Goal: Task Accomplishment & Management: Manage account settings

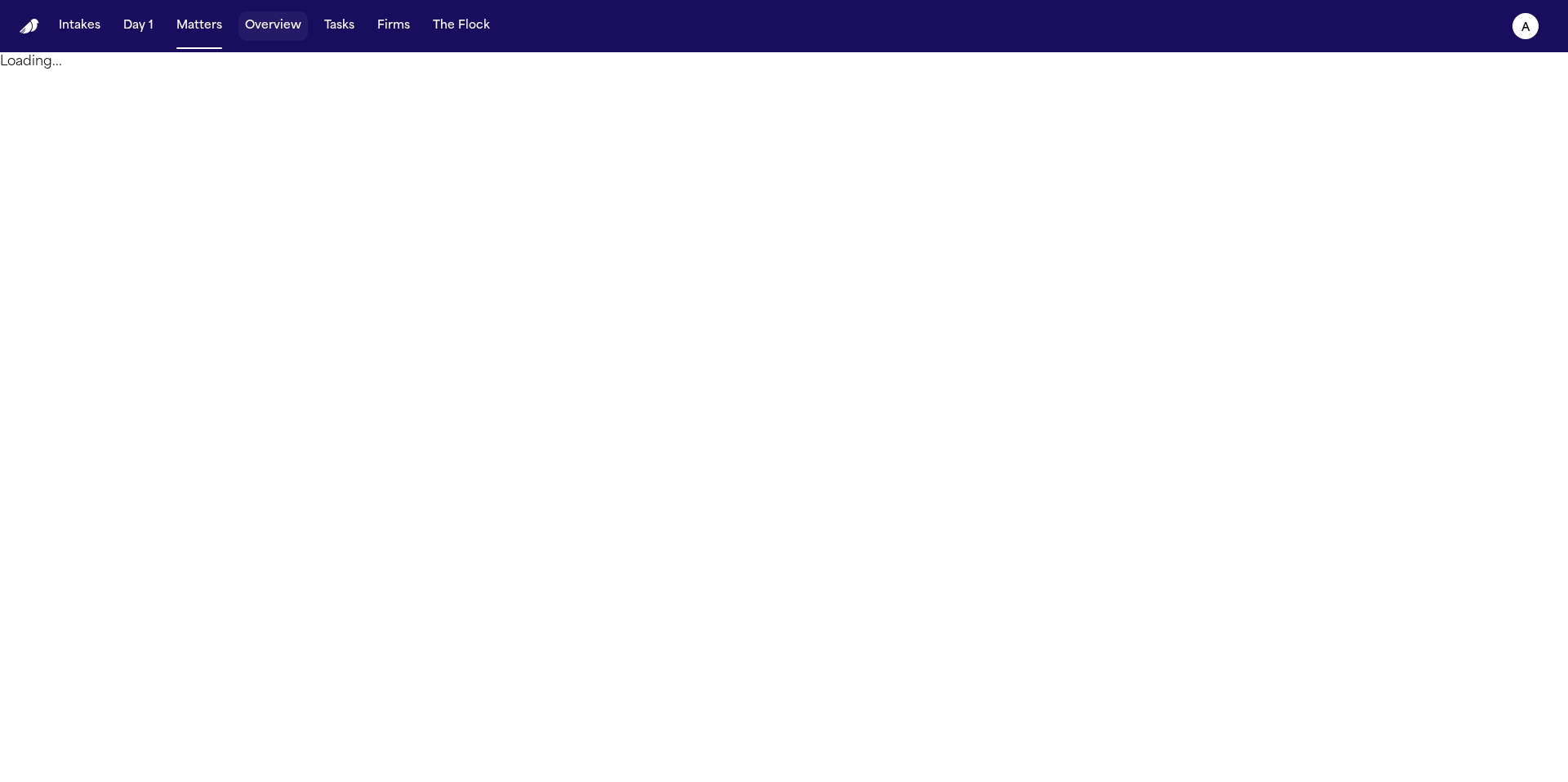
click at [282, 25] on button "Overview" at bounding box center [273, 26] width 70 height 29
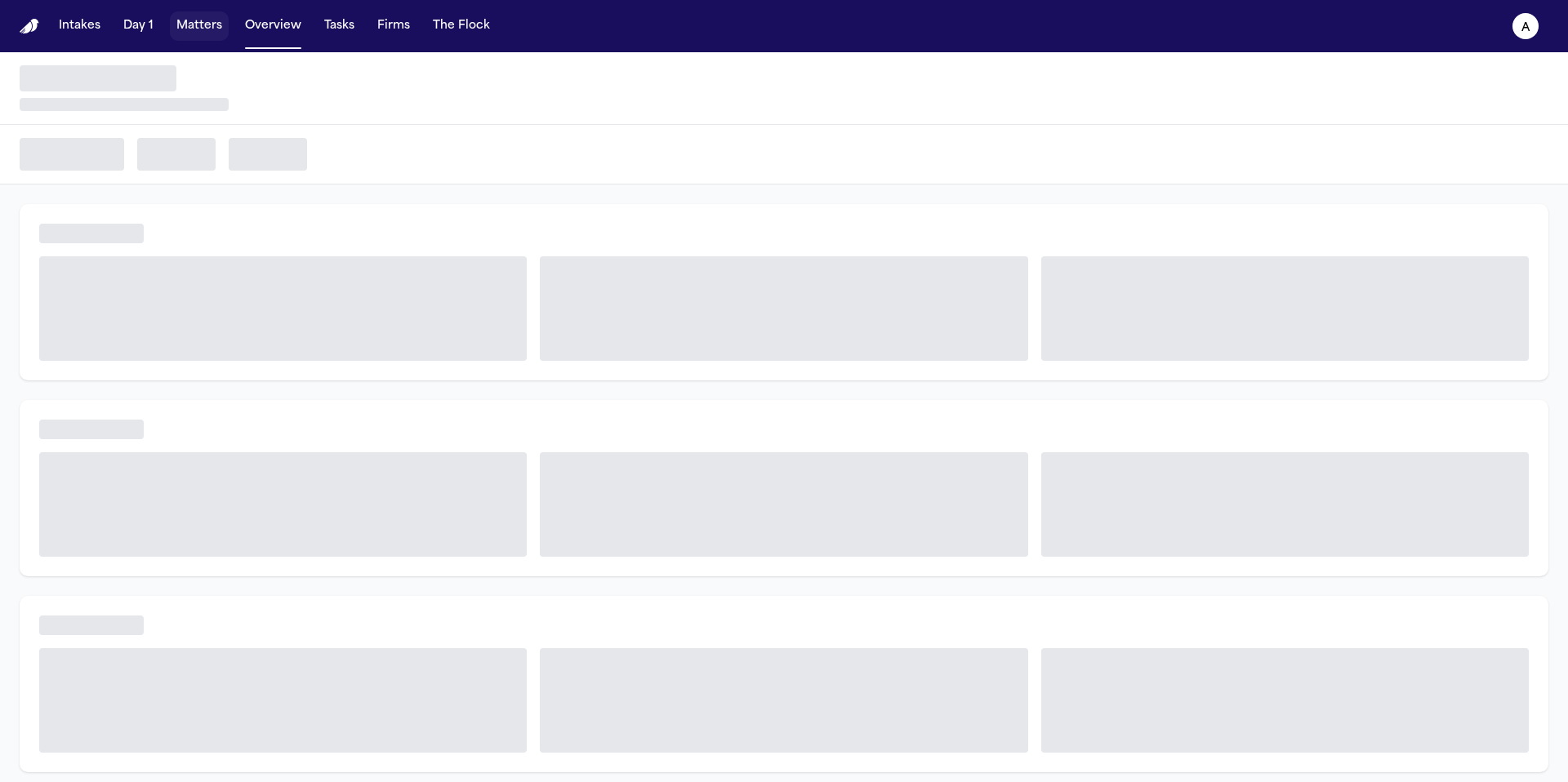
click at [194, 21] on button "Matters" at bounding box center [199, 26] width 59 height 29
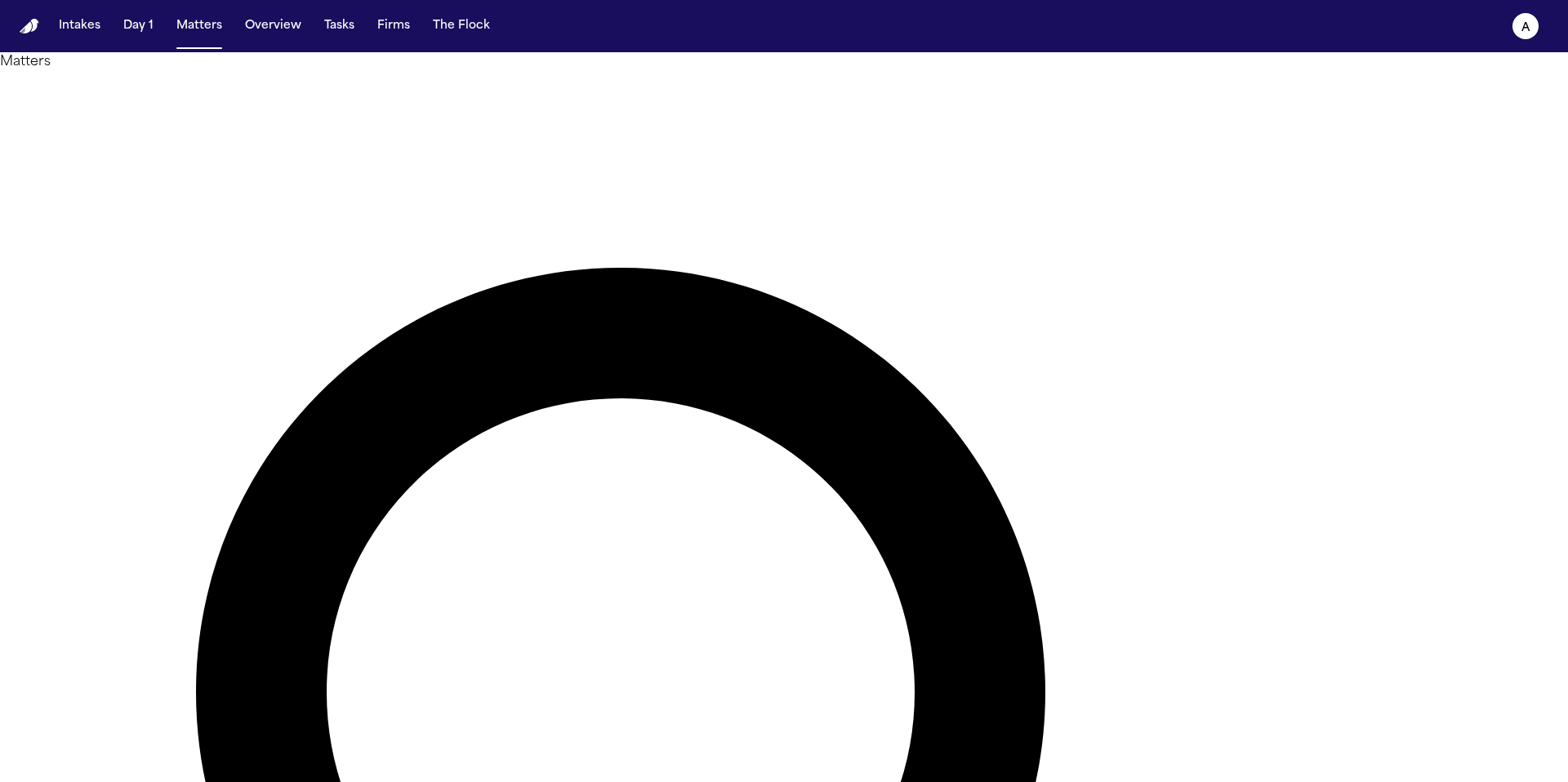
type input "****"
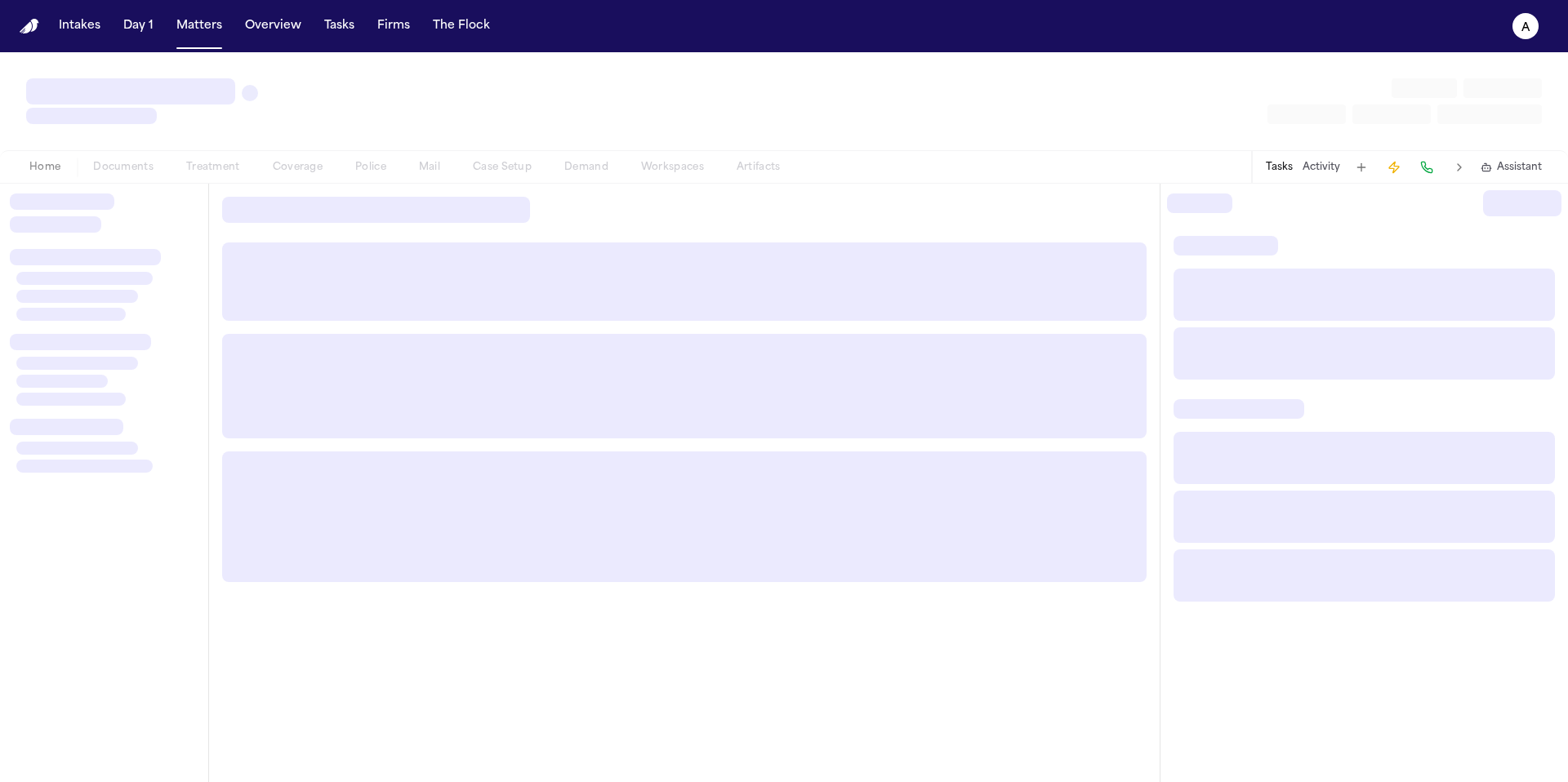
click at [189, 228] on div at bounding box center [104, 216] width 188 height 46
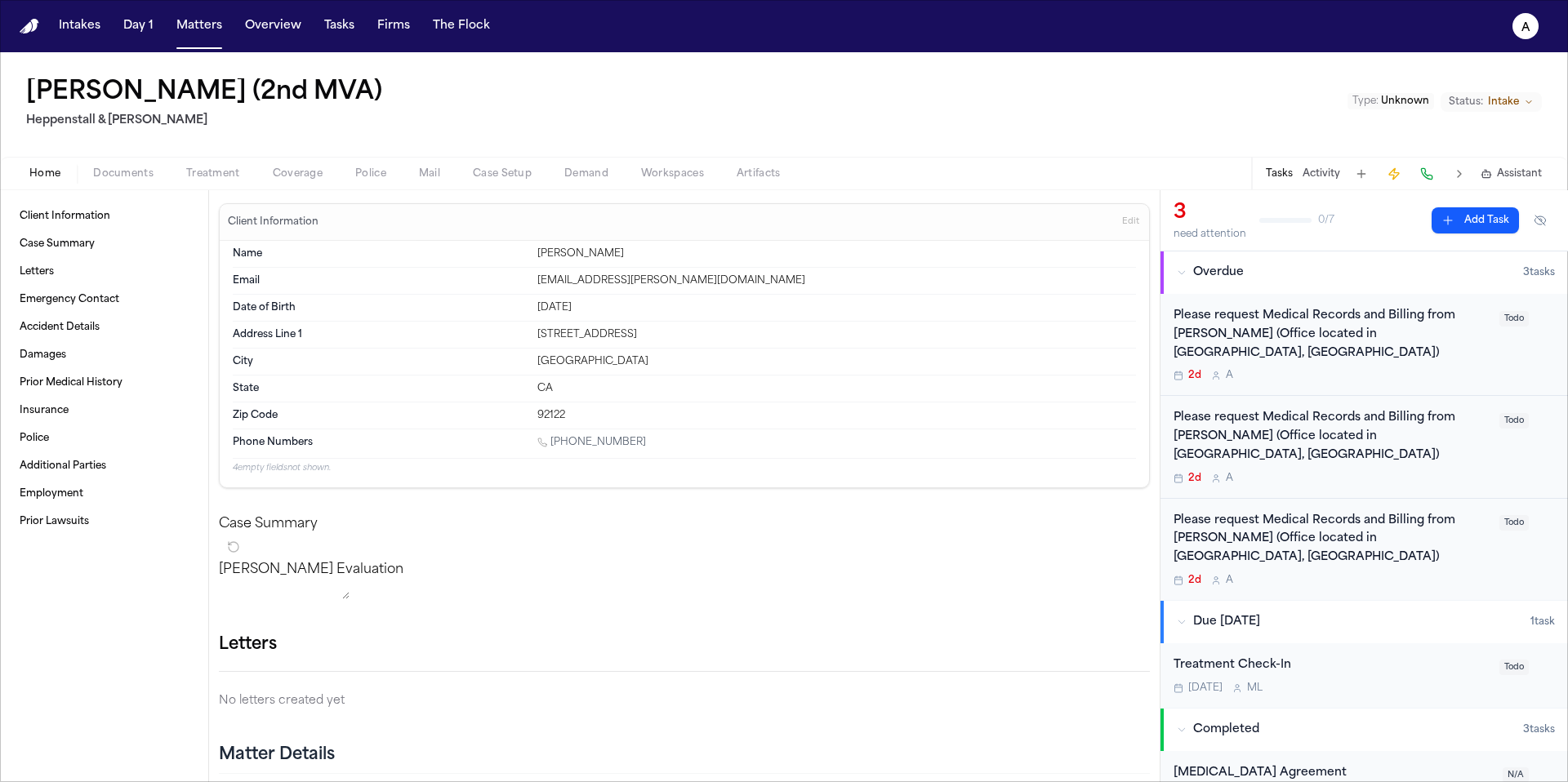
click at [1448, 329] on div "Please request Medical Records and Billing from Dr. Rhee (Office located in San…" at bounding box center [1331, 335] width 316 height 55
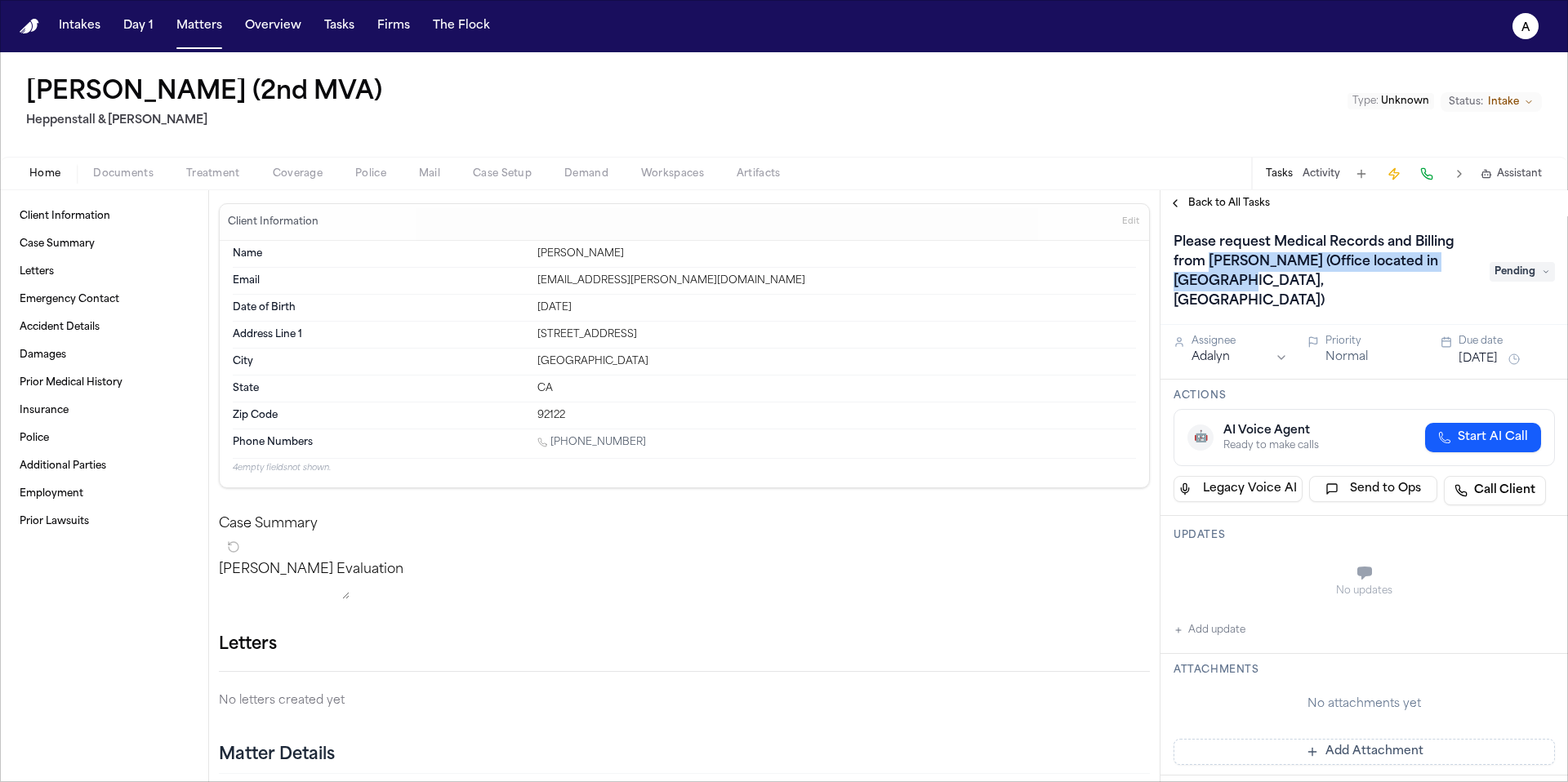
drag, startPoint x: 1210, startPoint y: 264, endPoint x: 1361, endPoint y: 282, distance: 152.1
click at [1364, 284] on h1 "Please request Medical Records and Billing from Dr. Rhee (Office located in San…" at bounding box center [1323, 271] width 313 height 85
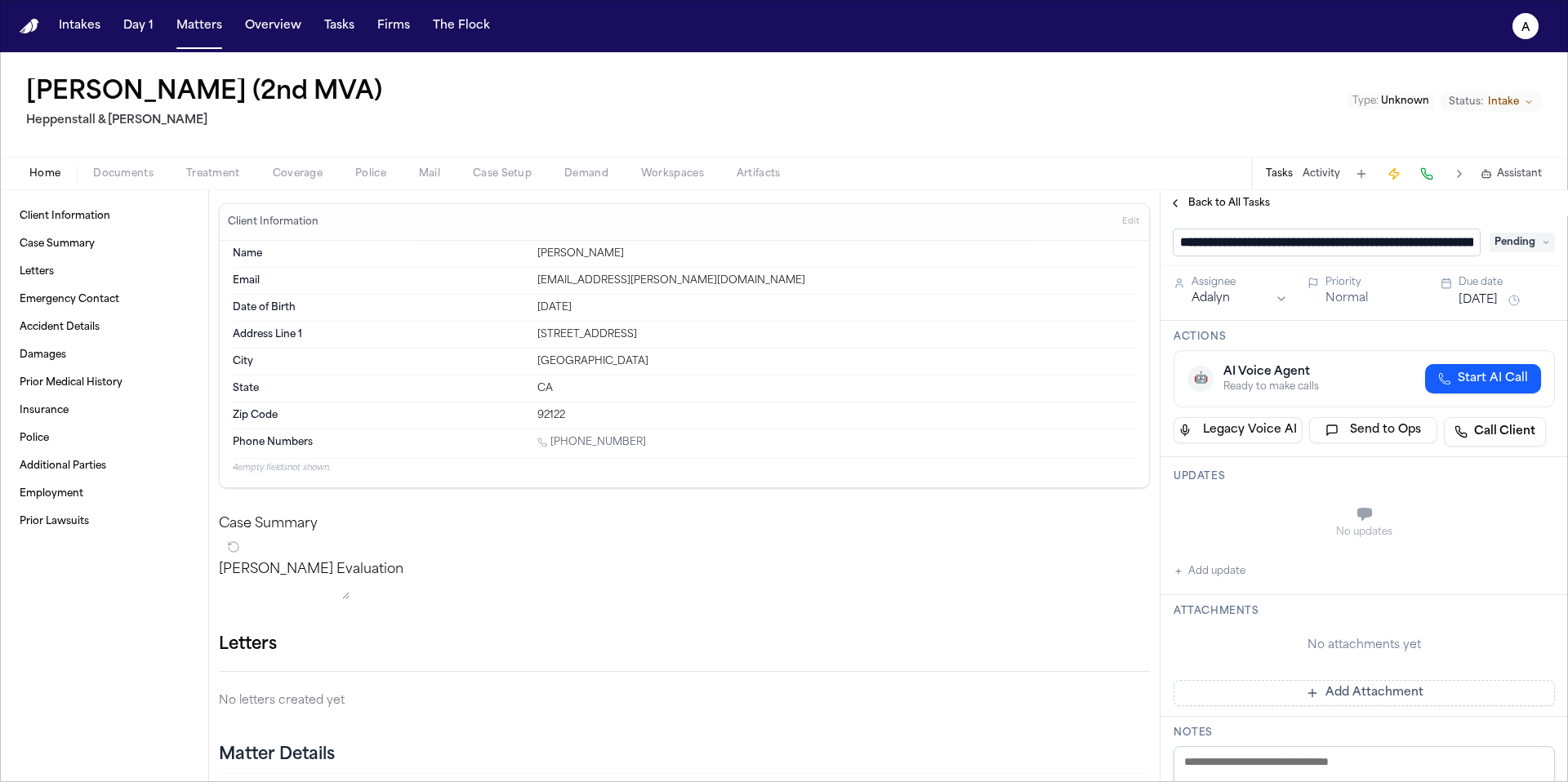
drag, startPoint x: 1477, startPoint y: 241, endPoint x: 1280, endPoint y: 244, distance: 197.0
click at [1280, 244] on input "**********" at bounding box center [1326, 242] width 306 height 26
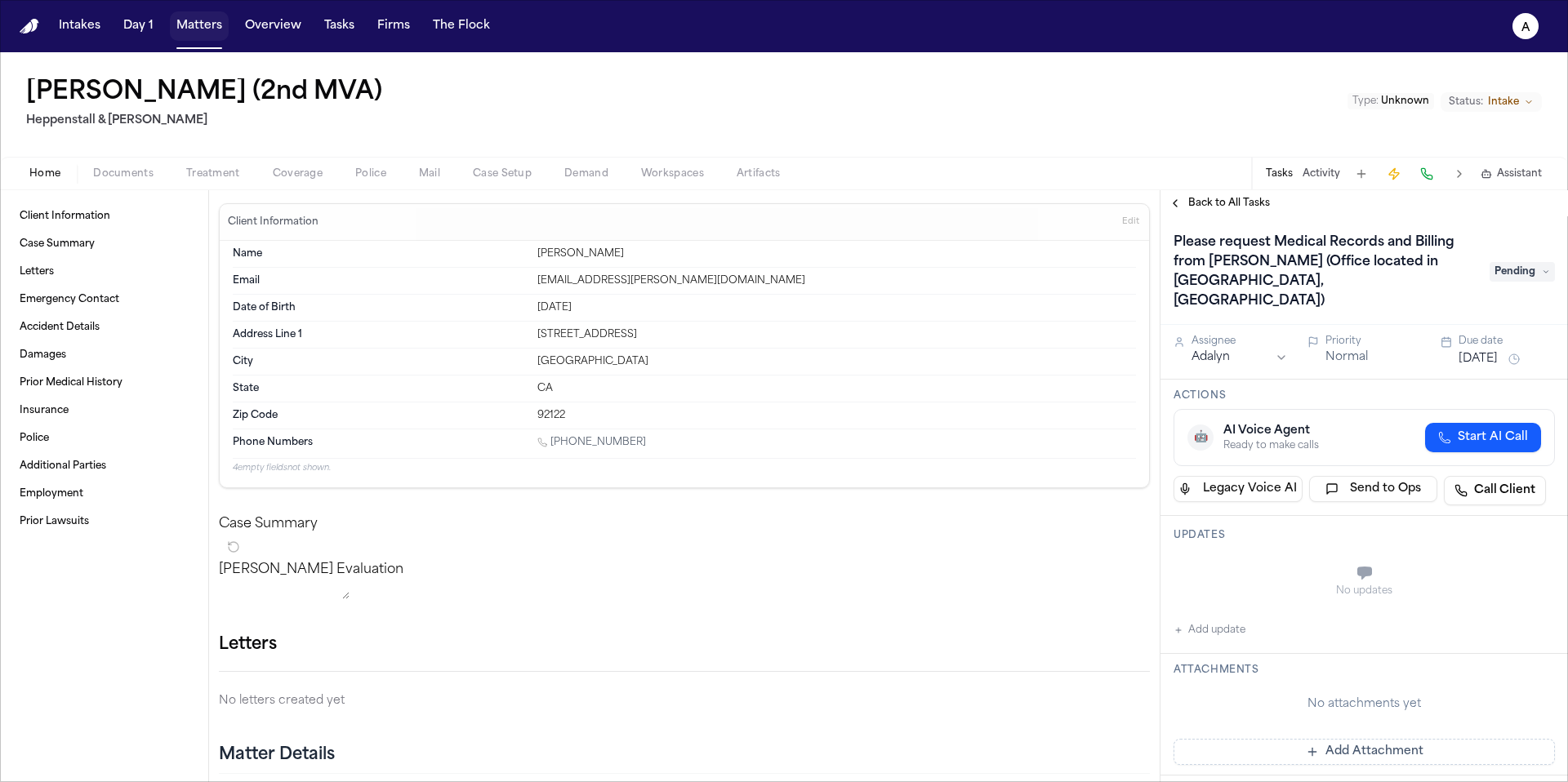
click at [188, 26] on button "Matters" at bounding box center [199, 26] width 59 height 29
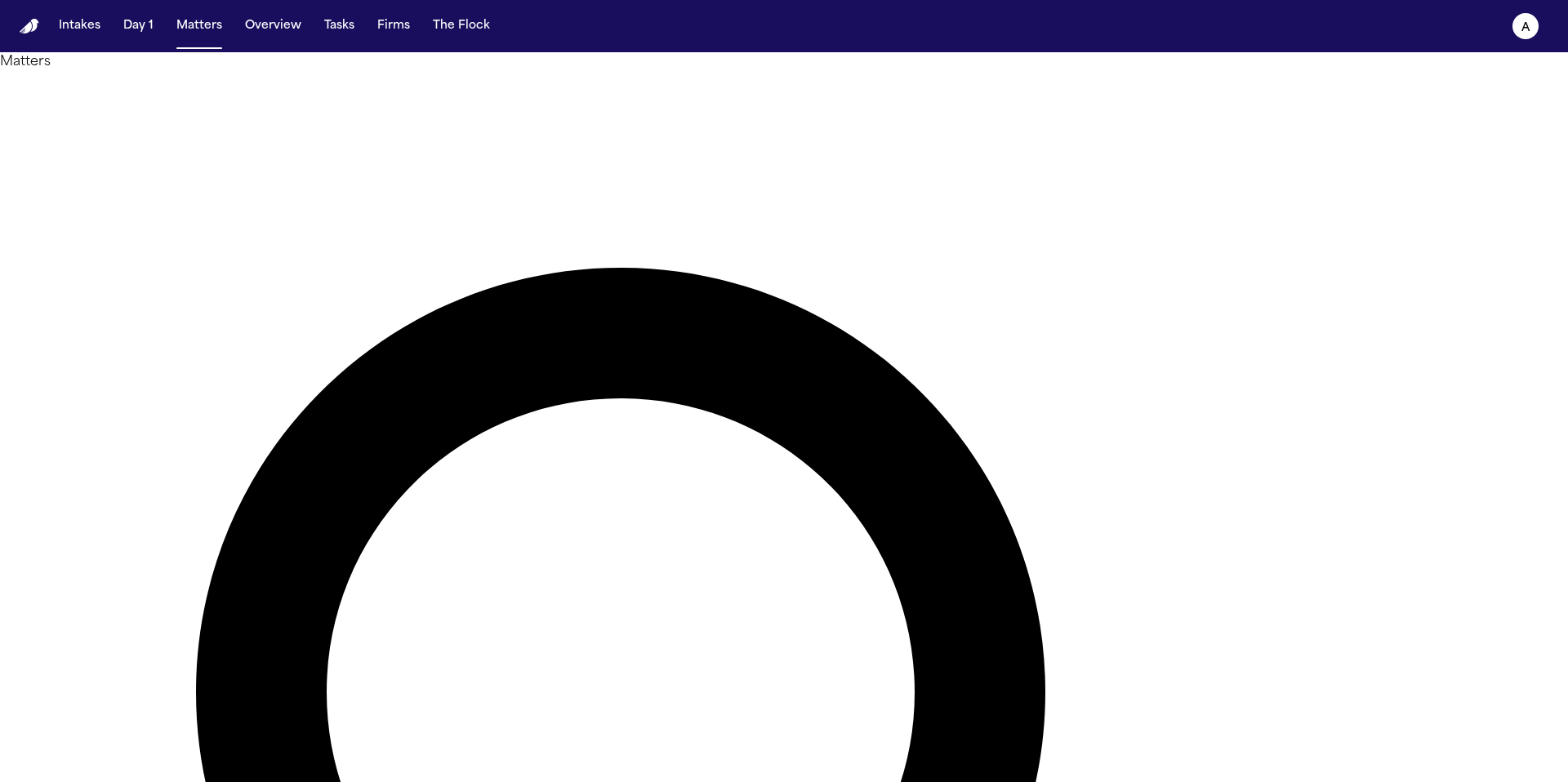
drag, startPoint x: 940, startPoint y: 81, endPoint x: 947, endPoint y: 91, distance: 12.2
type input "*******"
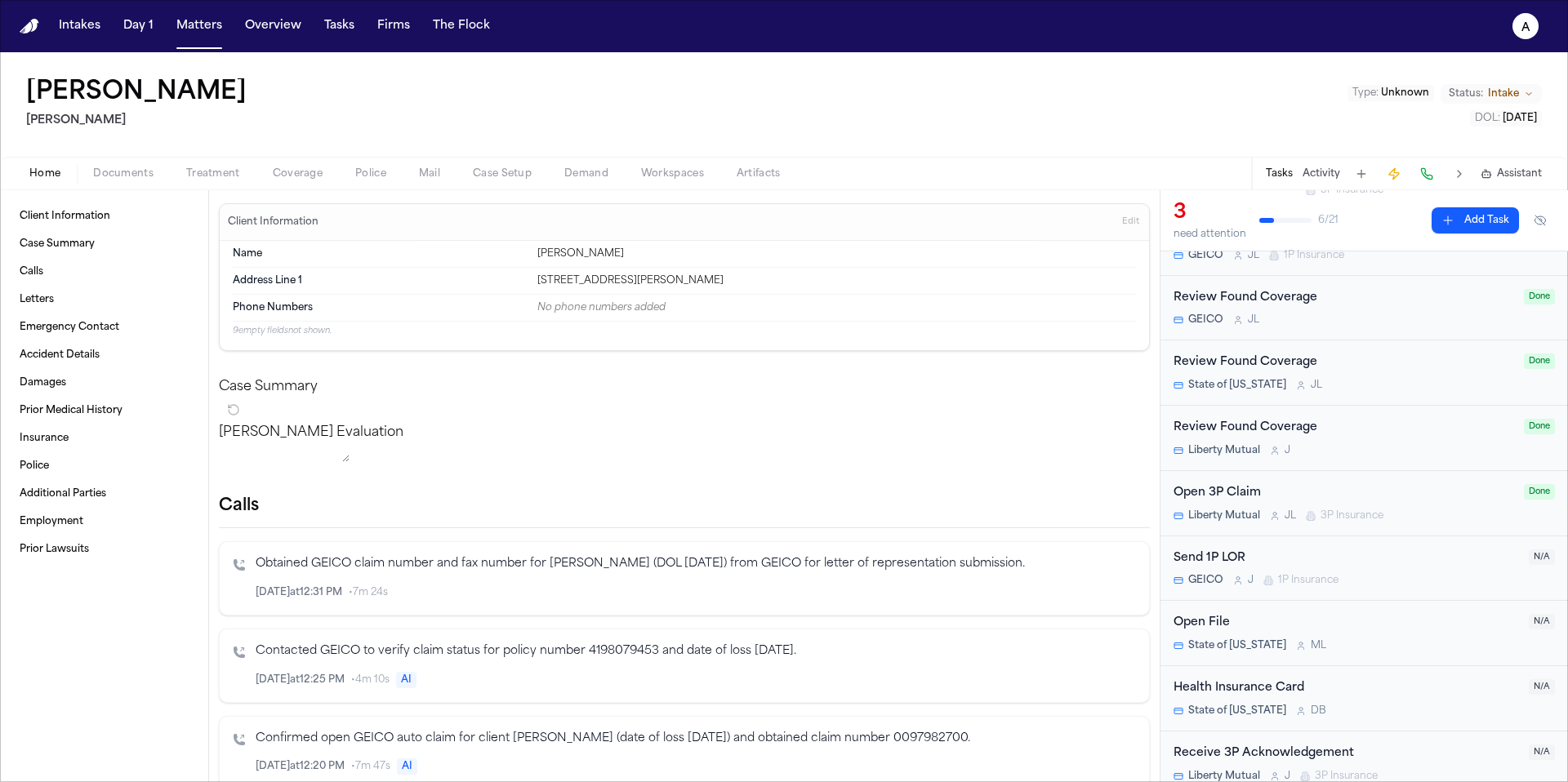
scroll to position [498, 0]
click at [238, 179] on button "Treatment" at bounding box center [213, 174] width 87 height 20
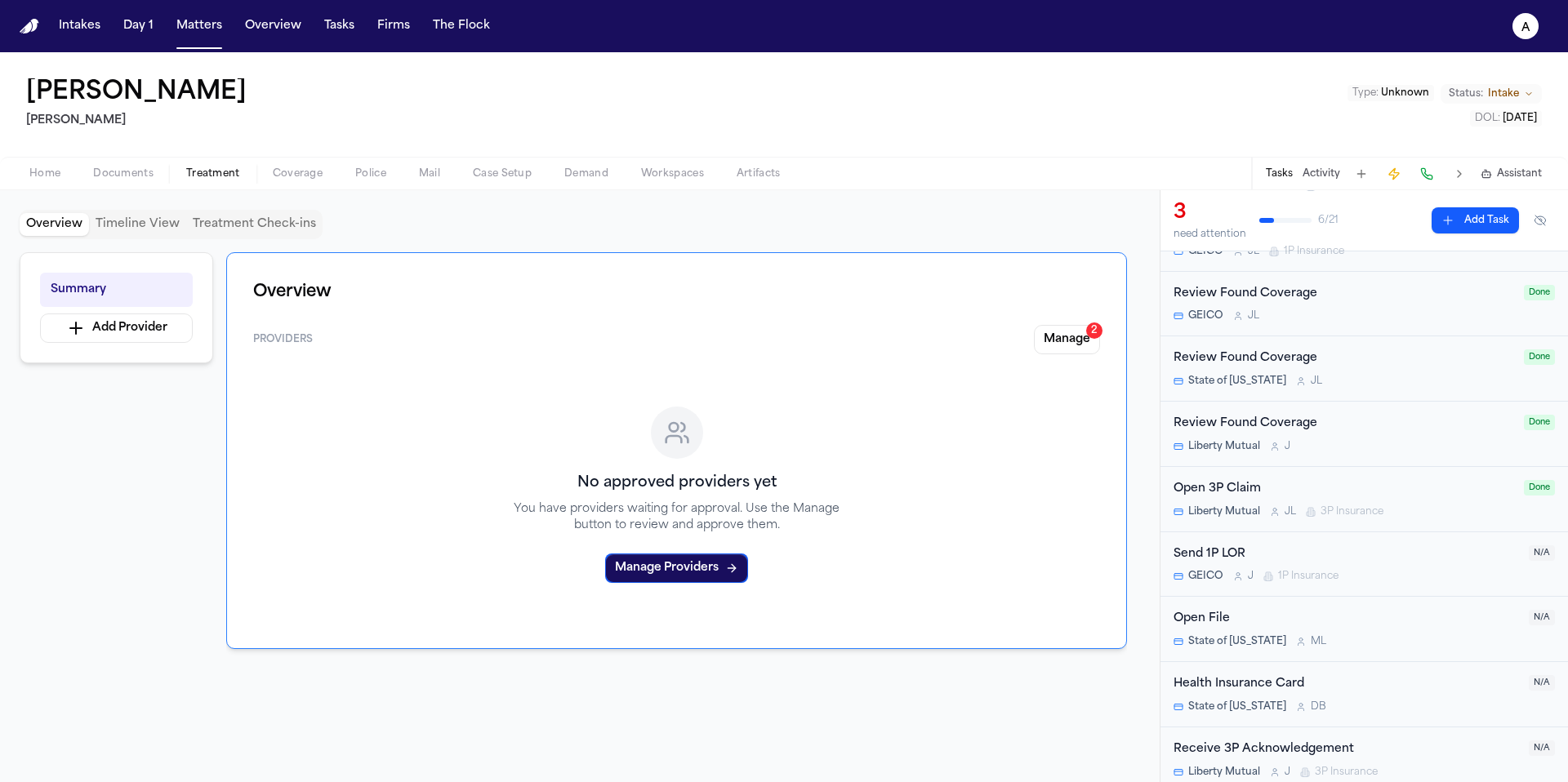
click at [212, 174] on span "Treatment" at bounding box center [213, 173] width 54 height 13
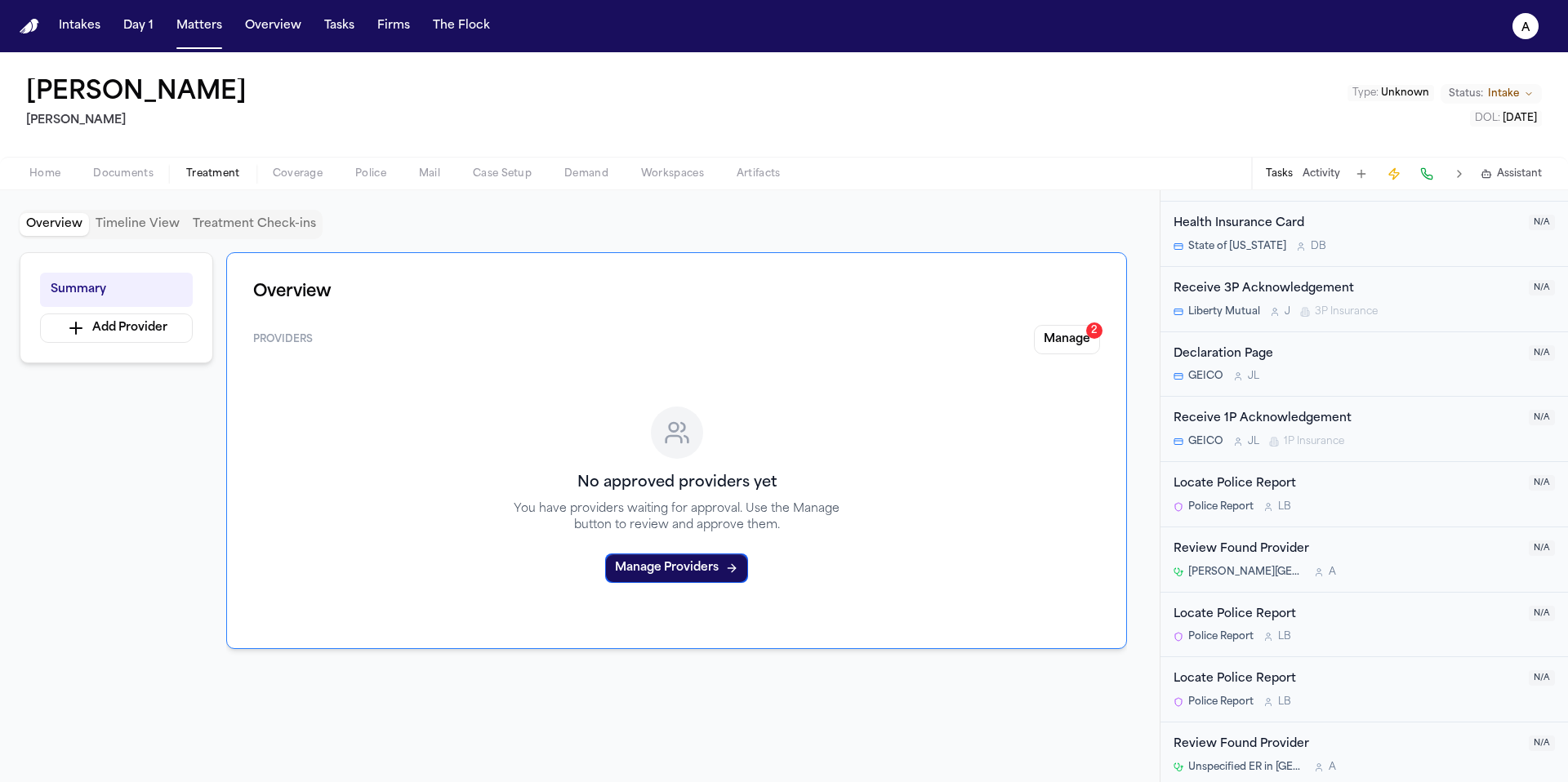
scroll to position [963, 0]
click at [1399, 572] on div "Baylor Scott & White Medical Center – Pflugerville A" at bounding box center [1346, 567] width 346 height 13
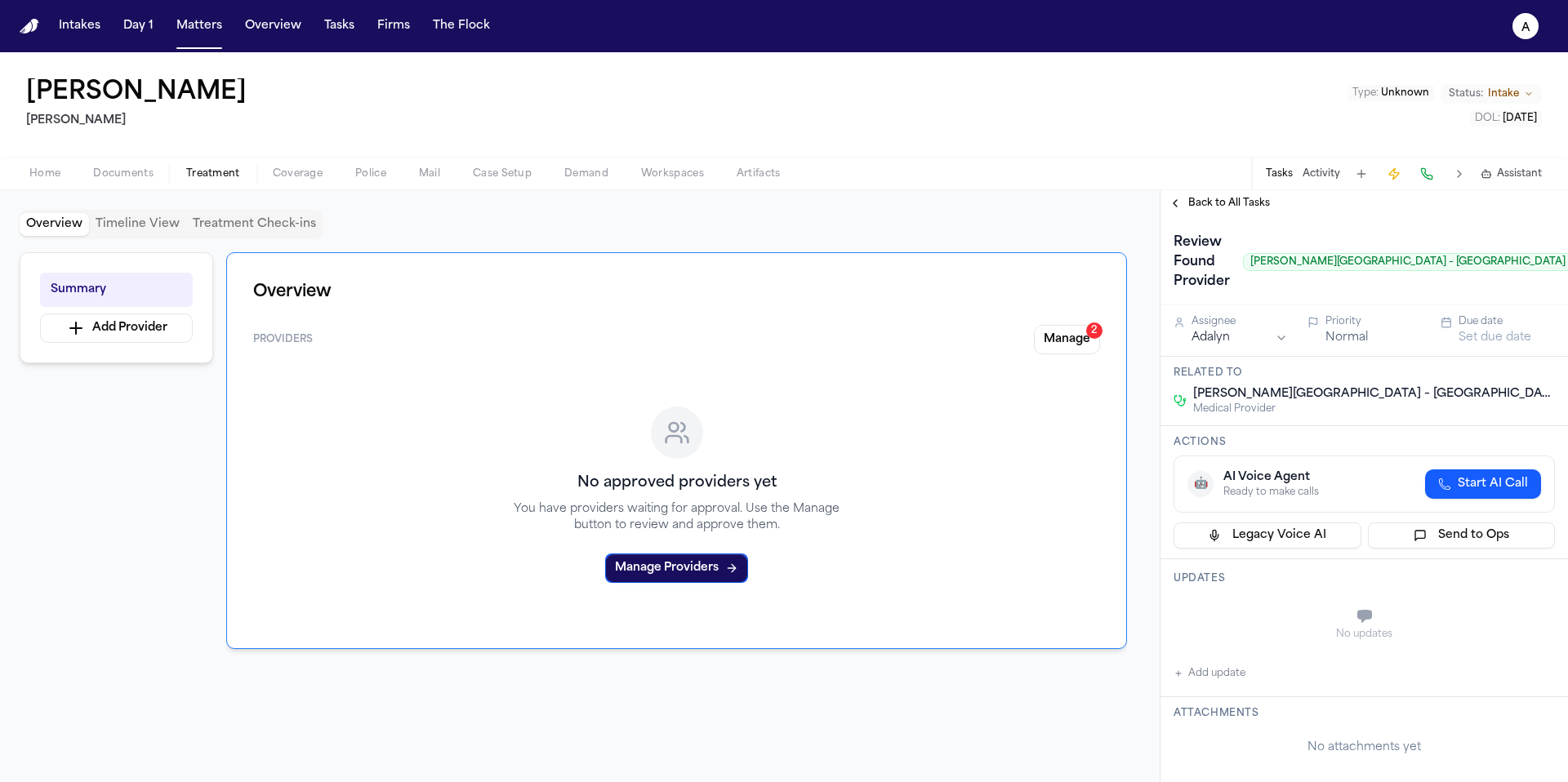
click at [1209, 206] on span "Back to All Tasks" at bounding box center [1229, 203] width 81 height 13
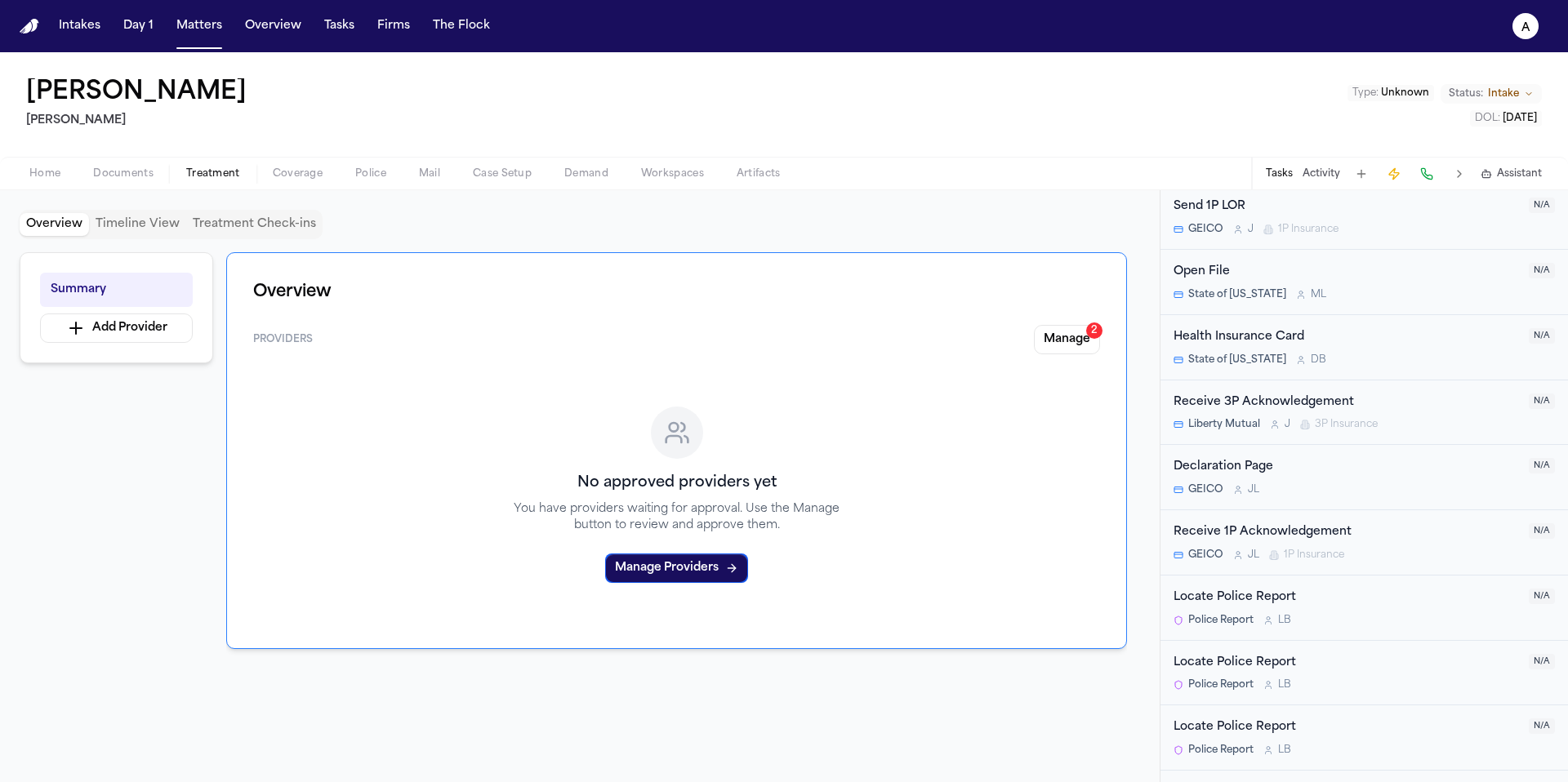
scroll to position [963, 0]
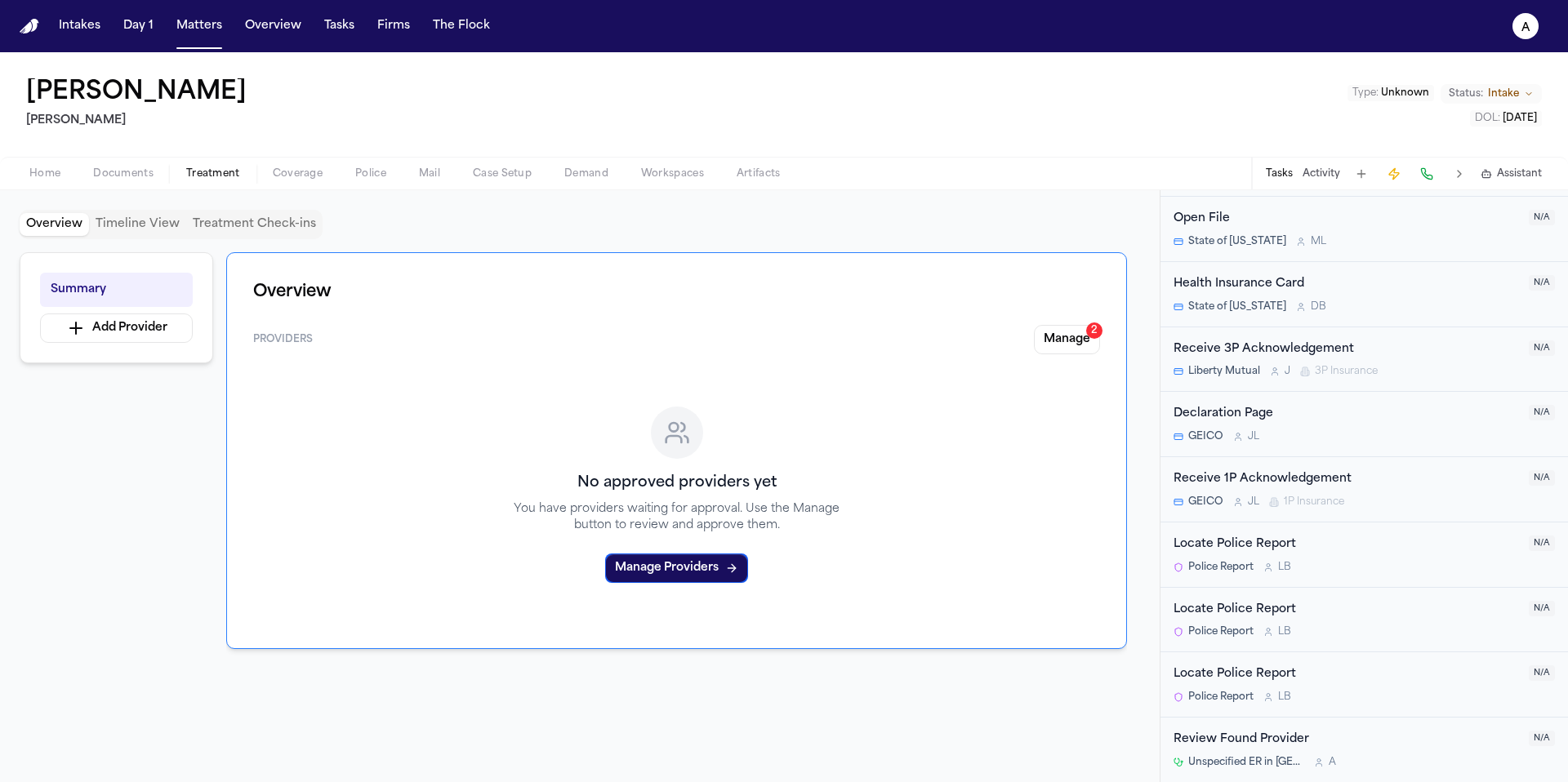
click at [1386, 750] on div "Review Found Provider Unspecified ER in Austin, TX A" at bounding box center [1346, 750] width 346 height 38
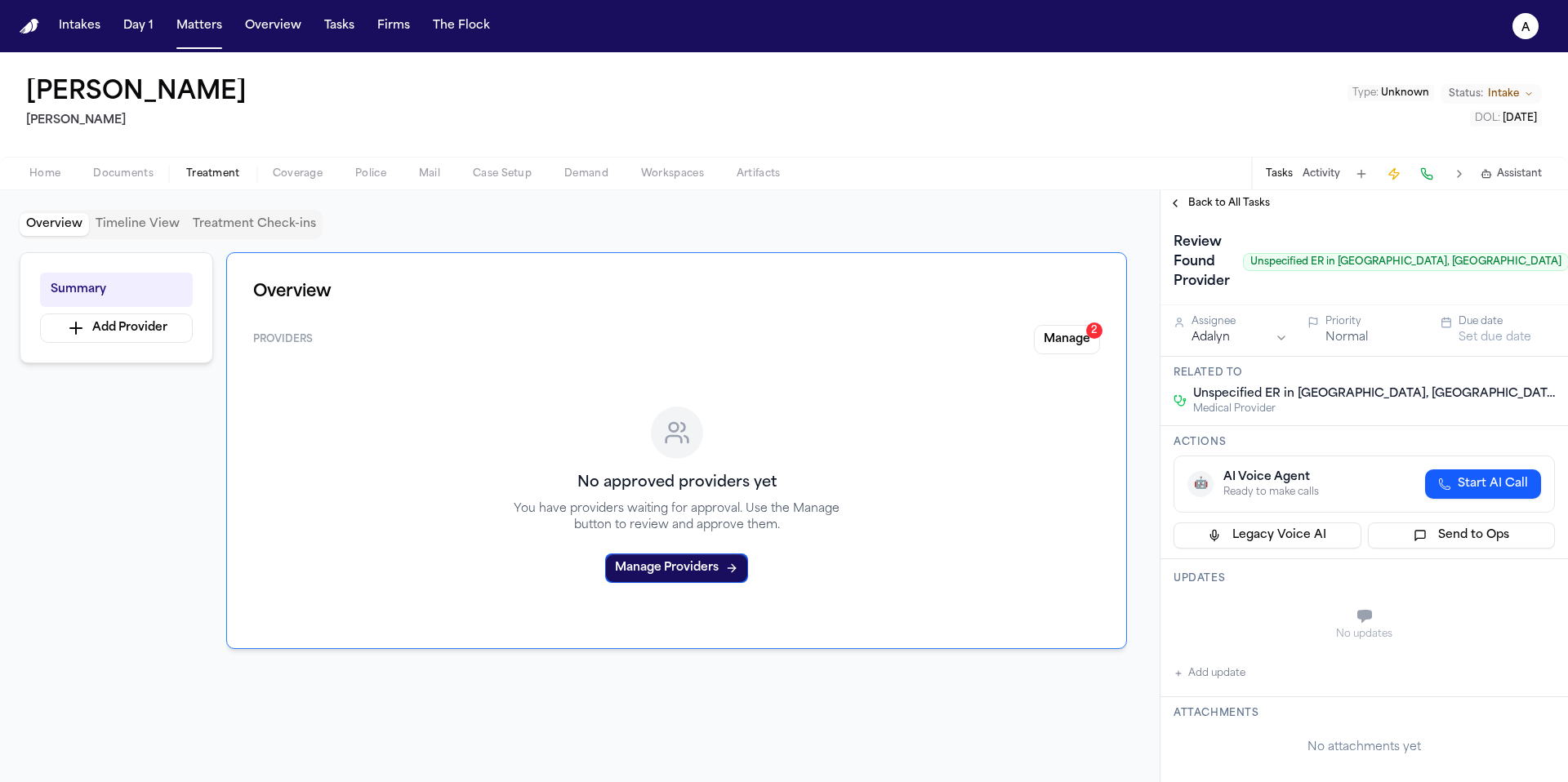
click at [1232, 203] on span "Back to All Tasks" at bounding box center [1229, 203] width 81 height 13
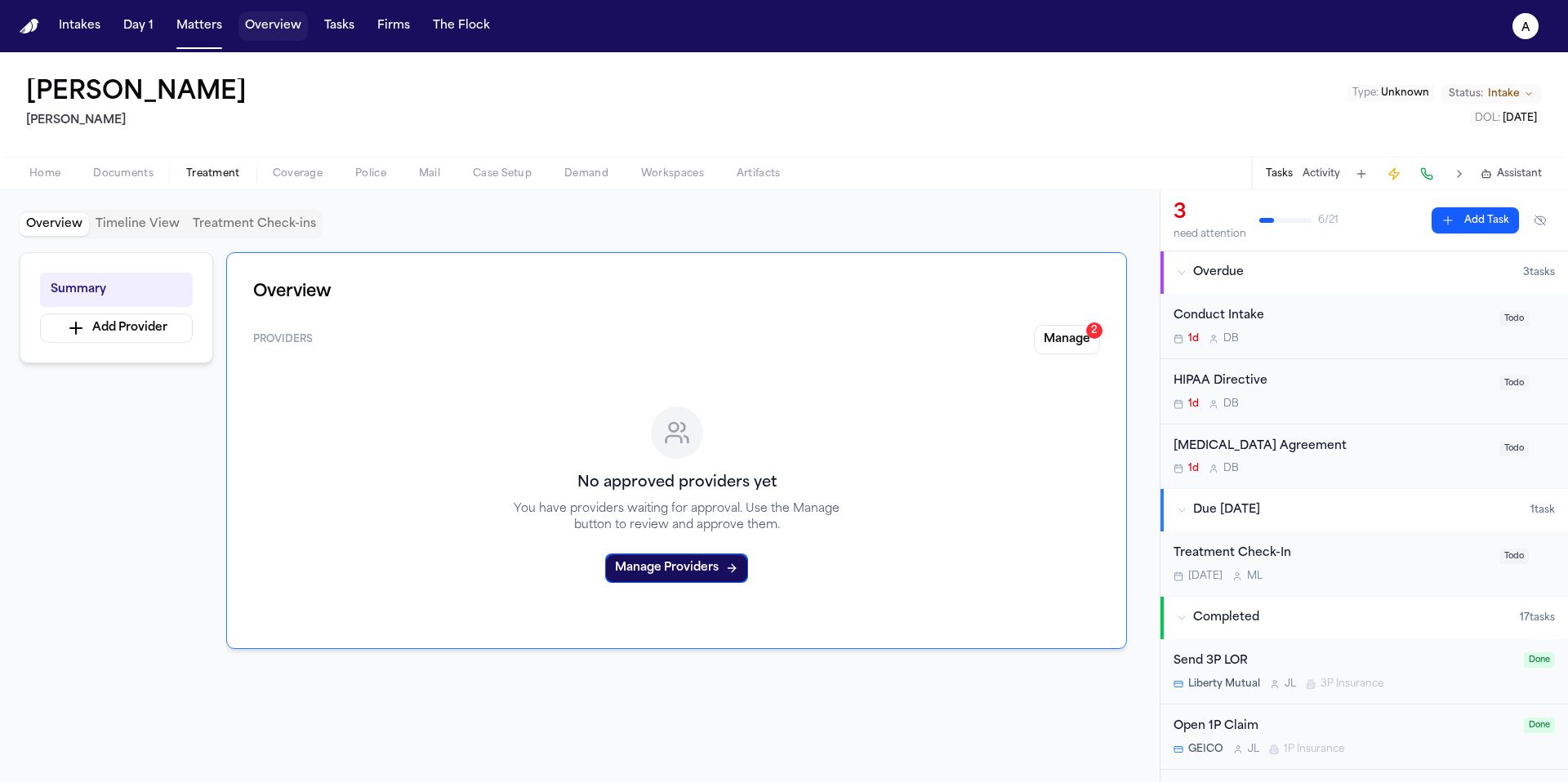
click at [265, 31] on button "Overview" at bounding box center [273, 26] width 70 height 29
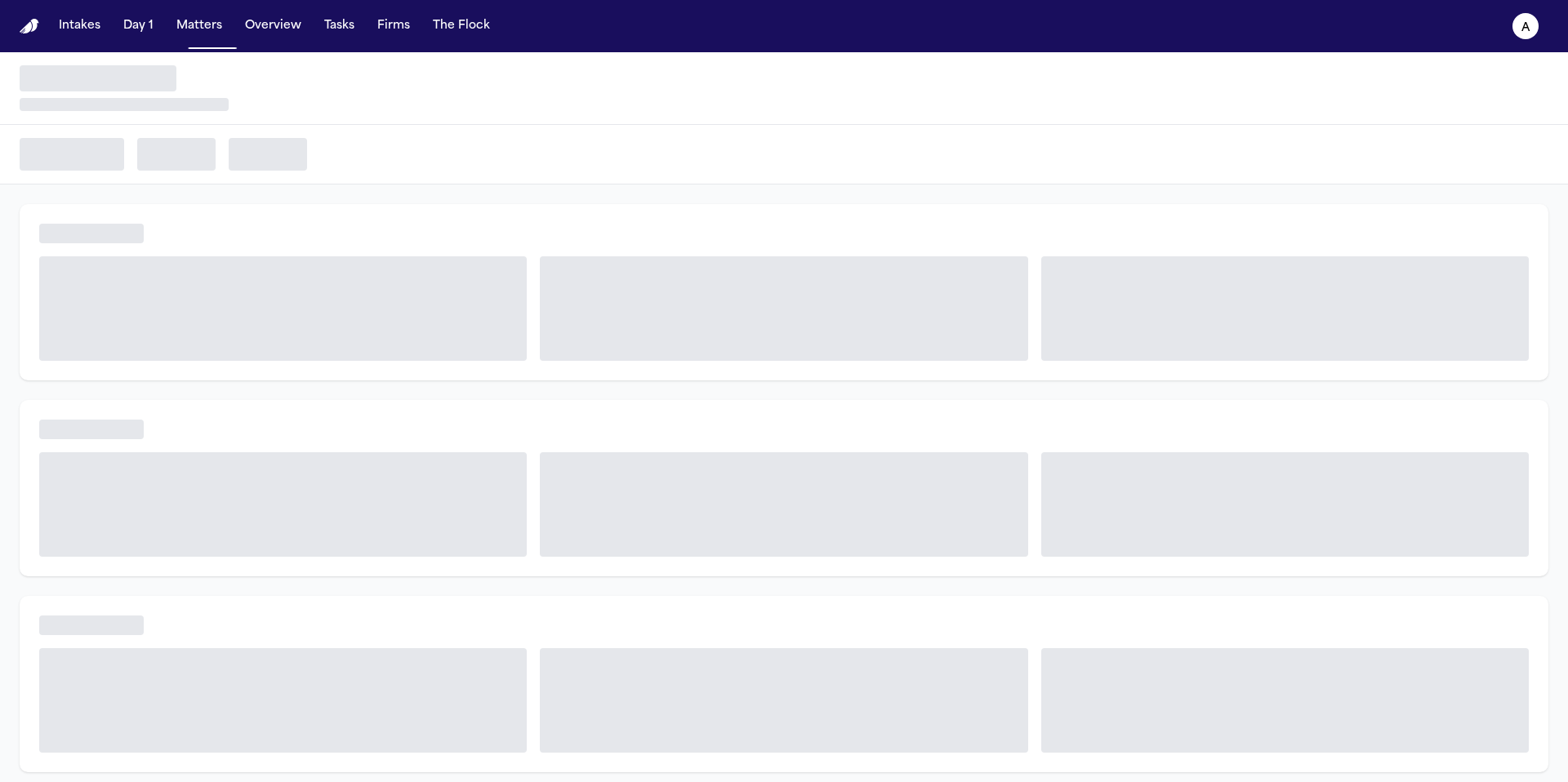
click at [211, 31] on button "Matters" at bounding box center [199, 26] width 59 height 29
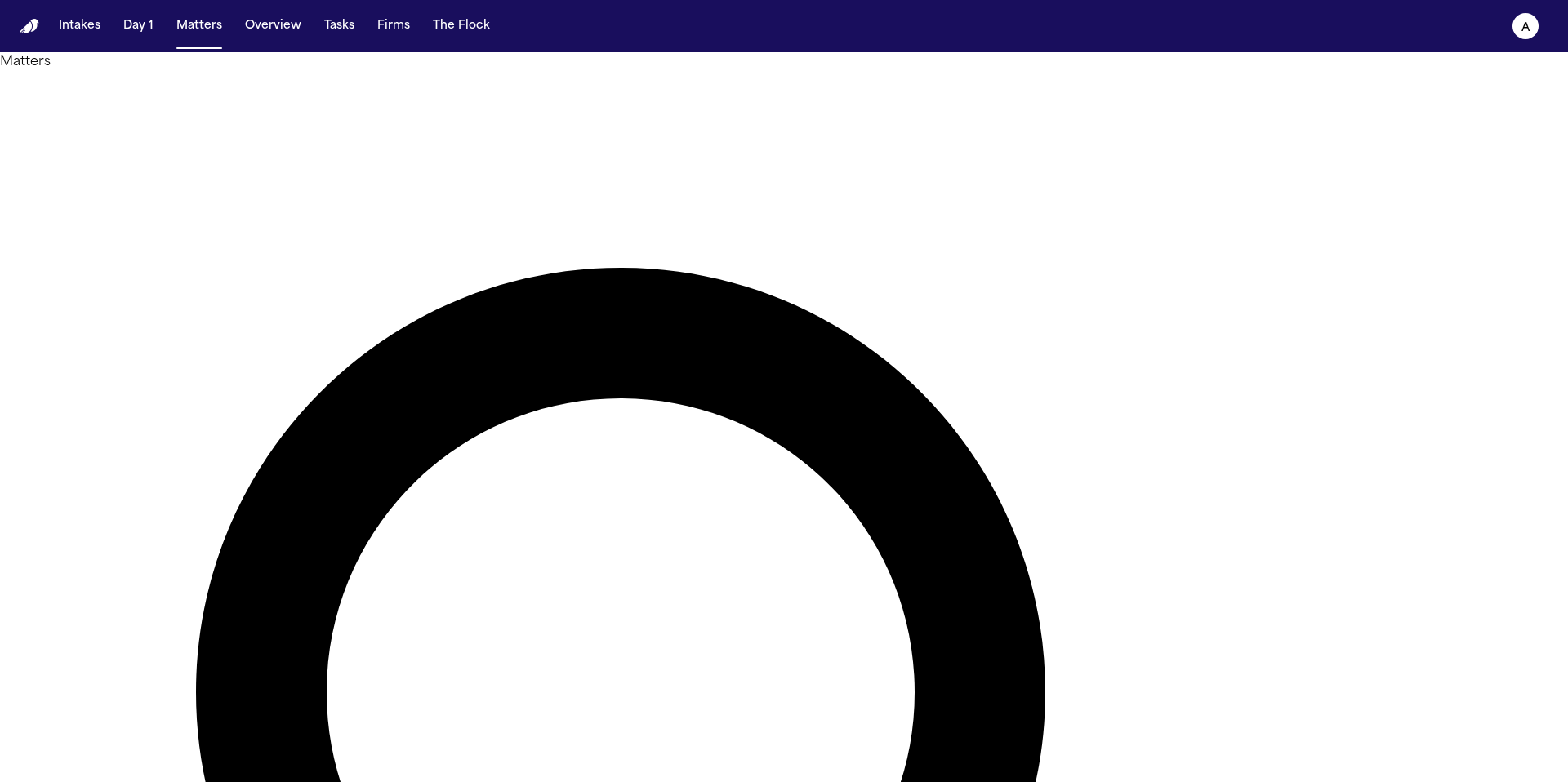
drag, startPoint x: 950, startPoint y: 86, endPoint x: 946, endPoint y: 52, distance: 34.2
type input "*****"
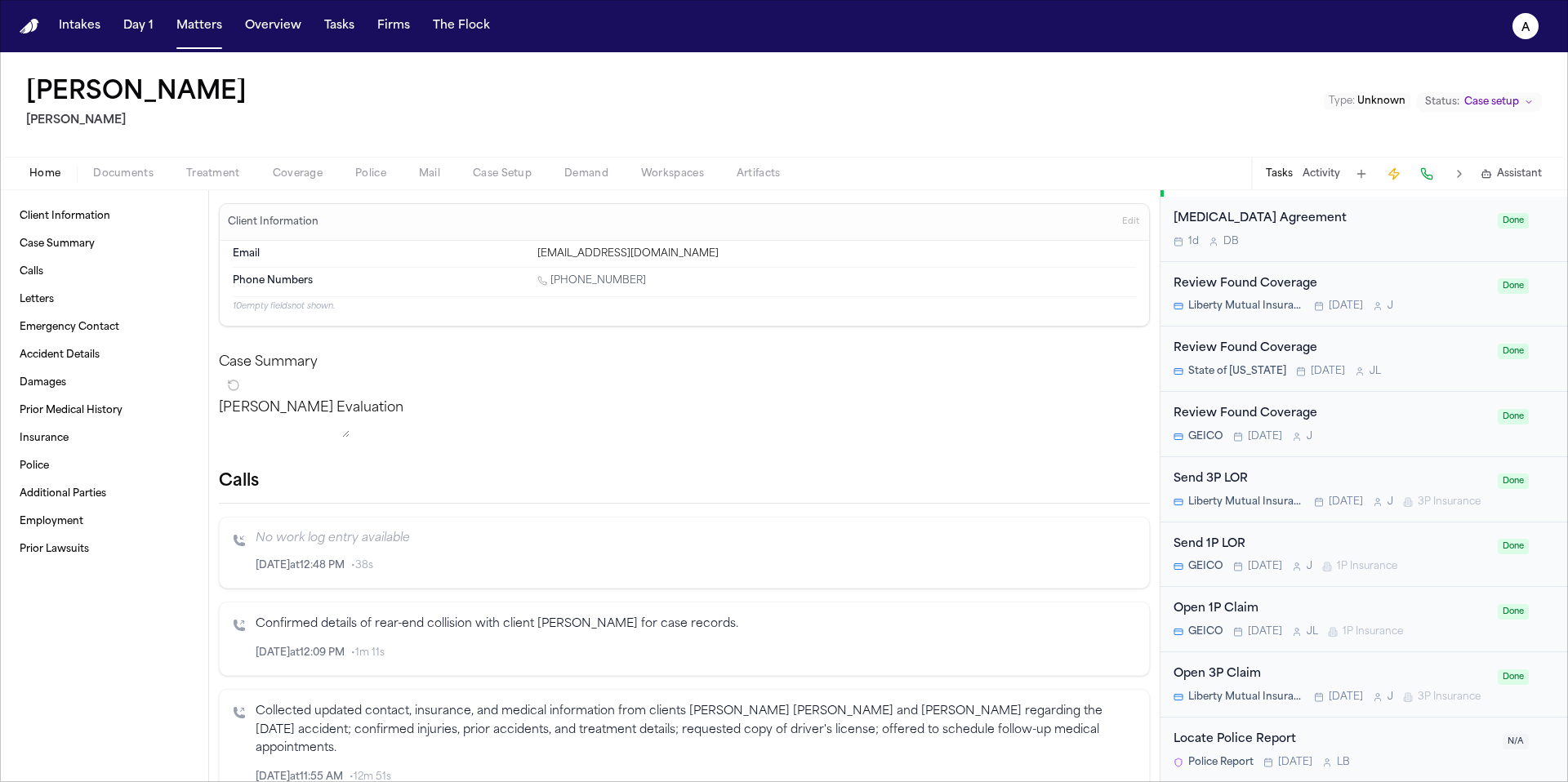
scroll to position [1152, 0]
click at [220, 173] on span "Treatment" at bounding box center [213, 173] width 54 height 13
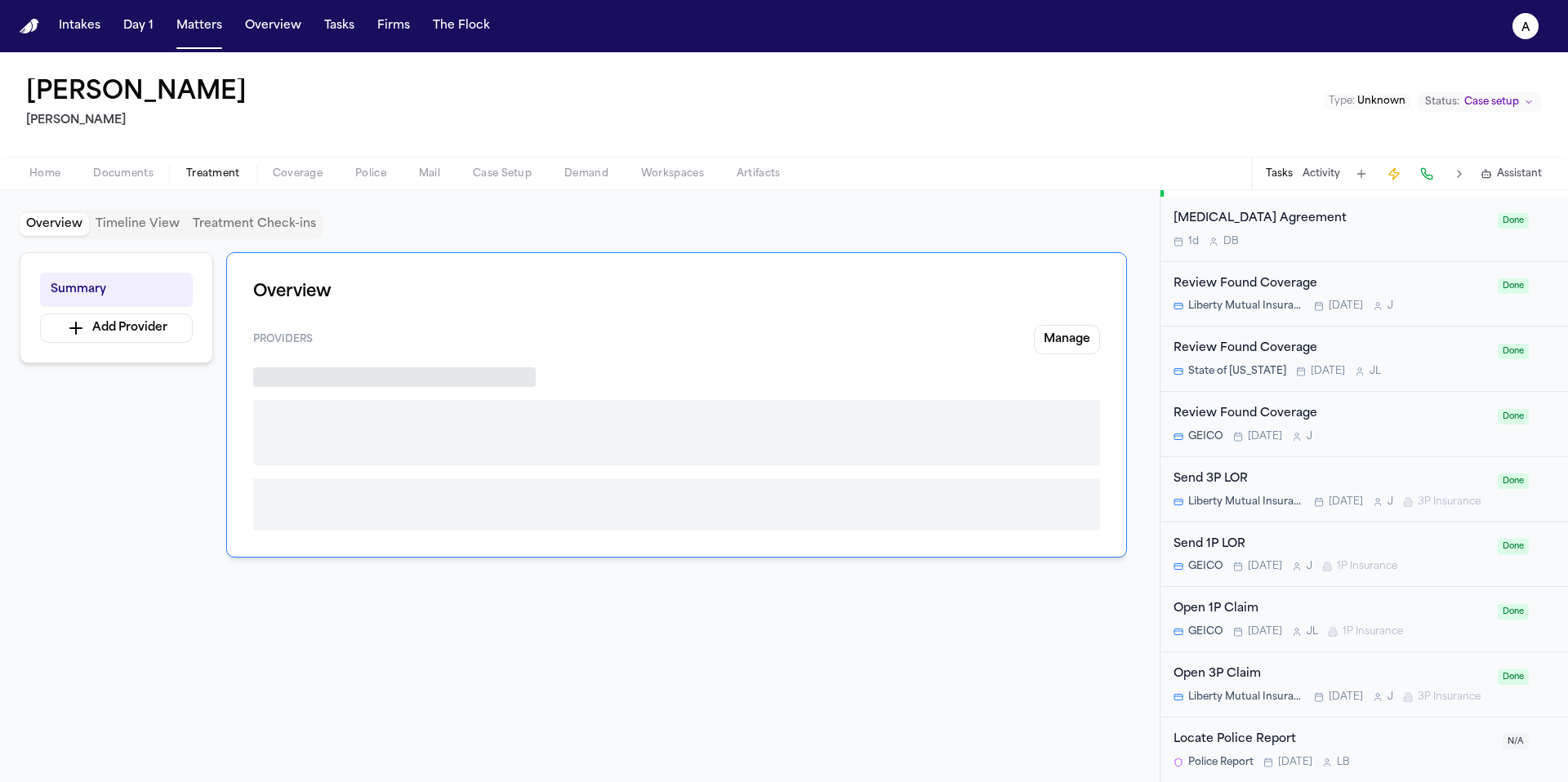
click at [220, 173] on span "Treatment" at bounding box center [213, 173] width 54 height 13
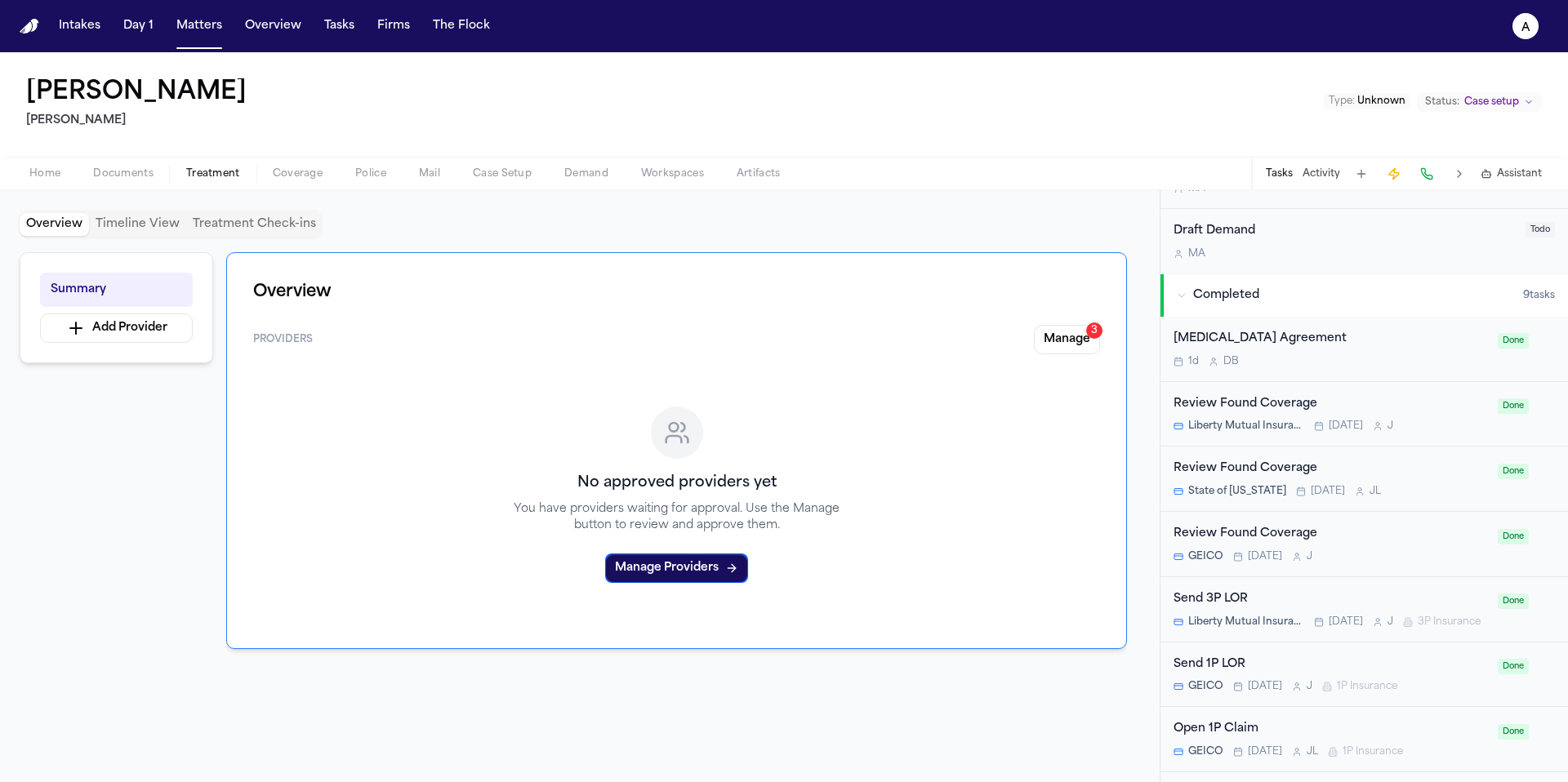
scroll to position [994, 0]
click at [144, 164] on button "Documents" at bounding box center [123, 174] width 93 height 20
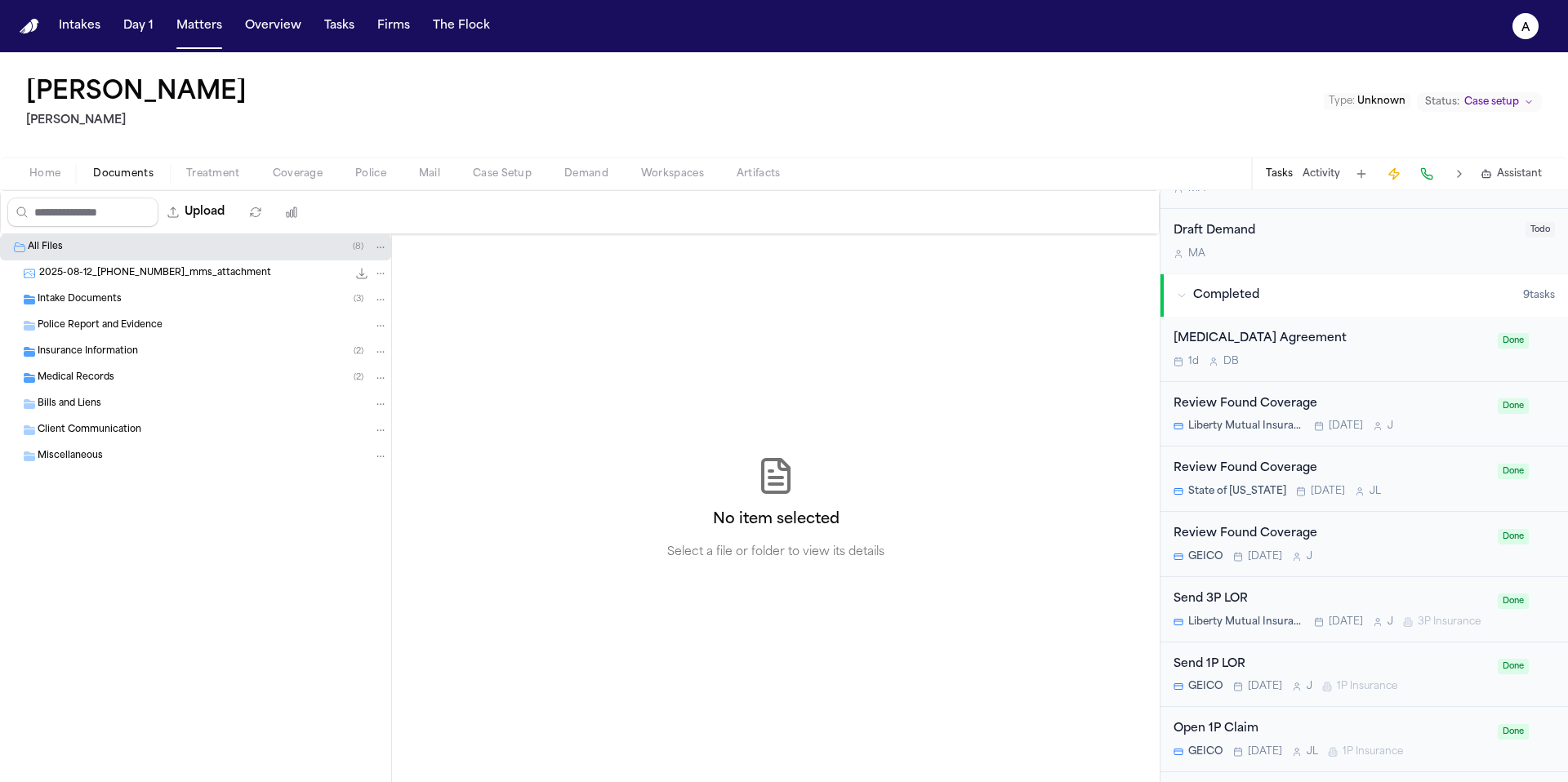
click at [191, 374] on div "Medical Records ( 2 )" at bounding box center [213, 378] width 350 height 14
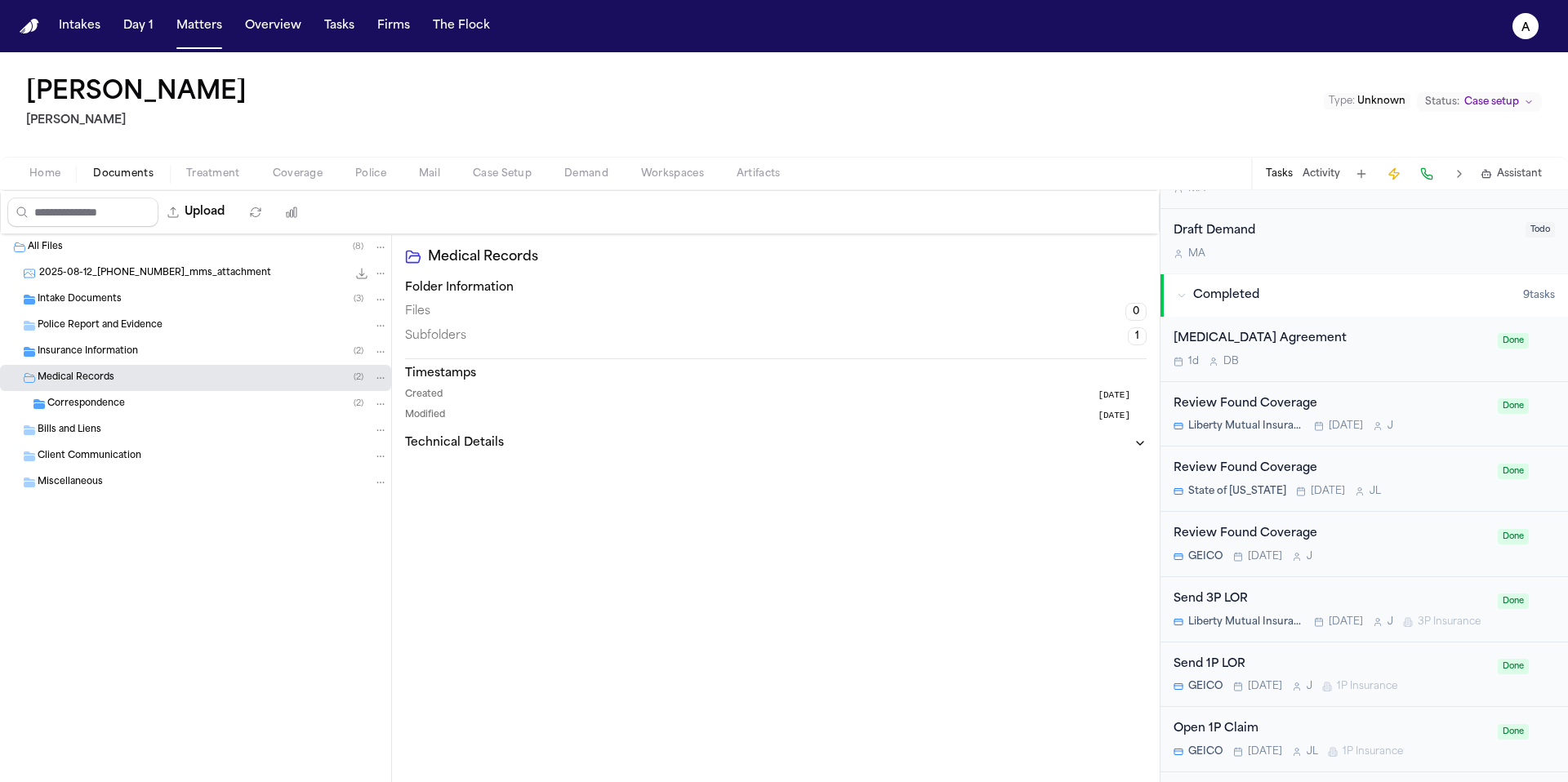
click at [205, 389] on div "Medical Records ( 2 )" at bounding box center [196, 378] width 391 height 26
click at [205, 403] on div "Bills and Liens" at bounding box center [213, 403] width 350 height 14
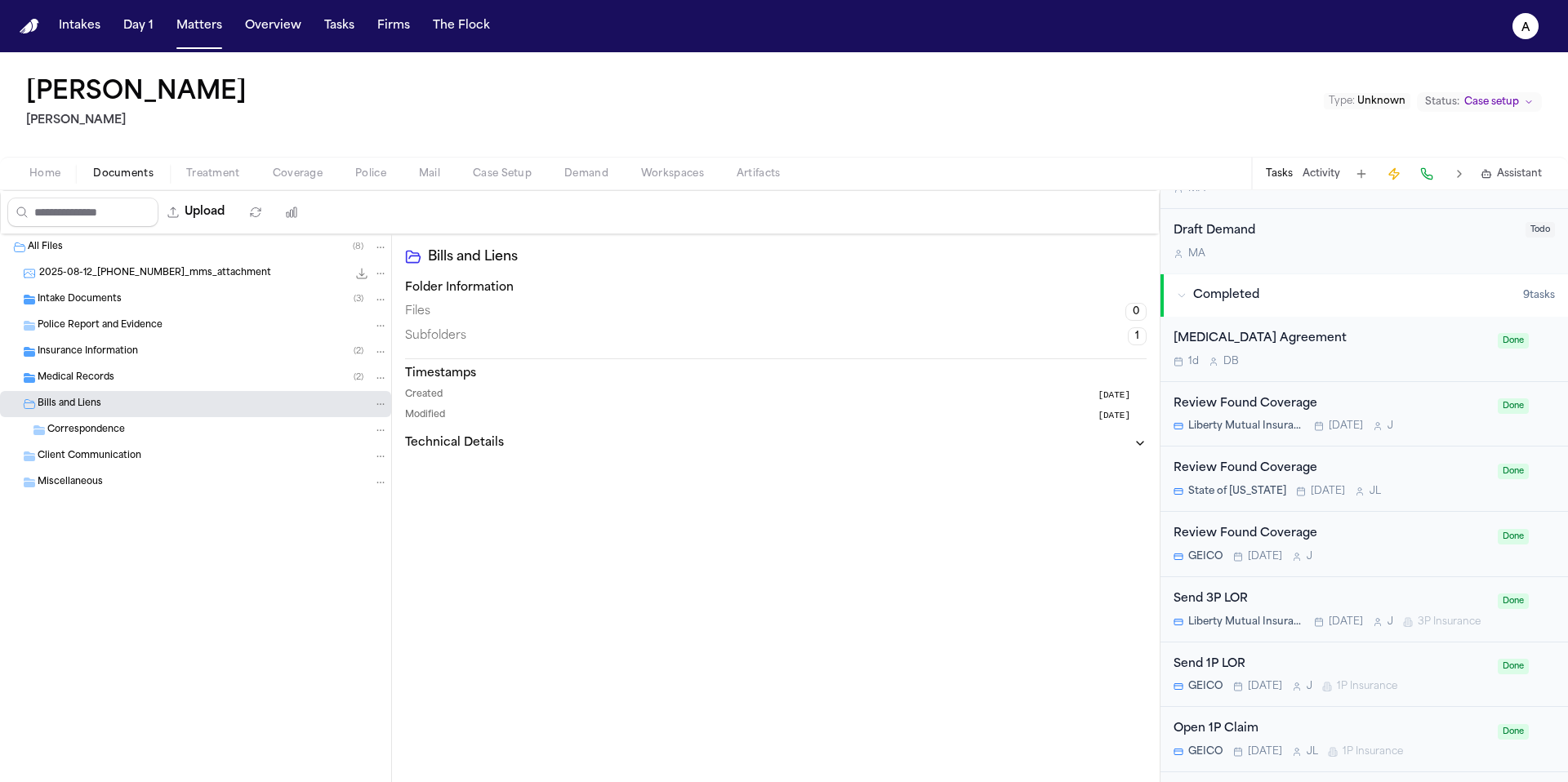
click at [212, 379] on div "Medical Records ( 2 )" at bounding box center [213, 378] width 350 height 14
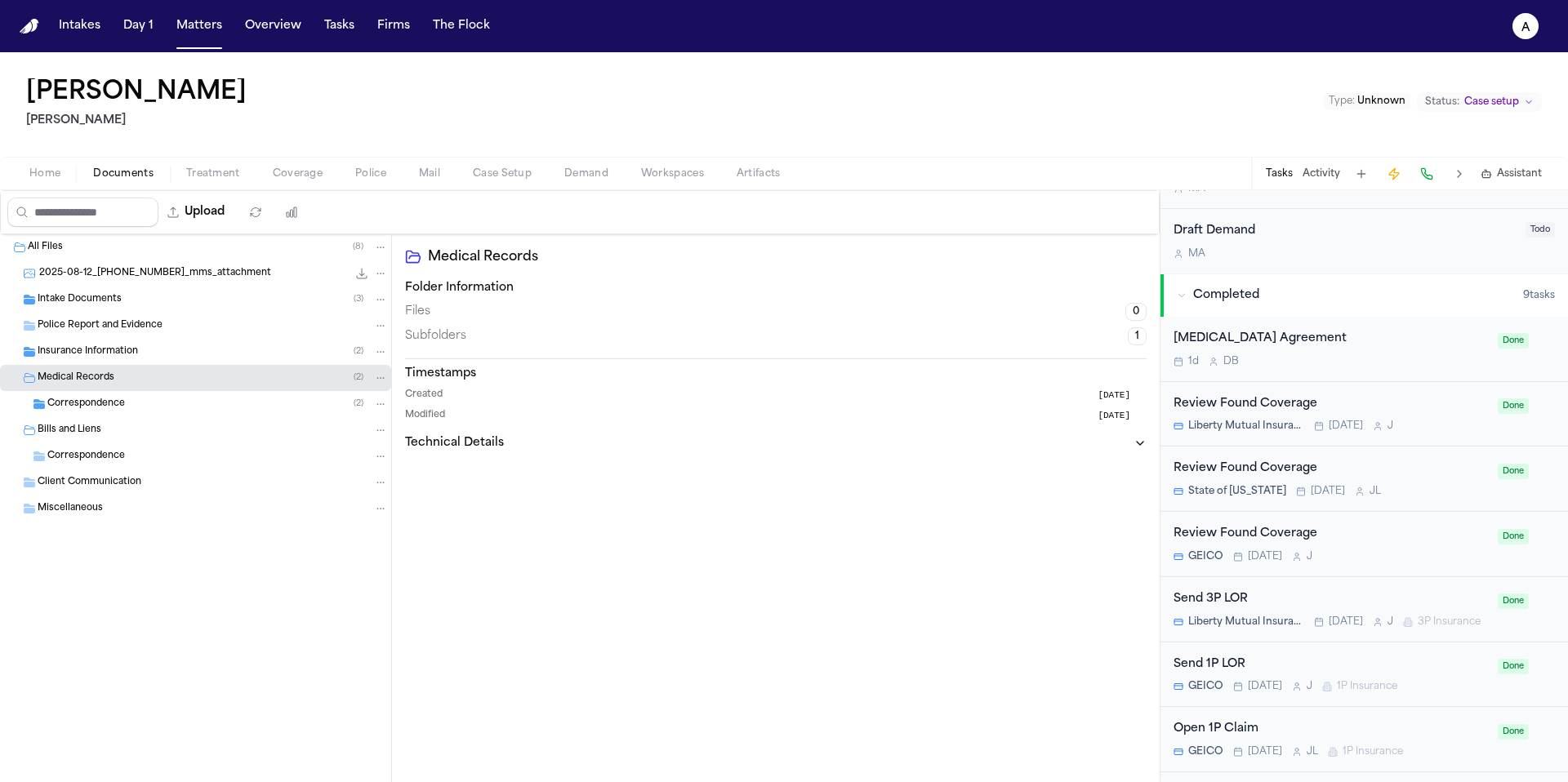
click at [220, 404] on div "Correspondence ( 2 )" at bounding box center [217, 403] width 340 height 14
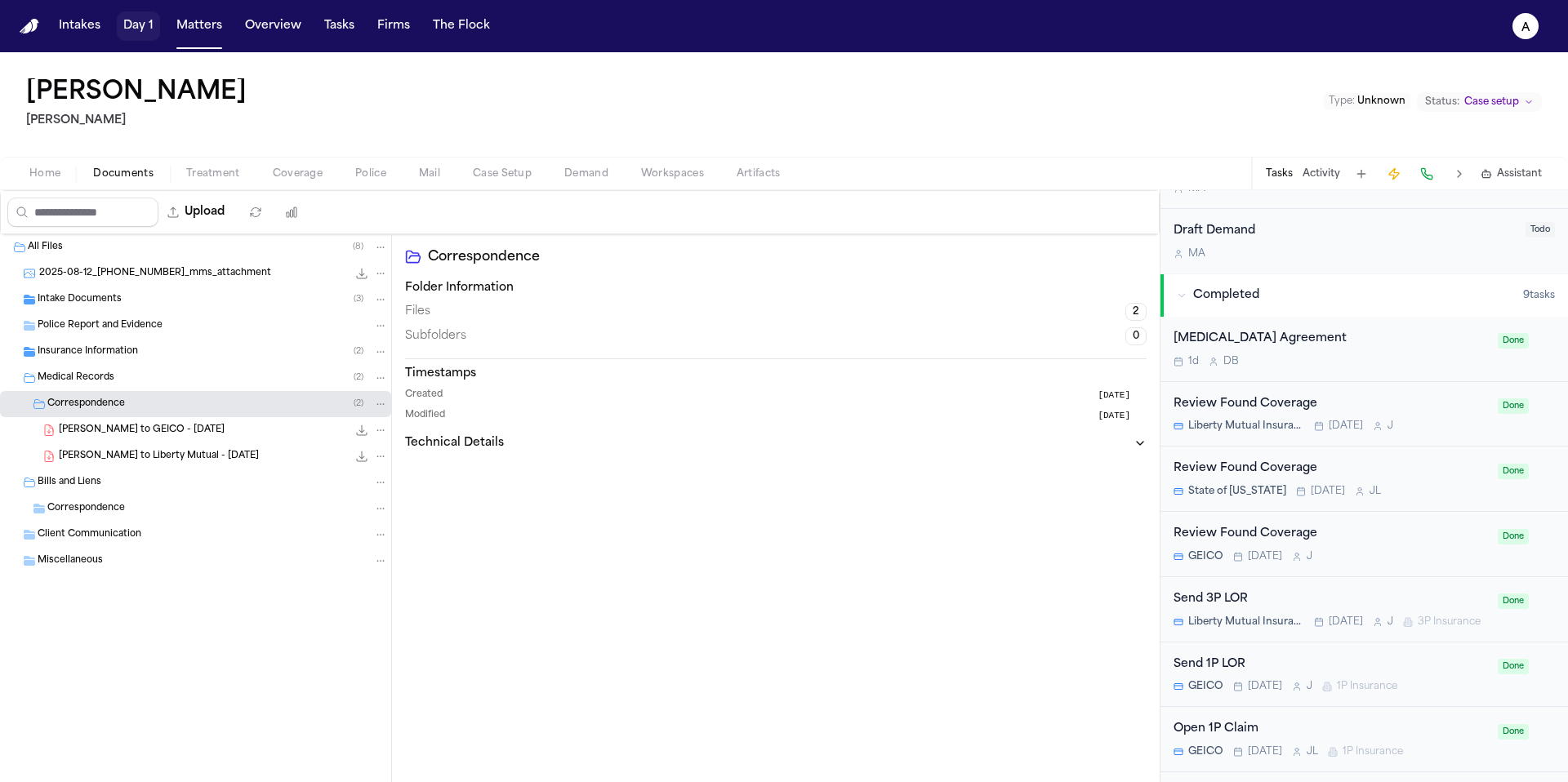
click at [152, 16] on button "Day 1" at bounding box center [138, 26] width 43 height 29
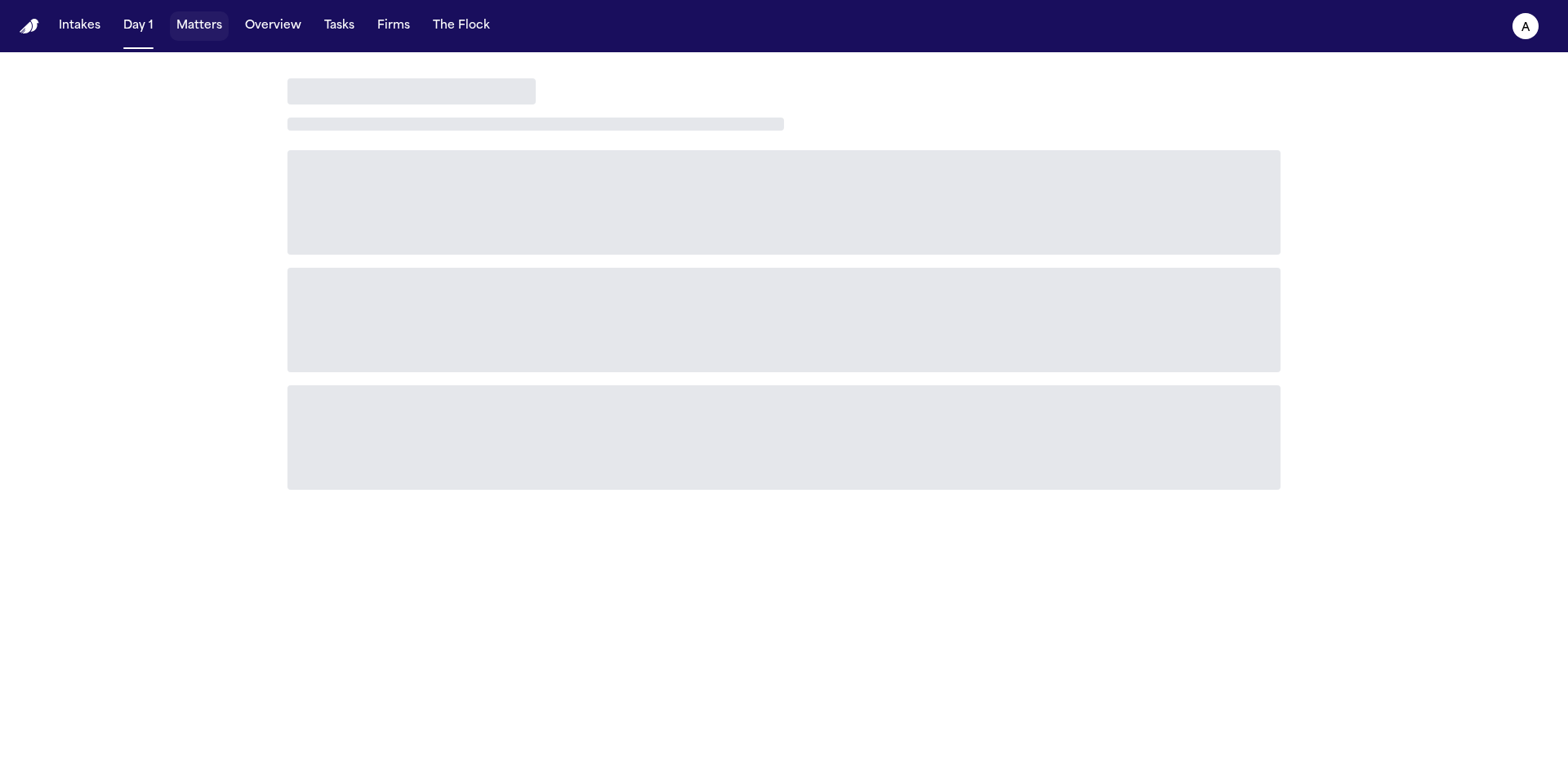
click at [212, 38] on button "Matters" at bounding box center [199, 26] width 59 height 29
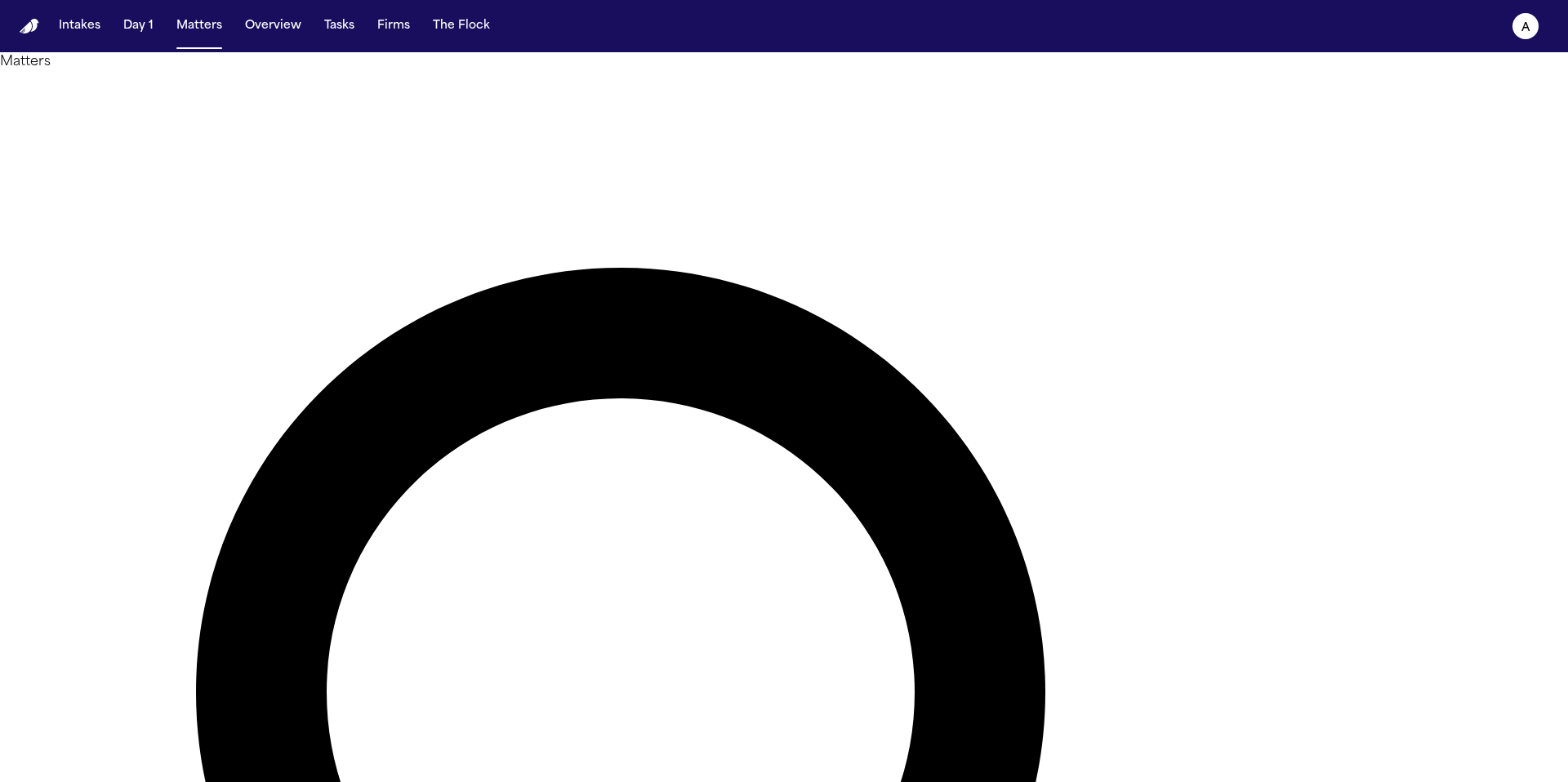
drag, startPoint x: 922, startPoint y: 107, endPoint x: 803, endPoint y: 88, distance: 120.5
type input "*"
type input "********"
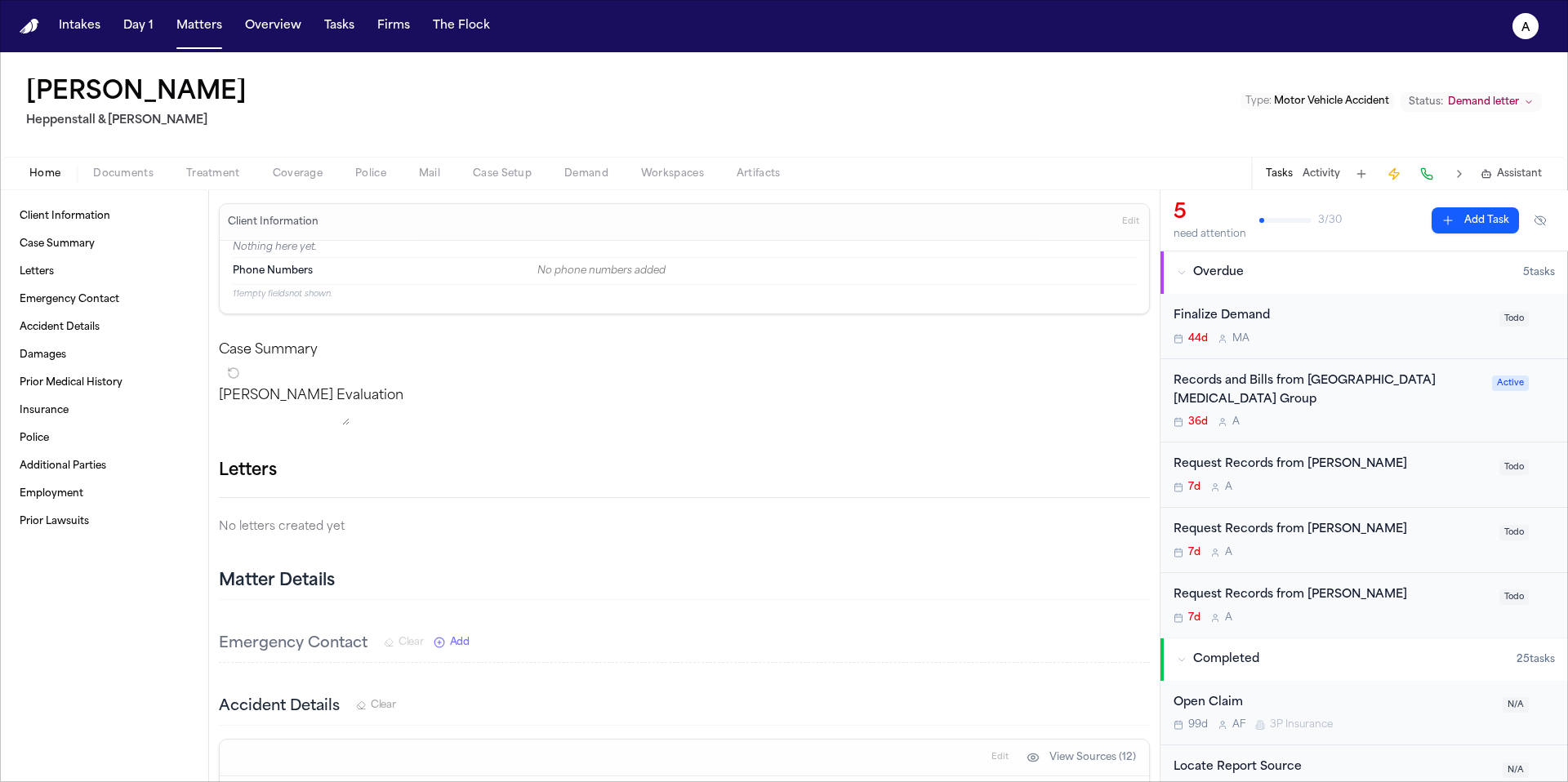
click at [1389, 416] on div "36d A" at bounding box center [1328, 422] width 309 height 13
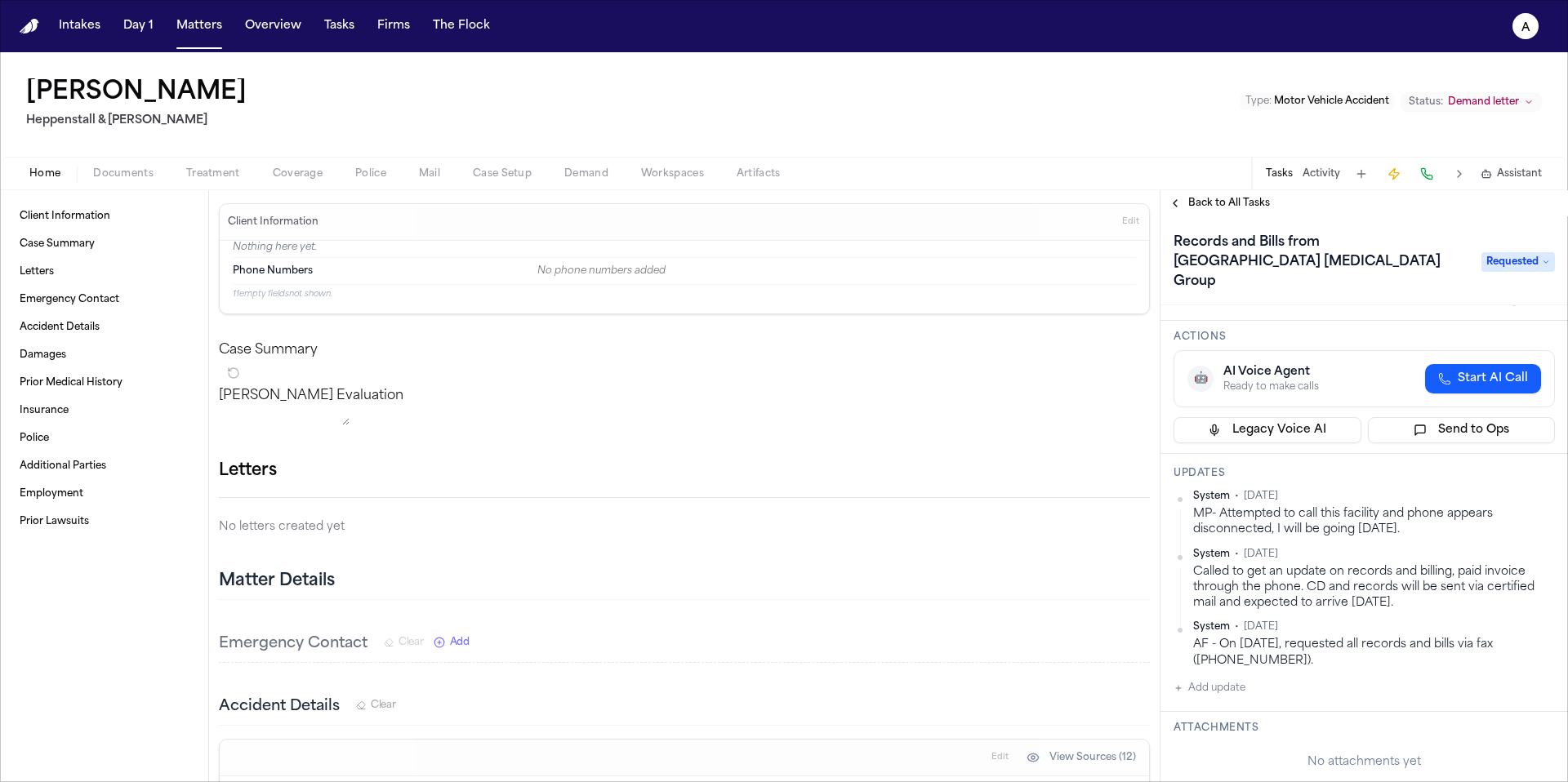
scroll to position [46, 0]
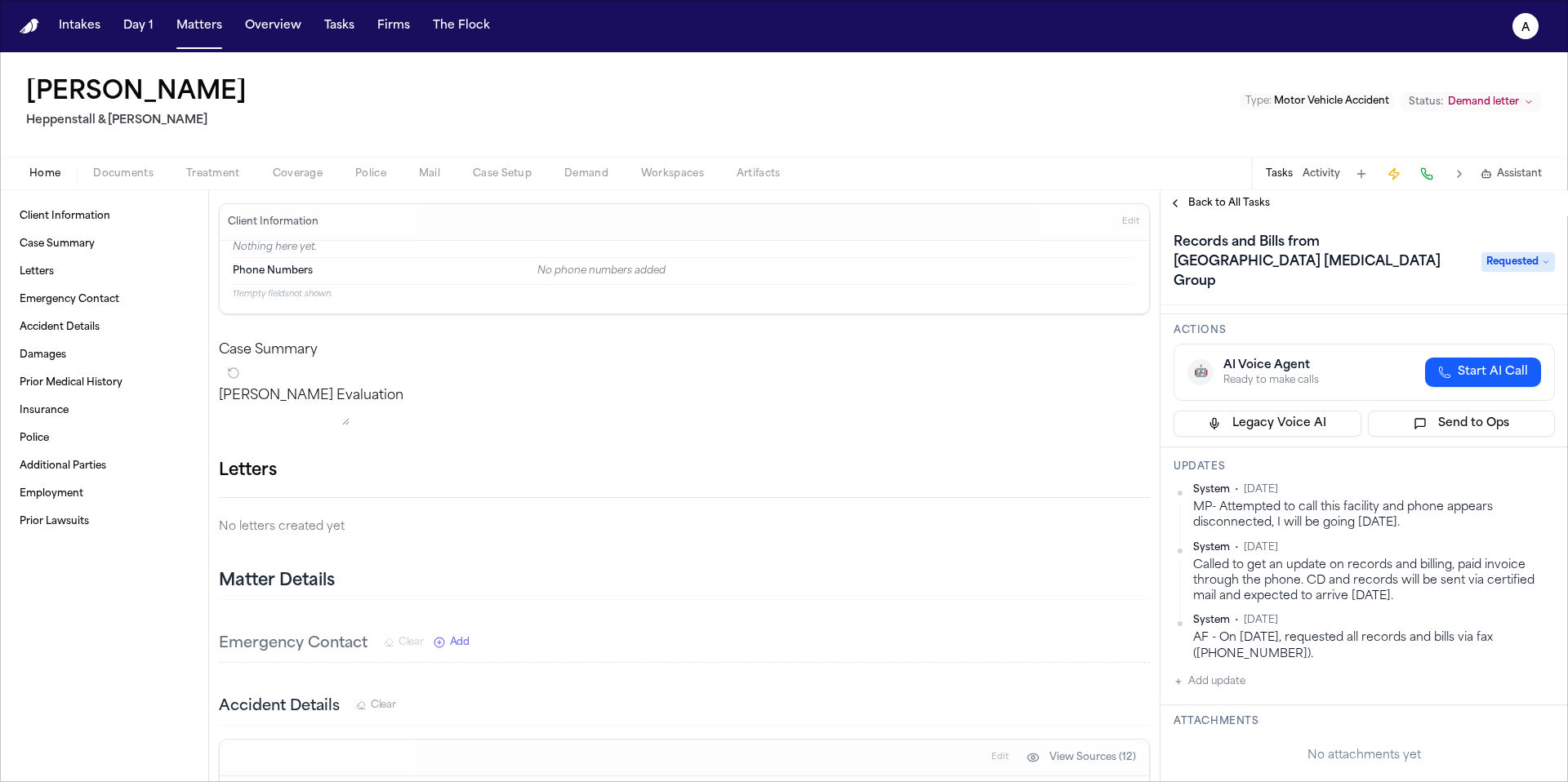
click at [1223, 214] on div "Back to All Tasks" at bounding box center [1364, 203] width 407 height 26
click at [1239, 206] on span "Back to All Tasks" at bounding box center [1229, 203] width 81 height 13
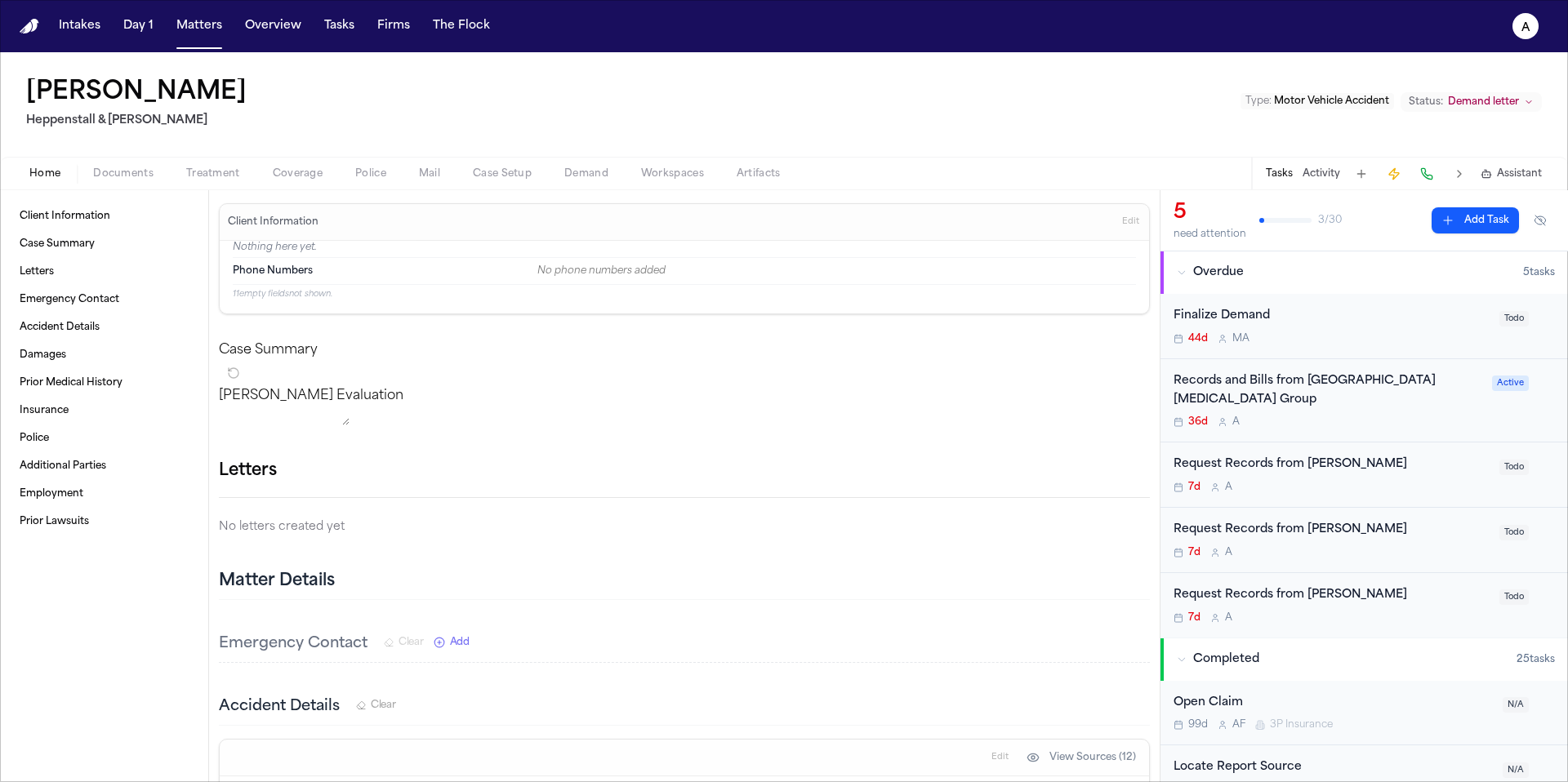
click at [130, 187] on div "Home Documents Treatment Coverage Police Mail Case Setup Demand Workspaces Arti…" at bounding box center [784, 173] width 1568 height 33
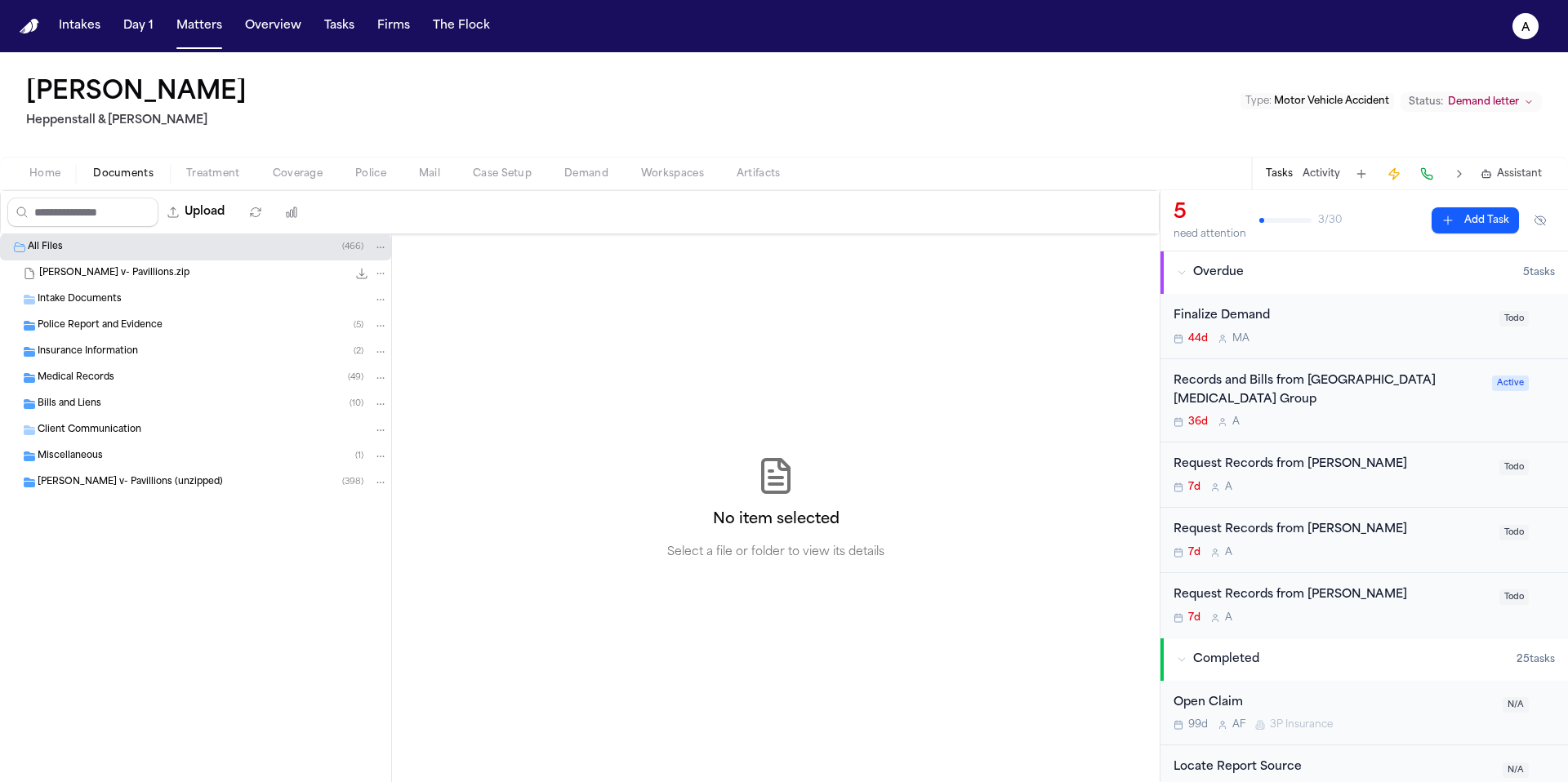
click at [132, 179] on span "Documents" at bounding box center [123, 173] width 61 height 13
click at [178, 391] on div "Bills and Liens ( 10 )" at bounding box center [196, 403] width 391 height 26
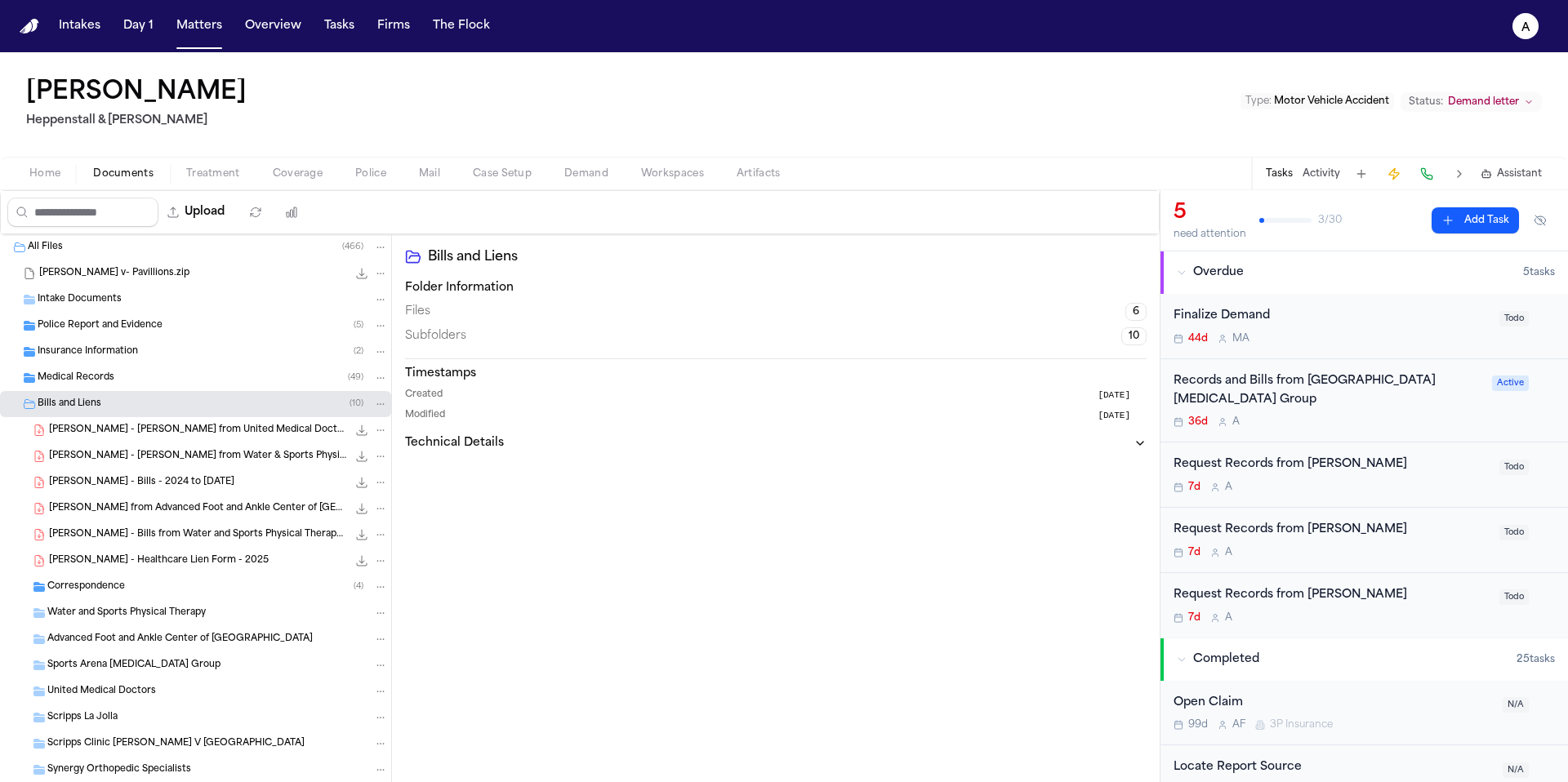
click at [187, 381] on div "Medical Records ( 49 )" at bounding box center [213, 378] width 350 height 14
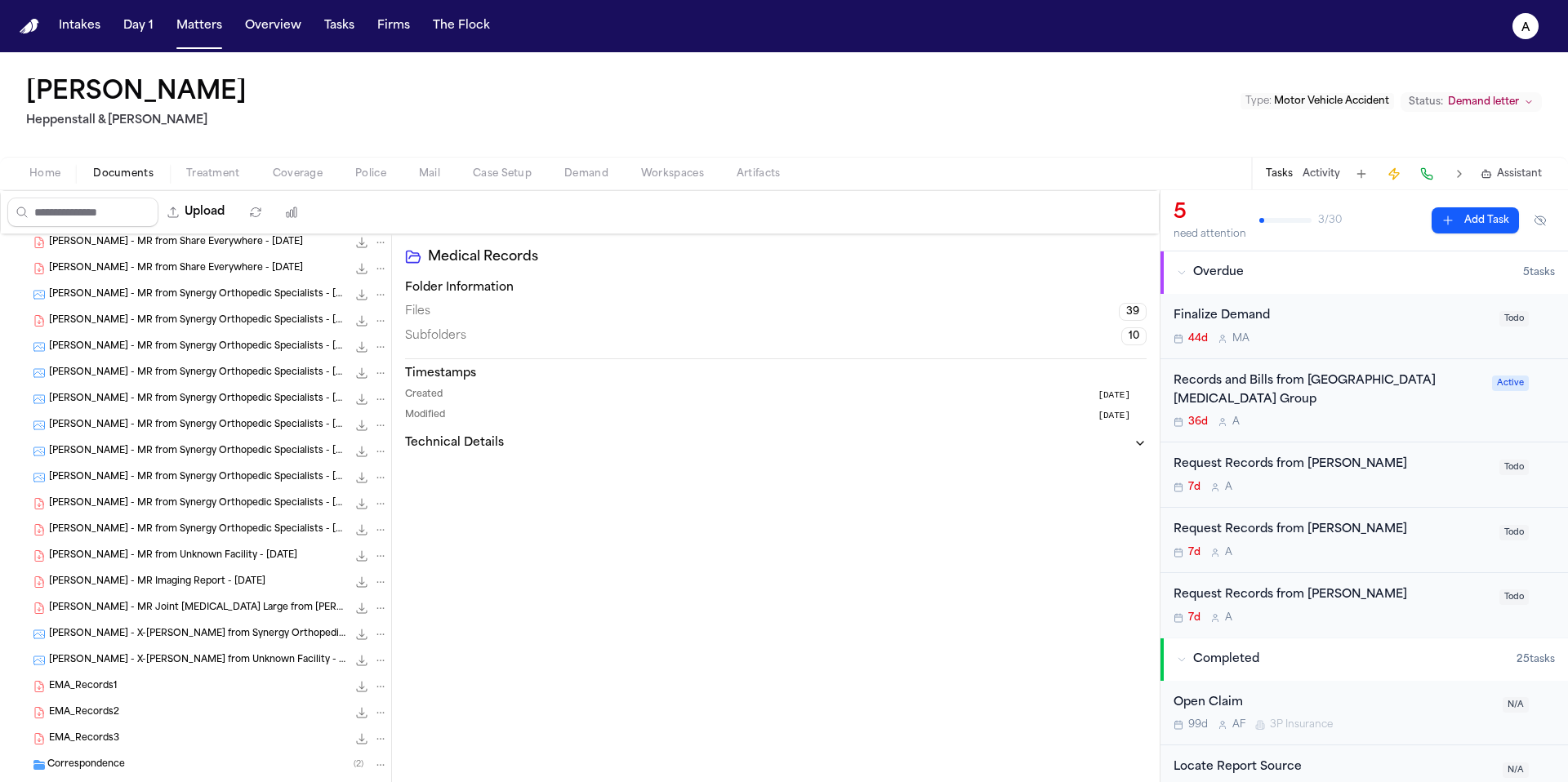
scroll to position [778, 0]
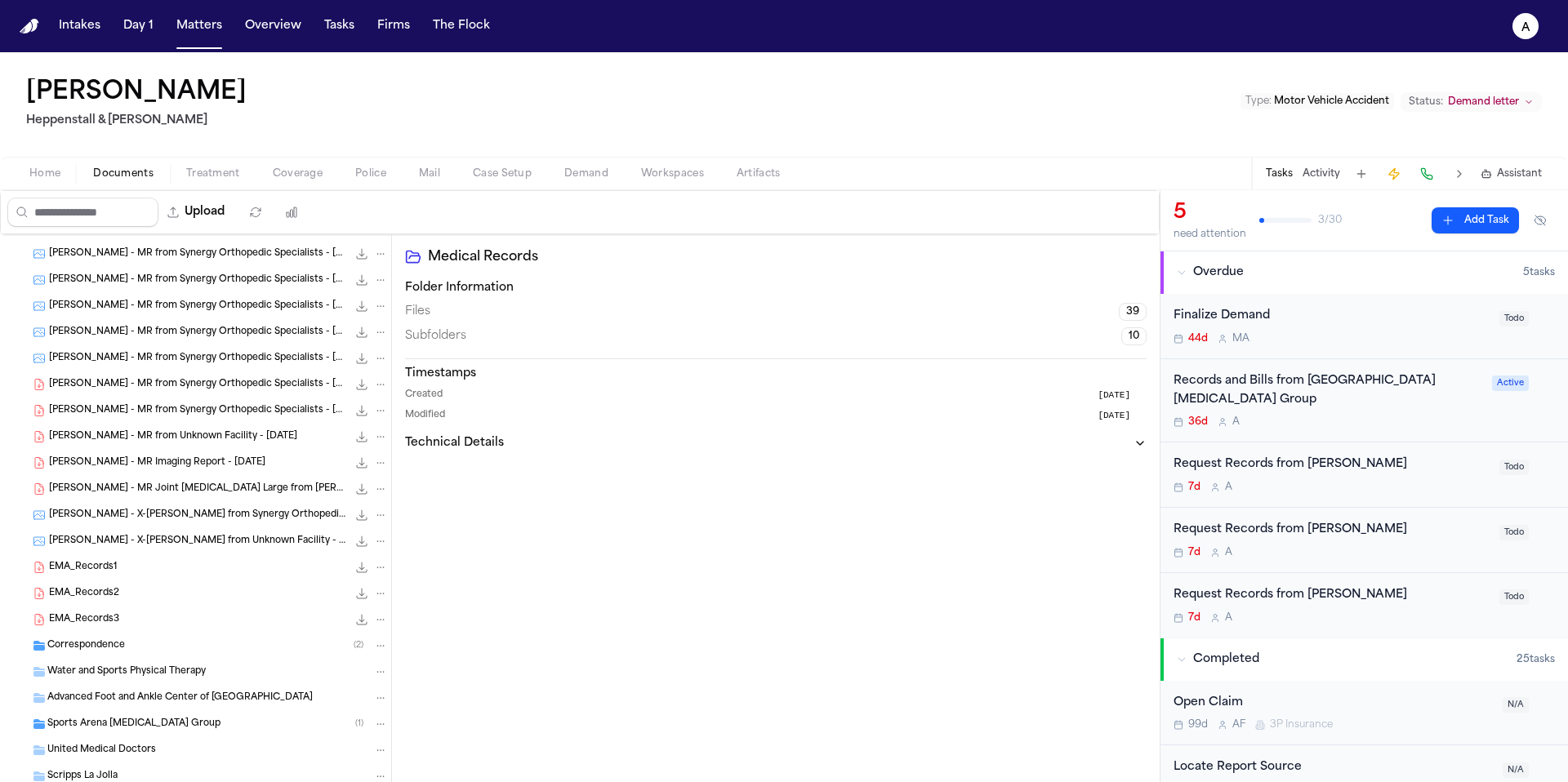
click at [166, 567] on div "EMA_Records1 30.8 KB • PDF" at bounding box center [219, 567] width 339 height 16
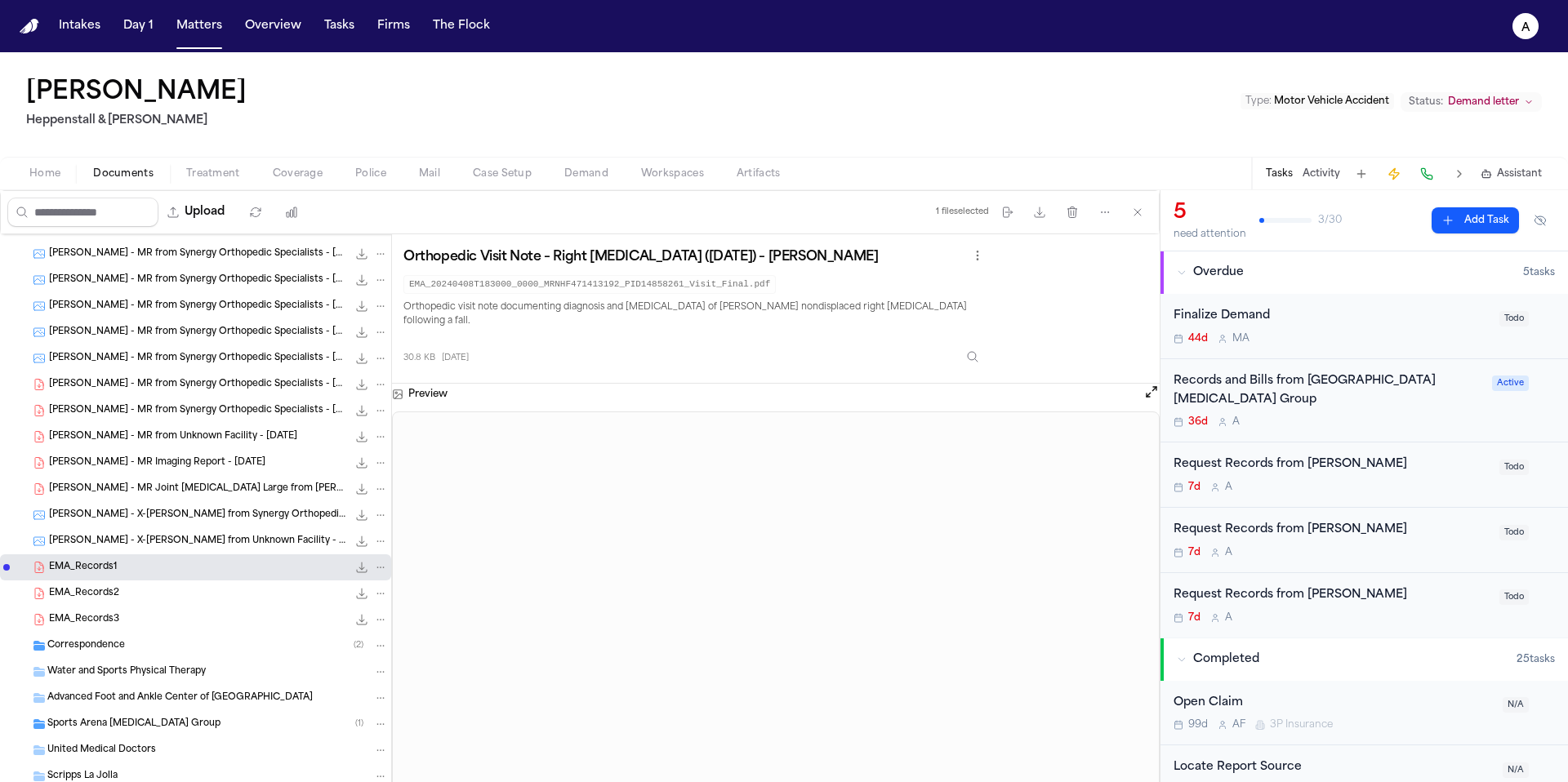
click at [213, 586] on div "EMA_Records2 23.3 KB • PDF" at bounding box center [219, 594] width 339 height 16
click at [189, 607] on div "EMA_Records3 8.2 MB • PDF" at bounding box center [196, 620] width 391 height 26
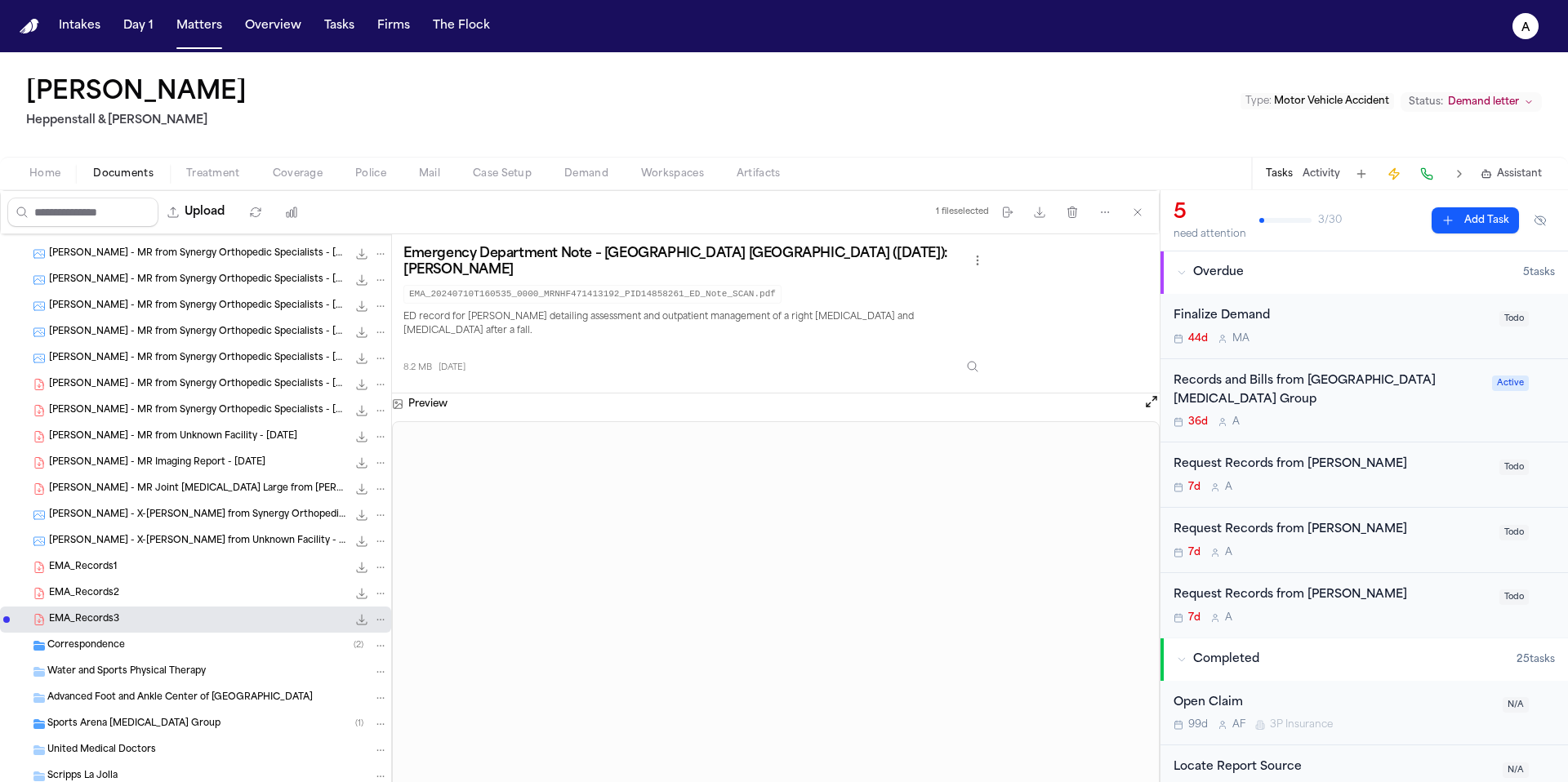
click at [200, 539] on span "D. Peterson - X-ray from Unknown Facility - 5.13.24" at bounding box center [198, 542] width 298 height 14
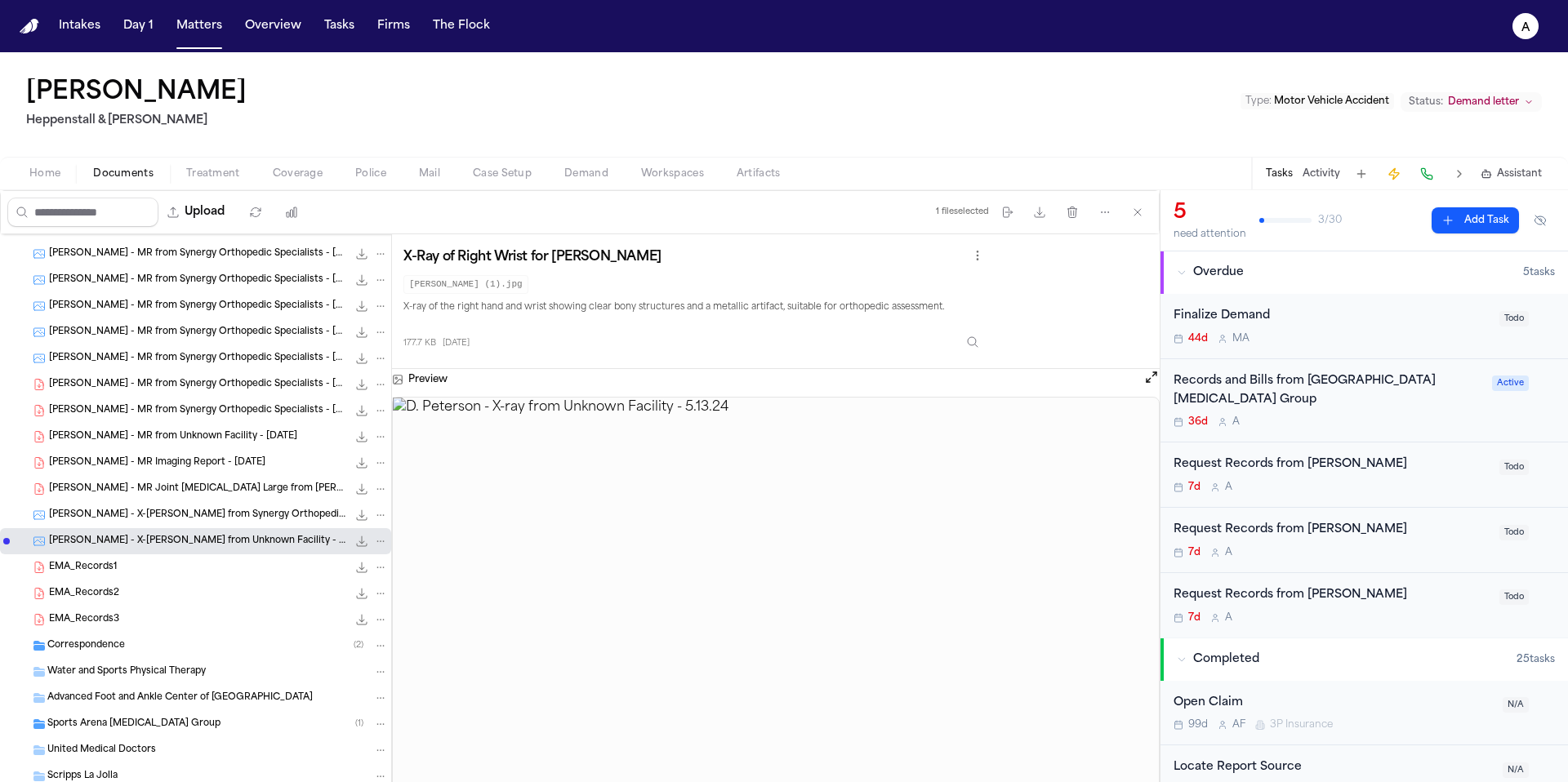
click at [229, 512] on span "D. Peterson - X-ray from Synergy Orthopedic Specialists - 4.8.24" at bounding box center [198, 516] width 298 height 14
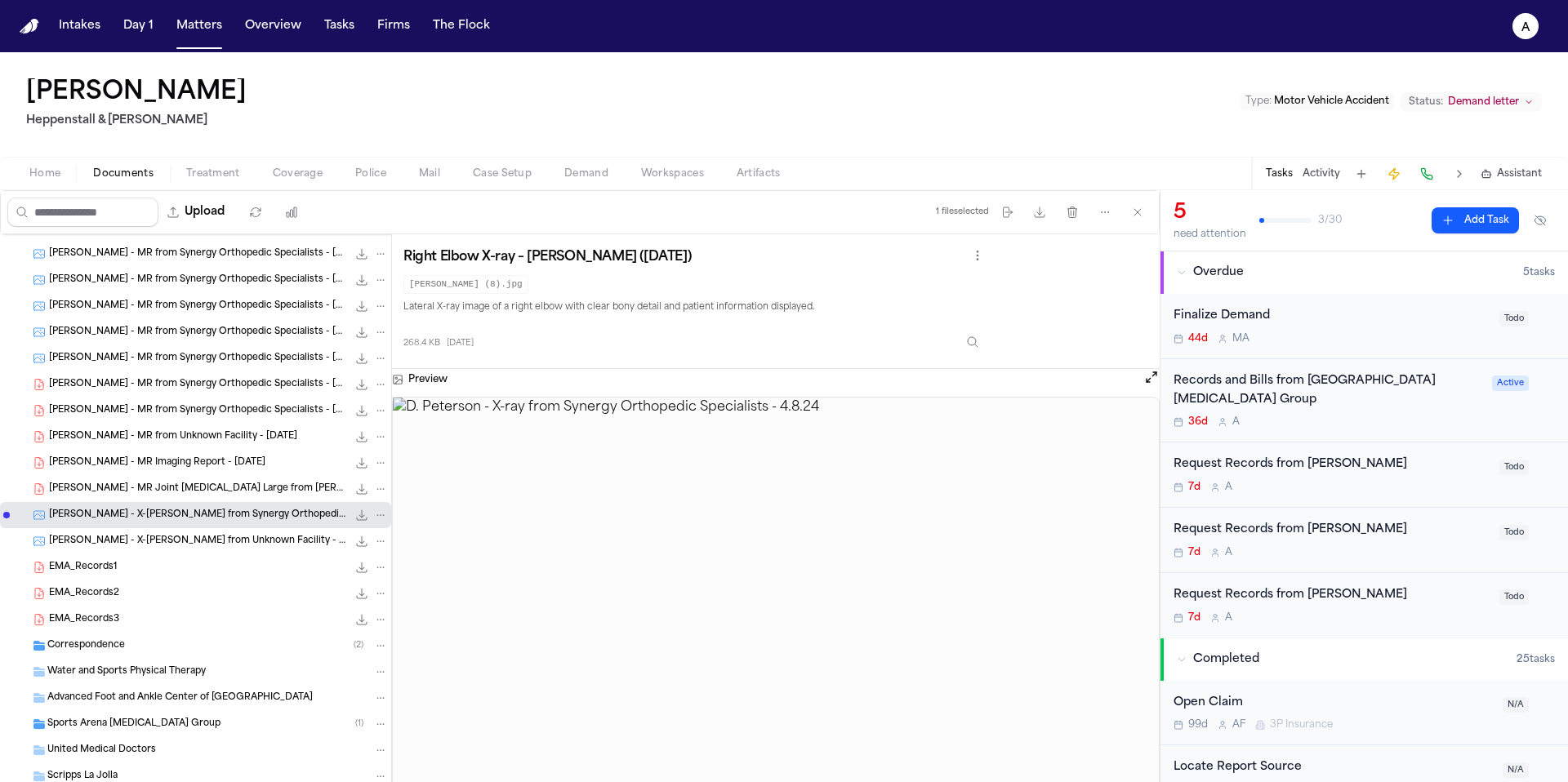
click at [208, 489] on span "D. Peterson - MR Joint Arthrocentesis Large from Dr. Jeffrey Wilde, MD - 4.18.24" at bounding box center [198, 490] width 298 height 14
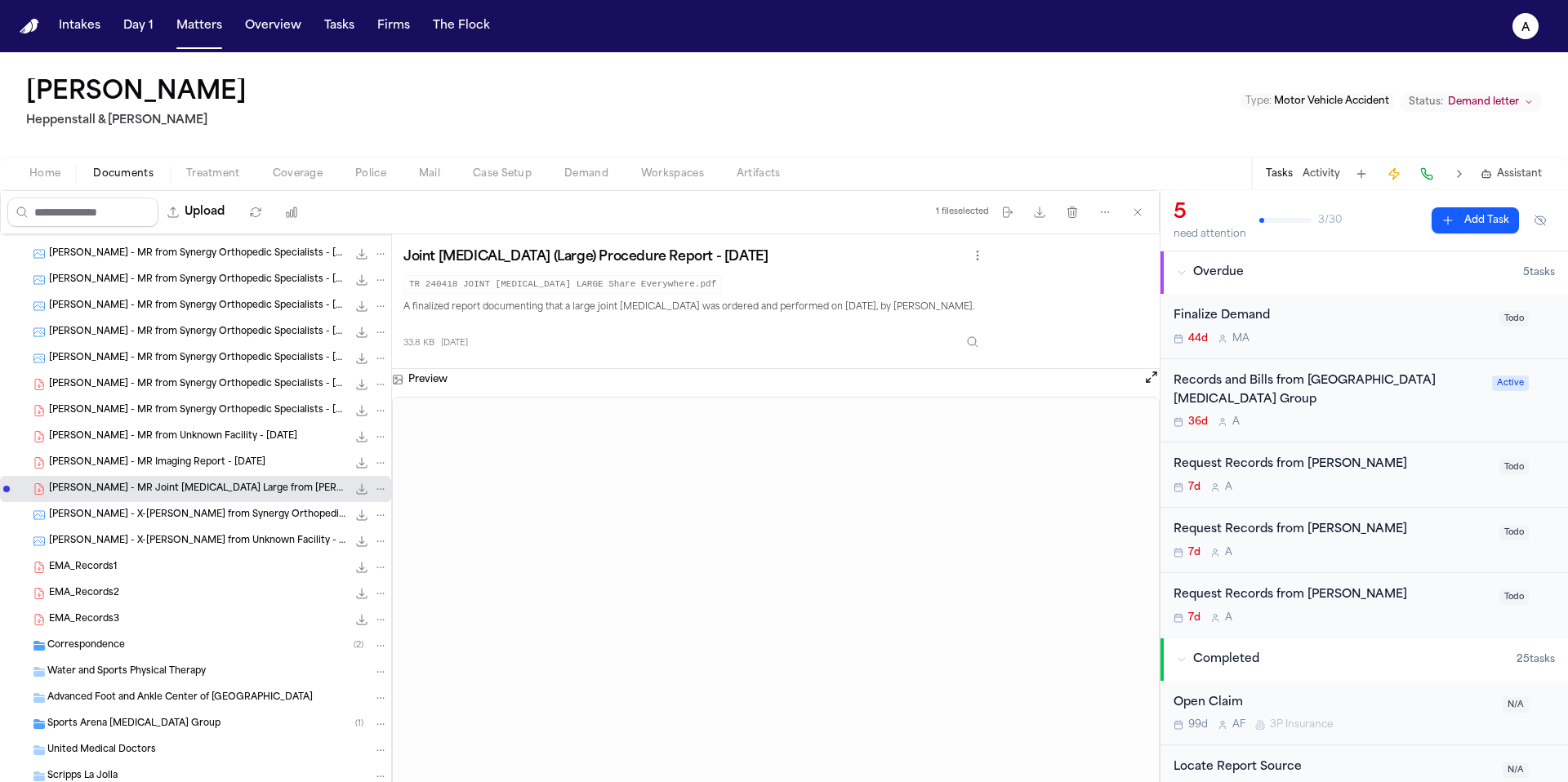
click at [206, 465] on span "D. Peterson - MR Imaging Report - 10.31.24" at bounding box center [157, 463] width 216 height 14
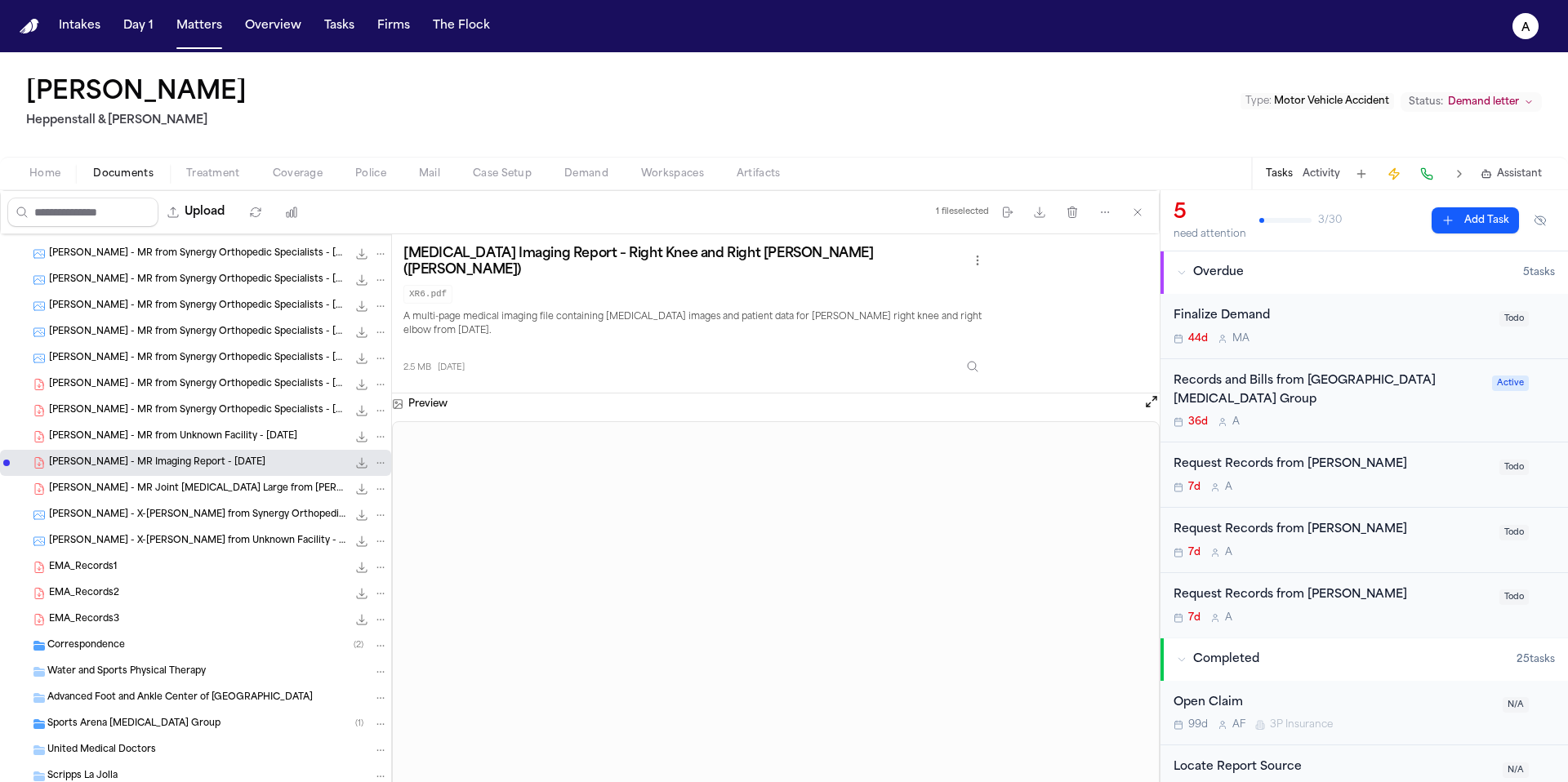
click at [202, 426] on div "D. Peterson - MR from Unknown Facility - 7.25.24 2.6 MB • PDF" at bounding box center [196, 437] width 391 height 26
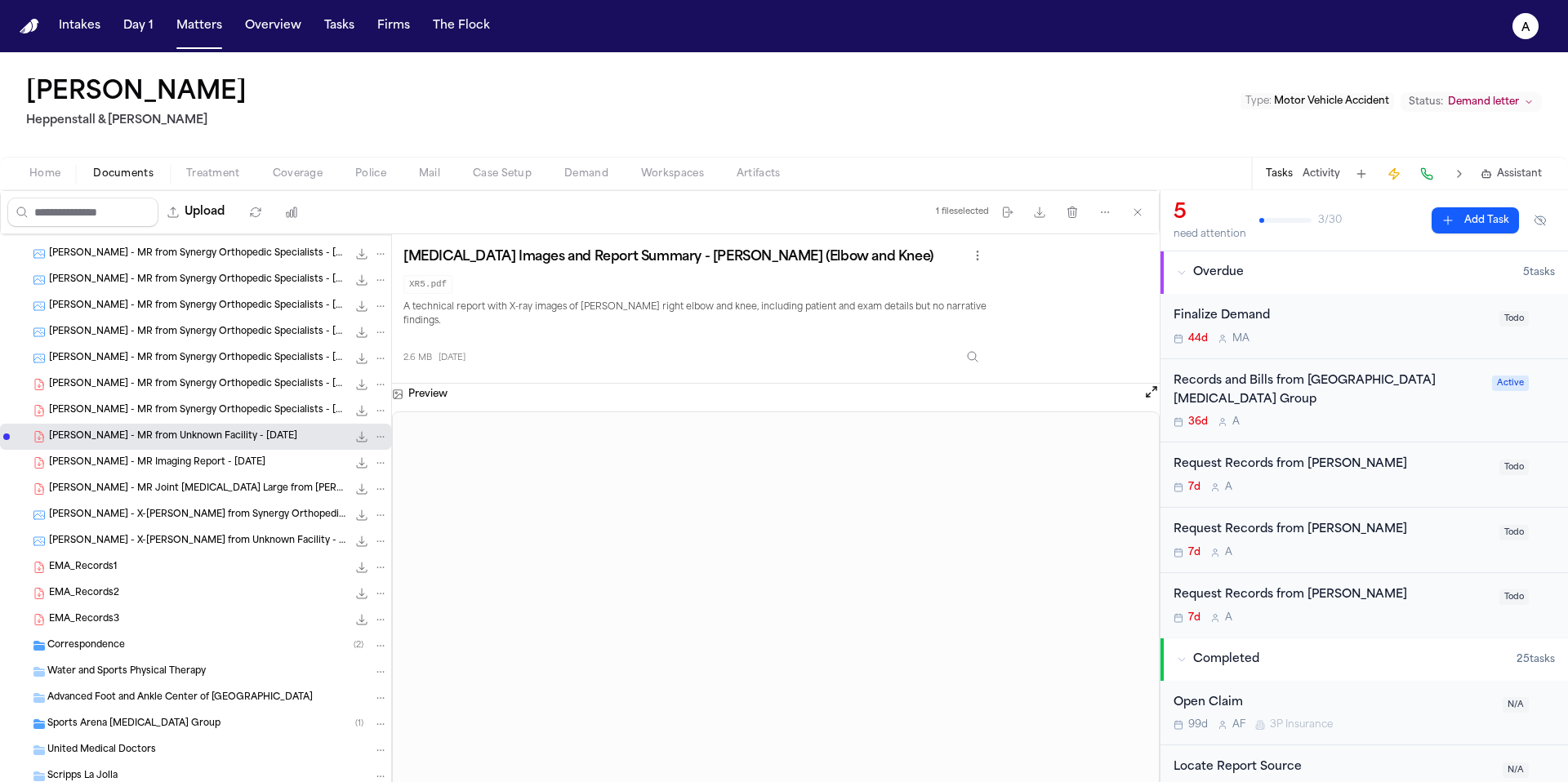
click at [204, 412] on span "D. Peterson - MR from Synergy Orthopedic Specialists - 5.20.24" at bounding box center [198, 412] width 298 height 14
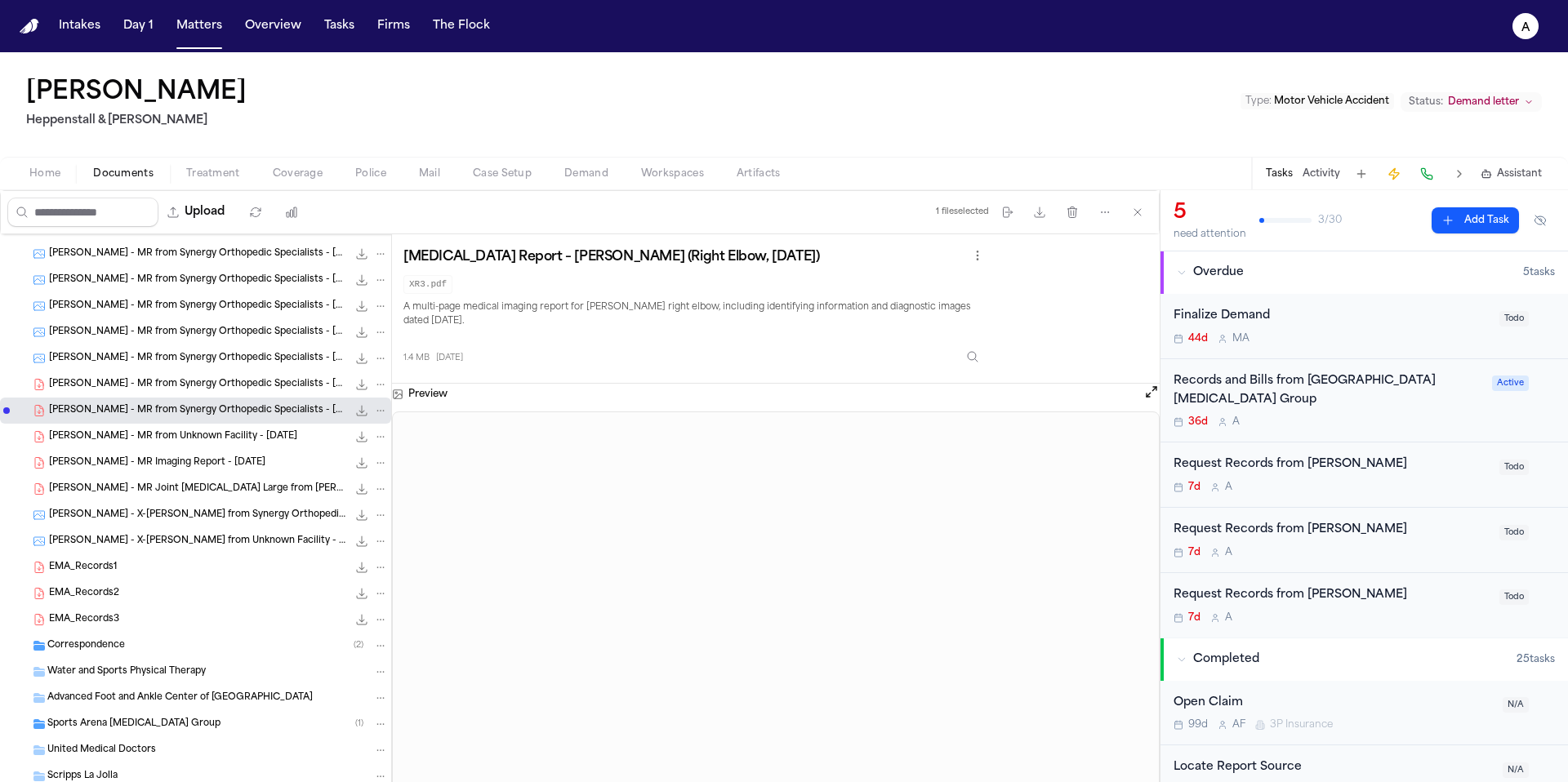
click at [208, 389] on span "D. Peterson - MR from Synergy Orthopedic Specialists - 5.20.24" at bounding box center [198, 385] width 298 height 14
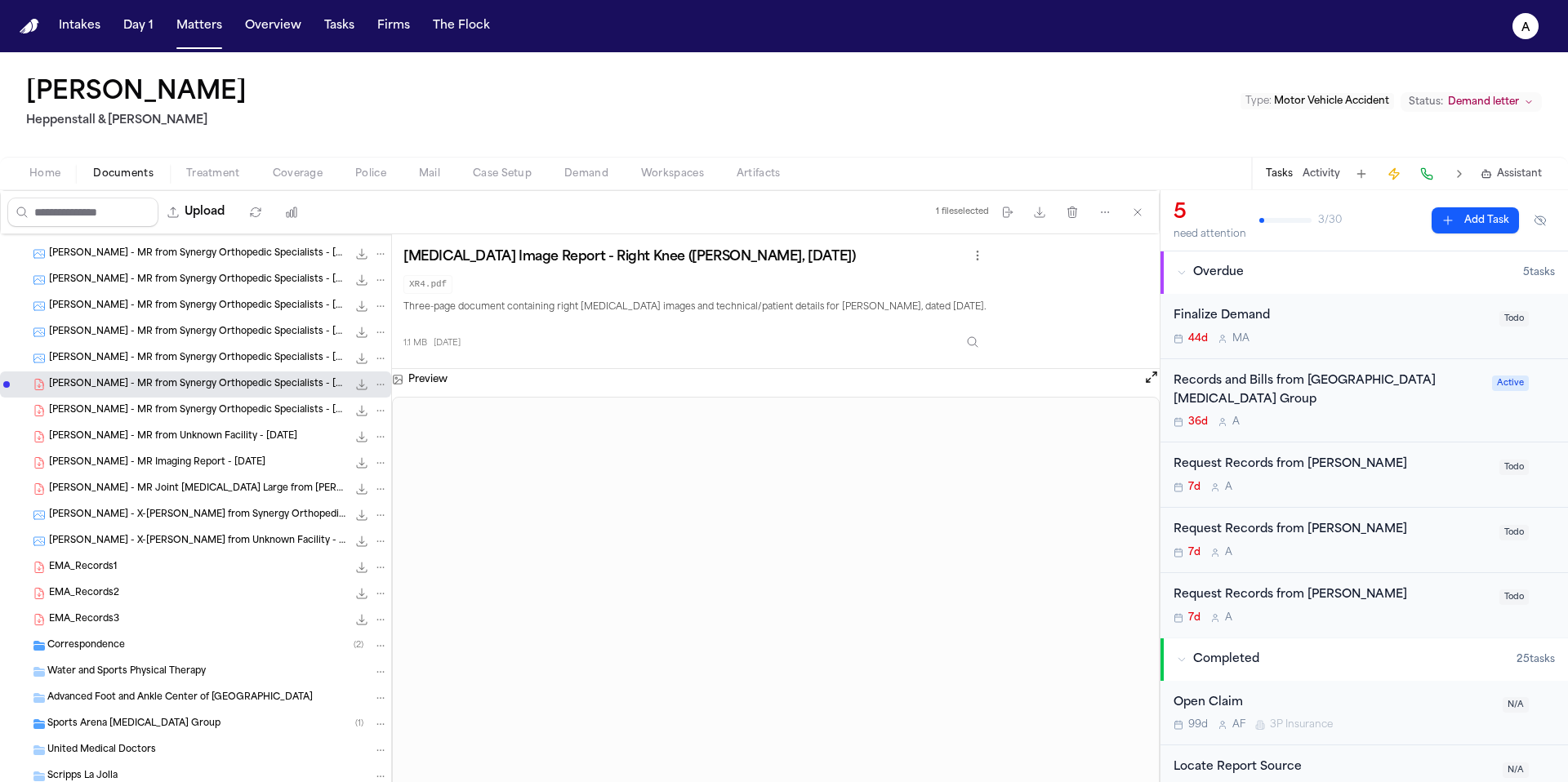
click at [213, 369] on div "D. Peterson - MR from Synergy Orthopedic Specialists - 5.13.24 to 5.13.24 178.8…" at bounding box center [196, 358] width 391 height 26
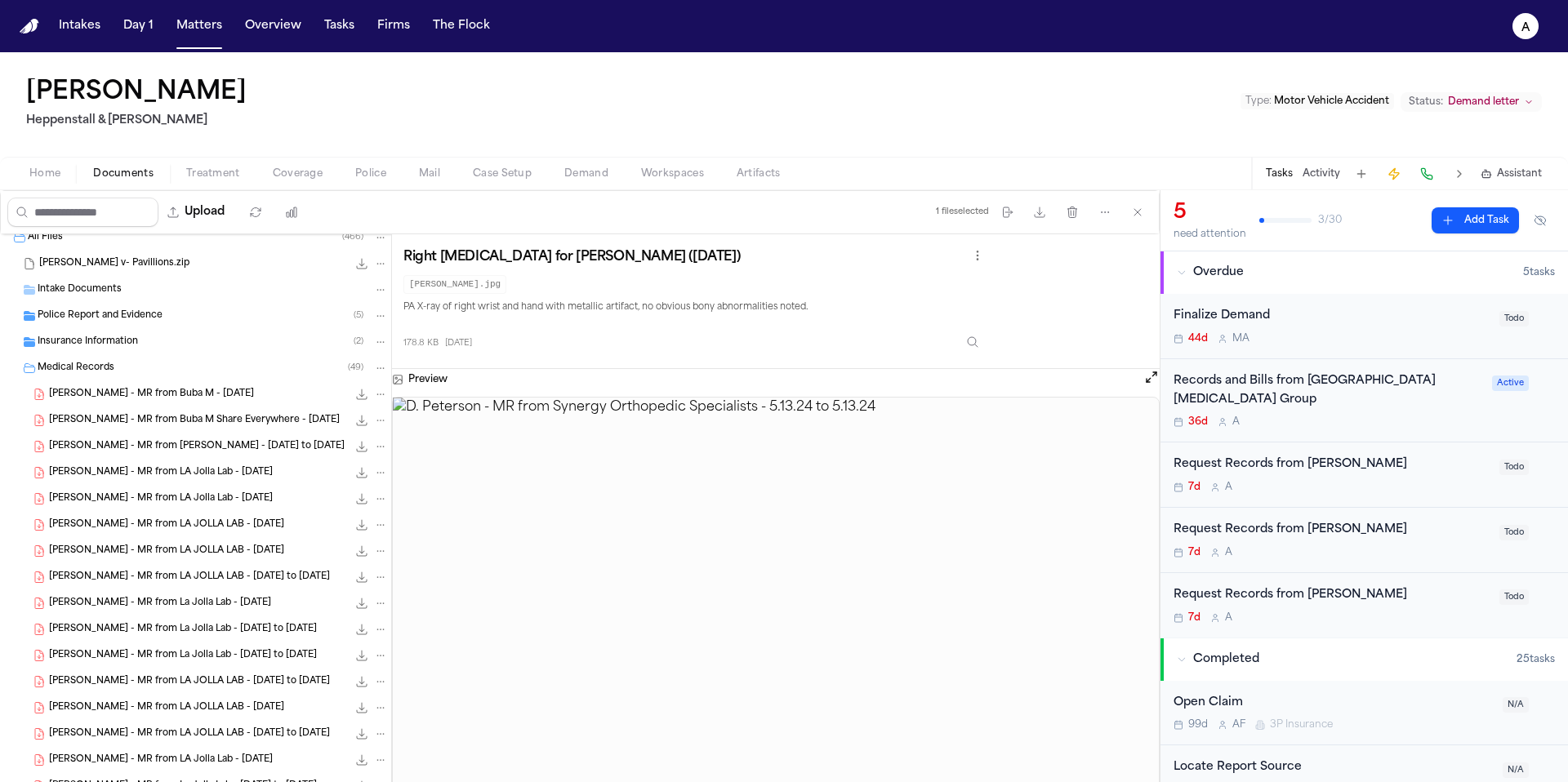
scroll to position [0, 0]
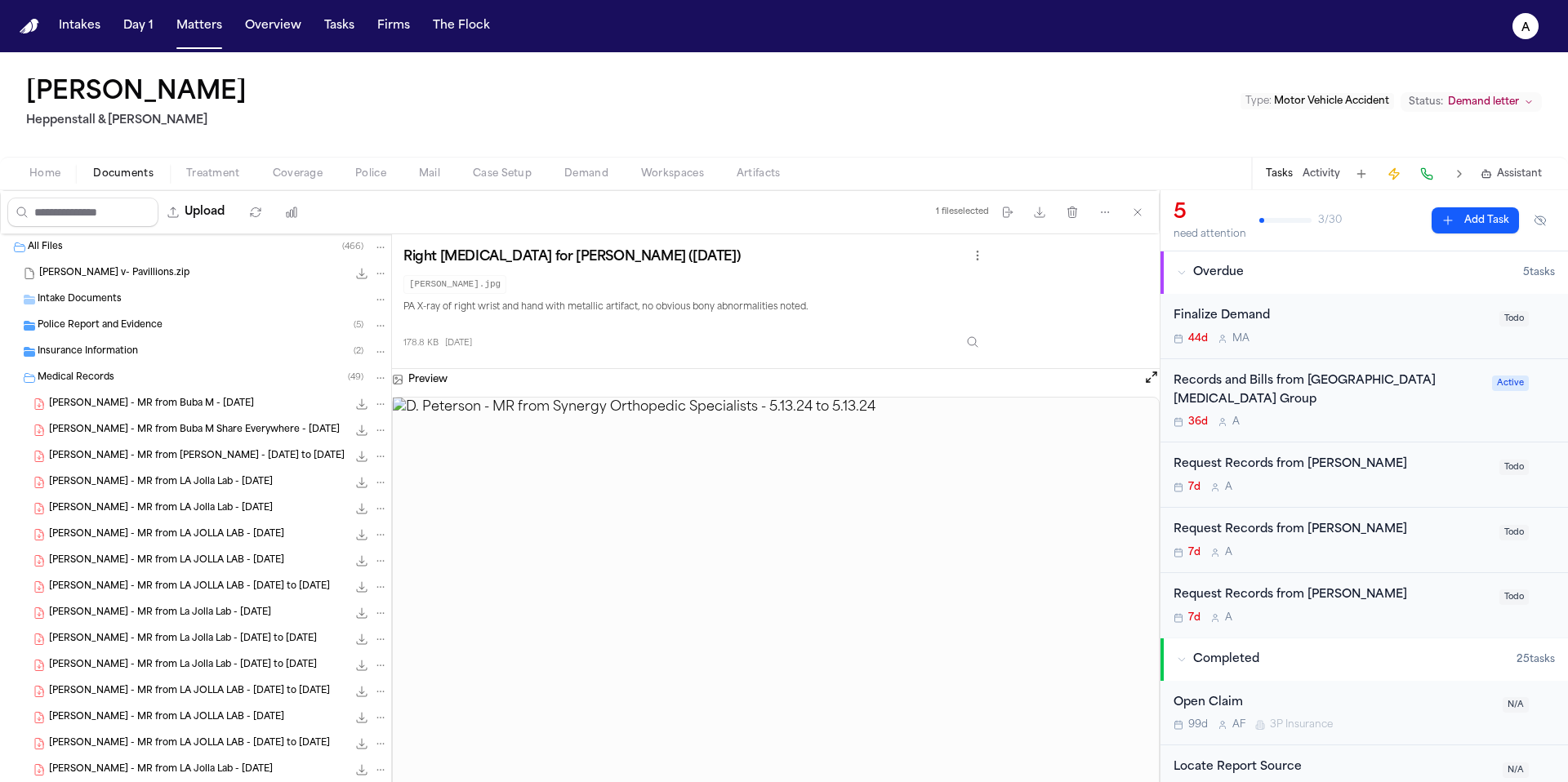
click at [205, 406] on span "D. Peterson - MR from Buba M - 6.29.24" at bounding box center [152, 404] width 205 height 14
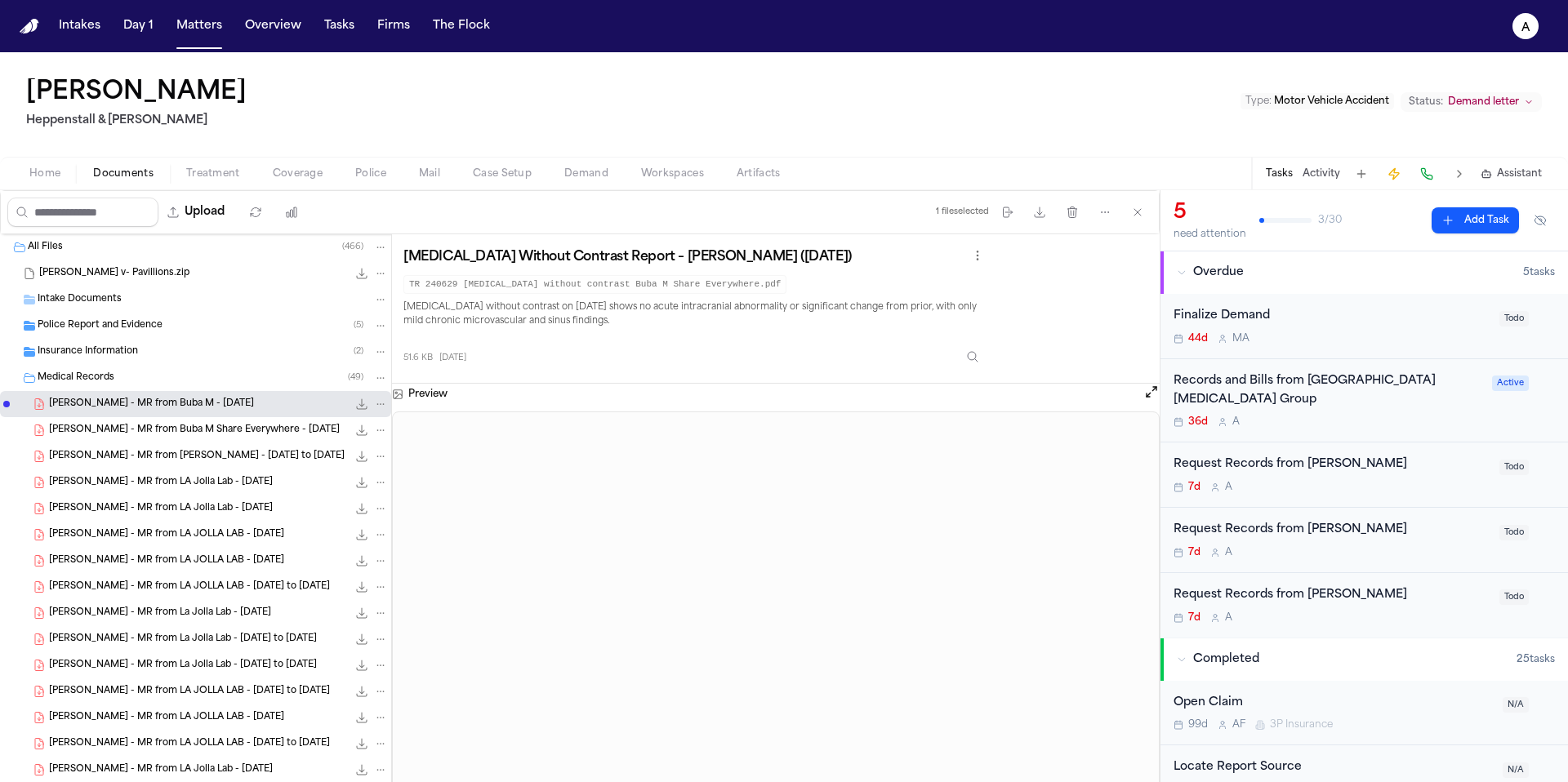
click at [182, 436] on span "D. Peterson - MR from Buba M Share Everywhere - 6.29.24" at bounding box center [195, 431] width 291 height 14
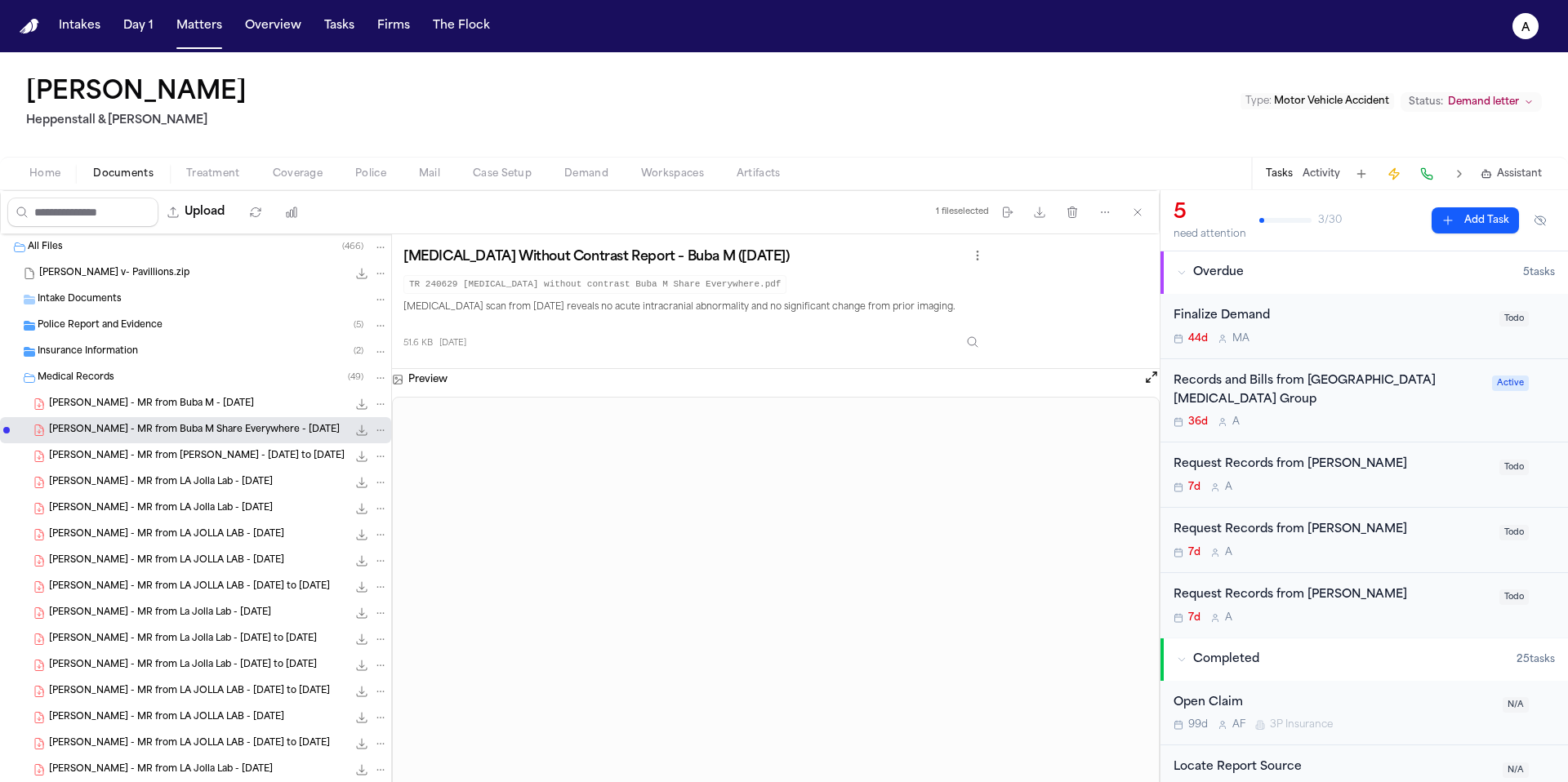
click at [191, 456] on span "D. Peterson - MR from Dr. Mark Schultzel - 5.1.24 to 10.31.24" at bounding box center [196, 457] width 296 height 14
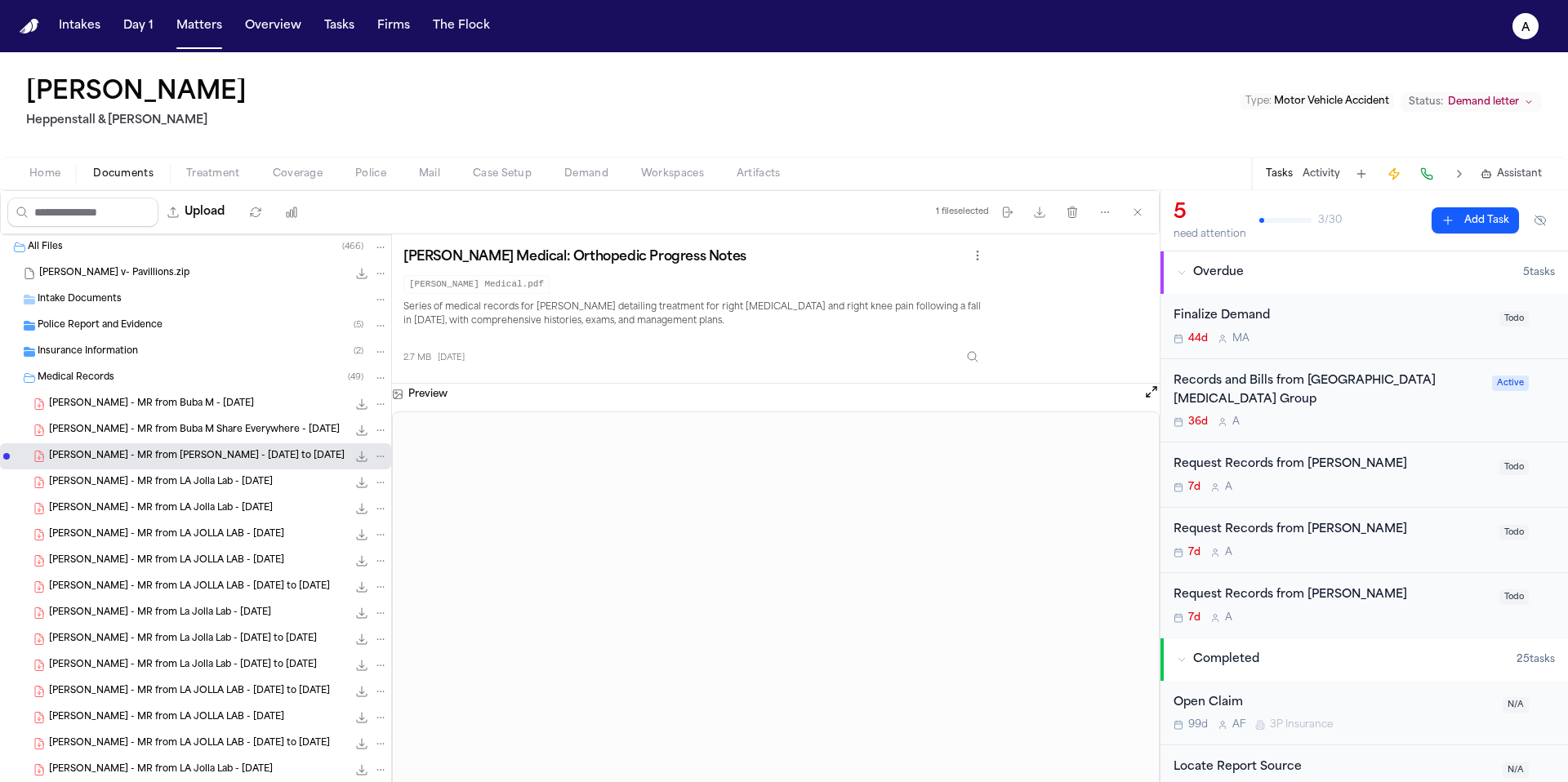
click at [168, 325] on div "Police Report and Evidence ( 5 )" at bounding box center [213, 326] width 350 height 14
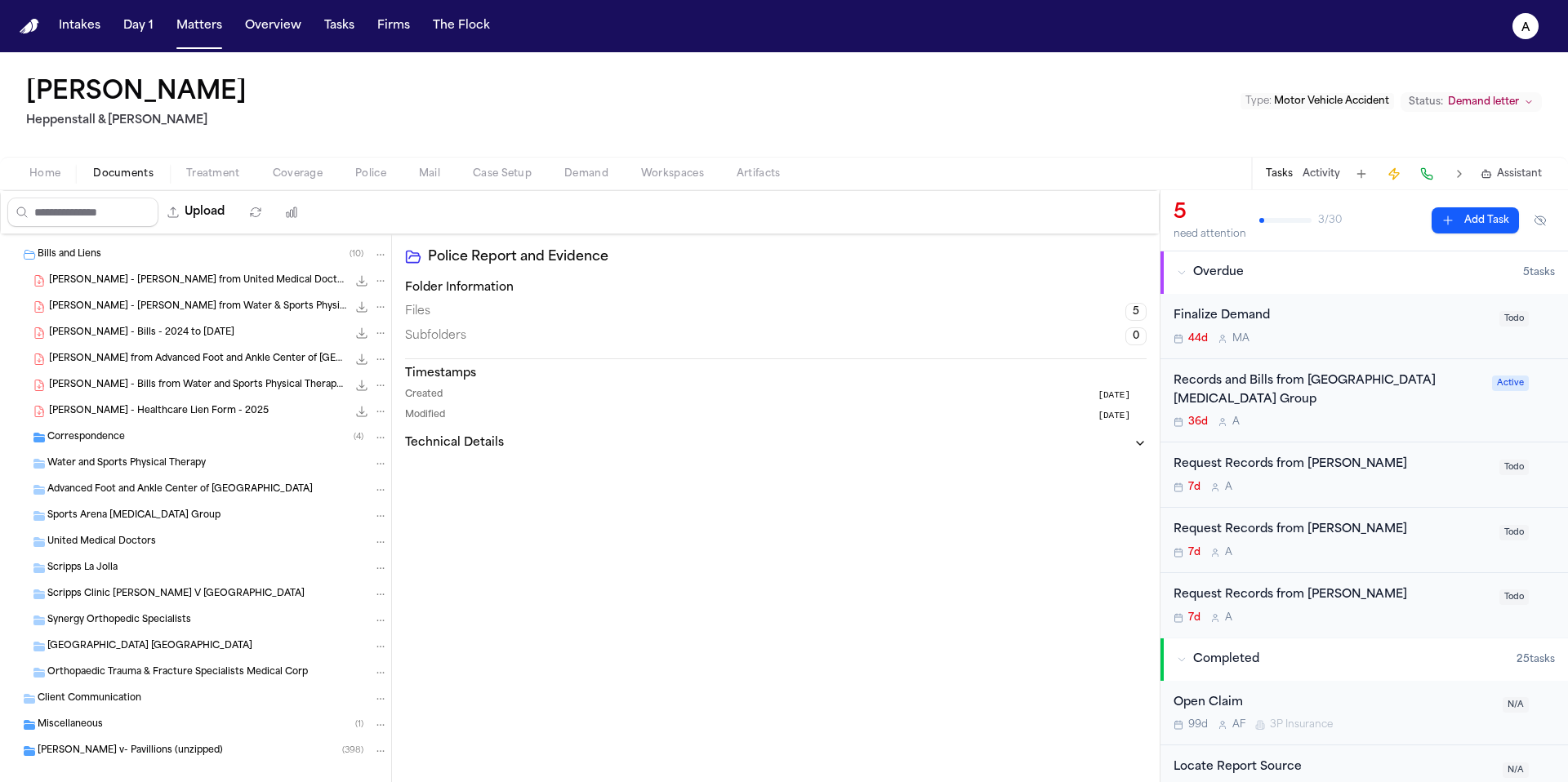
scroll to position [1580, 0]
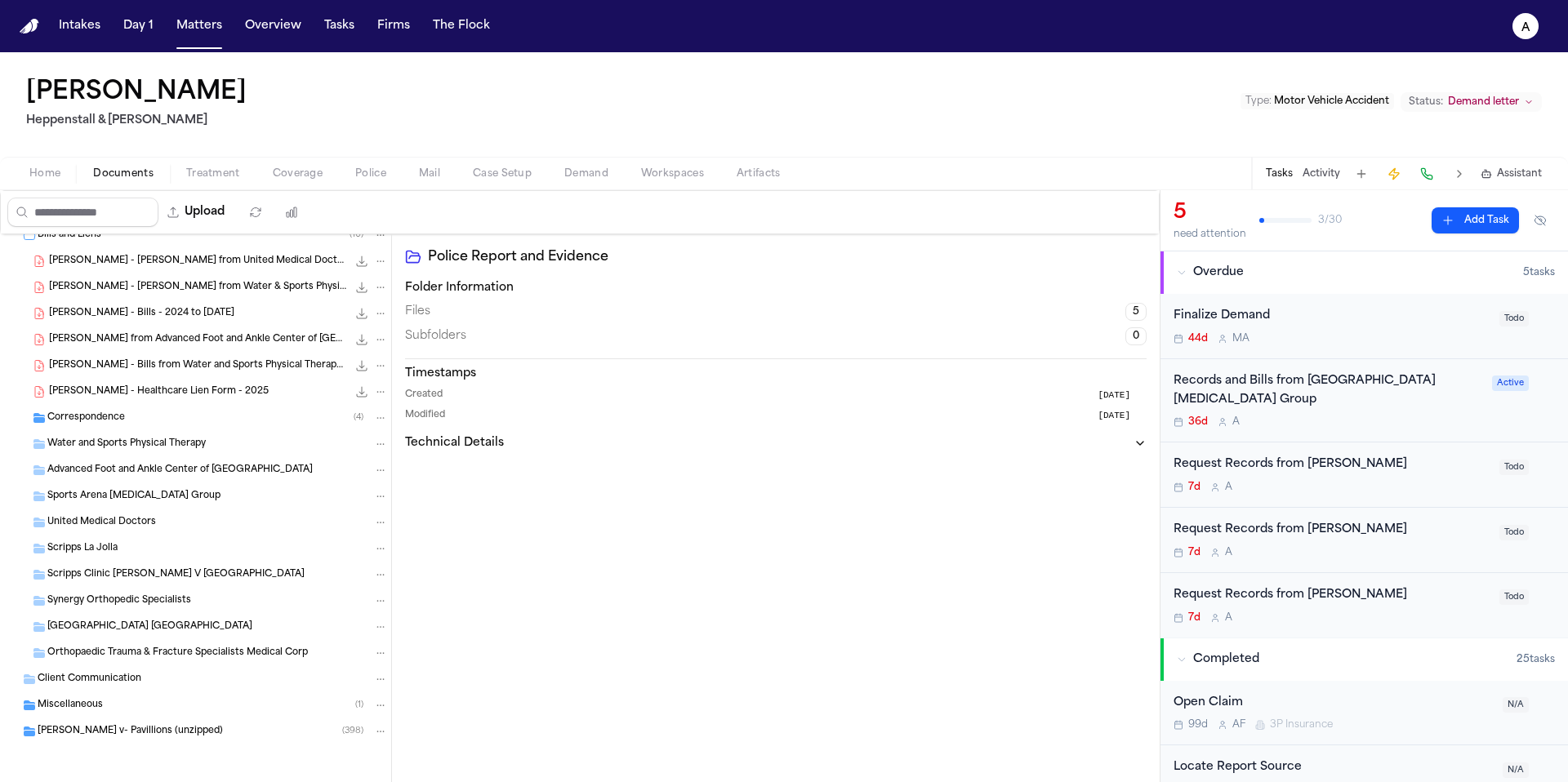
click at [202, 689] on div "Client Communication" at bounding box center [196, 678] width 391 height 26
click at [200, 703] on div "Miscellaneous ( 1 )" at bounding box center [213, 705] width 350 height 14
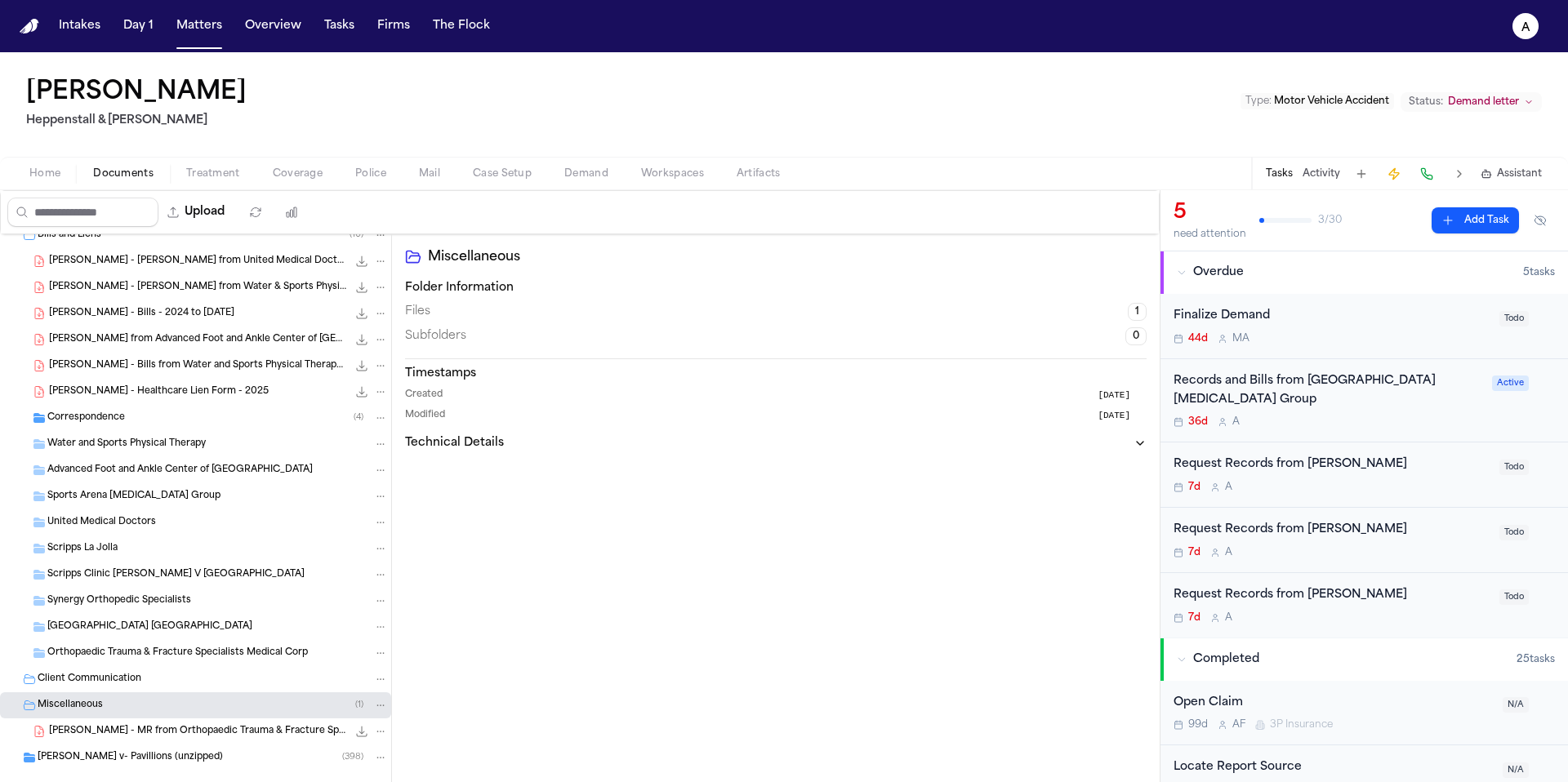
scroll to position [1606, 0]
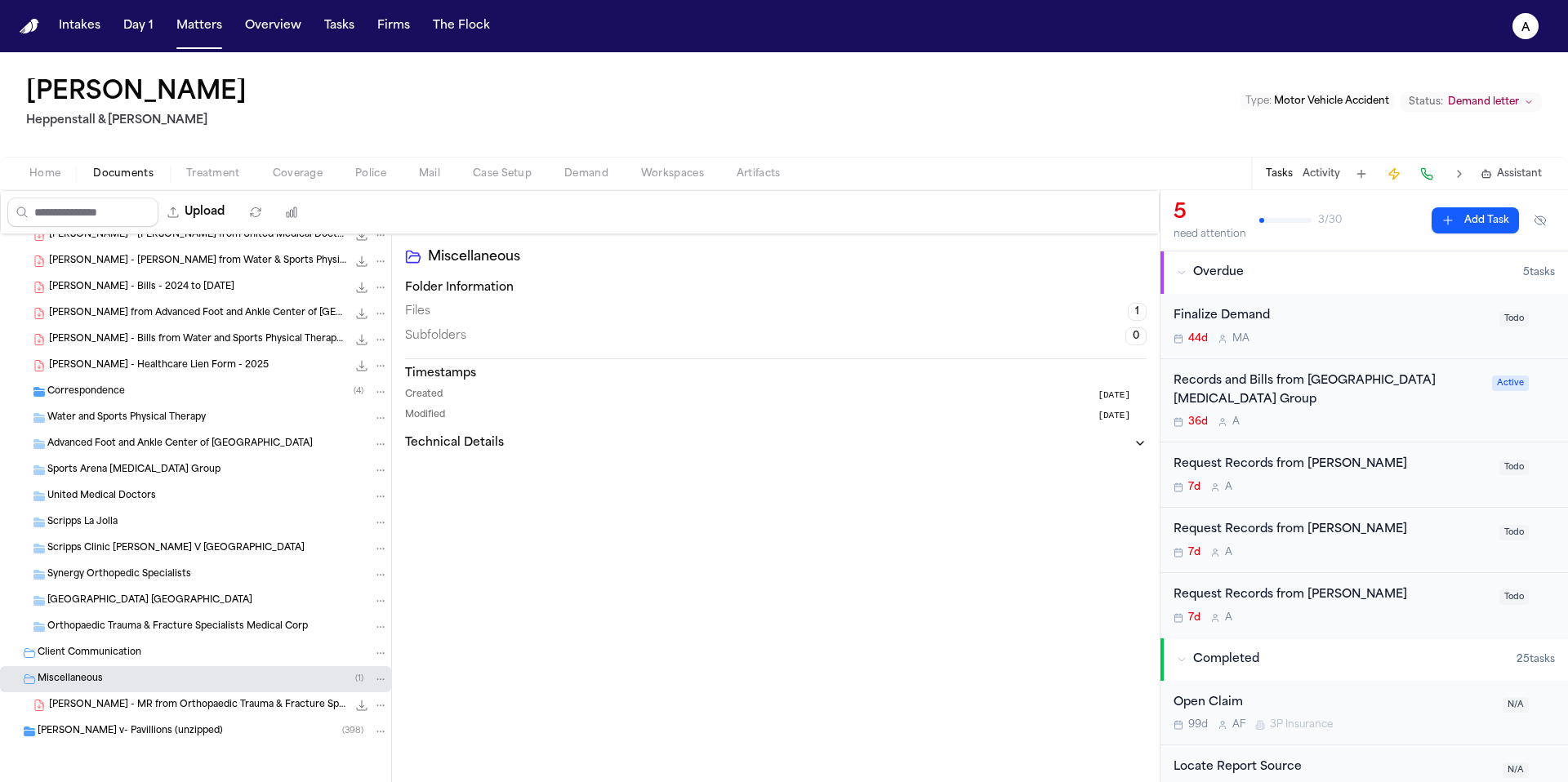
click at [213, 731] on div "Peterson v- Pavillions (unzipped) ( 398 )" at bounding box center [213, 731] width 350 height 14
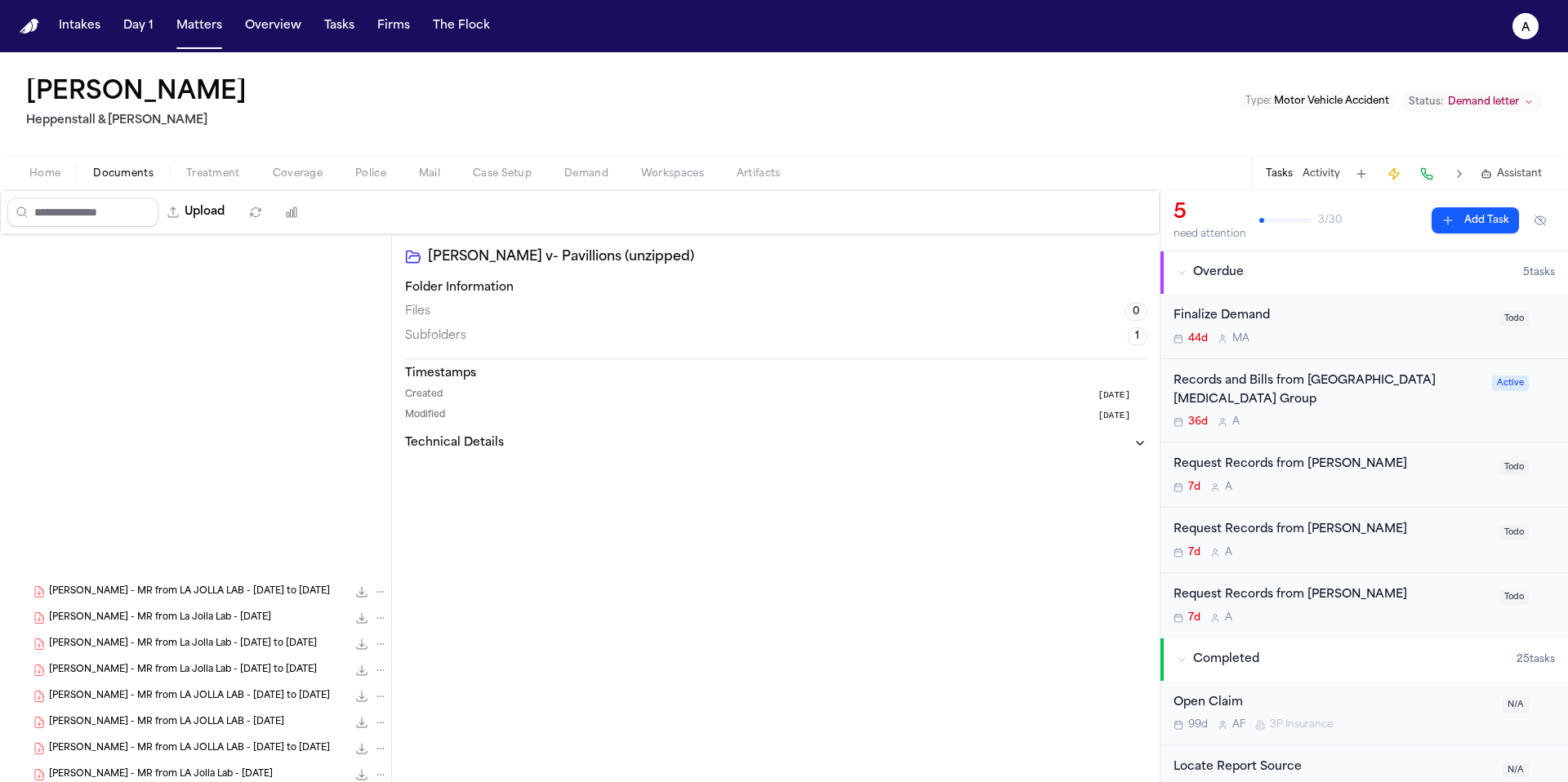
scroll to position [0, 0]
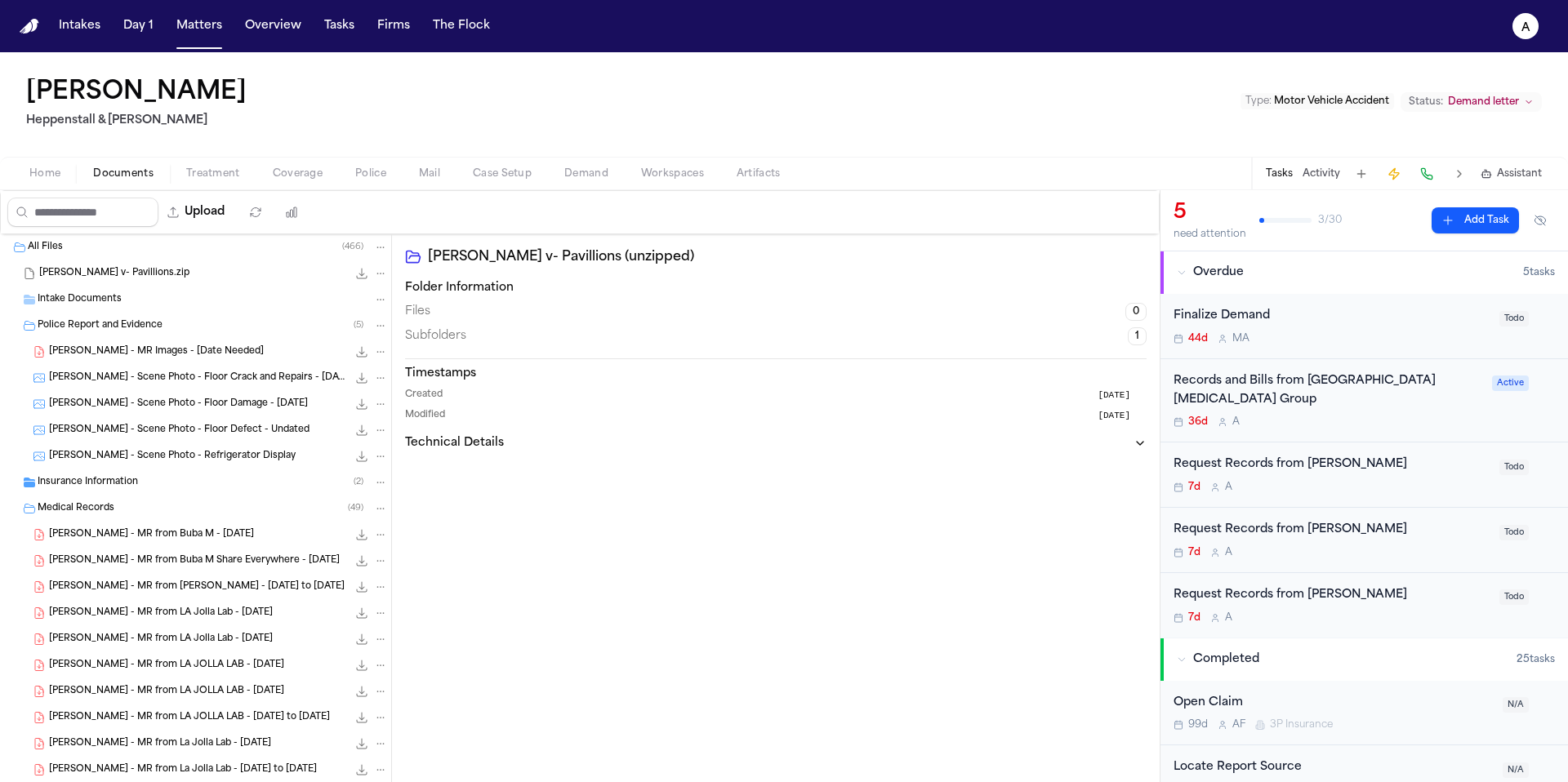
click at [146, 29] on button "Day 1" at bounding box center [138, 26] width 43 height 29
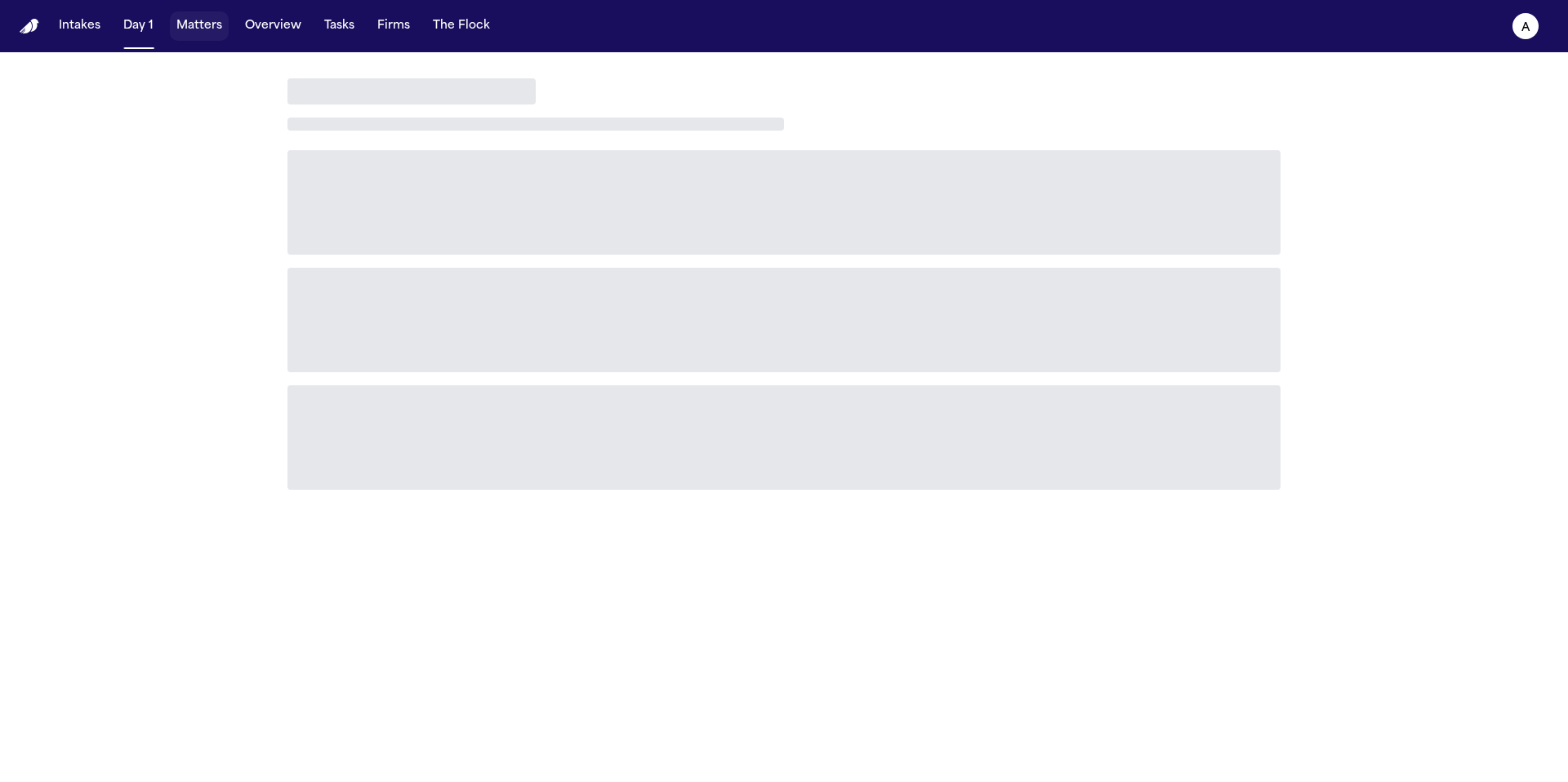
click at [204, 35] on button "Matters" at bounding box center [199, 26] width 59 height 29
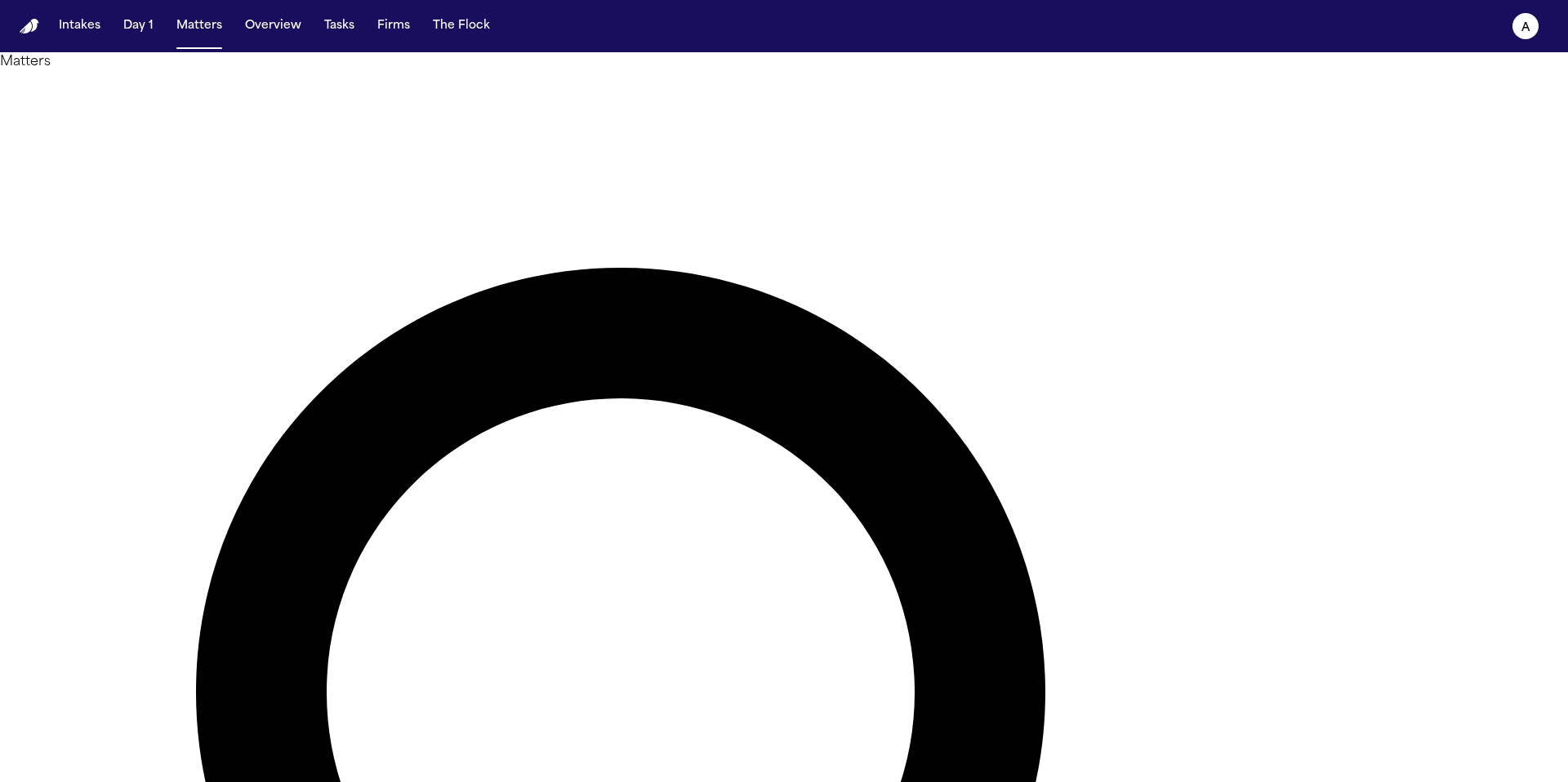
drag, startPoint x: 958, startPoint y: 99, endPoint x: 822, endPoint y: 97, distance: 136.0
type input "*"
type input "********"
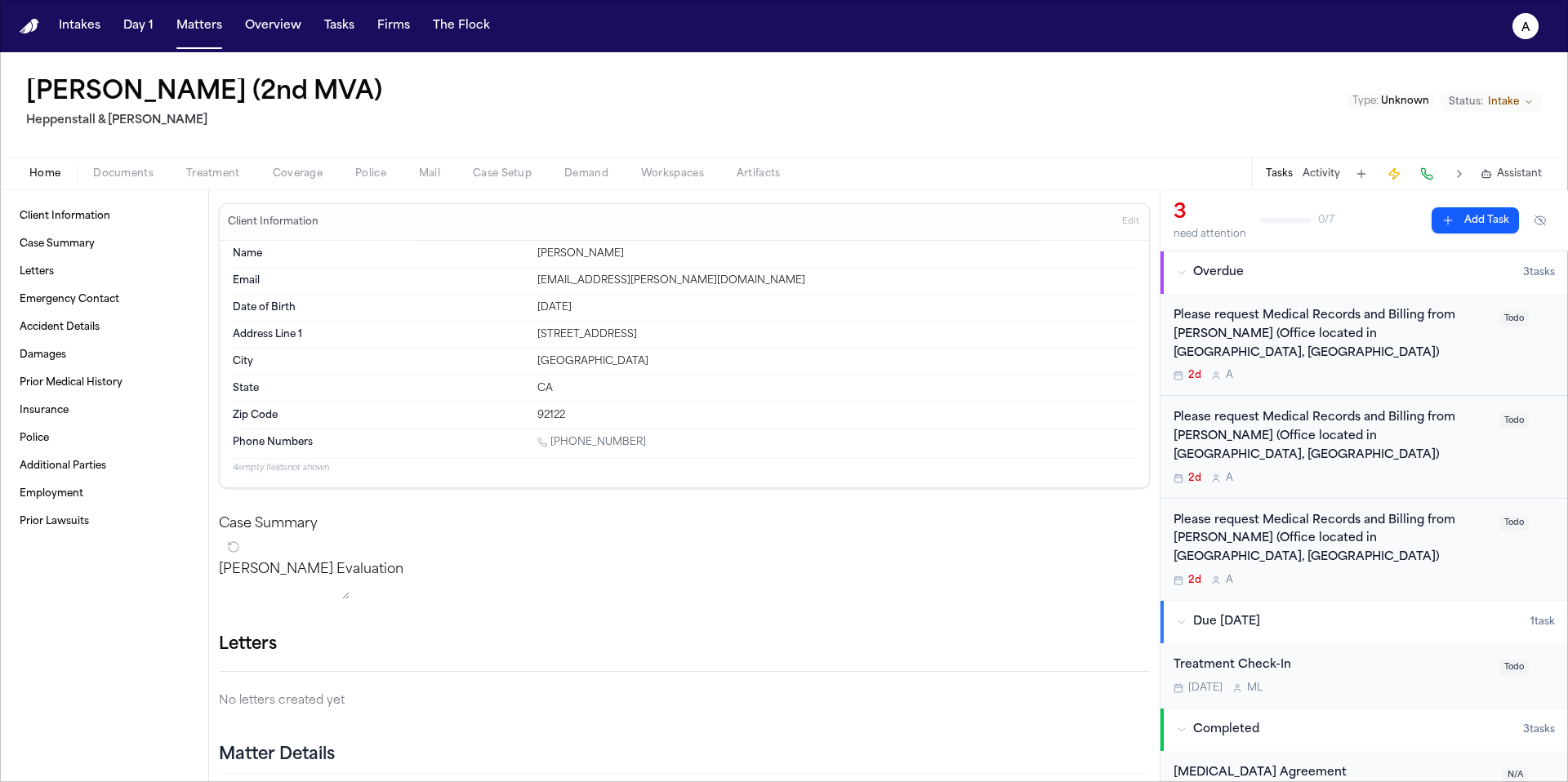
click at [1428, 349] on div "Please request Medical Records and Billing from Dr. Rhee (Office located in San…" at bounding box center [1331, 345] width 316 height 75
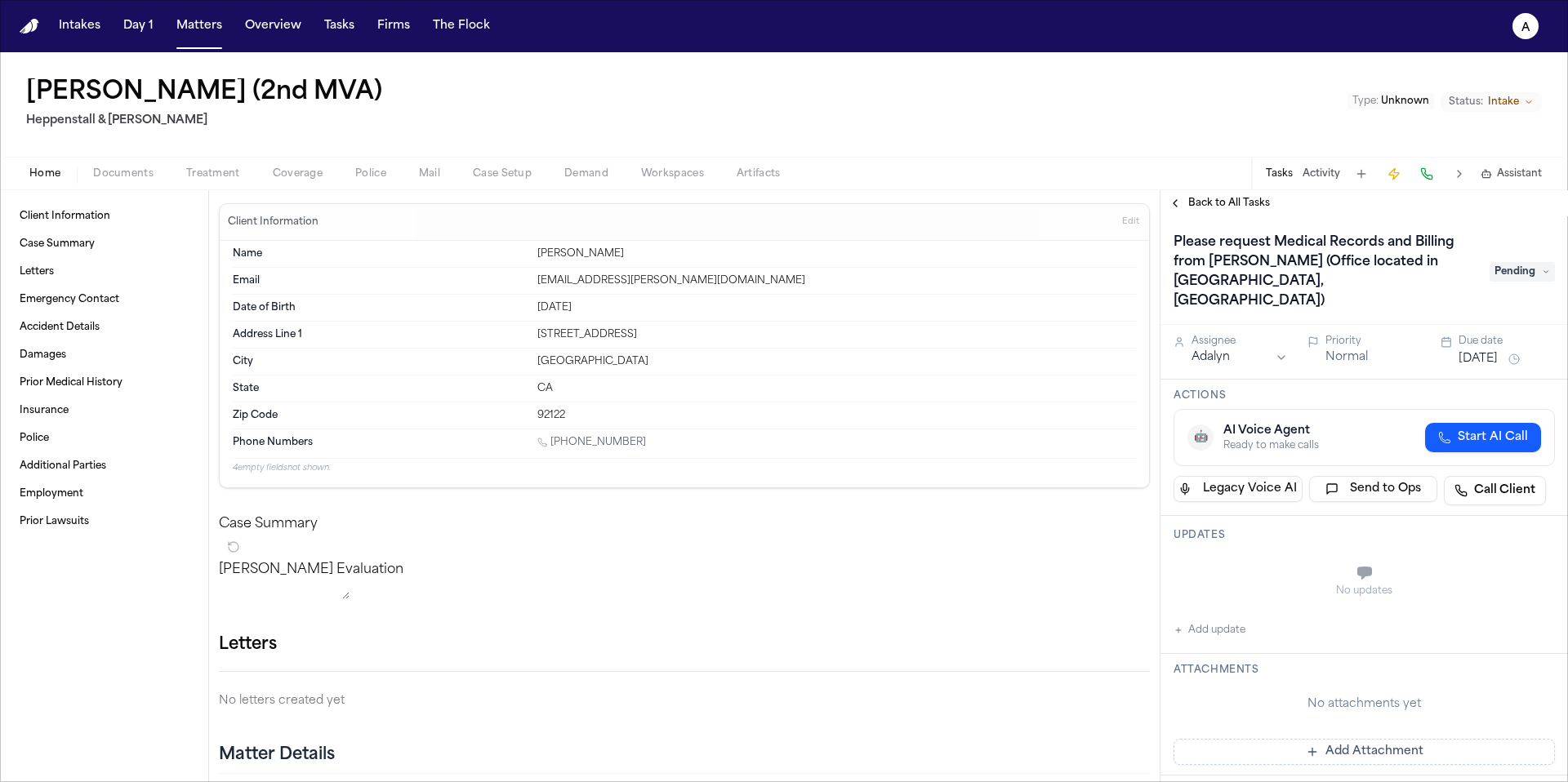
click at [129, 182] on span "button" at bounding box center [123, 183] width 80 height 2
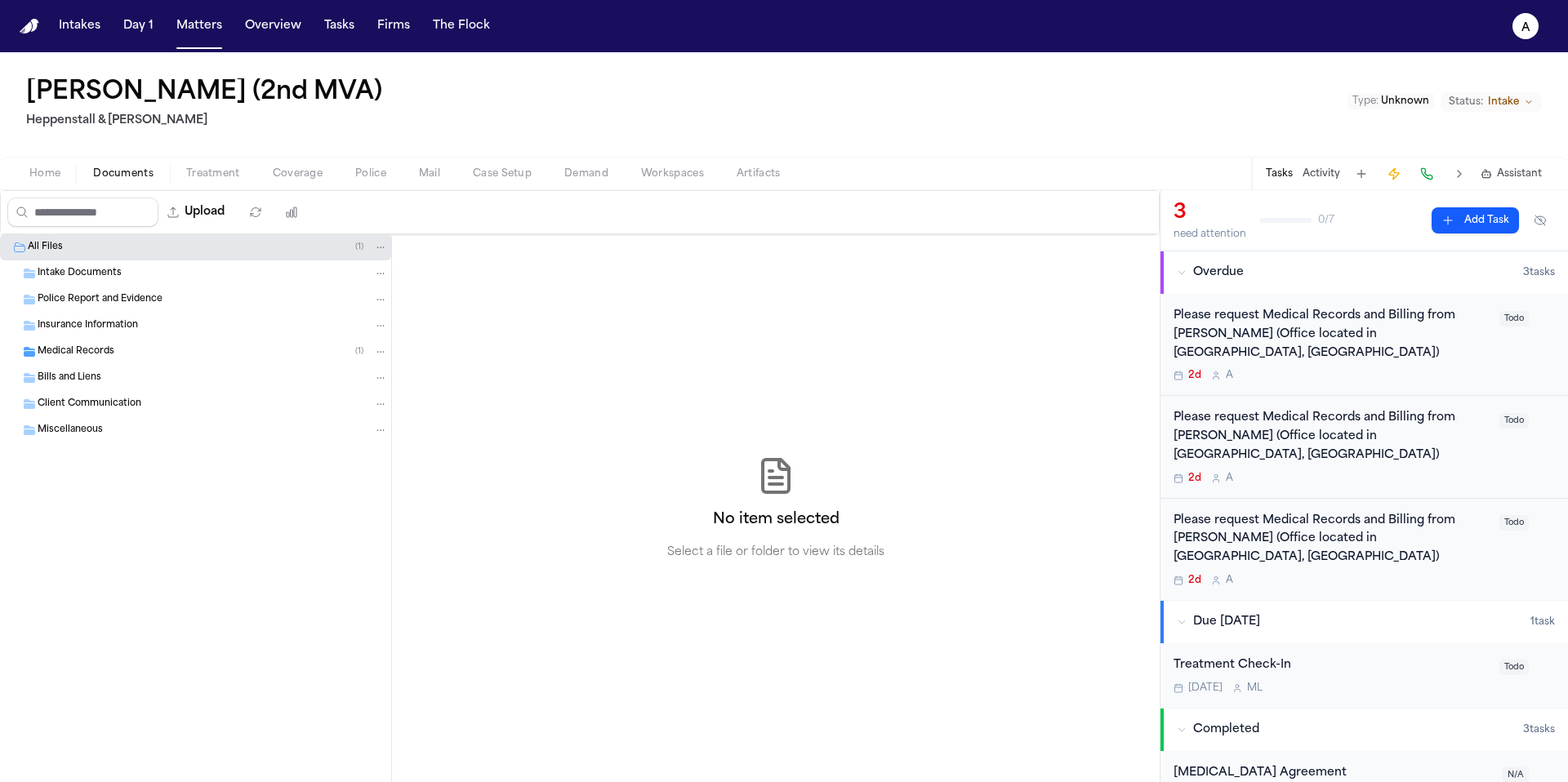
click at [173, 347] on div "Medical Records ( 1 )" at bounding box center [213, 352] width 350 height 14
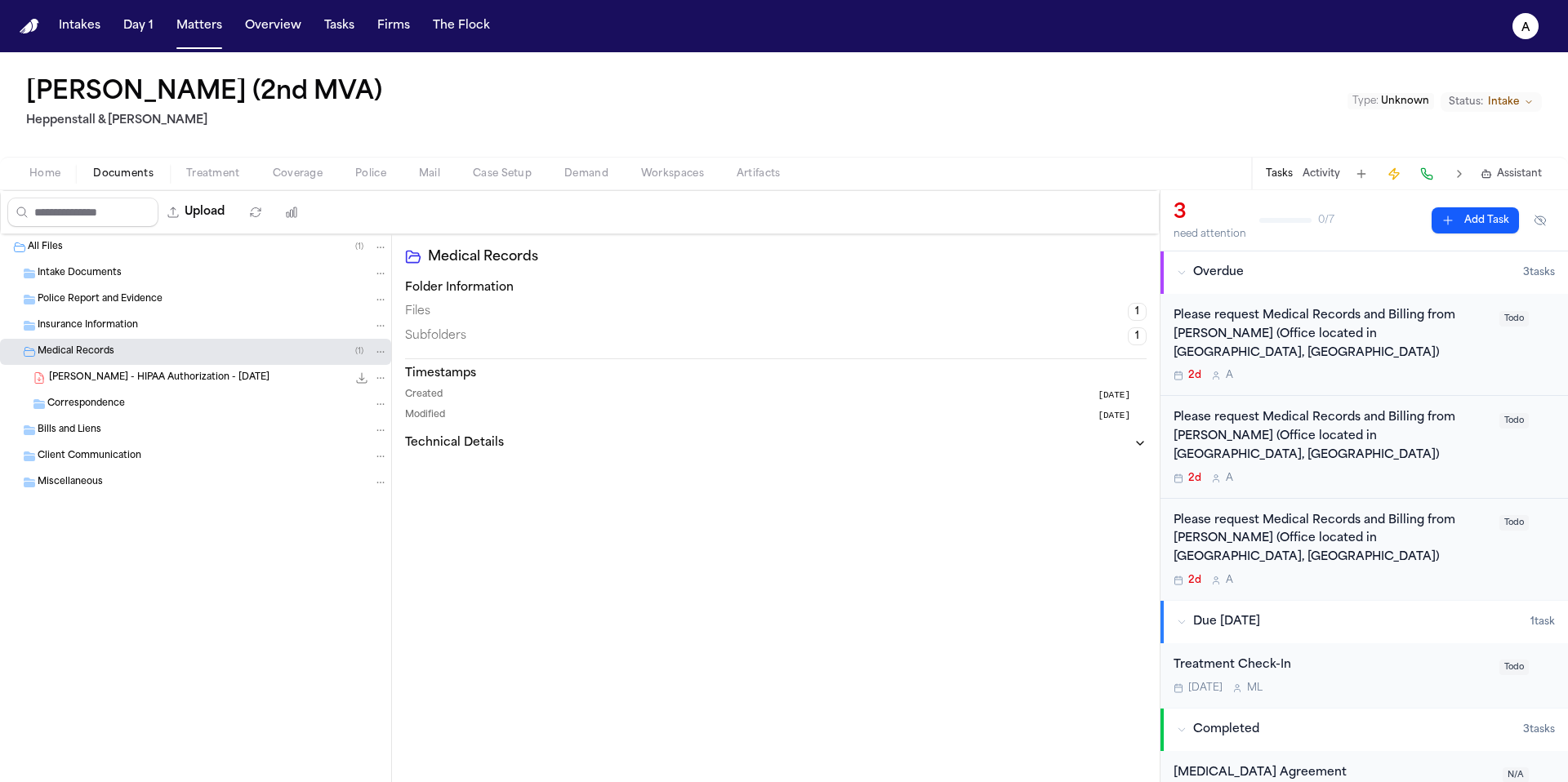
click at [185, 380] on span "D. Peterson - HIPAA Authorization - 4.3.25" at bounding box center [159, 379] width 221 height 14
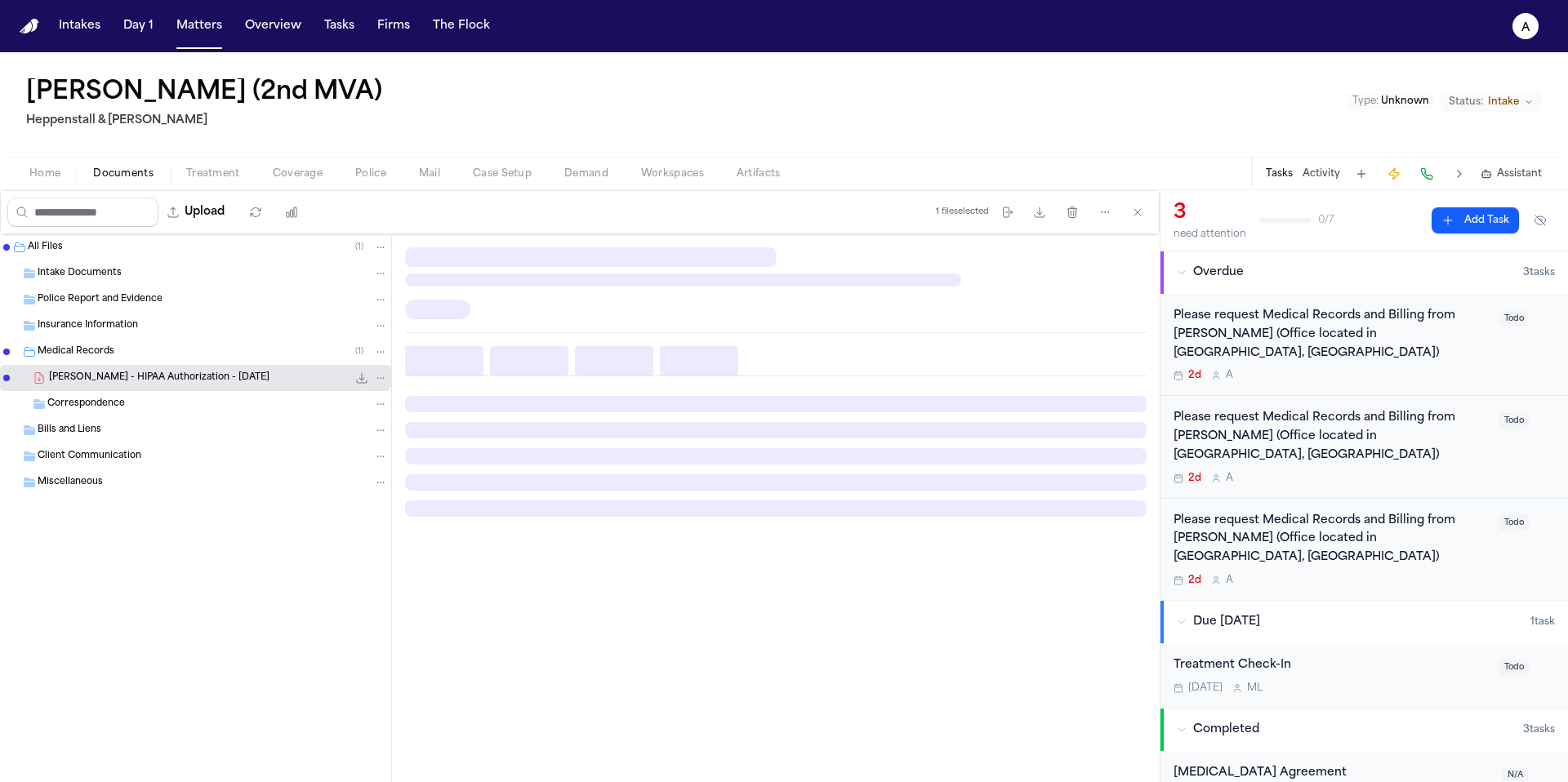
click at [185, 380] on span "D. Peterson - HIPAA Authorization - 4.3.25" at bounding box center [159, 379] width 221 height 14
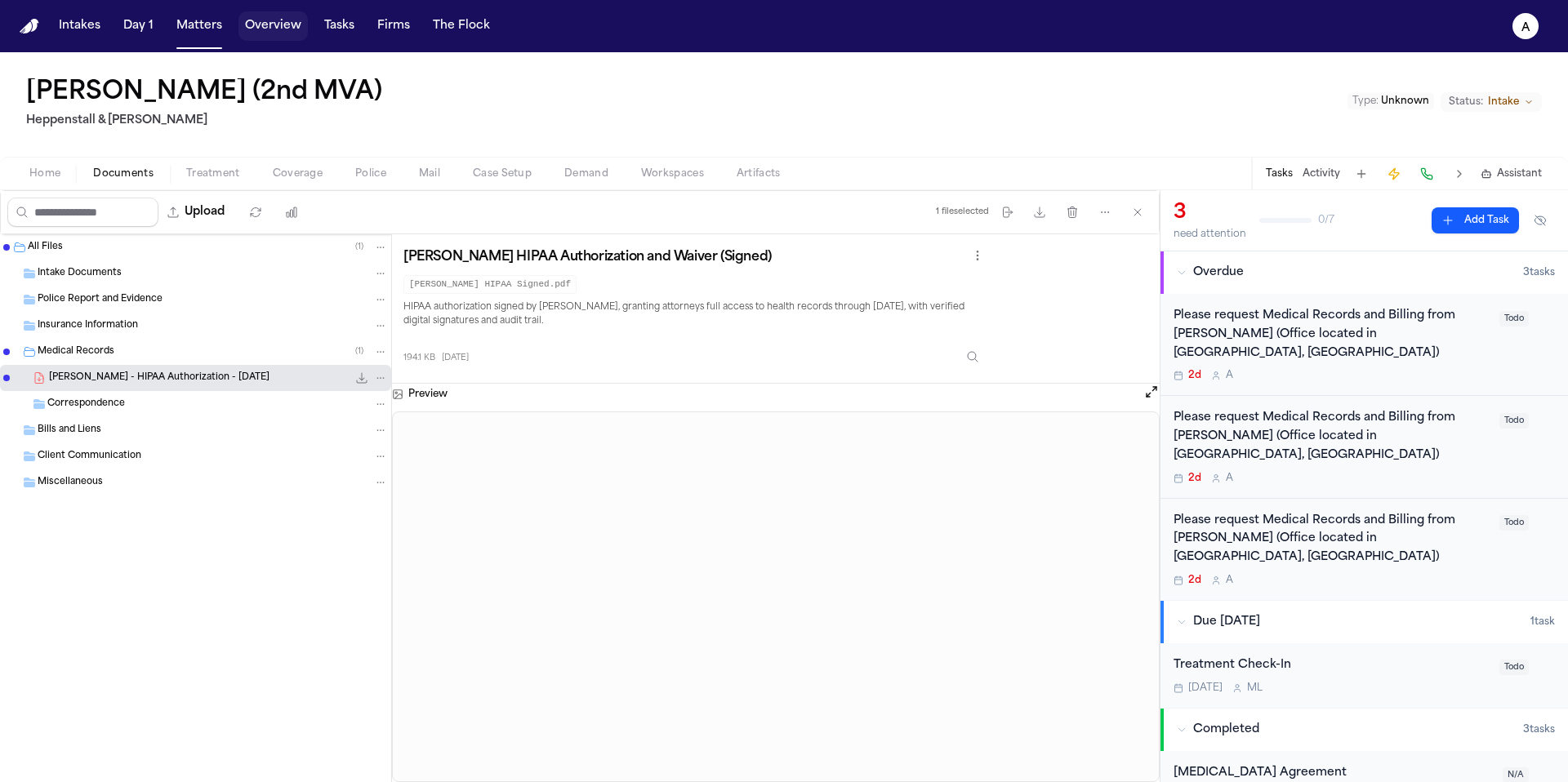
click at [286, 33] on button "Overview" at bounding box center [273, 26] width 70 height 29
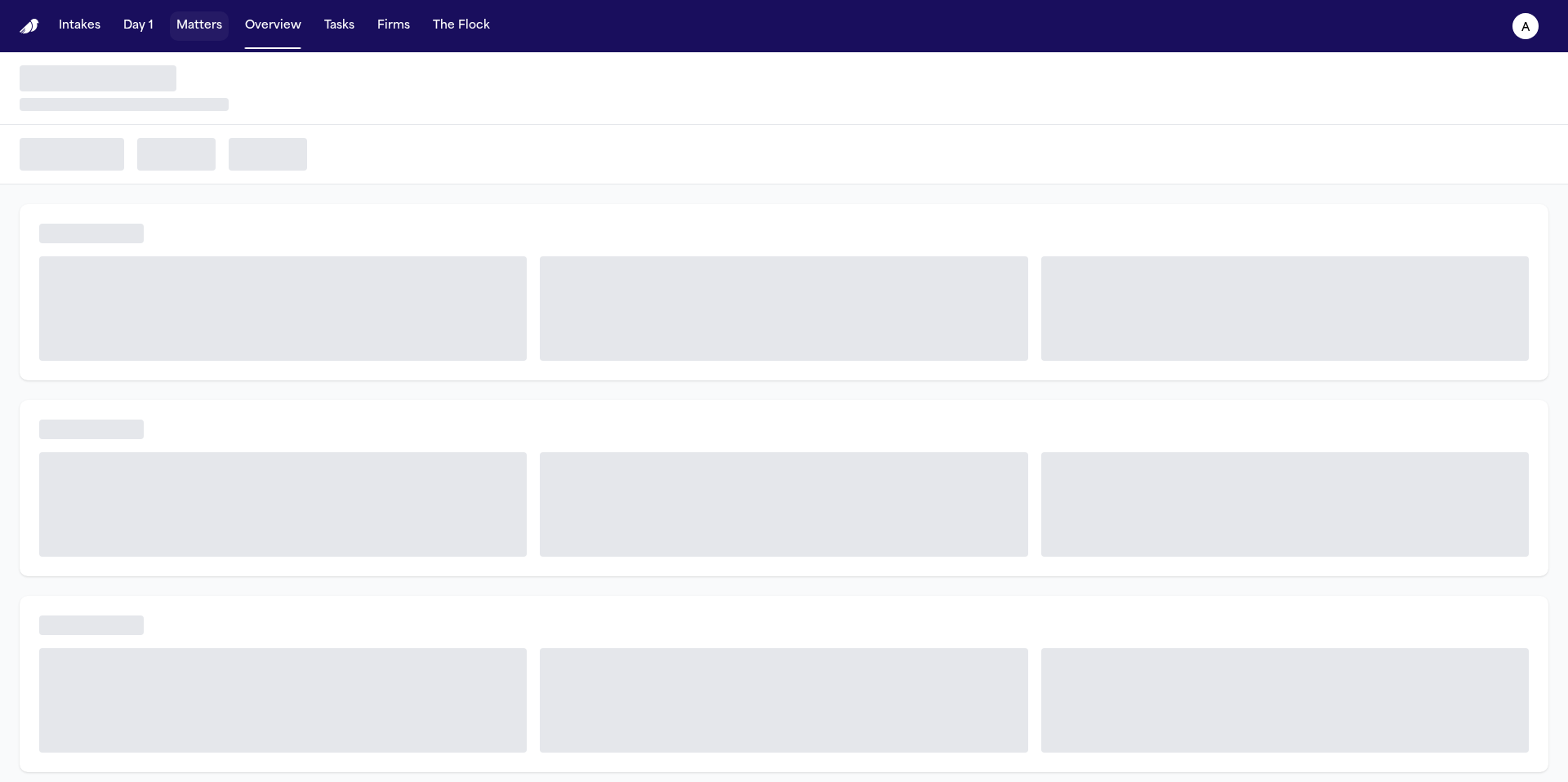
click at [206, 32] on button "Matters" at bounding box center [199, 26] width 59 height 29
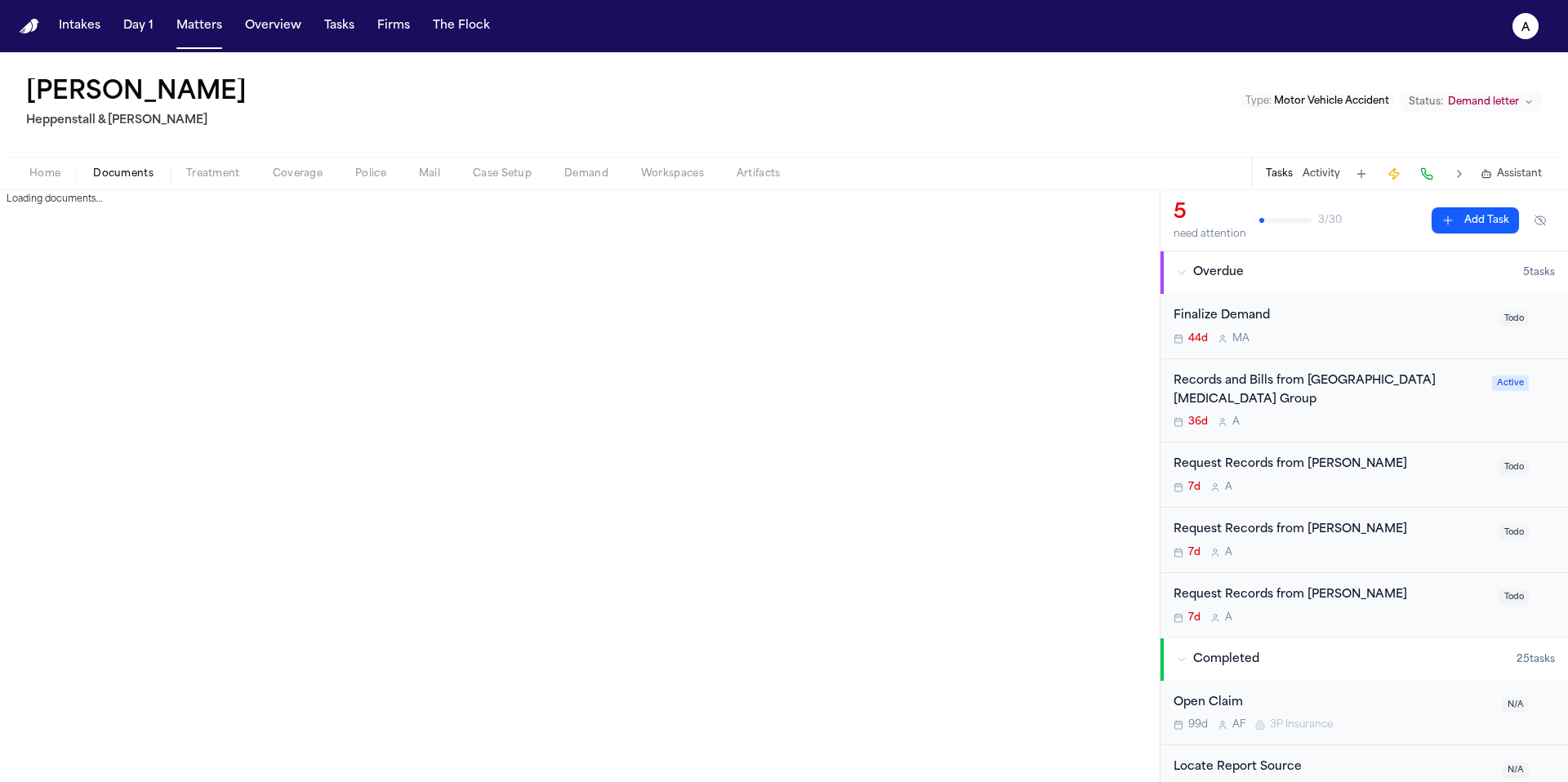
click at [146, 177] on span "Documents" at bounding box center [123, 173] width 61 height 13
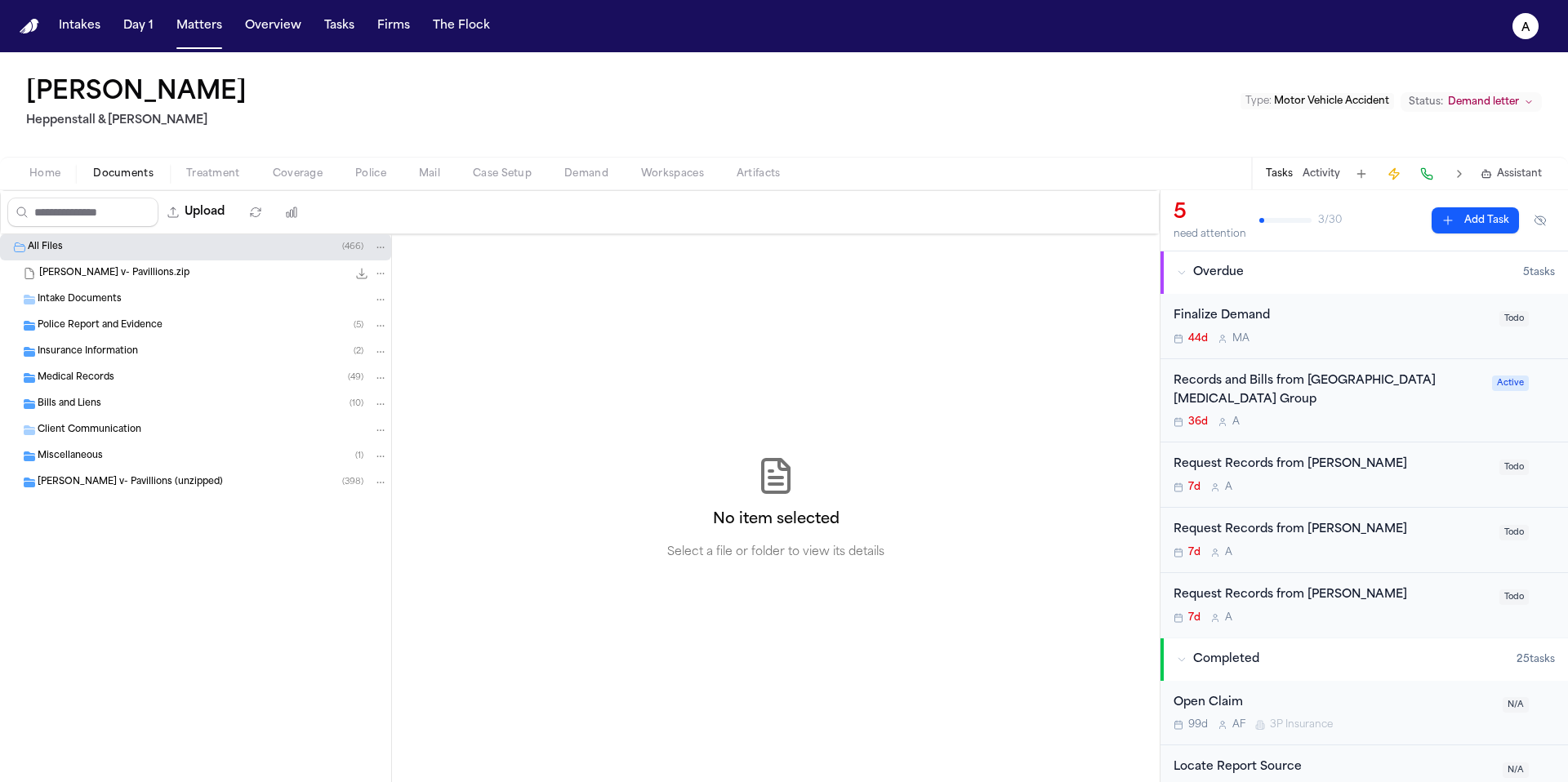
click at [201, 326] on div "Police Report and Evidence ( 5 )" at bounding box center [213, 326] width 350 height 14
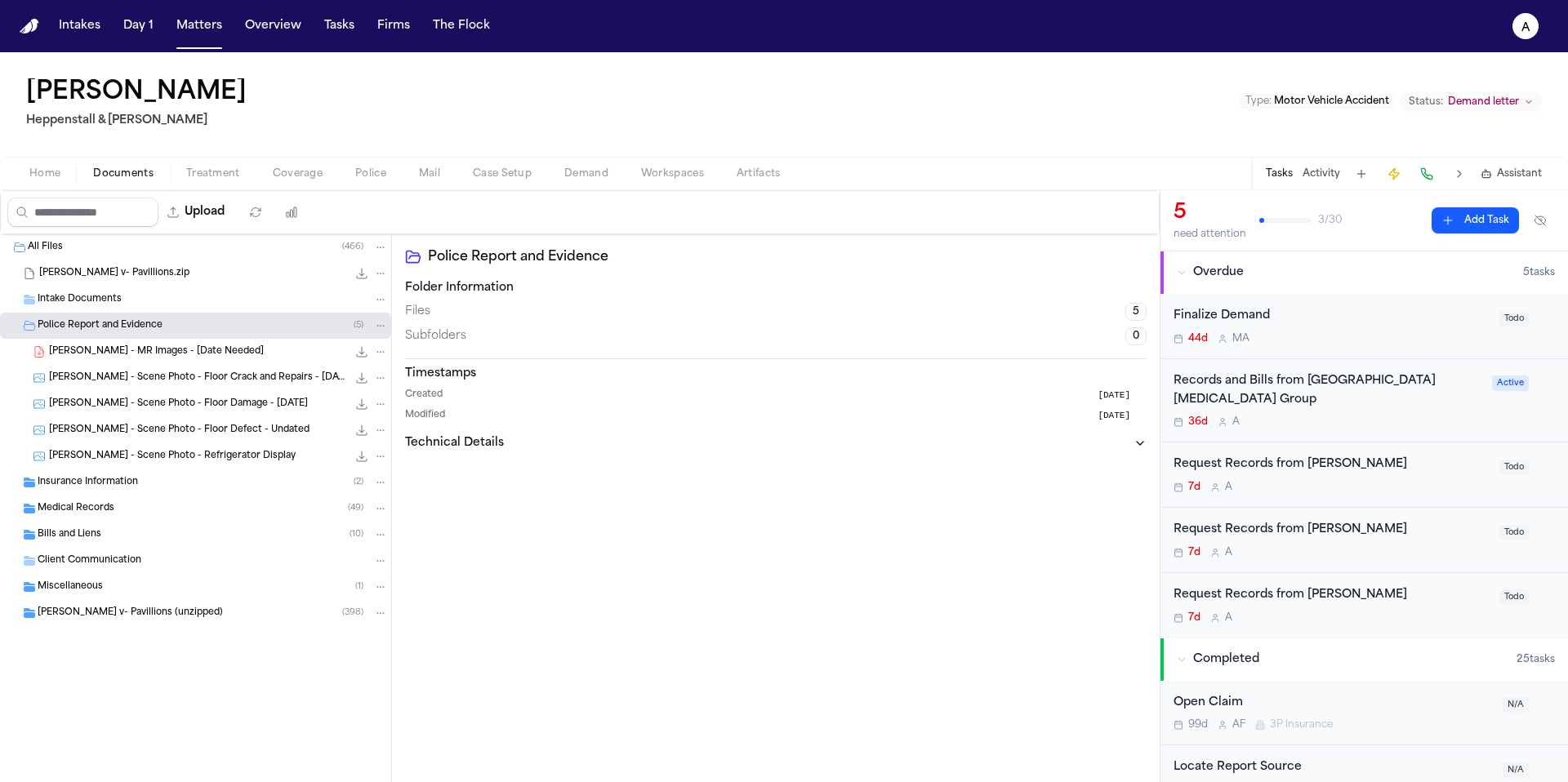
click at [201, 326] on div "Police Report and Evidence ( 5 )" at bounding box center [213, 326] width 350 height 14
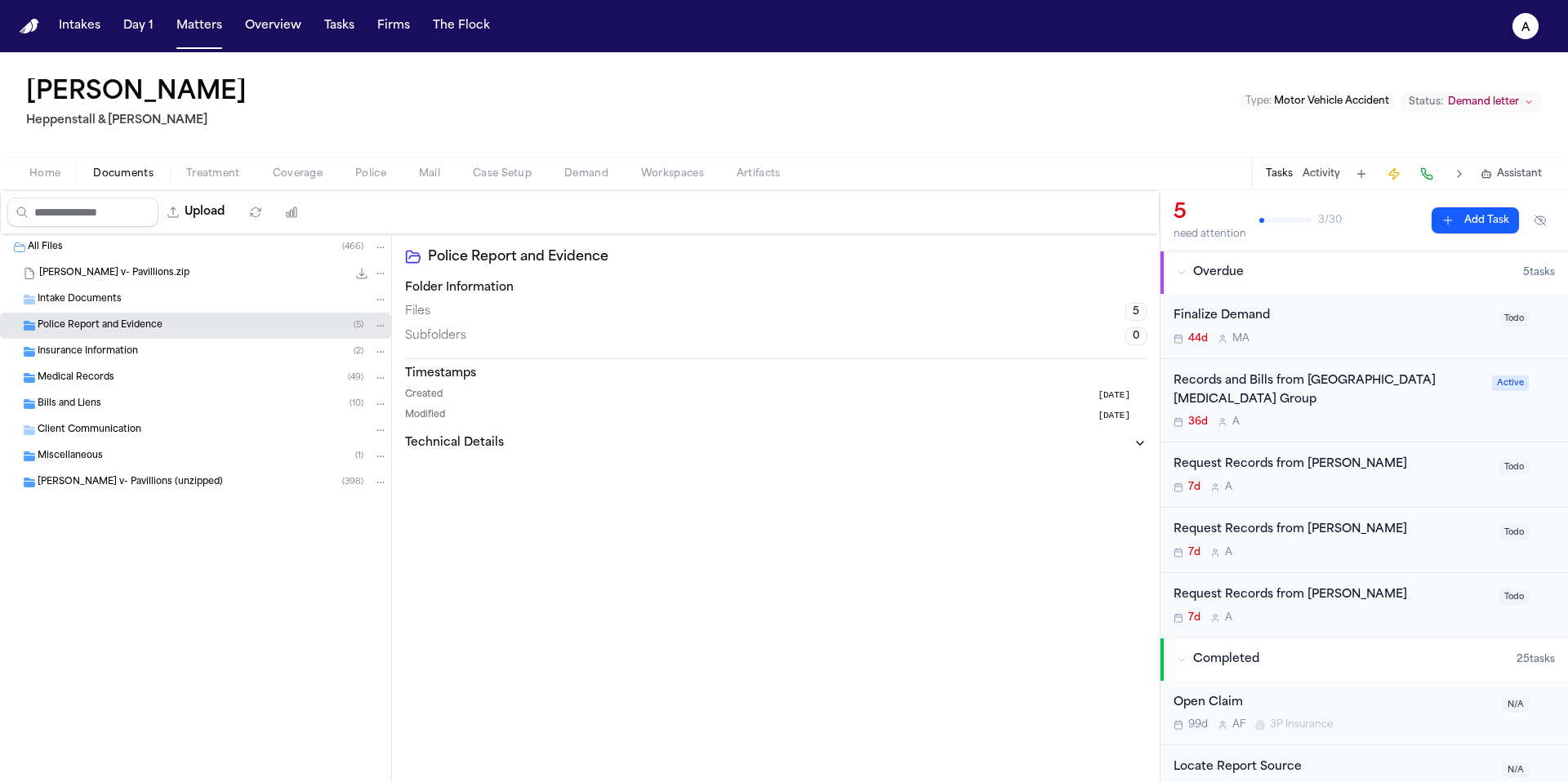
click at [201, 326] on div "Police Report and Evidence ( 5 )" at bounding box center [213, 326] width 350 height 14
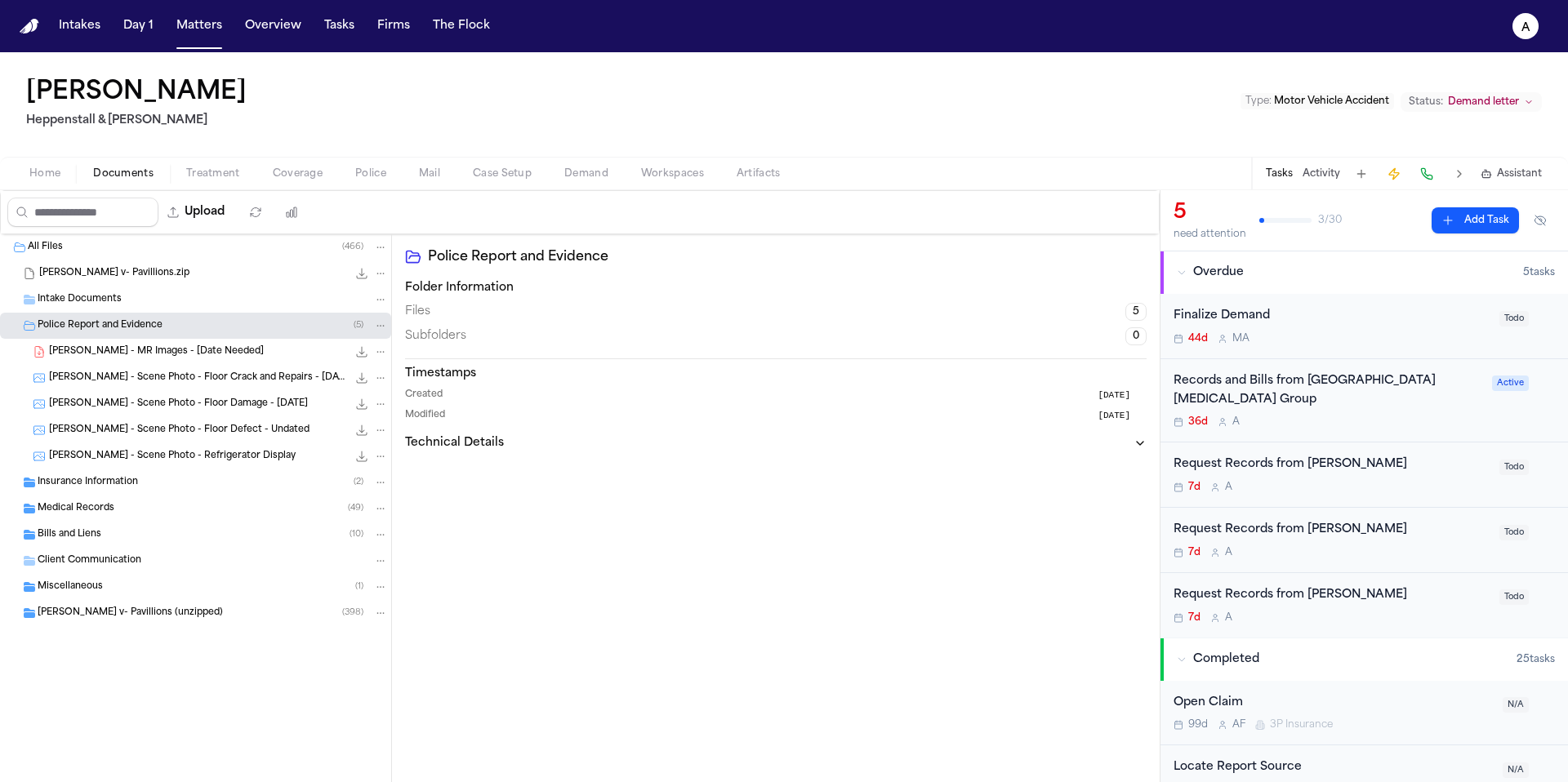
click at [220, 519] on div "Medical Records ( 49 )" at bounding box center [196, 508] width 391 height 26
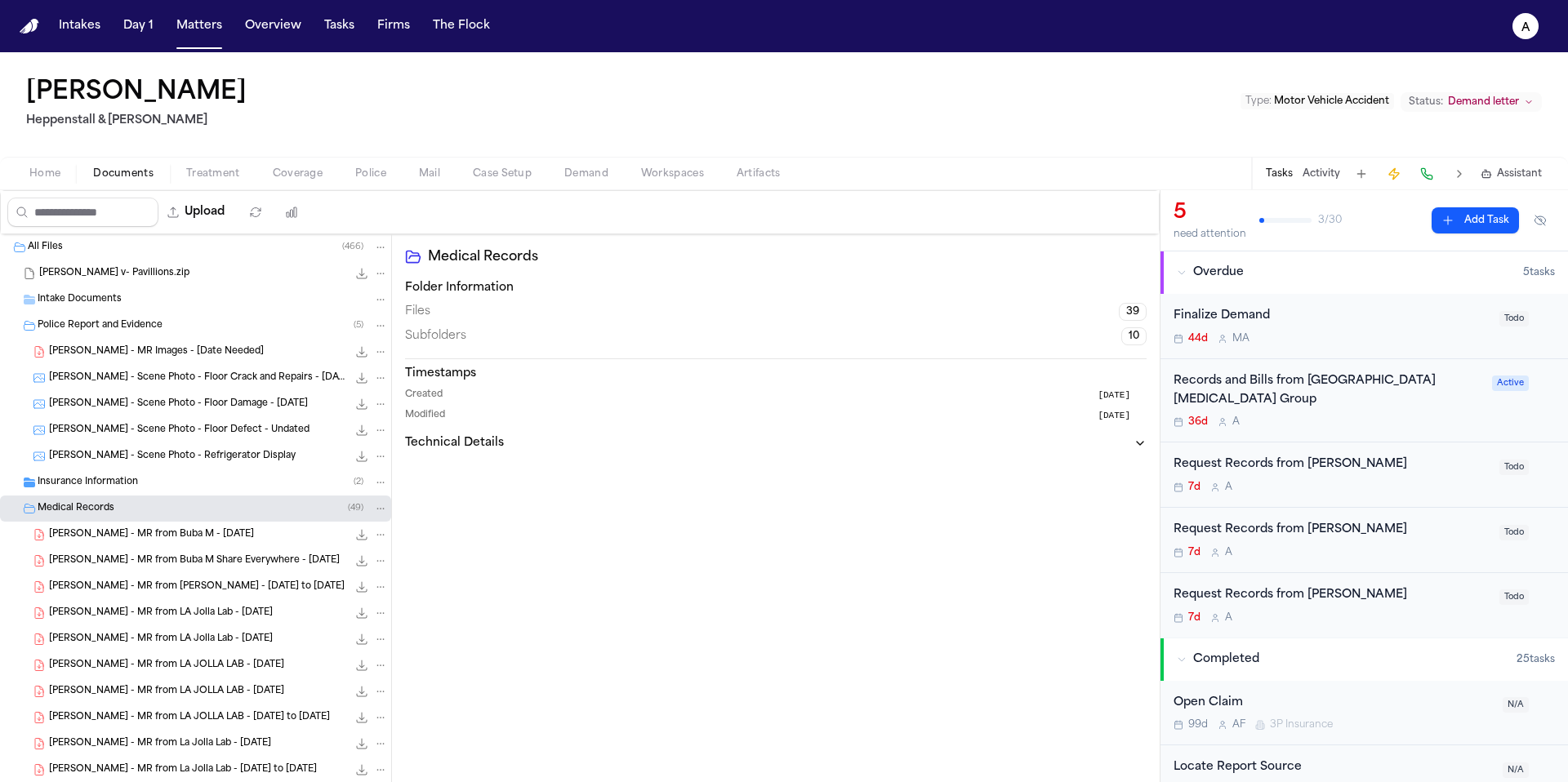
click at [221, 537] on span "D. Peterson - MR from Buba M - 6.29.24" at bounding box center [152, 536] width 205 height 14
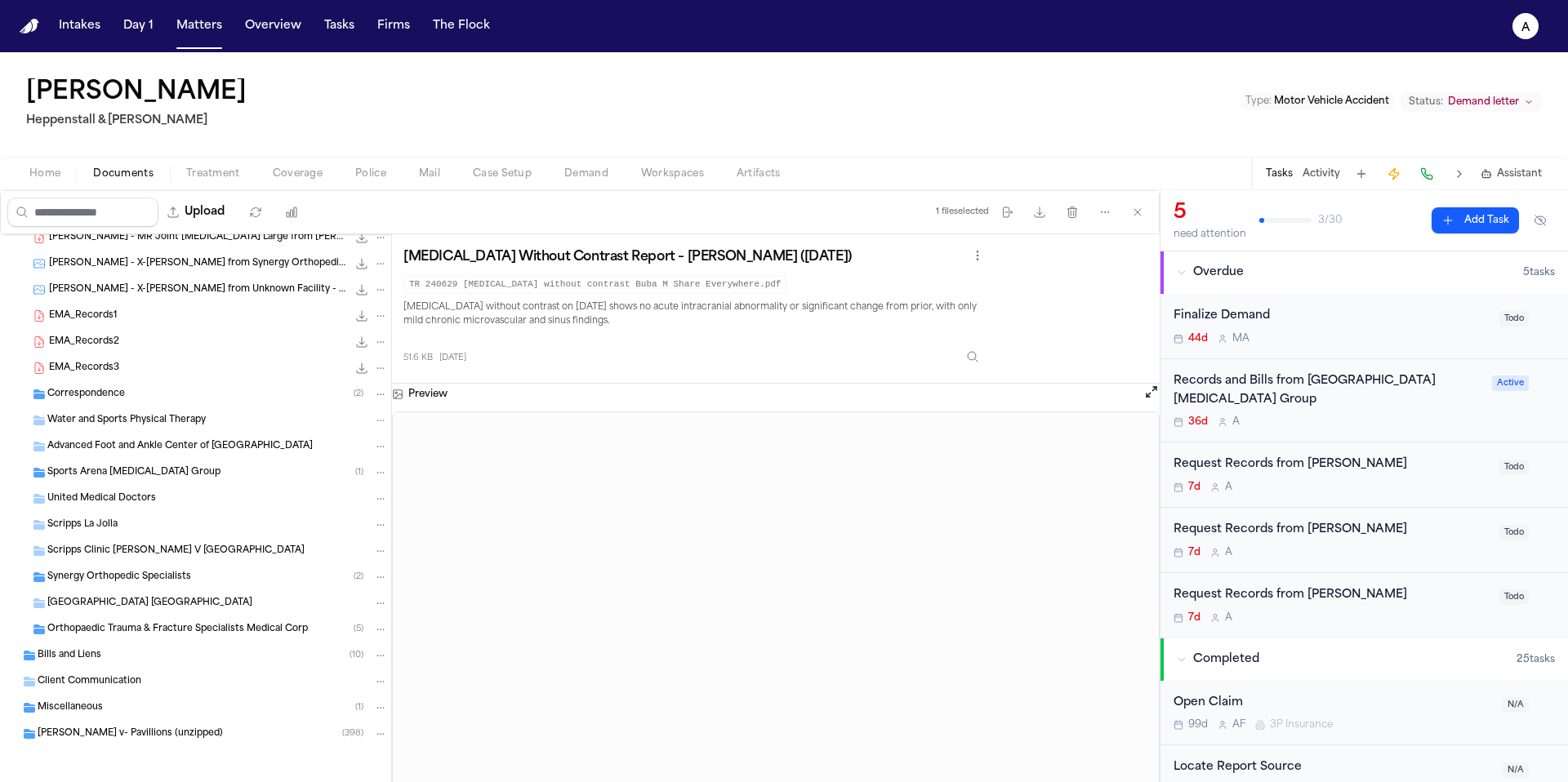
scroll to position [1137, 0]
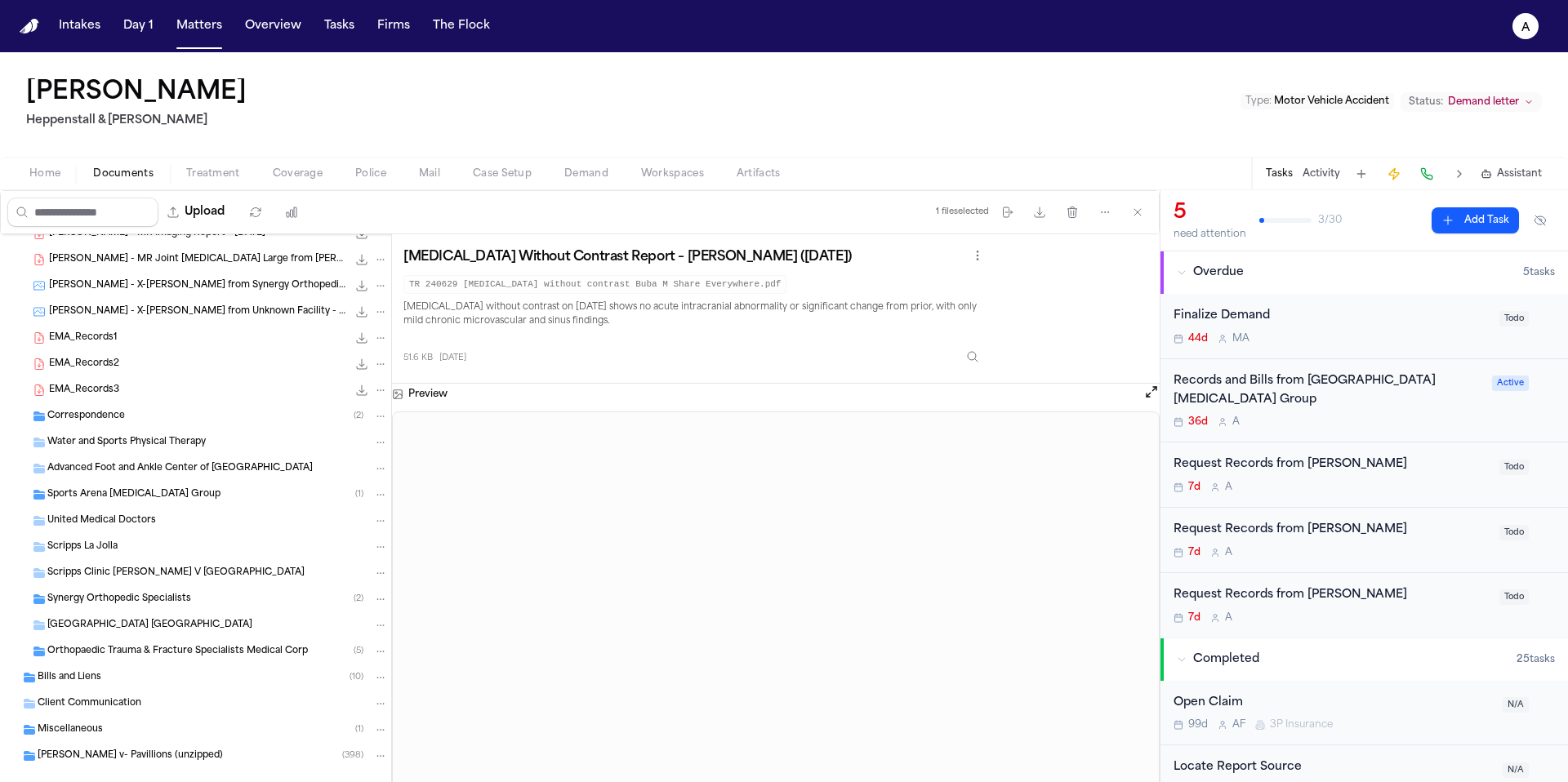
click at [207, 607] on div "Synergy Orthopedic Specialists ( 2 )" at bounding box center [196, 599] width 391 height 26
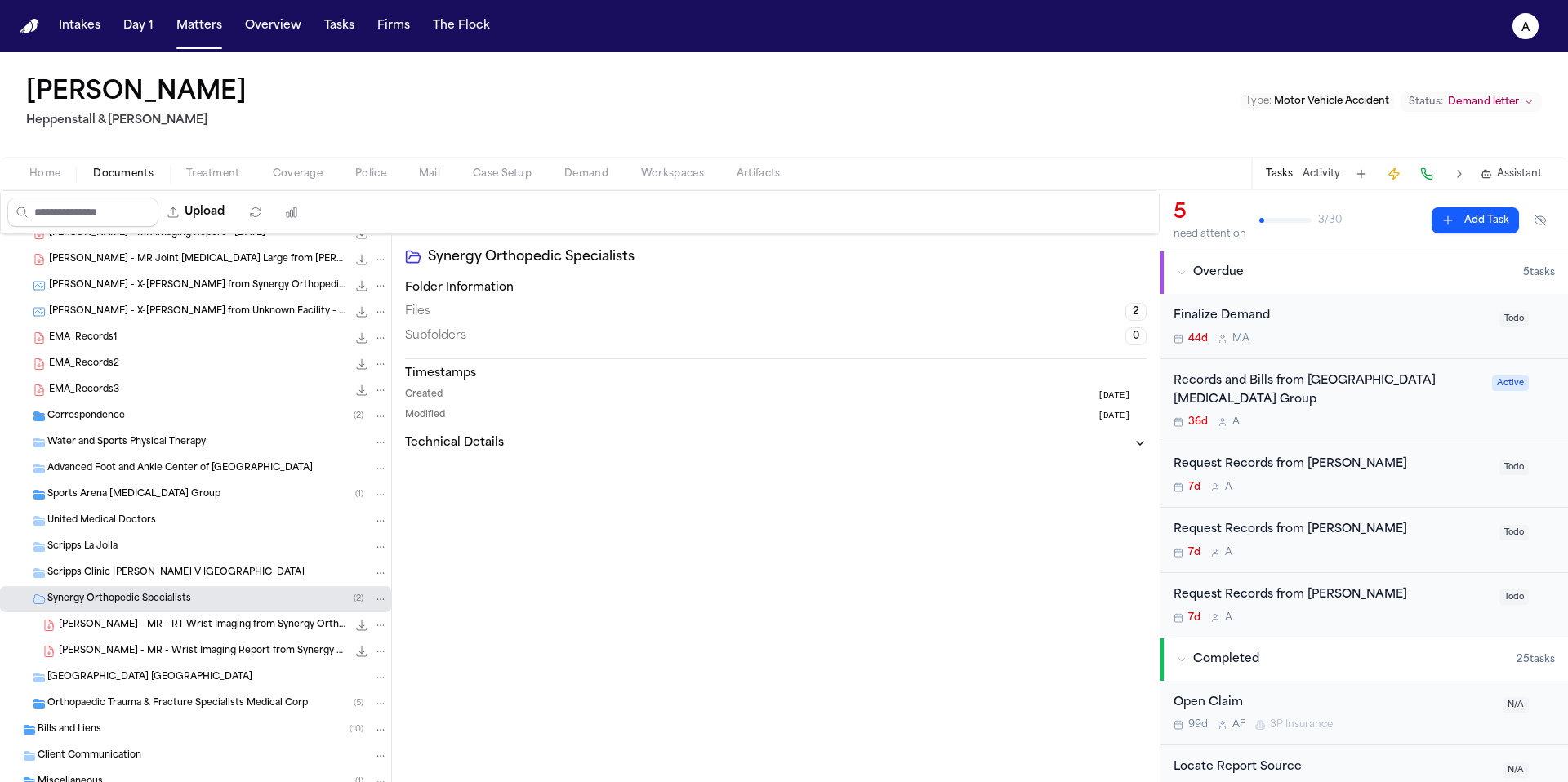
scroll to position [1214, 0]
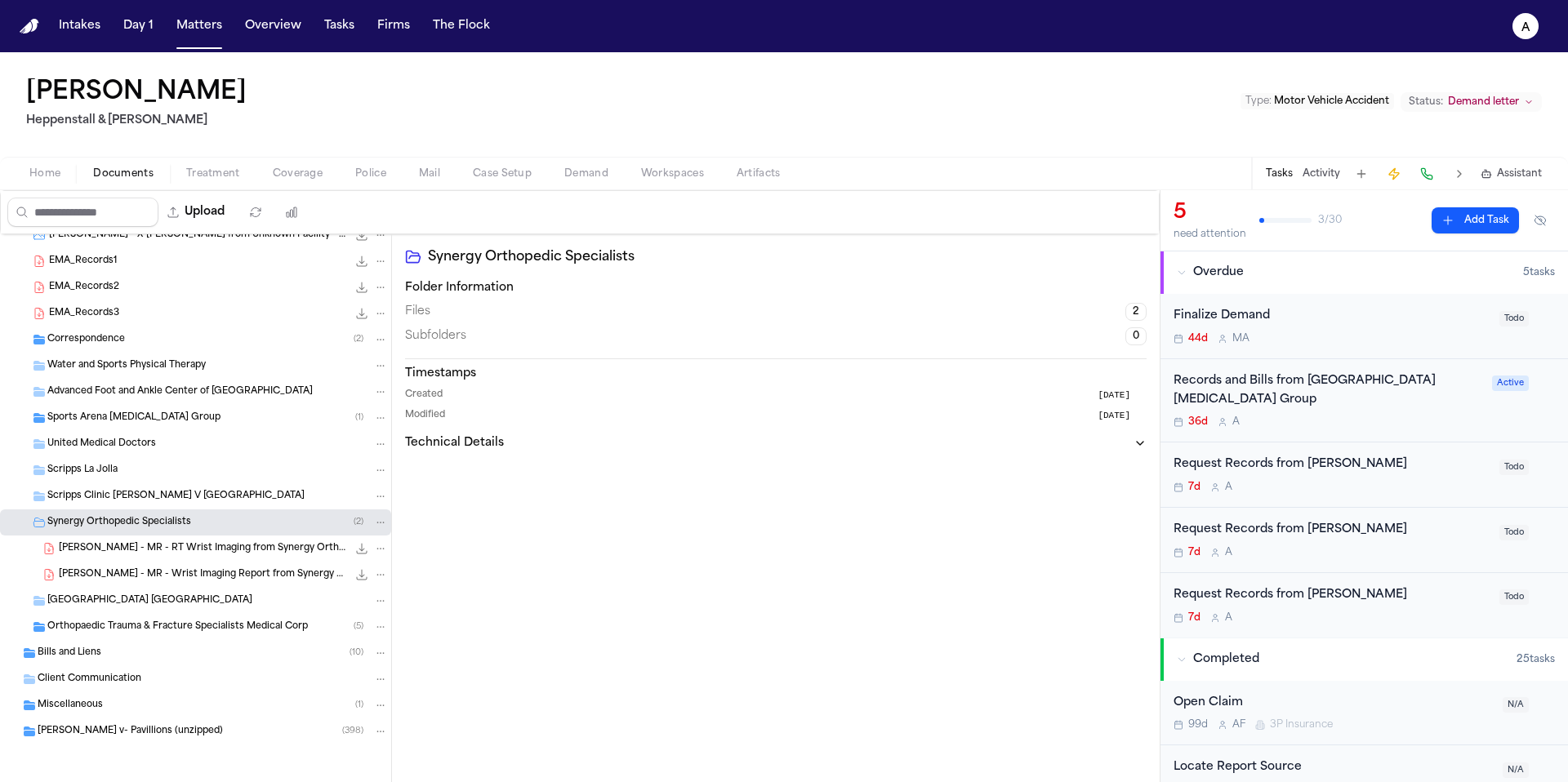
click at [215, 651] on div "Bills and Liens ( 10 )" at bounding box center [213, 653] width 350 height 14
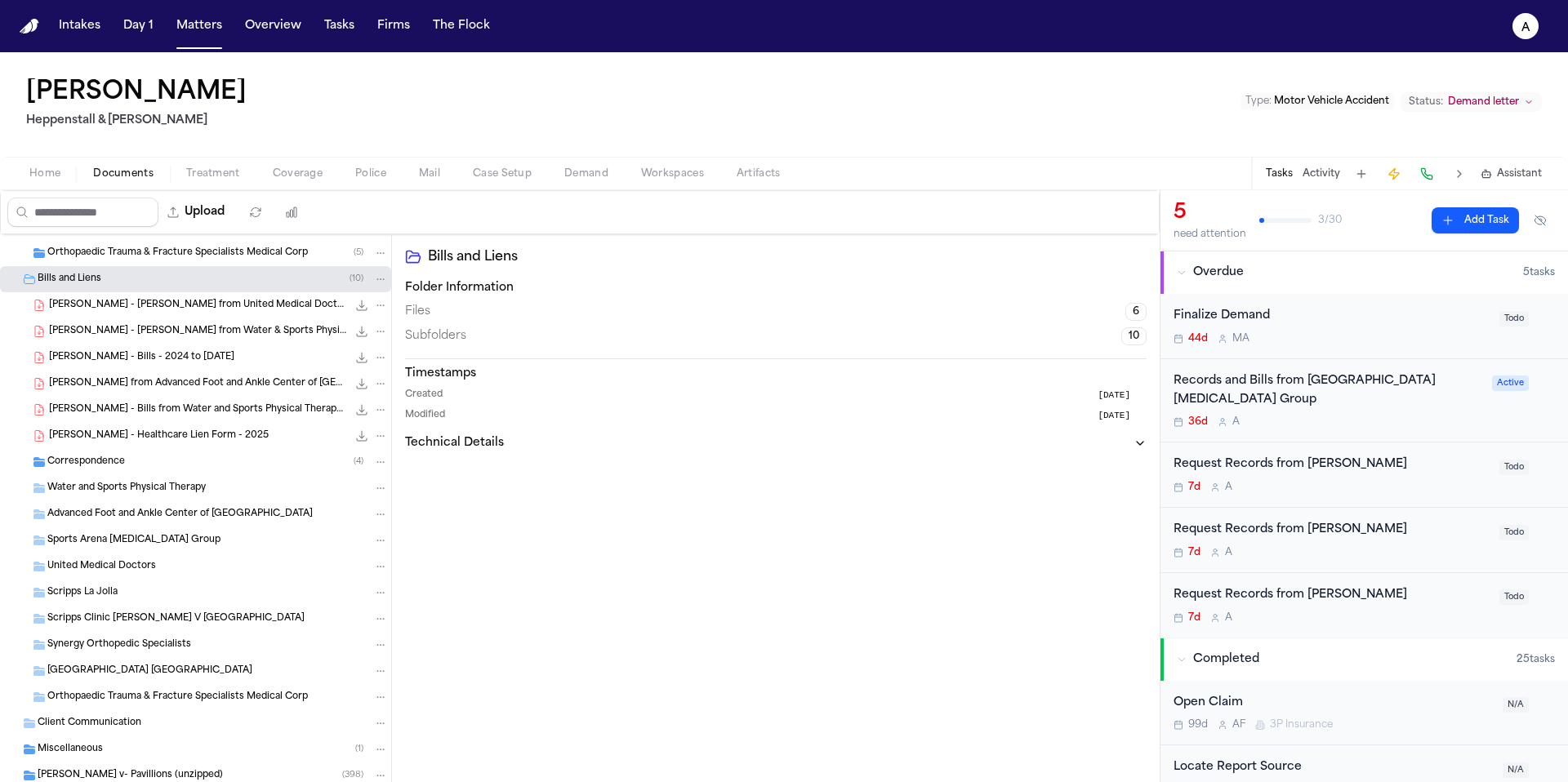
scroll to position [1632, 0]
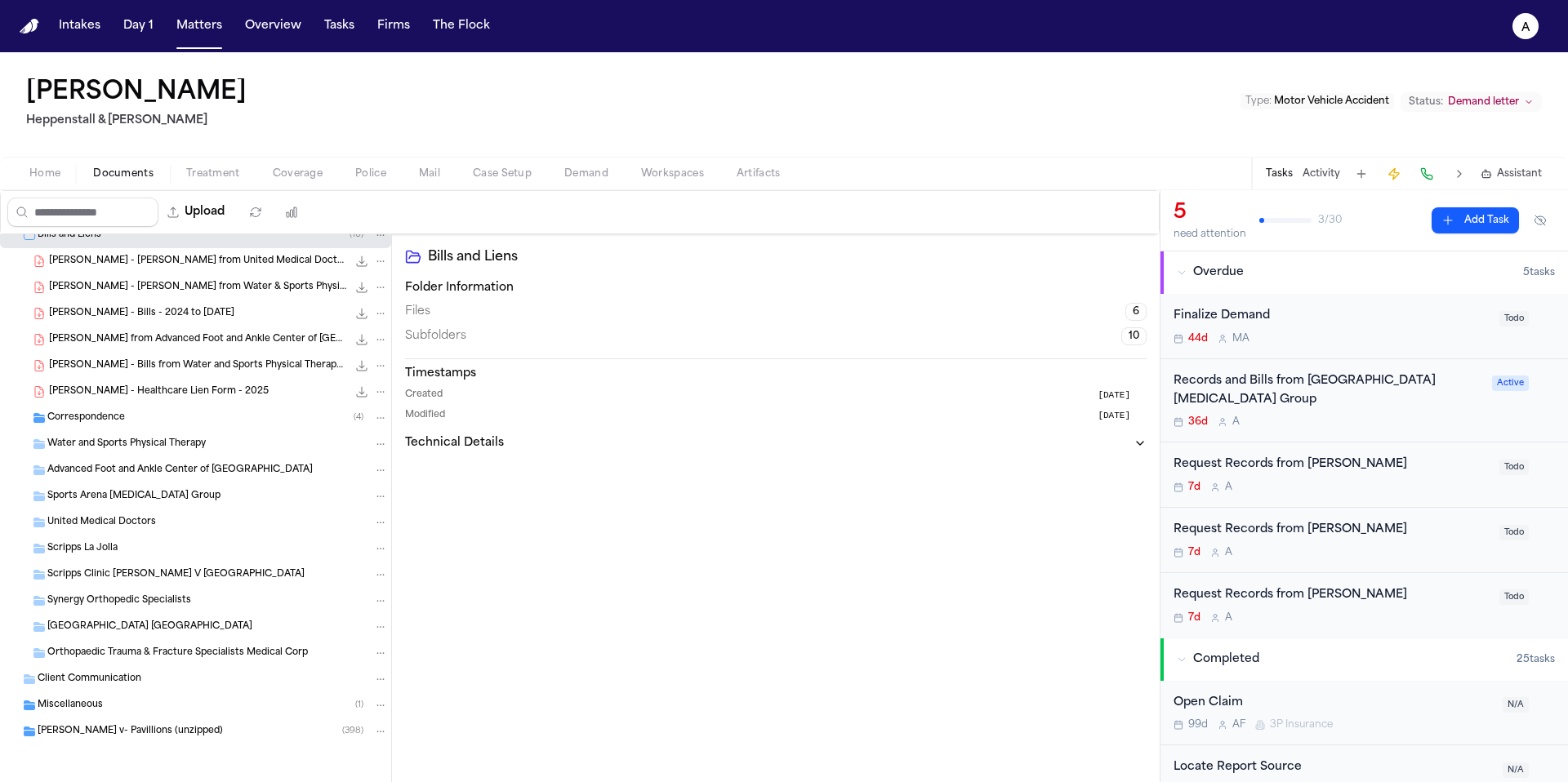
click at [212, 729] on div "Peterson v- Pavillions (unzipped) ( 398 )" at bounding box center [213, 731] width 350 height 14
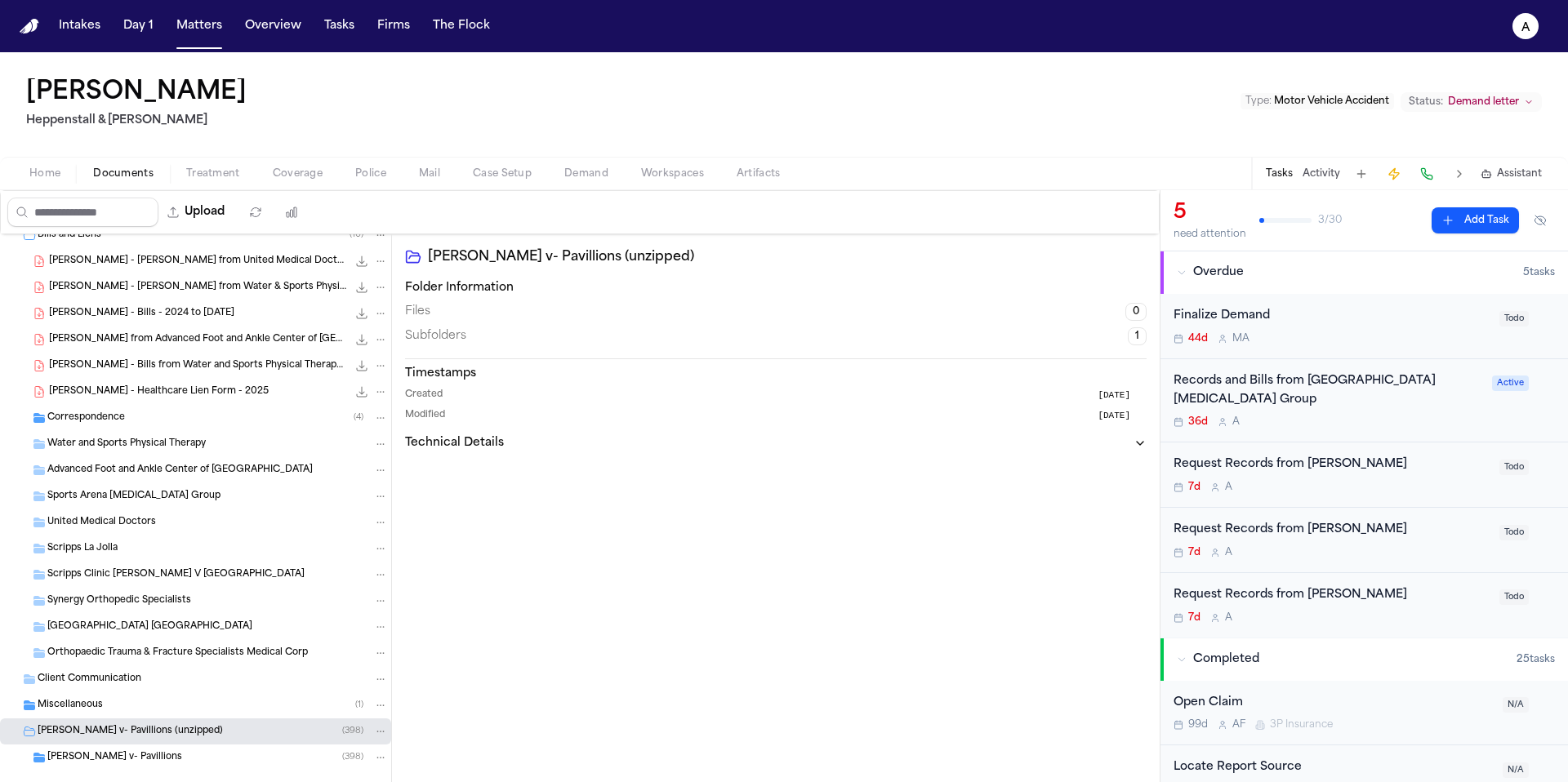
scroll to position [1659, 0]
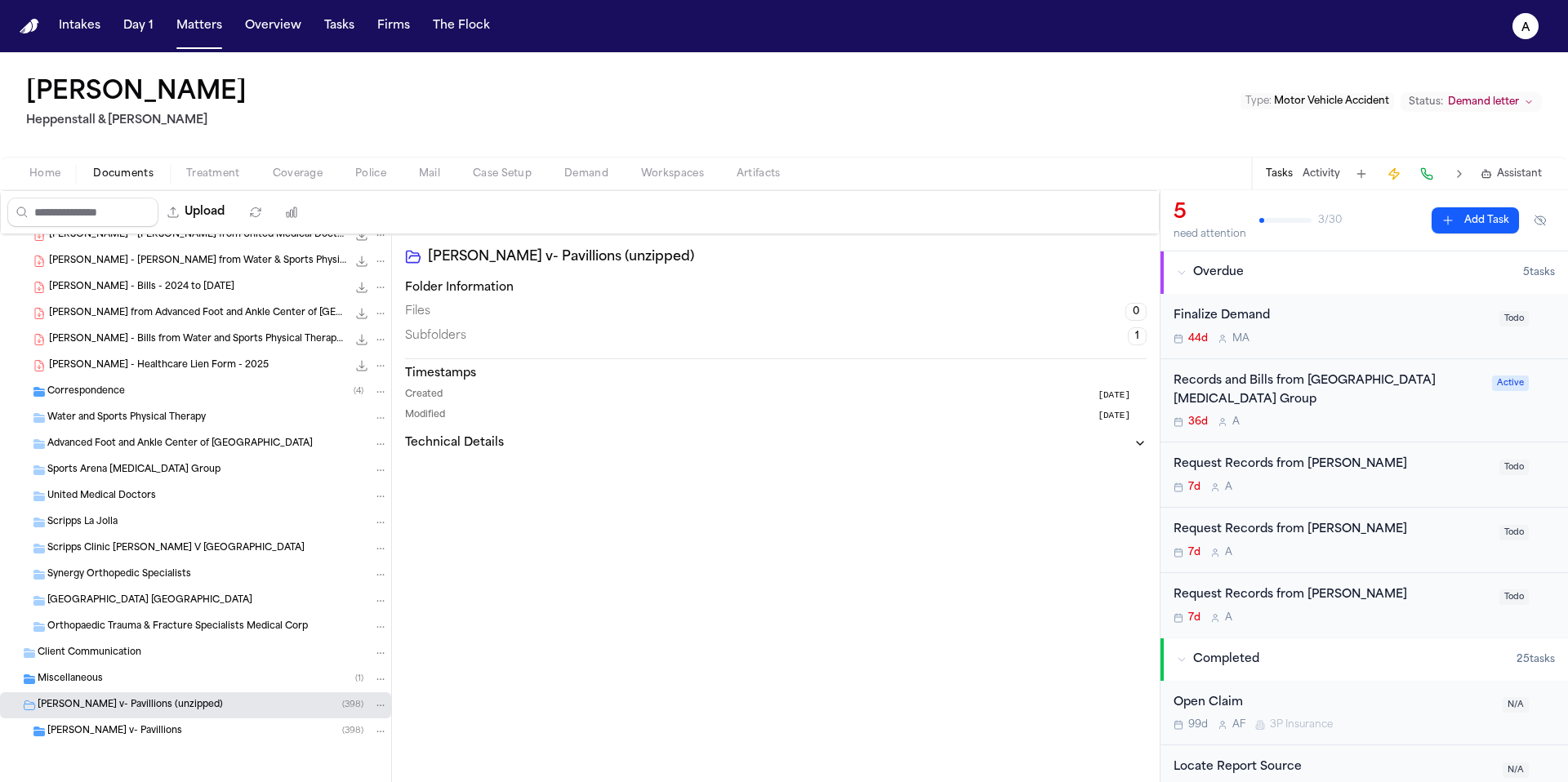
click at [224, 731] on div "Peterson v- Pavillions ( 398 )" at bounding box center [217, 731] width 340 height 14
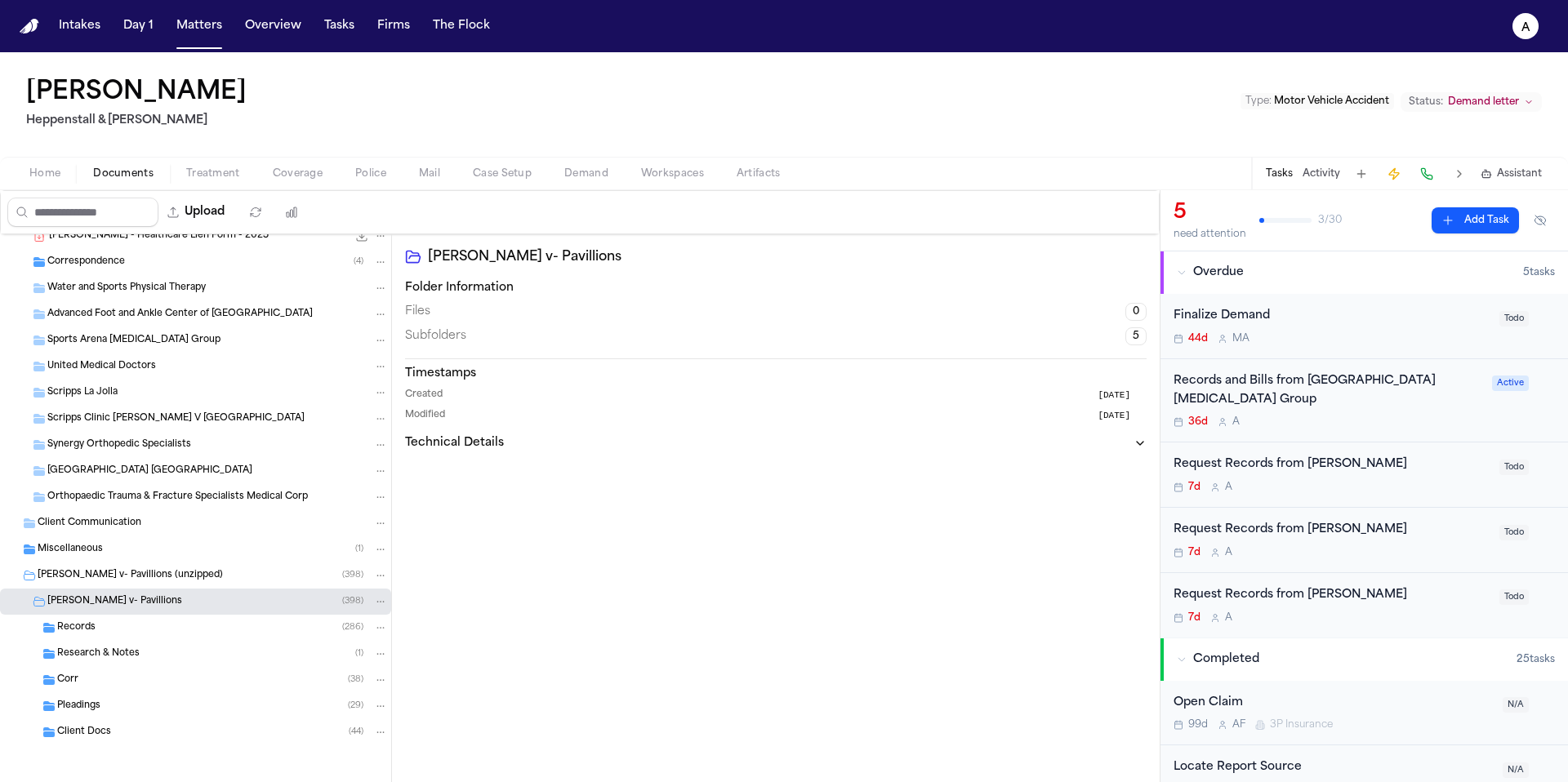
scroll to position [1789, 0]
click at [214, 680] on div "Corr ( 38 )" at bounding box center [222, 679] width 330 height 14
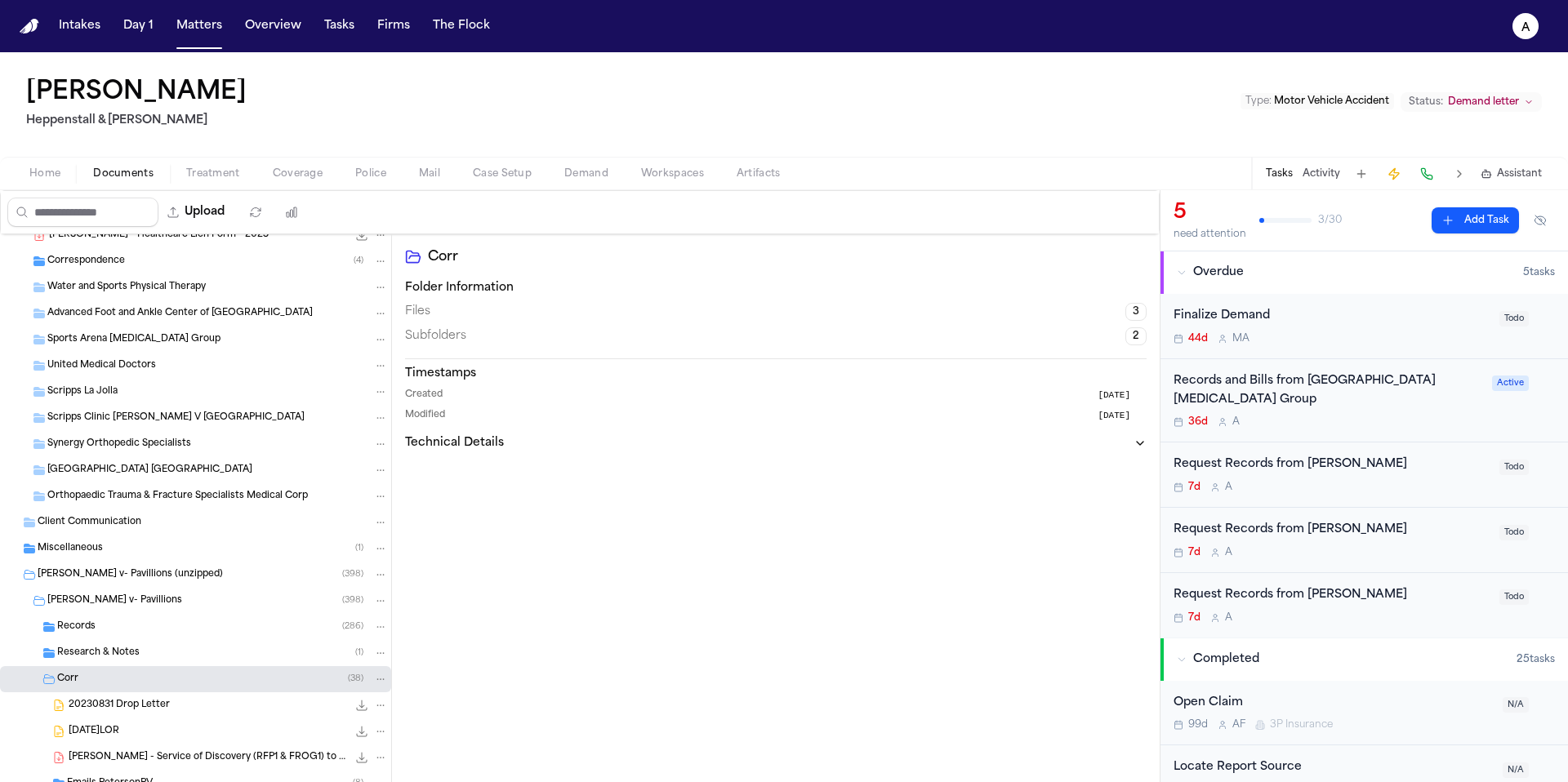
click at [214, 680] on div "Corr ( 38 )" at bounding box center [222, 679] width 330 height 14
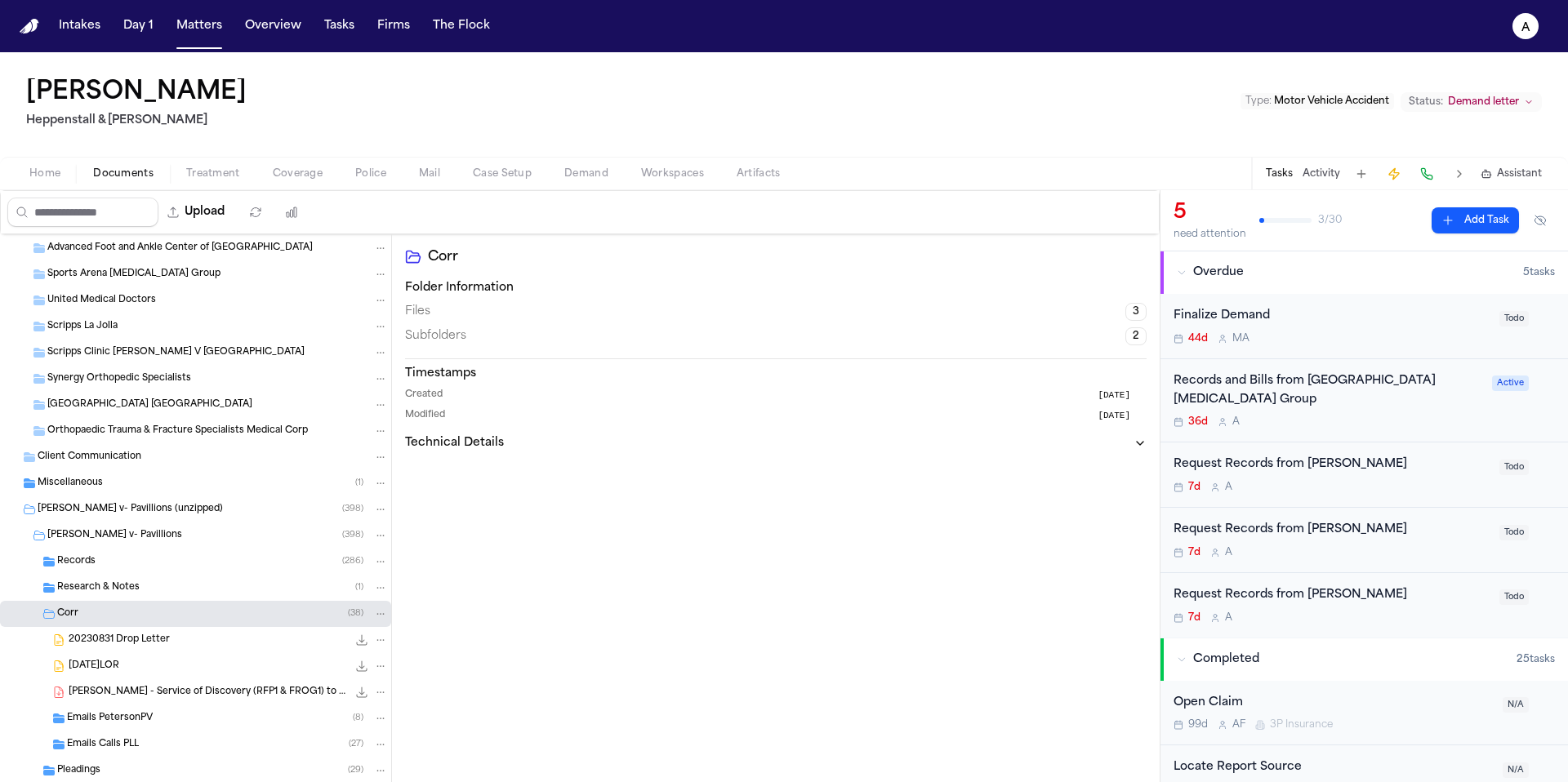
scroll to position [1858, 0]
click at [206, 665] on div "2024.04.26.LOR 96.6 KB • DOCX" at bounding box center [229, 662] width 320 height 16
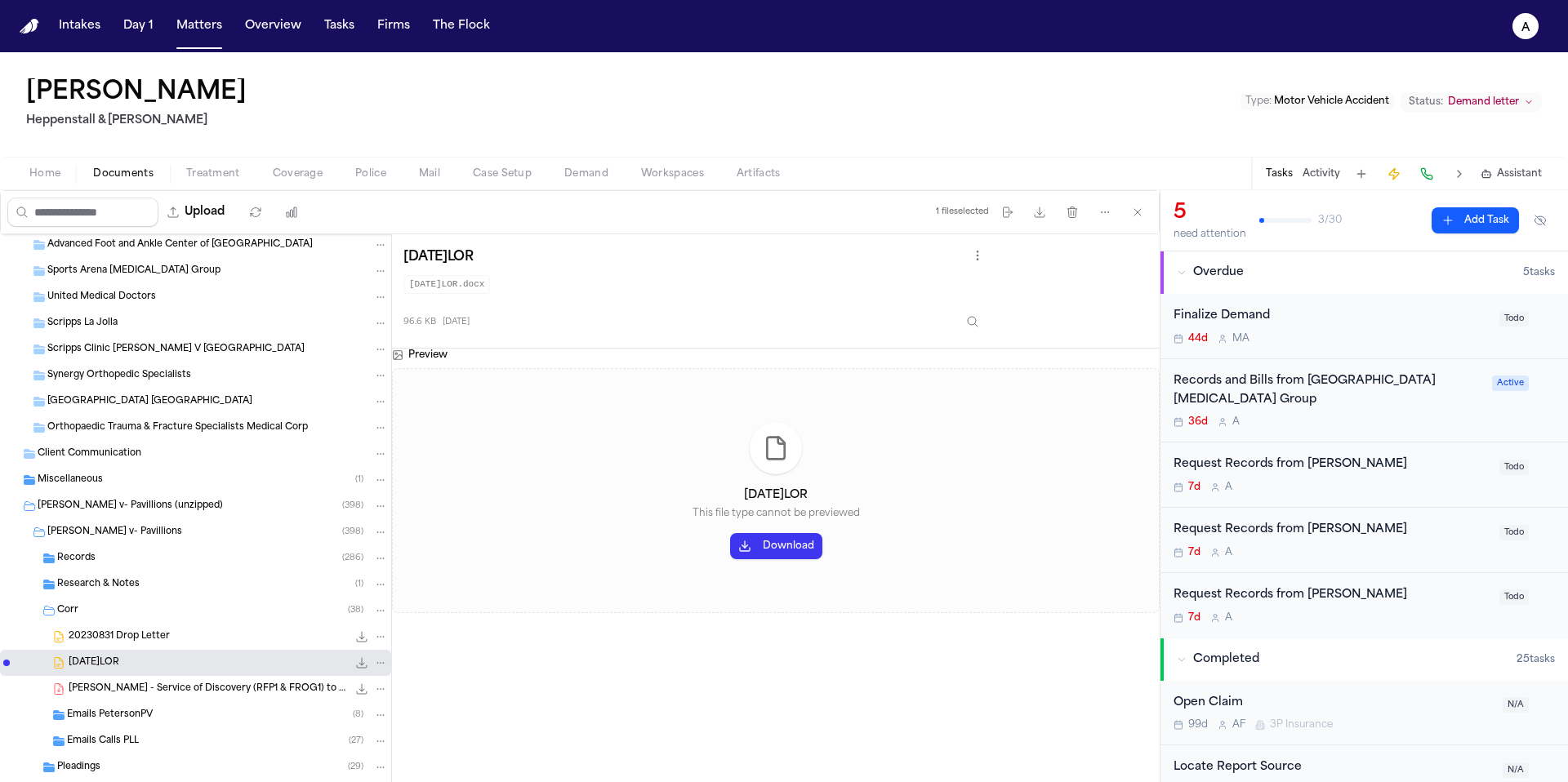
click at [788, 556] on button "Download" at bounding box center [776, 545] width 92 height 26
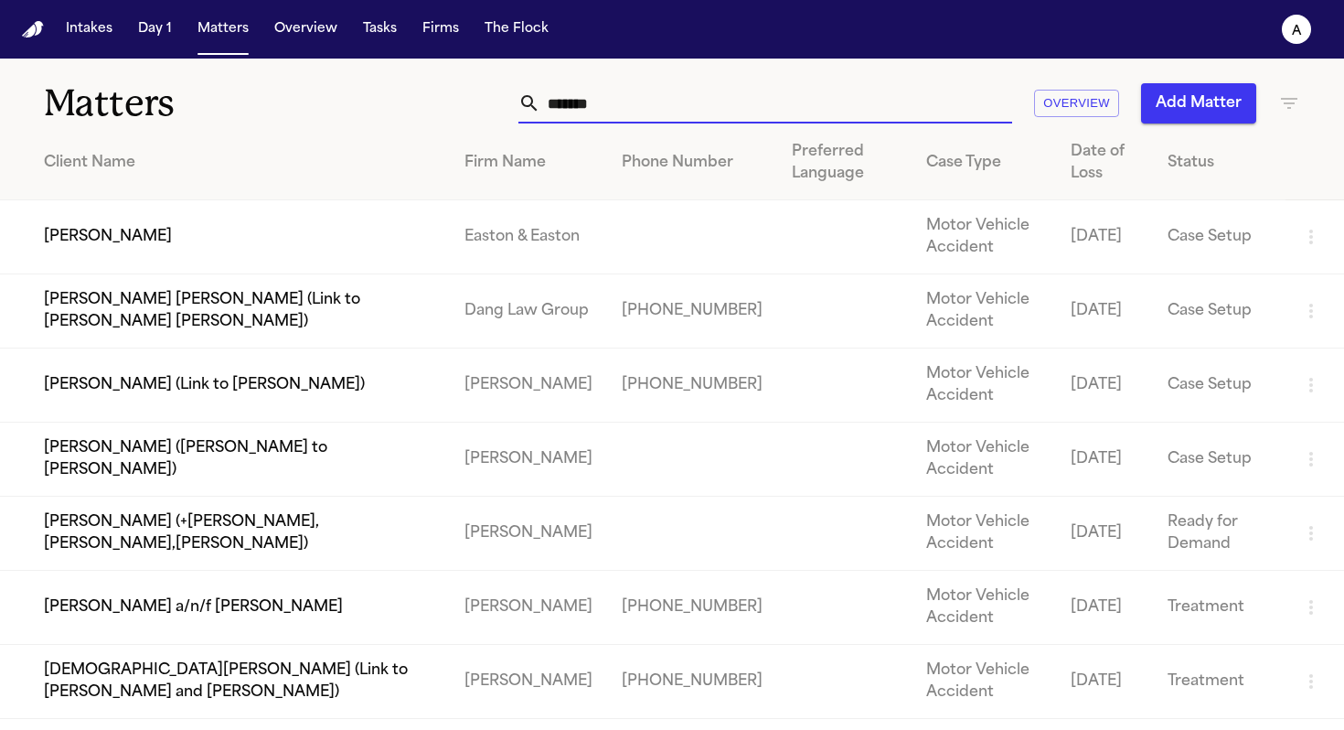
drag, startPoint x: 606, startPoint y: 103, endPoint x: 521, endPoint y: 102, distance: 85.1
click at [521, 104] on div "******" at bounding box center [766, 103] width 494 height 40
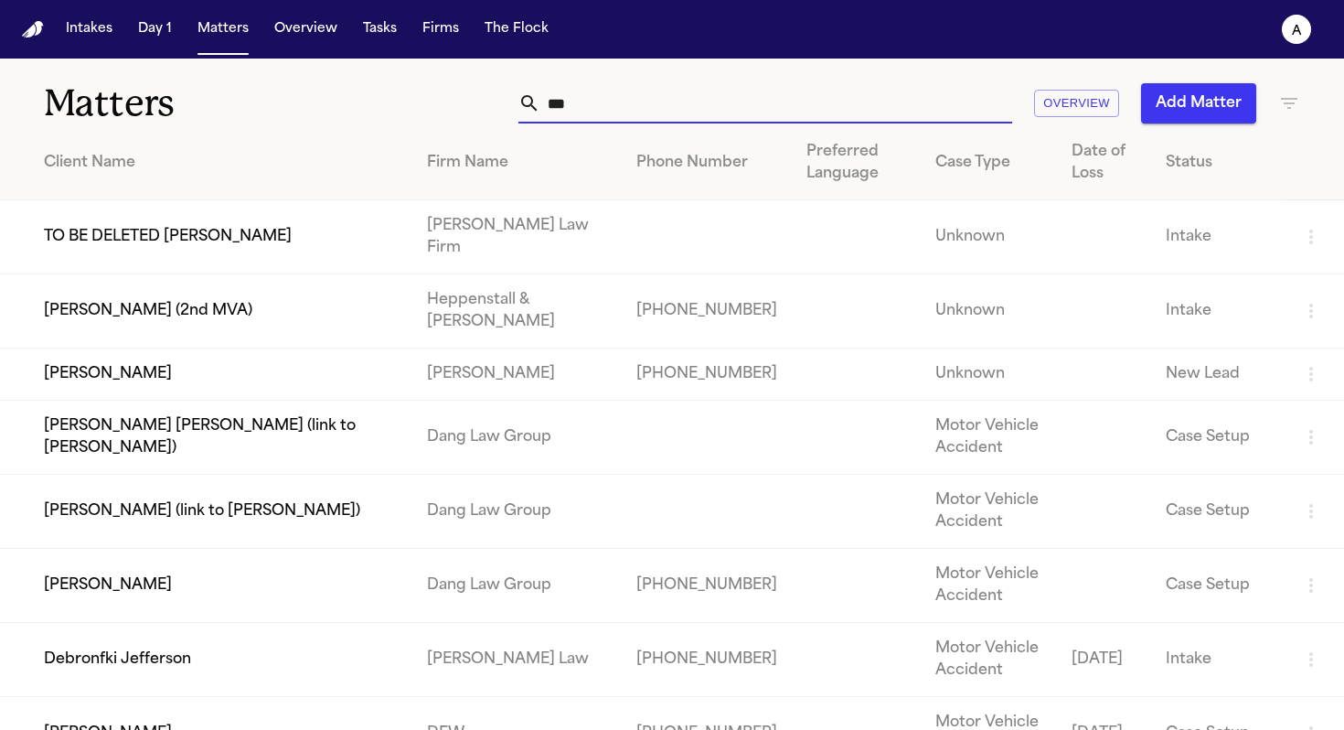
type input "***"
click at [172, 296] on td "[PERSON_NAME] (2nd MVA)" at bounding box center [206, 311] width 412 height 74
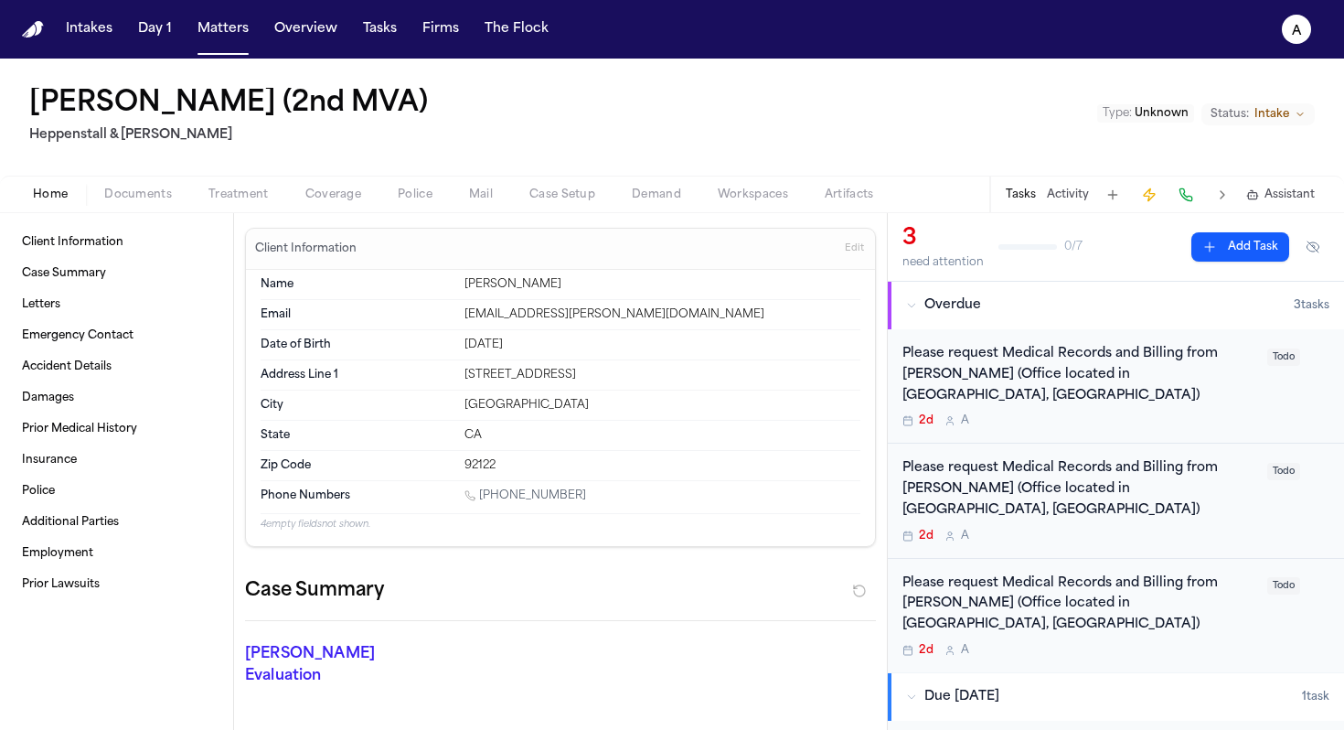
click at [162, 198] on span "Documents" at bounding box center [138, 194] width 68 height 15
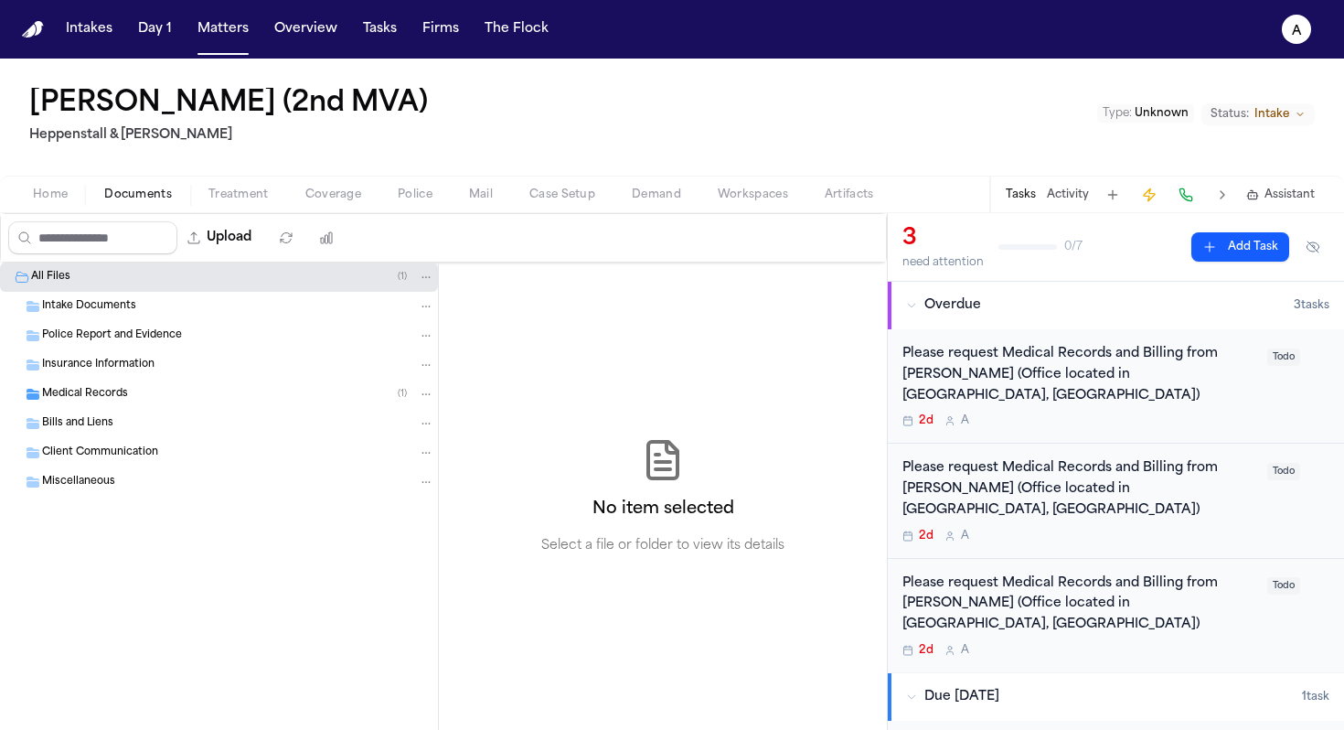
click at [263, 384] on div "Medical Records ( 1 )" at bounding box center [219, 394] width 438 height 29
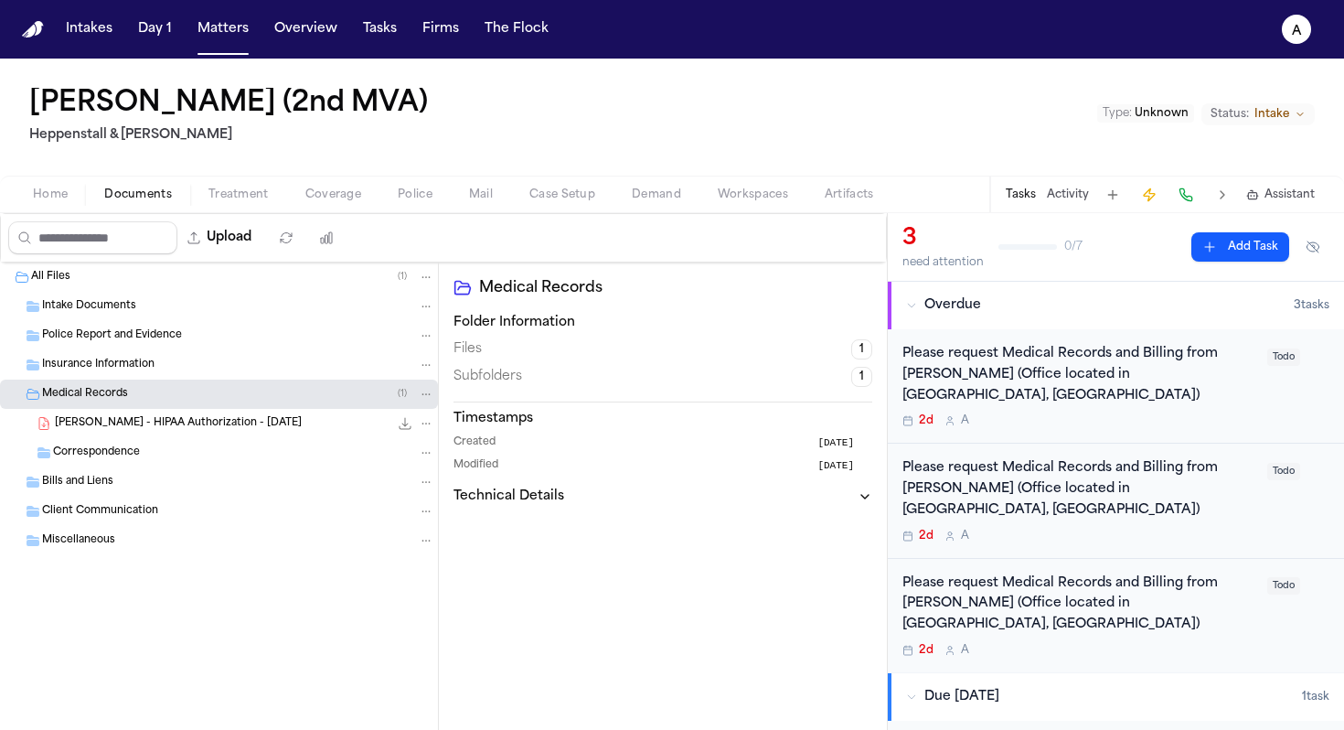
click at [278, 429] on div "D. Peterson - HIPAA Authorization - 4.3.25 194.1 KB • PDF" at bounding box center [245, 423] width 380 height 18
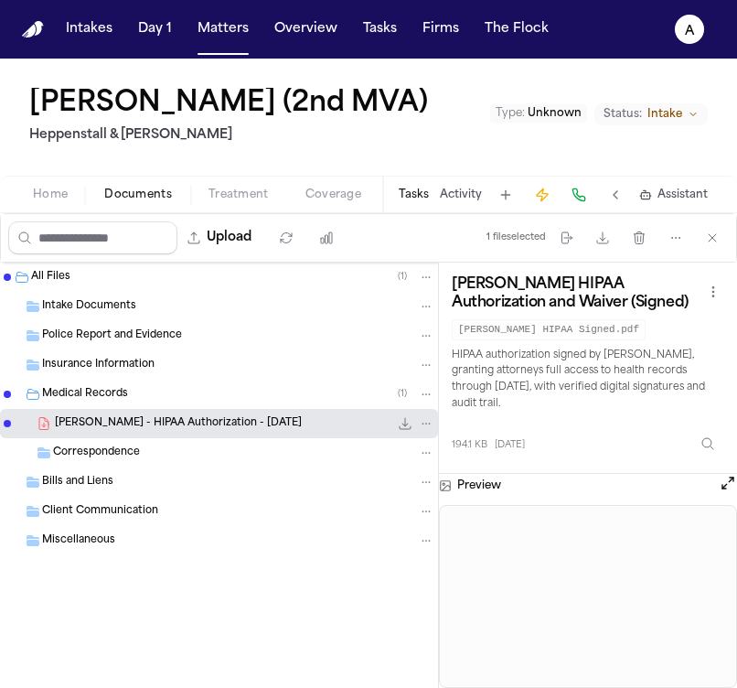
click at [415, 196] on button "Tasks" at bounding box center [414, 194] width 30 height 15
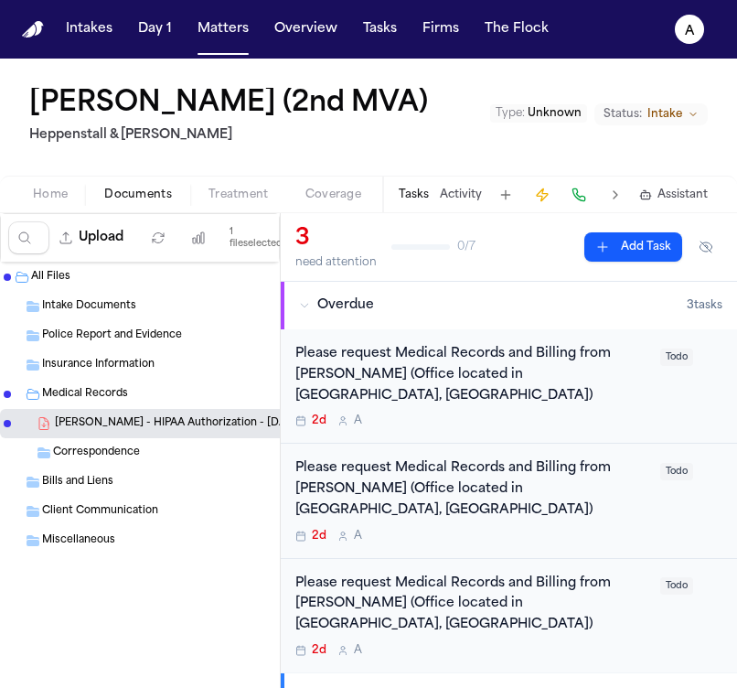
click at [584, 413] on div "2d A" at bounding box center [472, 420] width 354 height 15
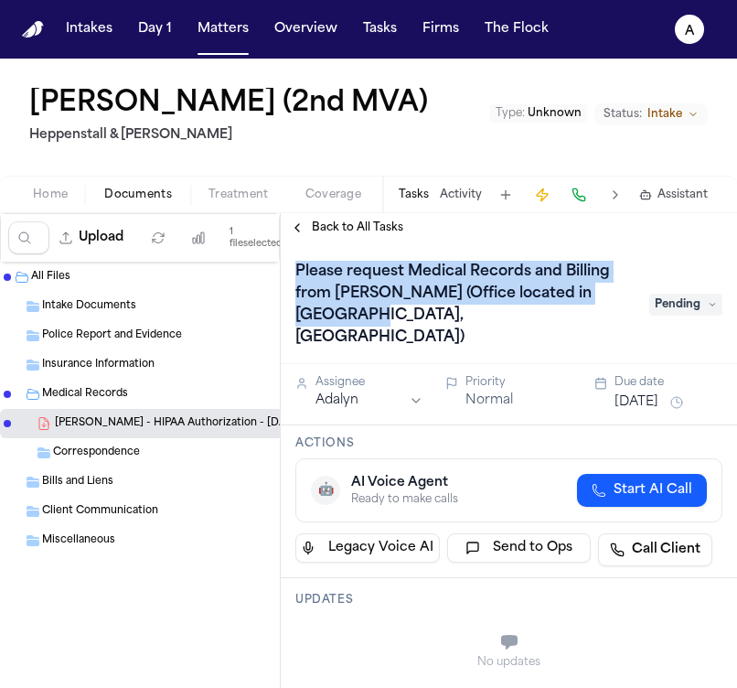
drag, startPoint x: 428, startPoint y: 326, endPoint x: 291, endPoint y: 273, distance: 146.8
click at [291, 273] on h1 "Please request Medical Records and Billing from Dr. Rhee (Office located in San…" at bounding box center [463, 304] width 350 height 95
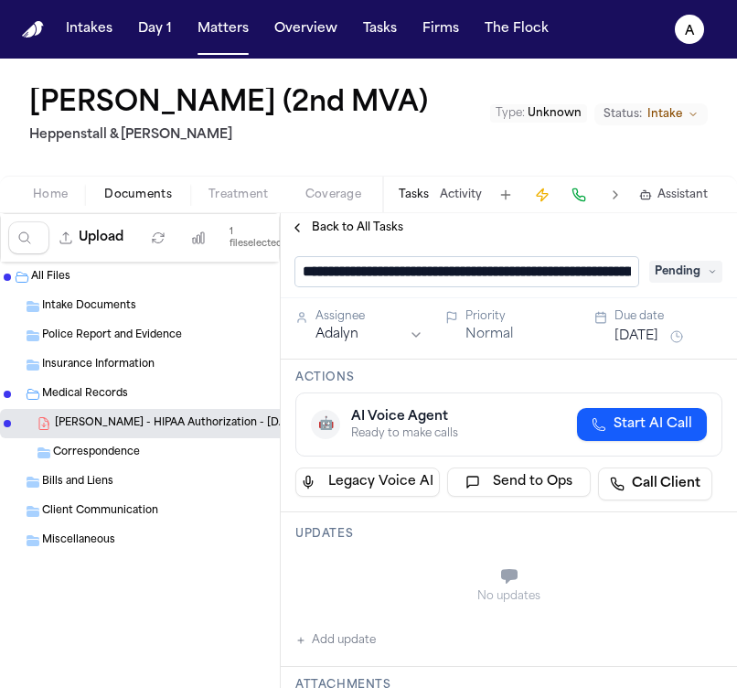
scroll to position [0, 334]
click at [392, 275] on input "**********" at bounding box center [466, 271] width 343 height 29
drag, startPoint x: 631, startPoint y: 277, endPoint x: 229, endPoint y: 276, distance: 402.4
click at [229, 276] on div "**********" at bounding box center [368, 450] width 737 height 475
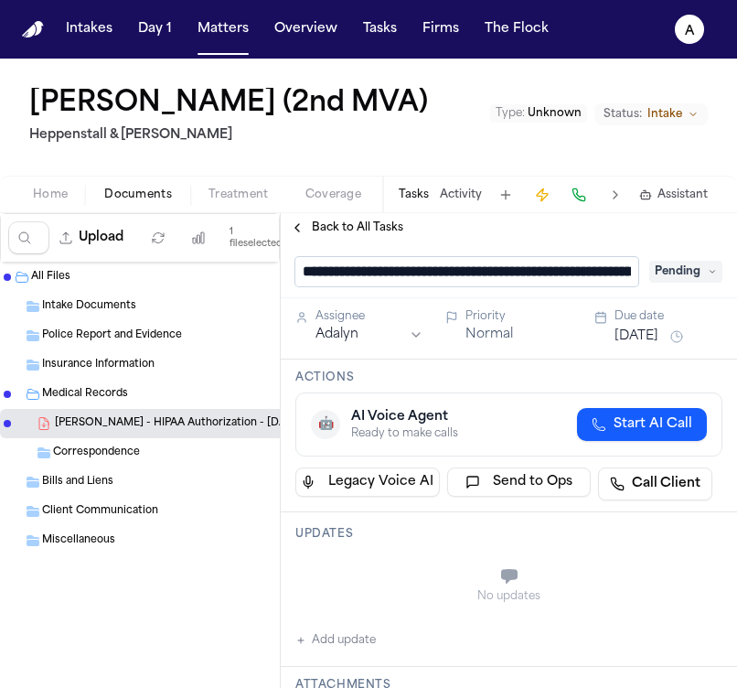
type input "**********"
click at [364, 230] on span "Back to All Tasks" at bounding box center [357, 227] width 91 height 15
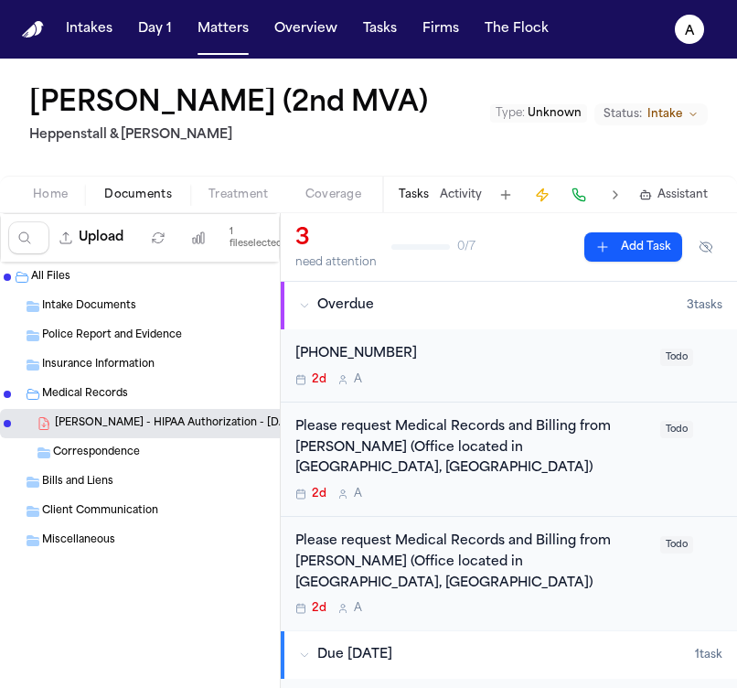
click at [446, 375] on div "2d A" at bounding box center [472, 379] width 354 height 15
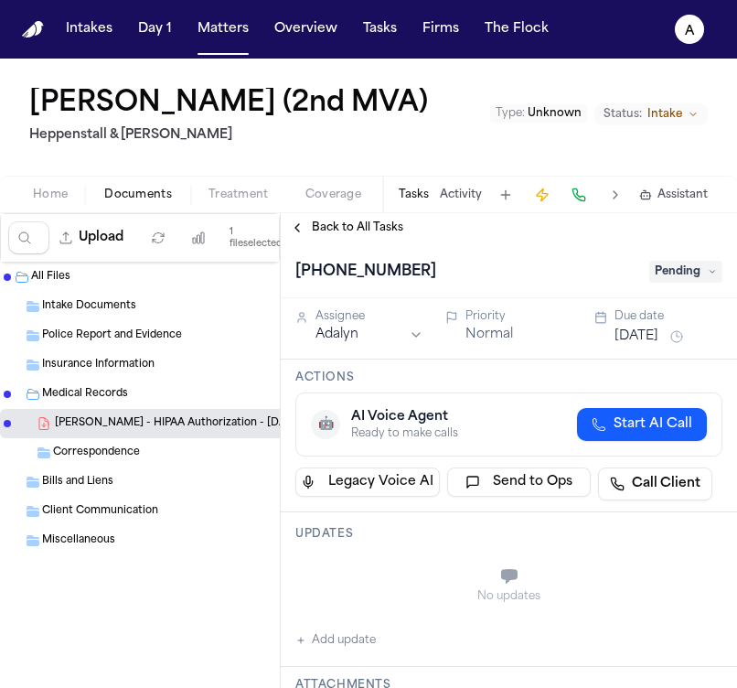
click at [412, 276] on div "619-528-5000" at bounding box center [466, 271] width 343 height 29
drag, startPoint x: 434, startPoint y: 266, endPoint x: 284, endPoint y: 262, distance: 150.0
click at [284, 262] on div "619-528-5000 Pending" at bounding box center [509, 270] width 456 height 56
click at [368, 267] on h1 "619-528-5000" at bounding box center [365, 271] width 155 height 29
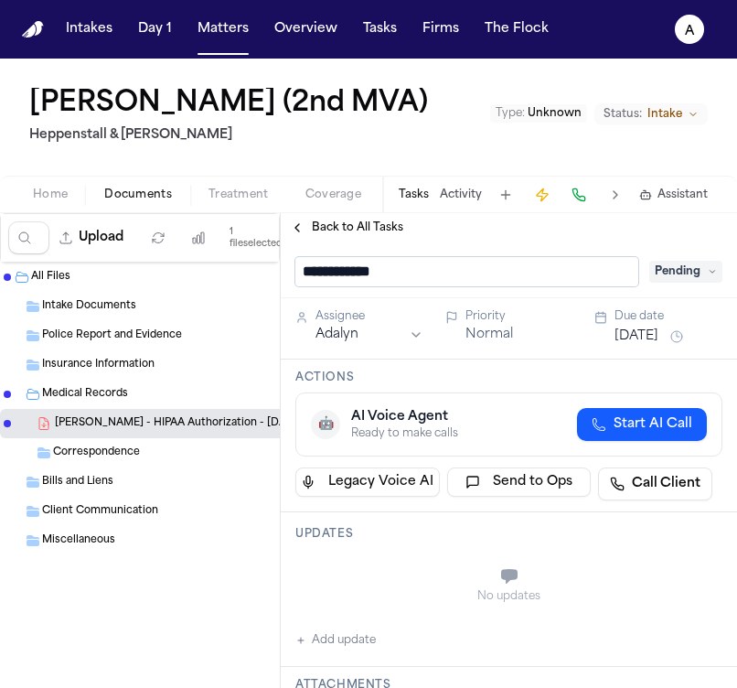
drag, startPoint x: 432, startPoint y: 273, endPoint x: 280, endPoint y: 275, distance: 151.8
click at [280, 275] on div "**********" at bounding box center [508, 450] width 457 height 475
click at [301, 269] on input "**********" at bounding box center [466, 271] width 343 height 29
click at [609, 274] on input "**********" at bounding box center [466, 271] width 343 height 29
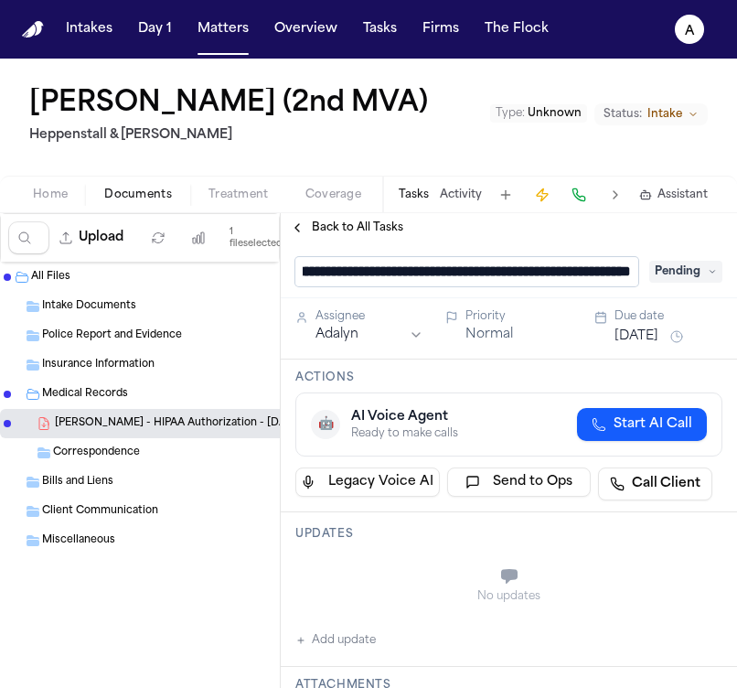
scroll to position [1, 262]
click at [626, 273] on input "**********" at bounding box center [466, 271] width 343 height 29
type input "**********"
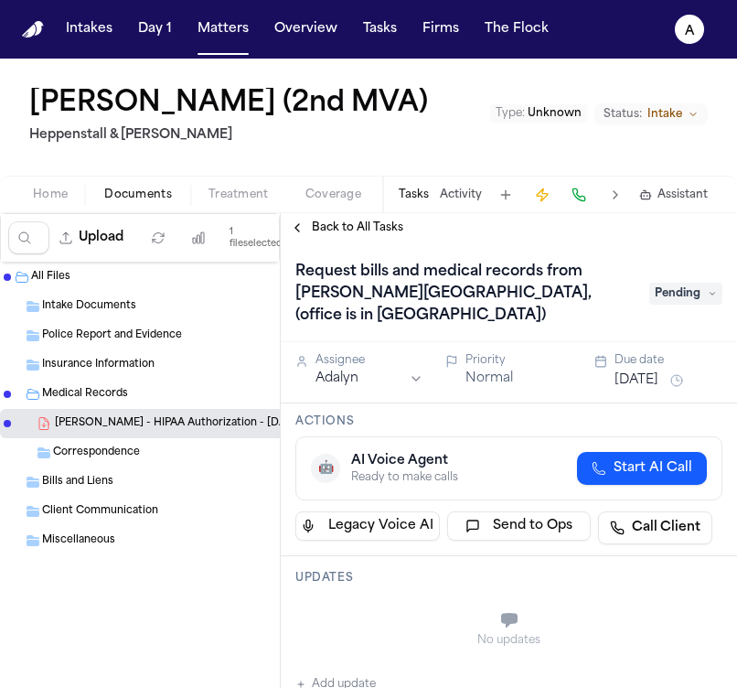
click at [583, 250] on div "Request bills and medical records from Dr. Eugene Y. Rhee, (office is in san di…" at bounding box center [509, 292] width 456 height 100
click at [421, 571] on h3 "Updates" at bounding box center [508, 578] width 427 height 15
click at [355, 217] on div "Back to All Tasks" at bounding box center [509, 227] width 456 height 29
click at [359, 225] on span "Back to All Tasks" at bounding box center [357, 227] width 91 height 15
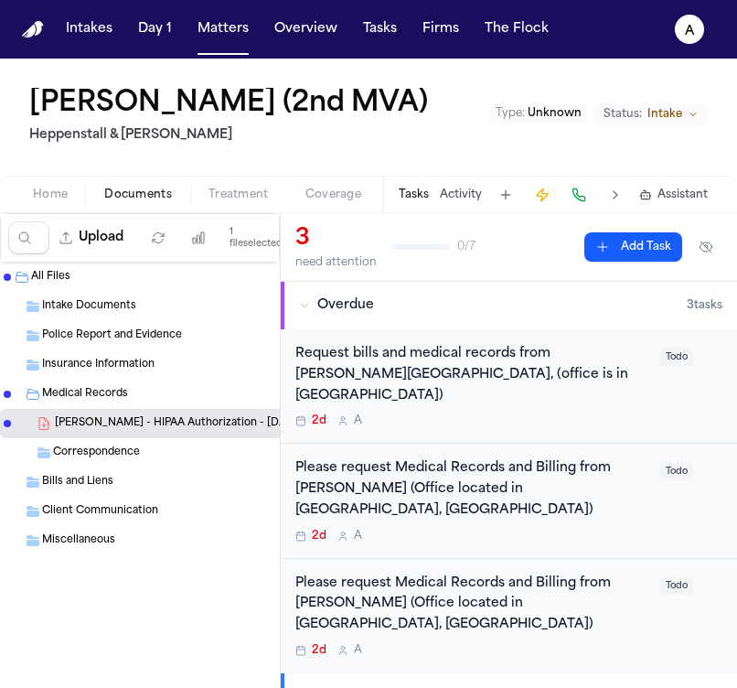
click at [472, 529] on div "2d A" at bounding box center [472, 536] width 354 height 15
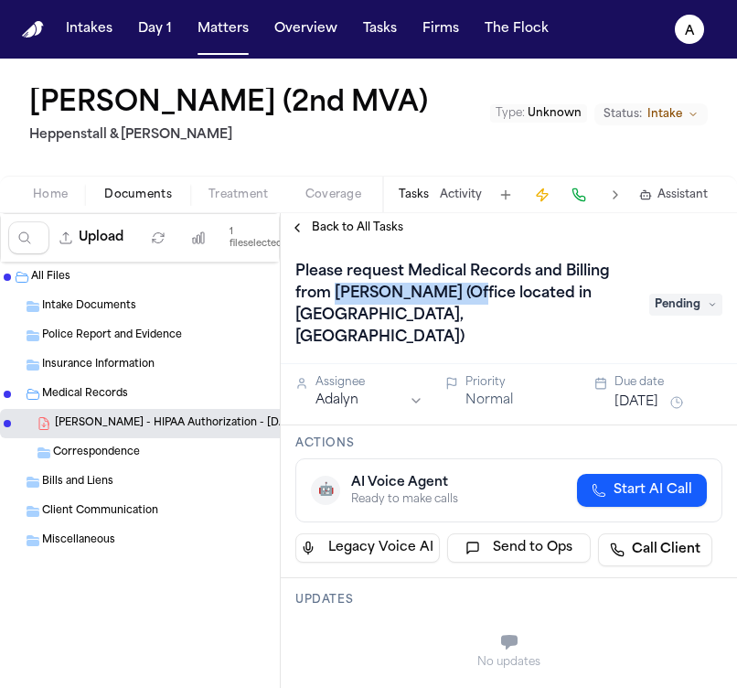
drag, startPoint x: 465, startPoint y: 297, endPoint x: 333, endPoint y: 298, distance: 131.7
click at [333, 298] on h1 "Please request Medical Records and Billing from Dr. Merrit Hougen (Office locat…" at bounding box center [463, 304] width 350 height 95
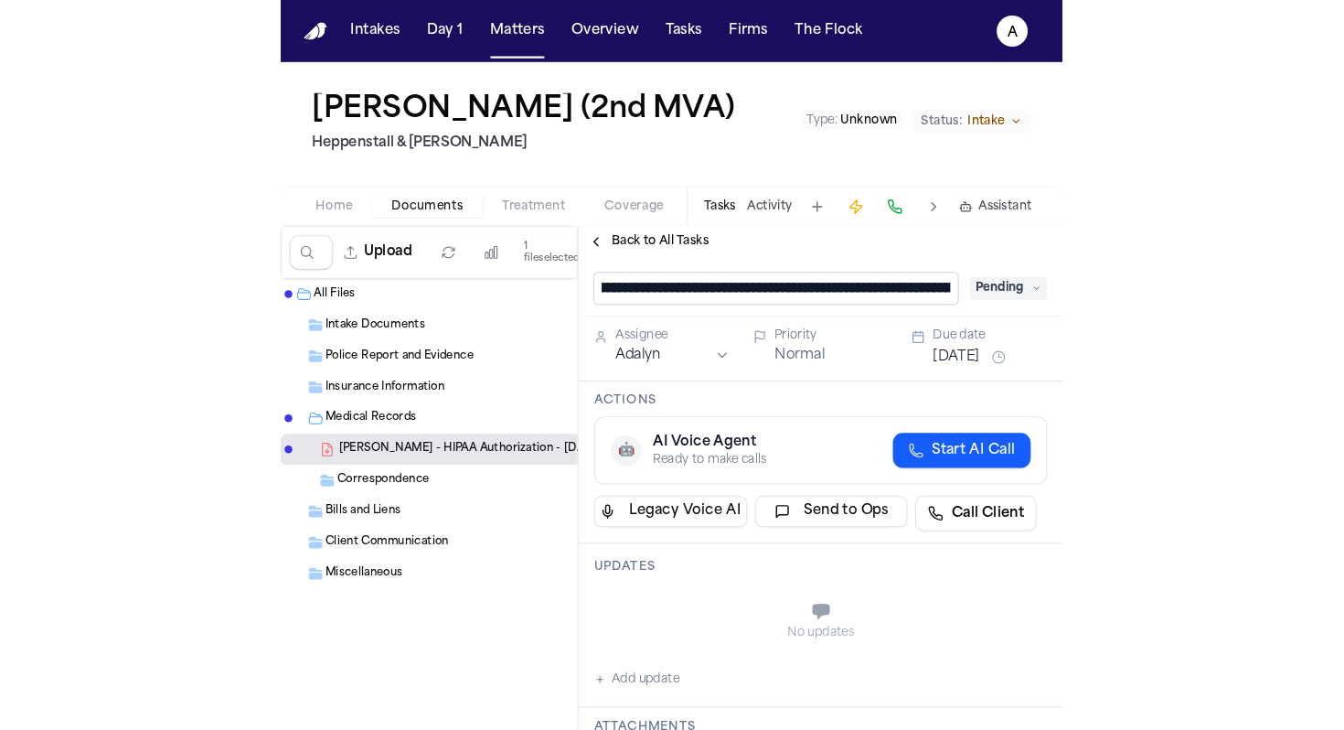
scroll to position [1, 16]
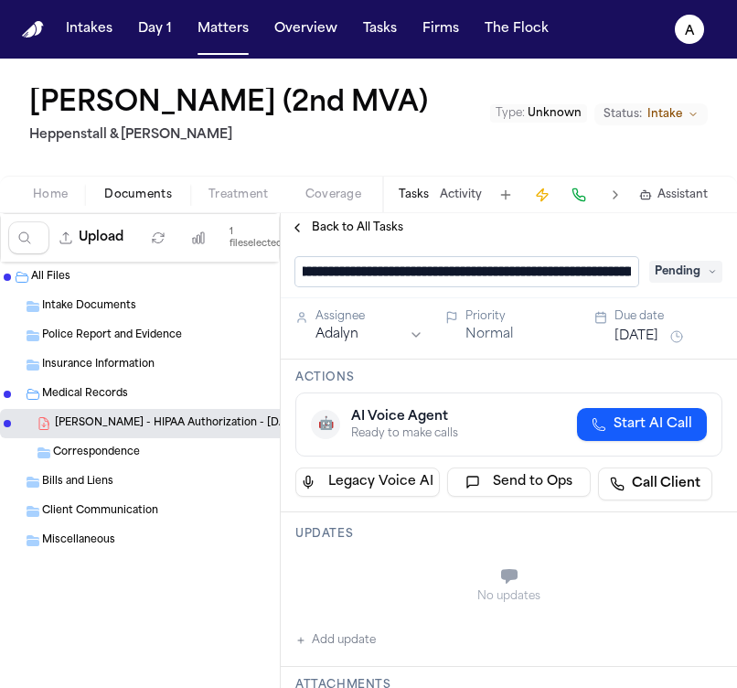
drag, startPoint x: 387, startPoint y: 273, endPoint x: 585, endPoint y: 278, distance: 198.5
click at [585, 278] on input "**********" at bounding box center [466, 271] width 343 height 29
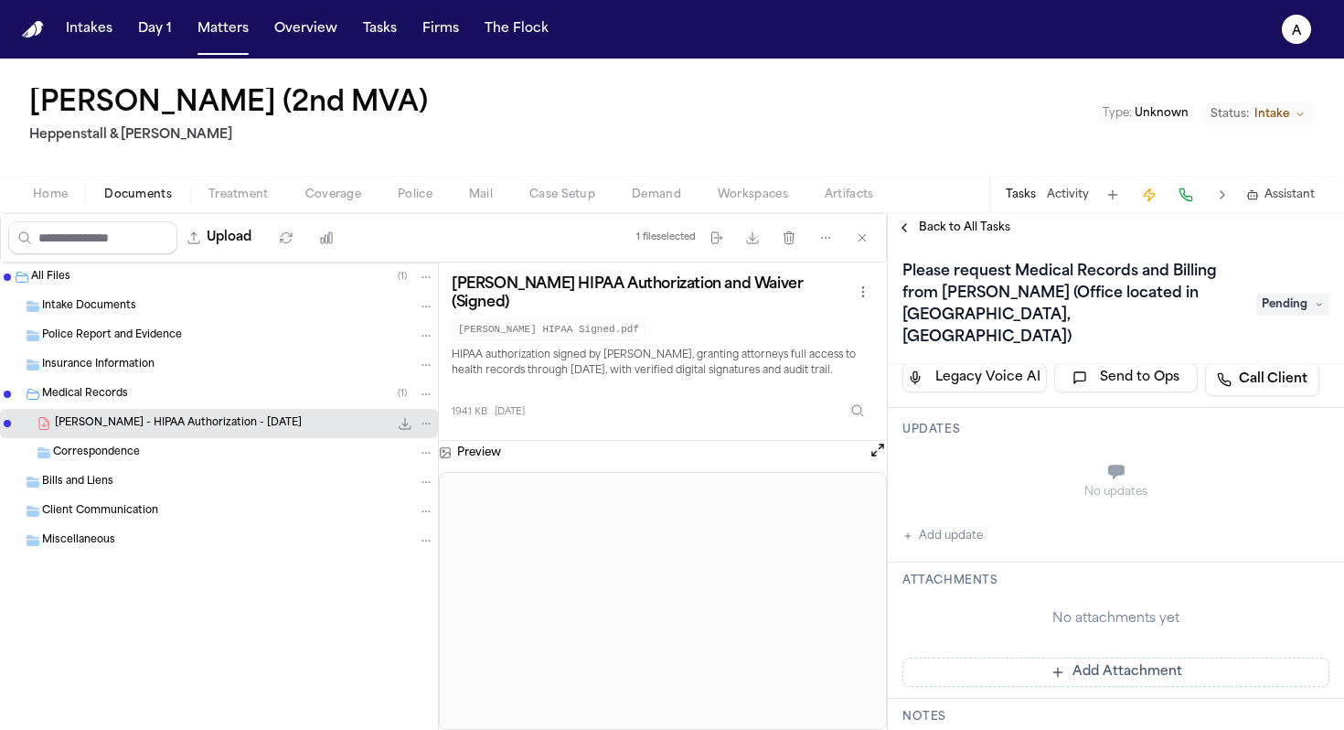
scroll to position [201, 0]
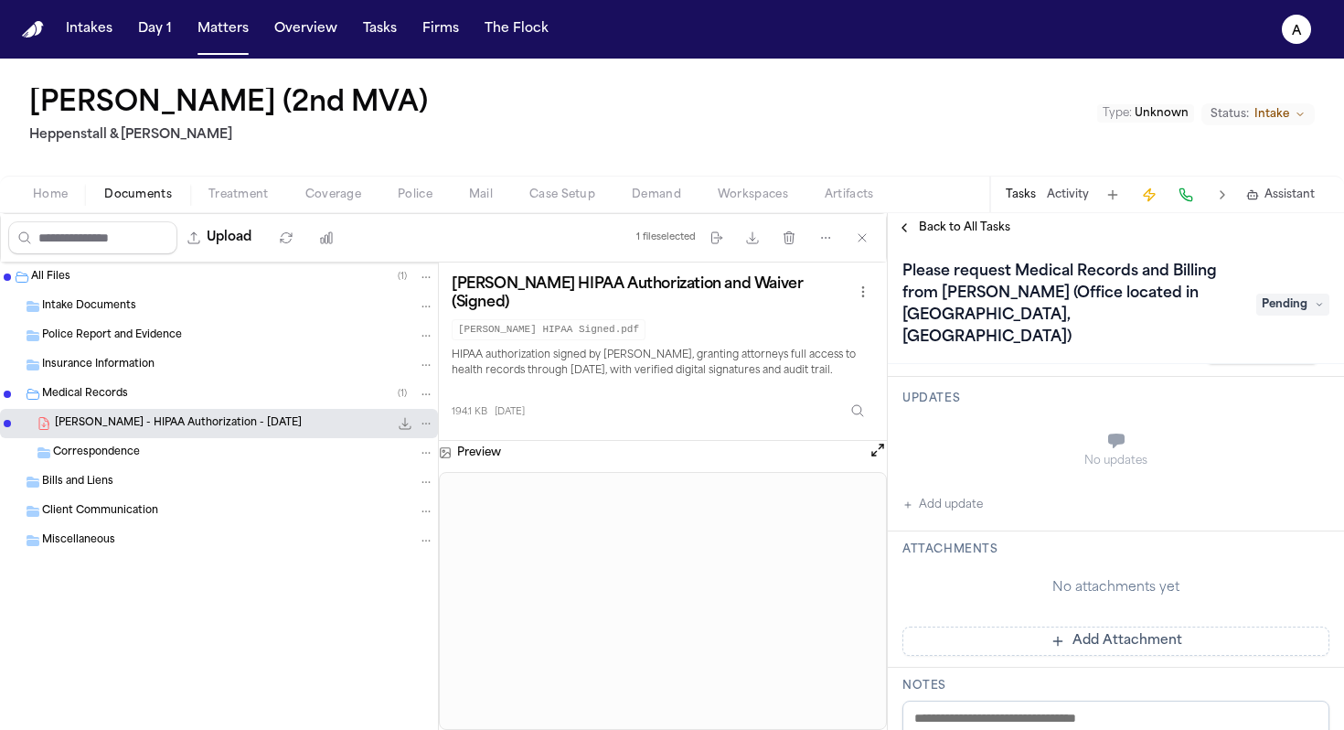
click at [996, 490] on div "No updates Add update" at bounding box center [1116, 466] width 427 height 99
click at [1008, 487] on div "No updates Add update" at bounding box center [1116, 466] width 427 height 99
click at [958, 494] on button "Add update" at bounding box center [943, 505] width 80 height 22
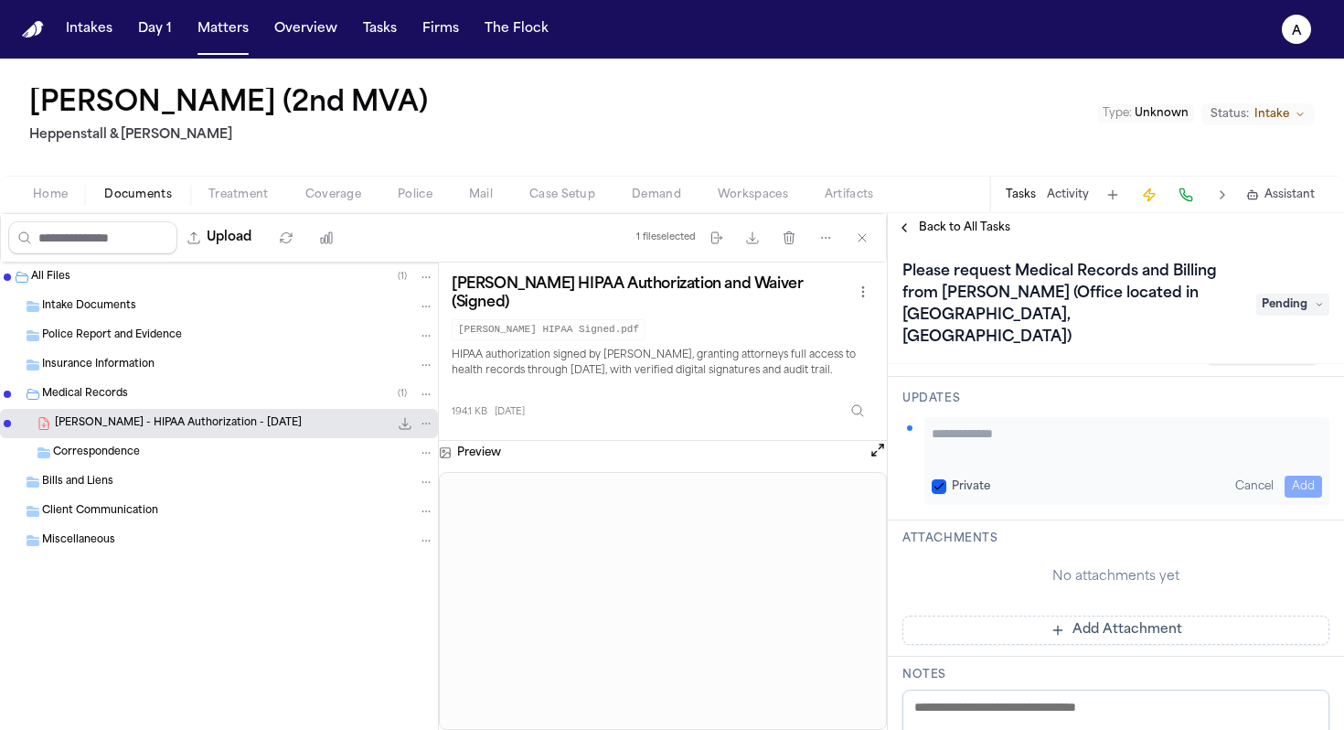
click at [958, 482] on div "Updates Private Cancel Add" at bounding box center [1116, 449] width 456 height 144
click at [938, 479] on button "Private" at bounding box center [939, 486] width 15 height 15
click at [954, 436] on textarea "Add your update" at bounding box center [1127, 442] width 391 height 37
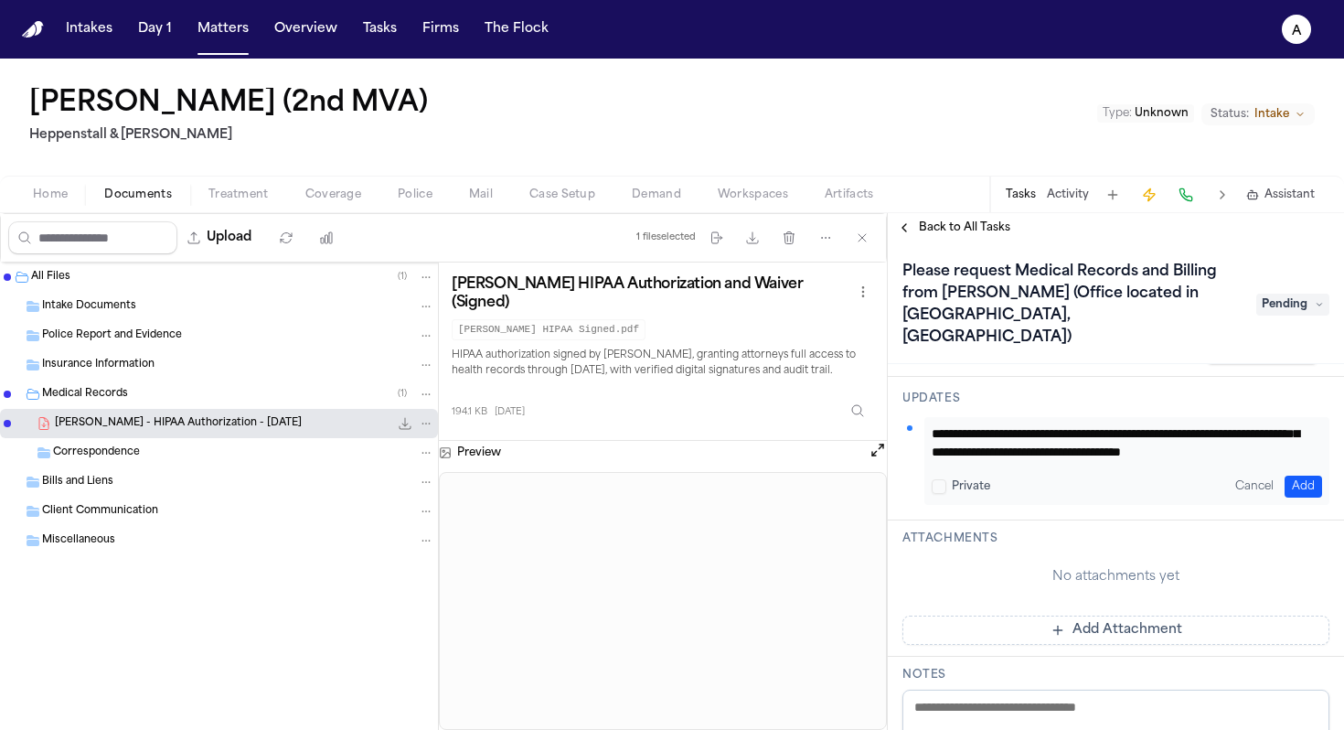
type textarea "**********"
click at [1295, 474] on div "**********" at bounding box center [1127, 461] width 405 height 88
click at [1295, 476] on button "Add" at bounding box center [1303, 487] width 37 height 22
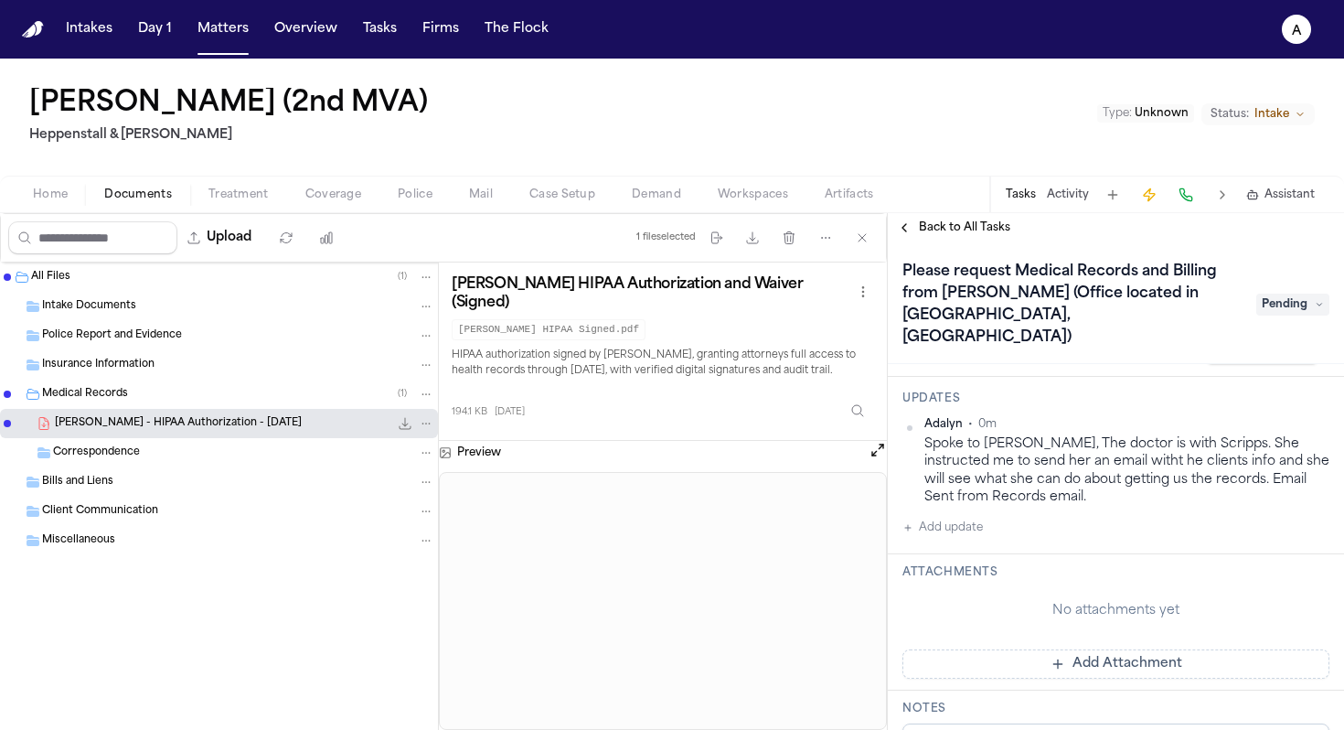
click at [979, 228] on span "Back to All Tasks" at bounding box center [964, 227] width 91 height 15
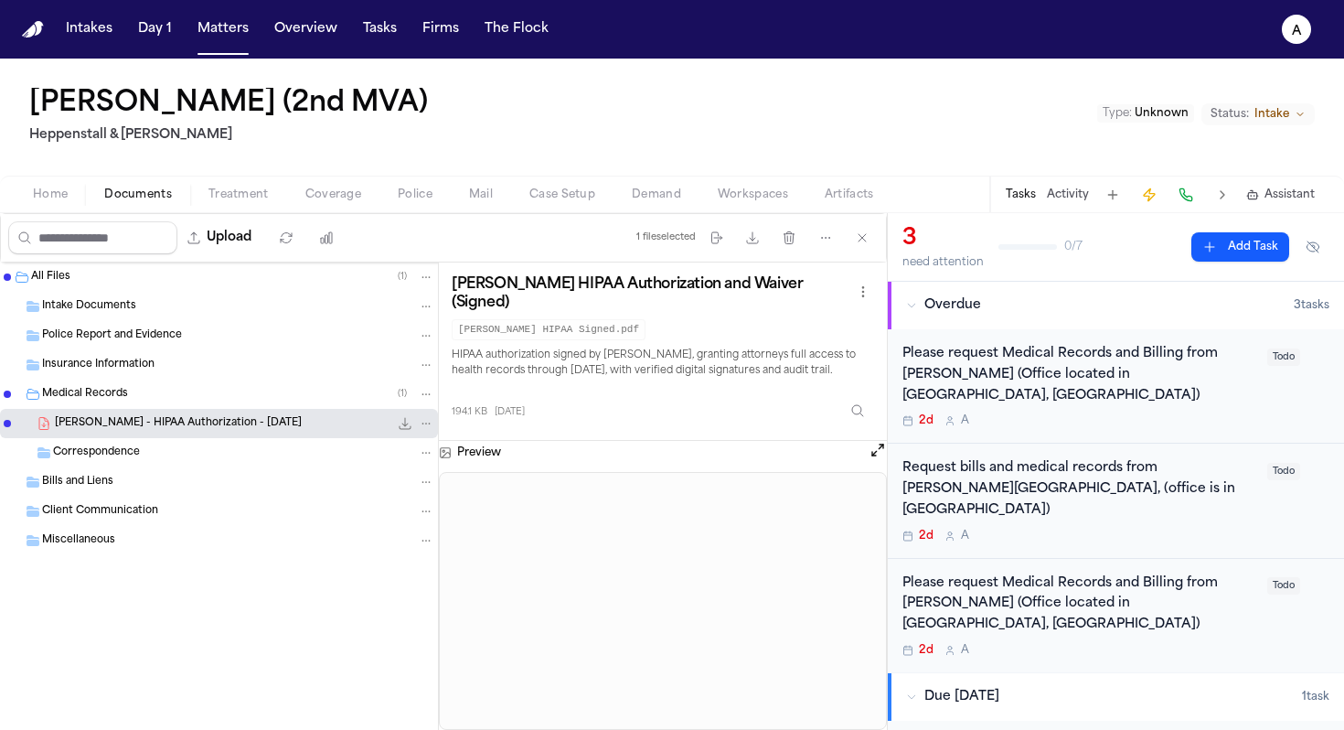
click at [1108, 643] on div "2d A" at bounding box center [1080, 650] width 354 height 15
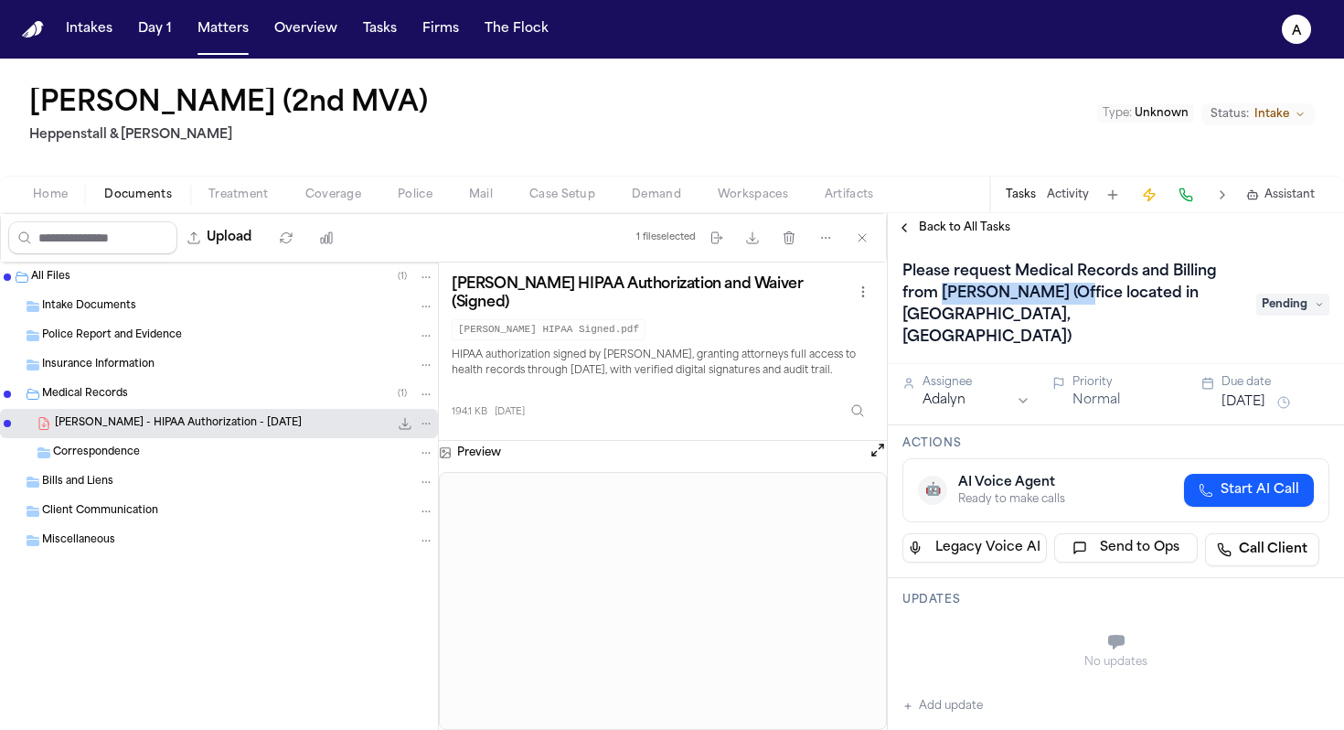
drag, startPoint x: 943, startPoint y: 295, endPoint x: 1057, endPoint y: 302, distance: 114.5
click at [1058, 303] on h1 "Please request Medical Records and Billing from Dr. David Bakari (Office locate…" at bounding box center [1070, 304] width 350 height 95
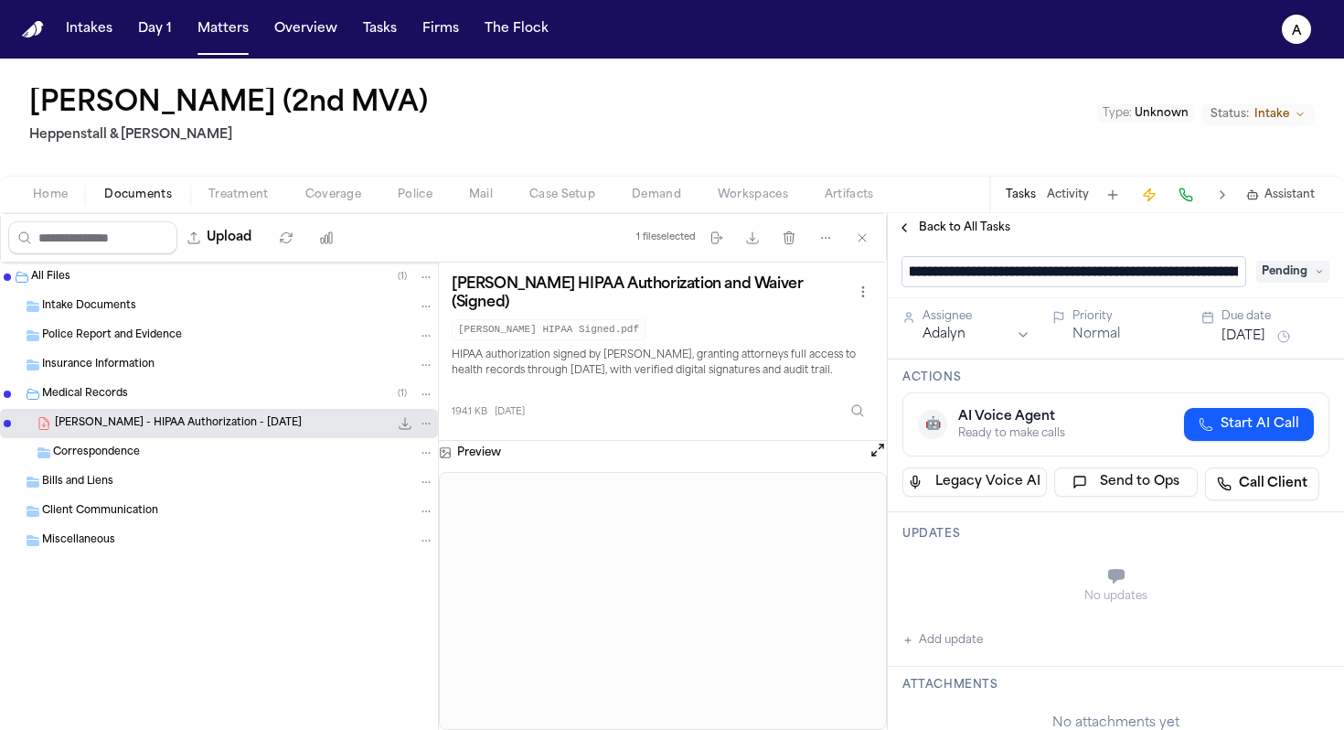
scroll to position [1, 38]
drag, startPoint x: 994, startPoint y: 275, endPoint x: 1224, endPoint y: 274, distance: 229.6
click at [1226, 275] on input "**********" at bounding box center [1074, 271] width 343 height 29
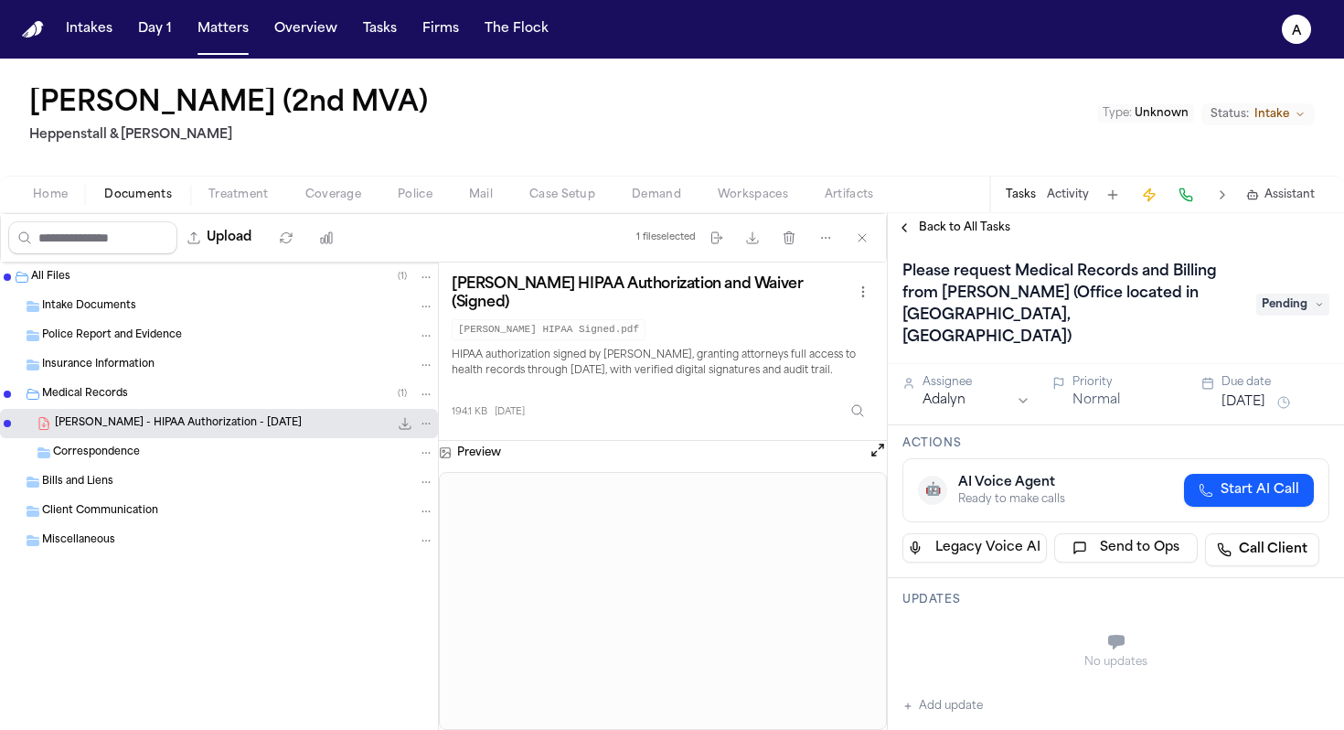
click at [55, 205] on div "Home Documents Treatment Coverage Police Mail Case Setup Demand Workspaces Arti…" at bounding box center [672, 194] width 1344 height 37
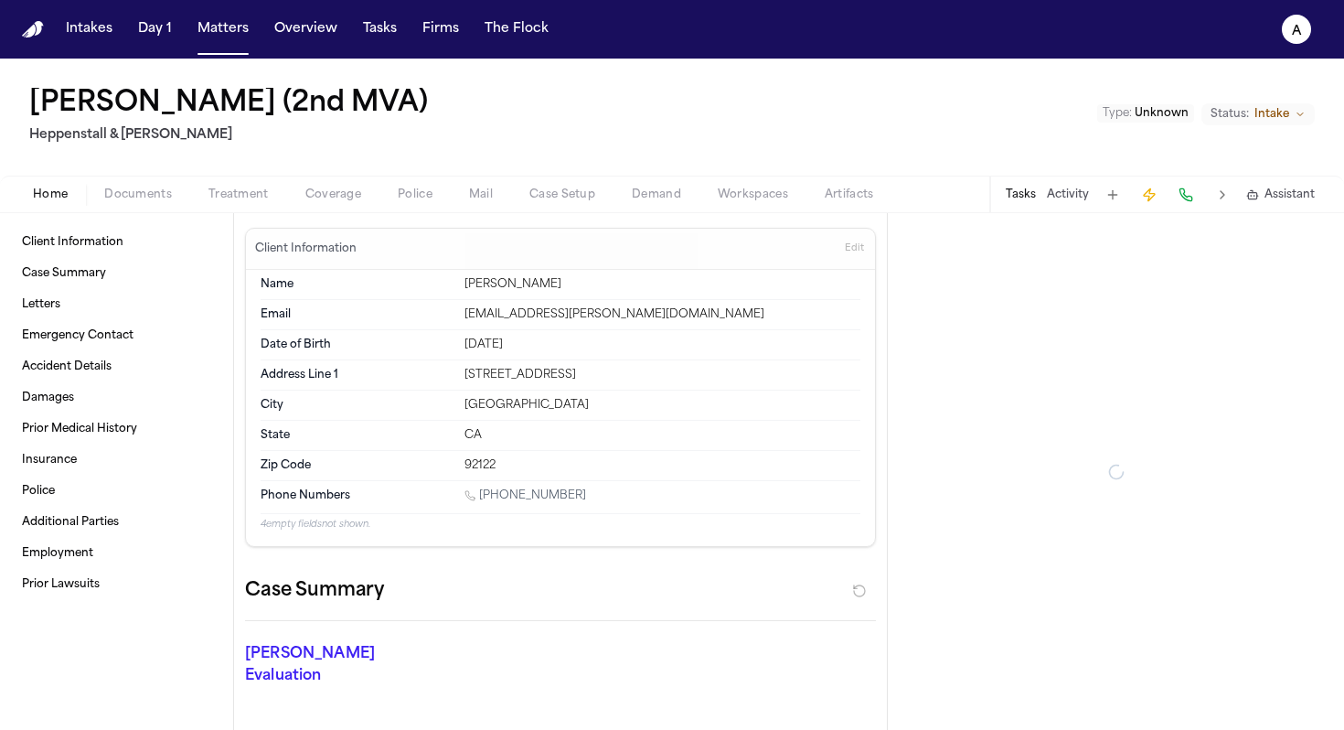
click at [55, 202] on span "Home" at bounding box center [50, 194] width 35 height 15
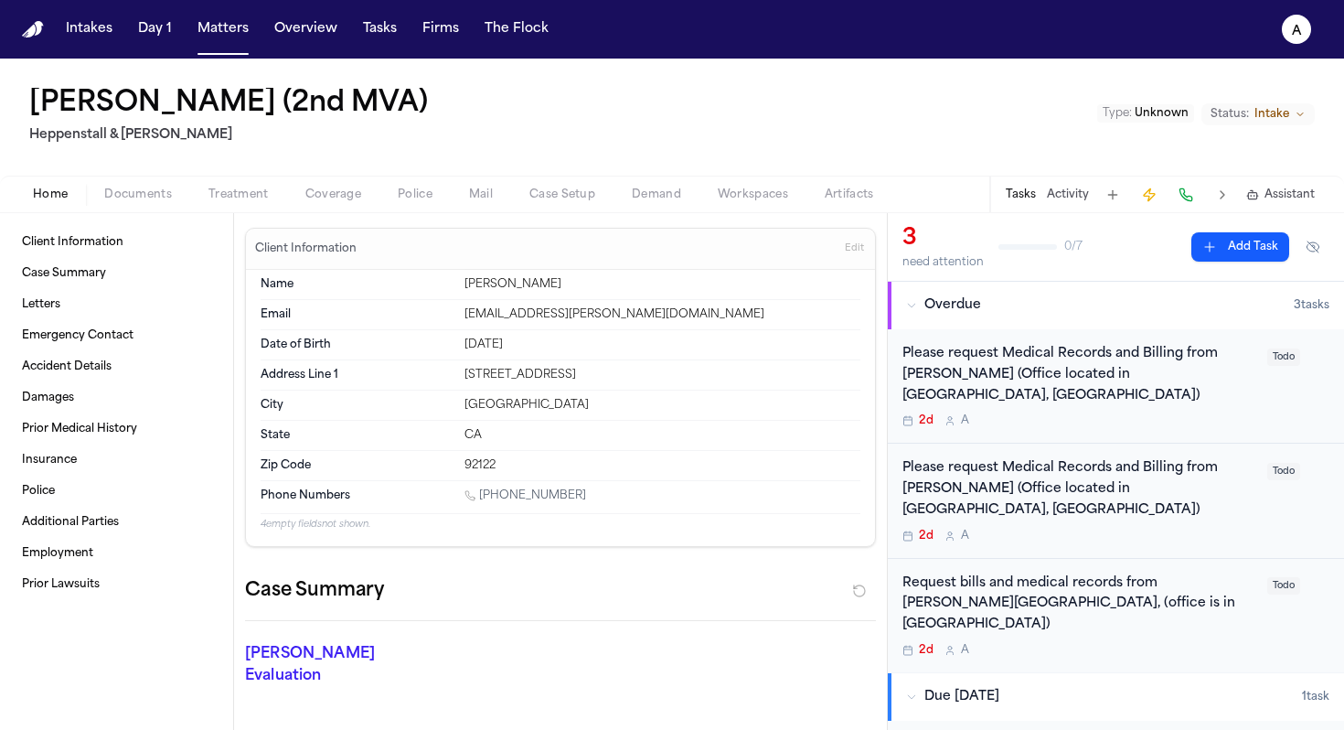
scroll to position [1, 0]
click at [1147, 412] on div "Please request Medical Records and Billing from Dr. David Bakari (Office locate…" at bounding box center [1116, 386] width 456 height 114
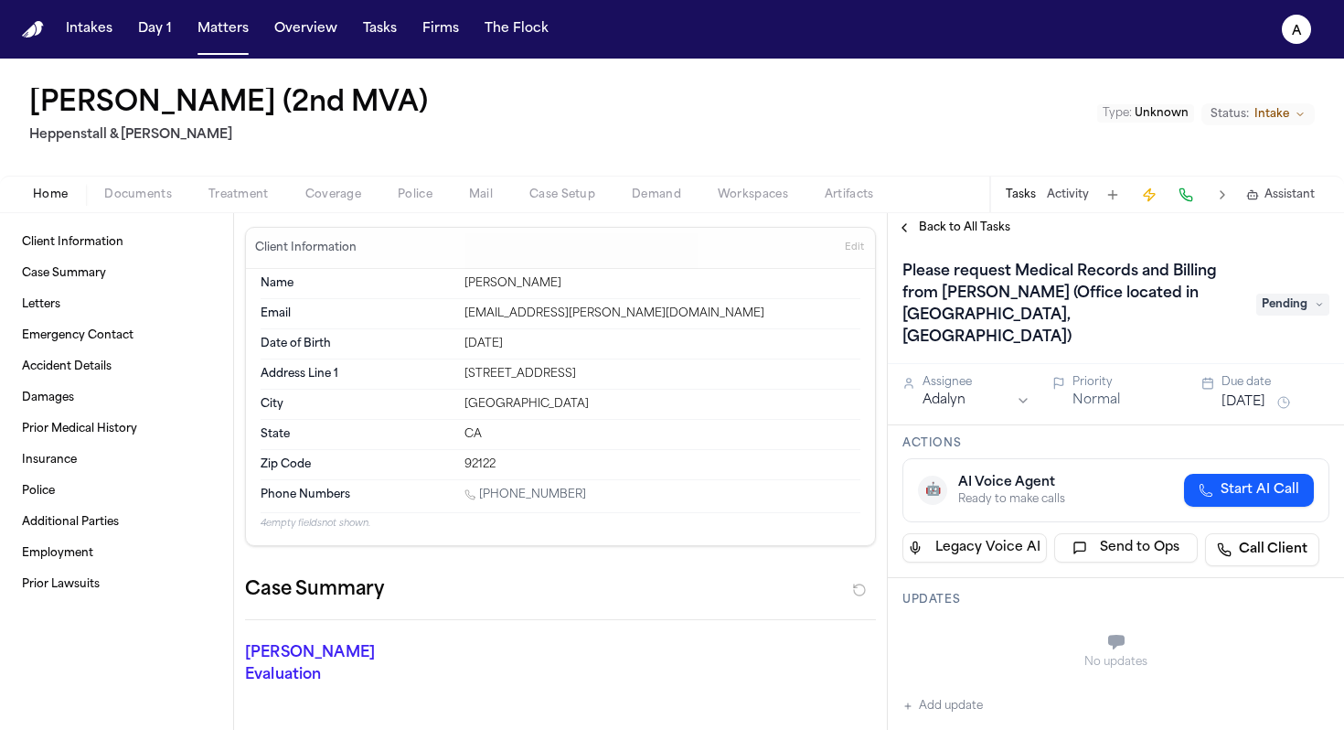
click at [1056, 294] on h1 "Please request Medical Records and Billing from Dr. David Bakari (Office locate…" at bounding box center [1070, 304] width 350 height 95
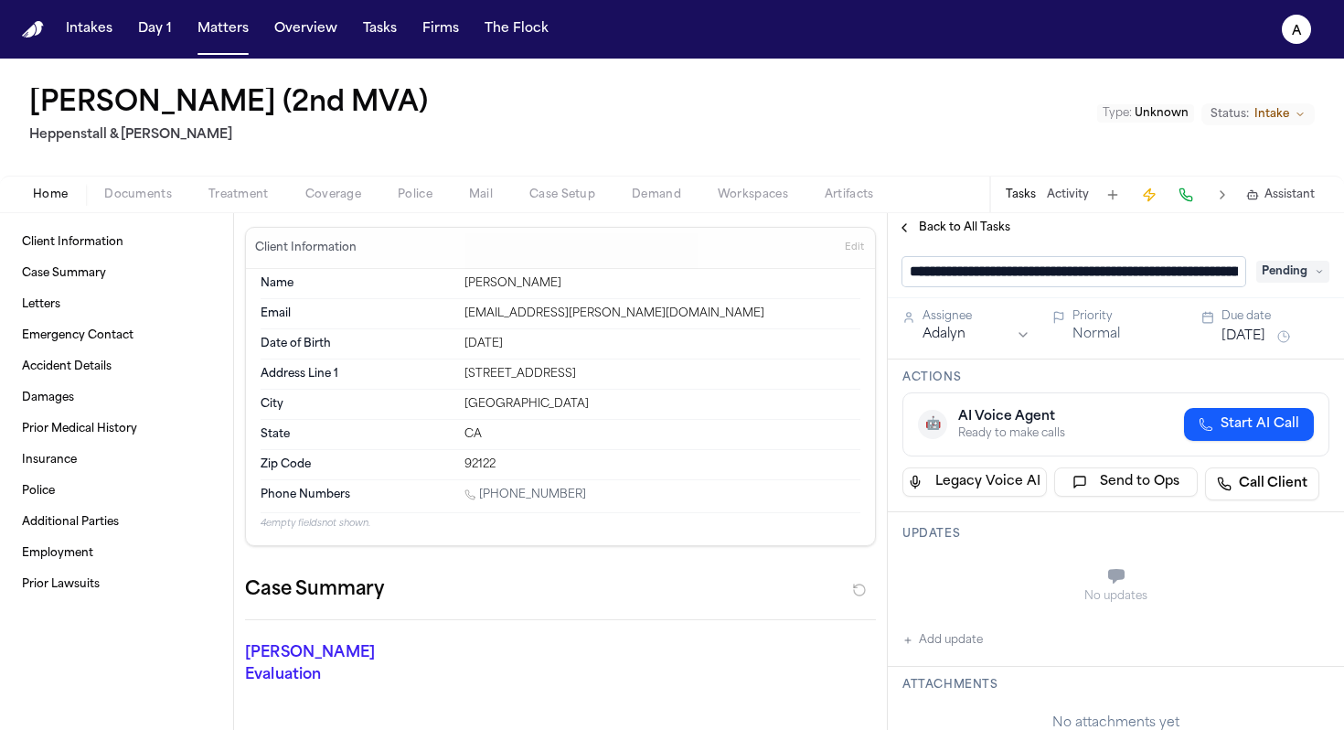
scroll to position [0, 387]
click at [998, 274] on input "**********" at bounding box center [1074, 271] width 343 height 29
type input "**********"
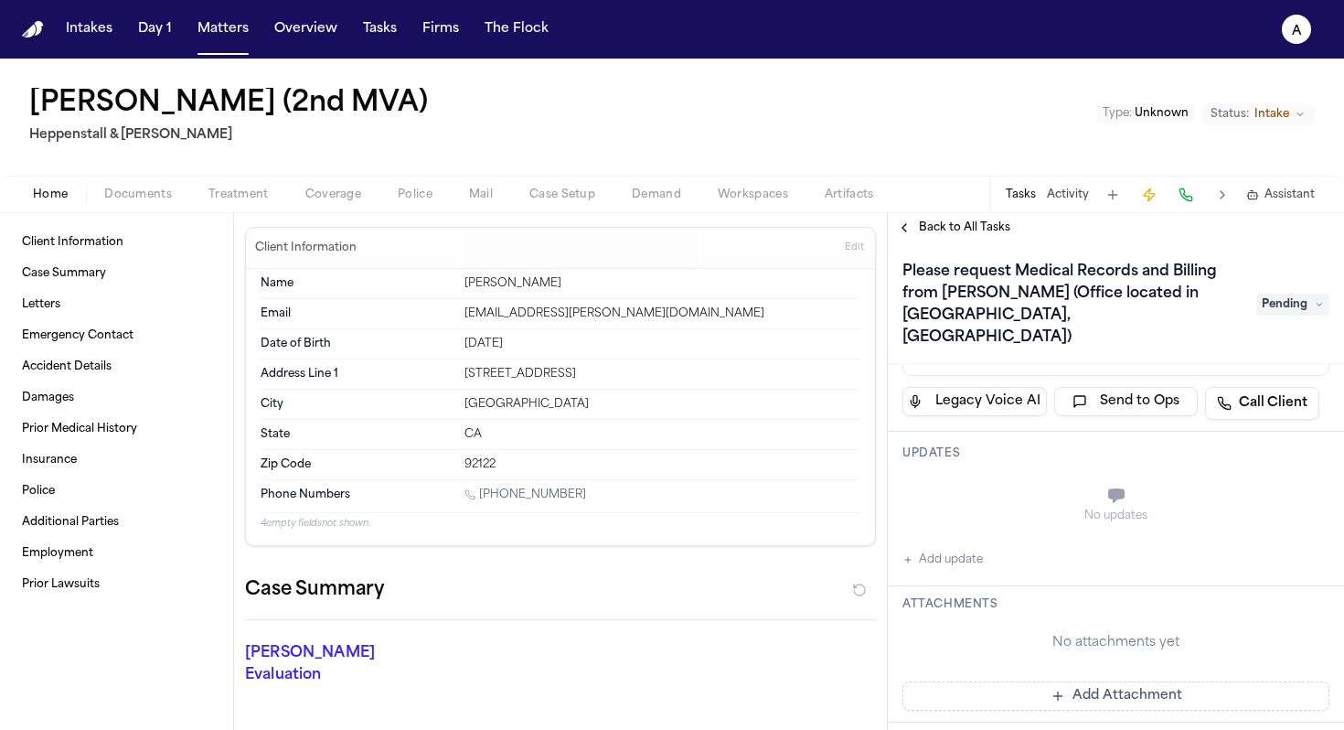
scroll to position [168, 0]
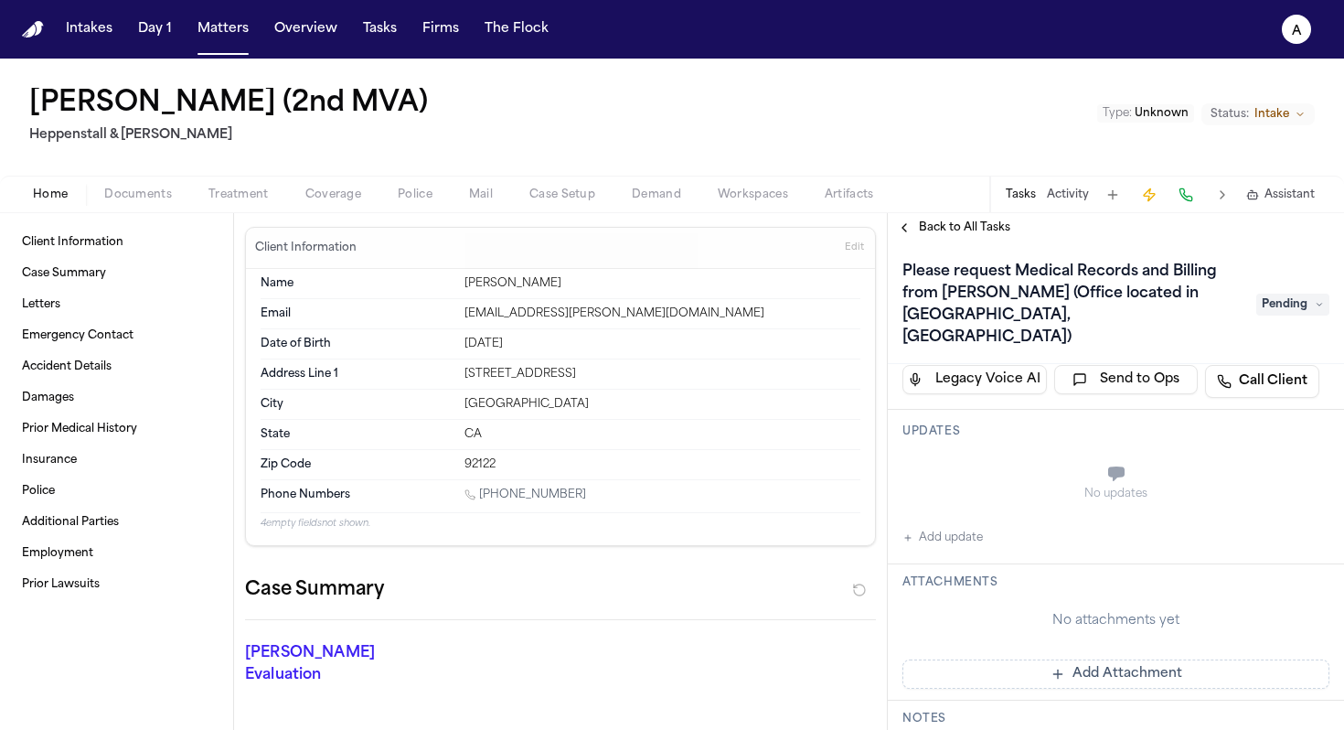
click at [970, 527] on button "Add update" at bounding box center [943, 538] width 80 height 22
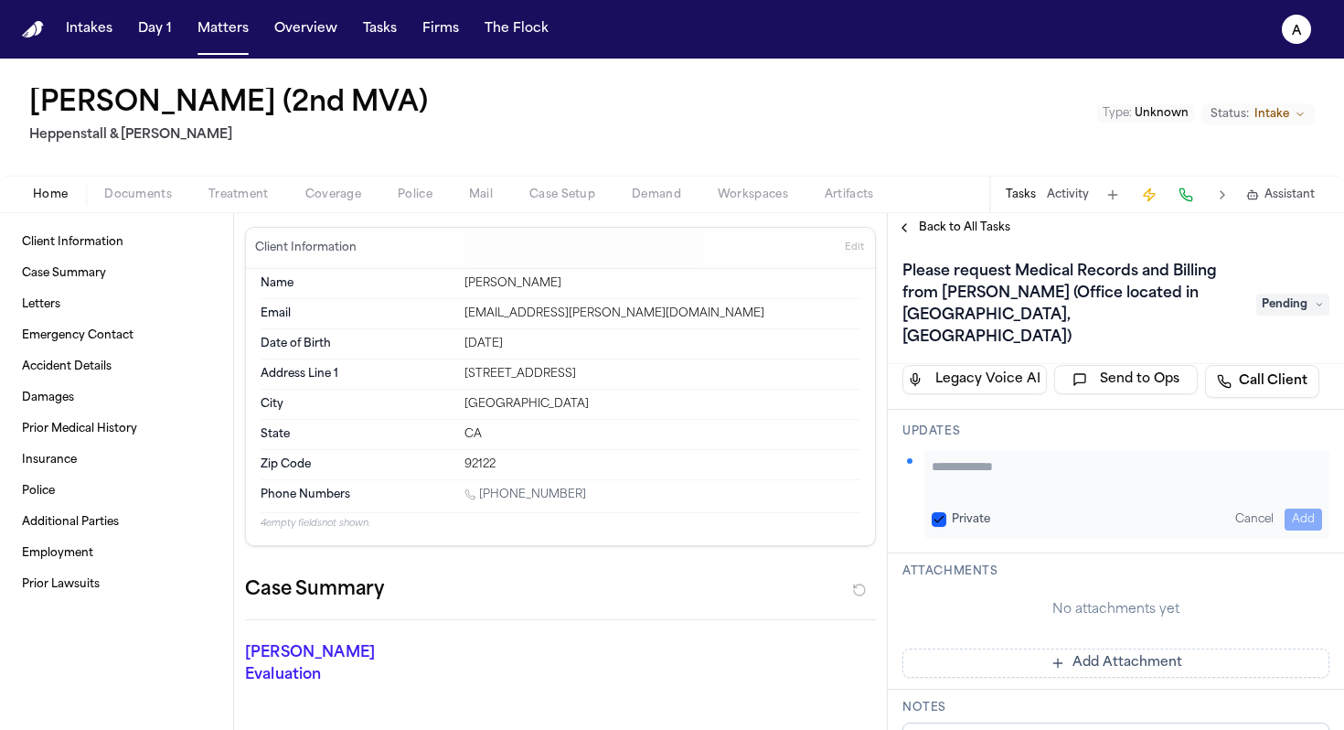
click at [1001, 457] on textarea "Add your update" at bounding box center [1127, 475] width 391 height 37
type textarea "**********"
click at [937, 512] on button "Private" at bounding box center [939, 519] width 15 height 15
click at [1285, 509] on button "Add" at bounding box center [1303, 520] width 37 height 22
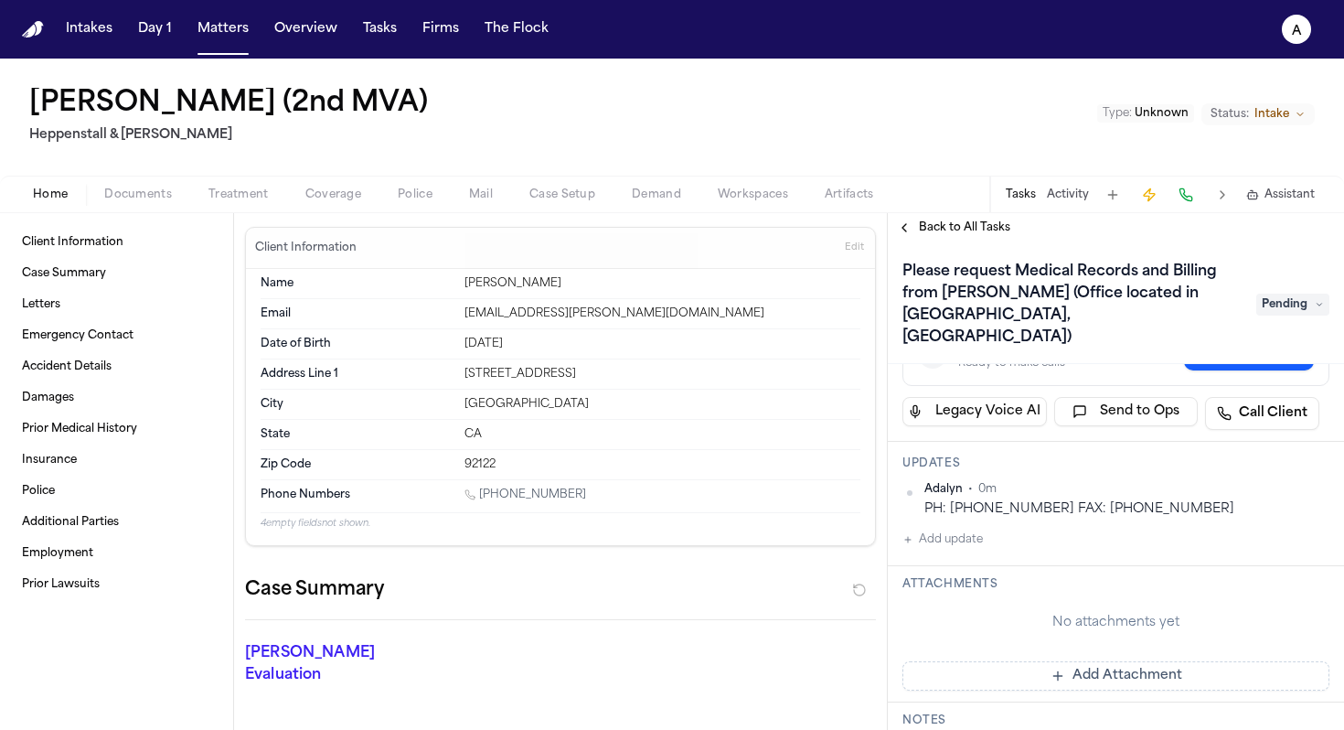
scroll to position [94, 0]
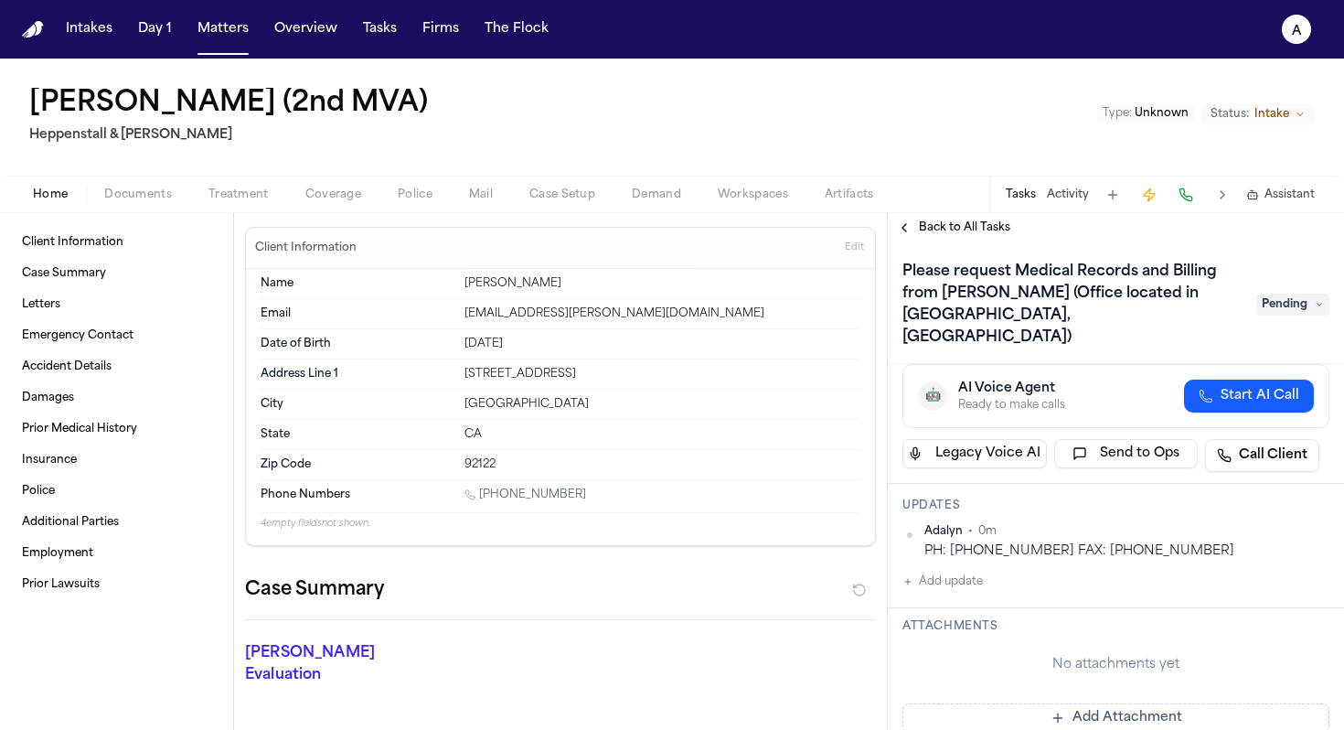
click at [993, 223] on span "Back to All Tasks" at bounding box center [964, 227] width 91 height 15
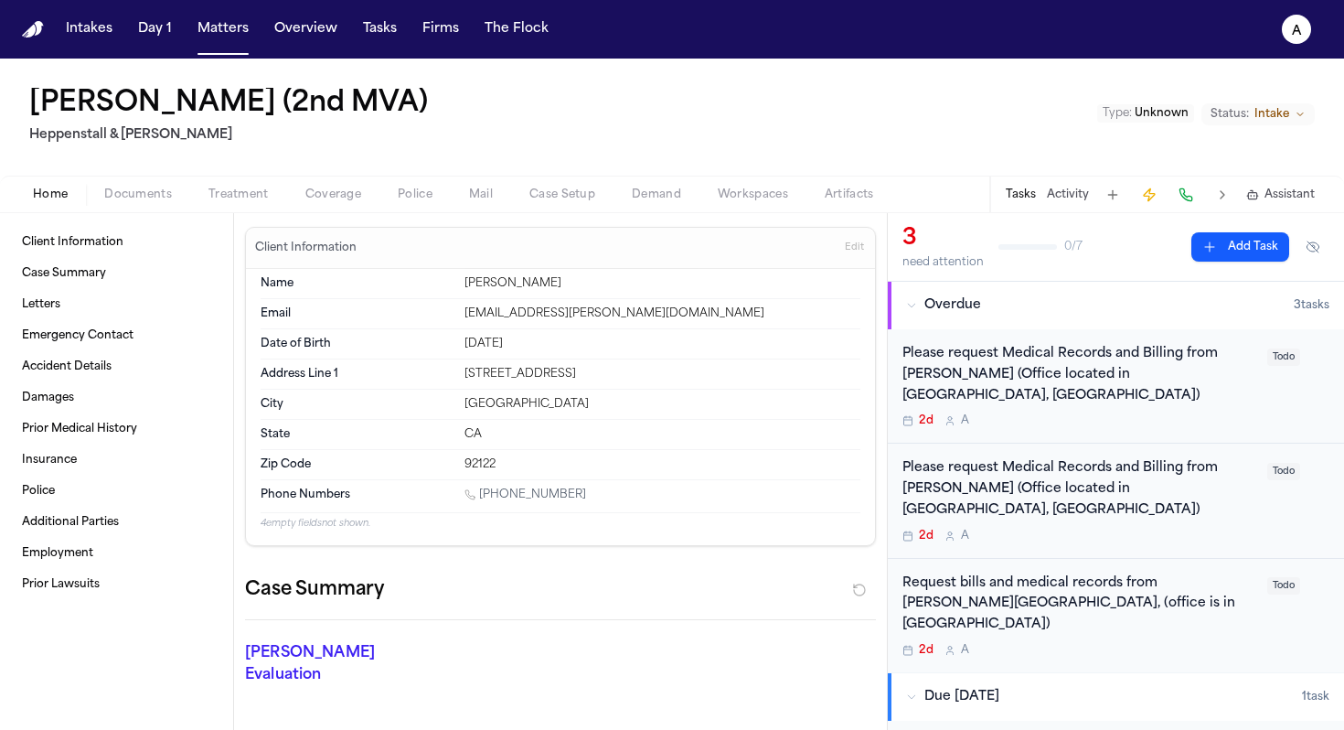
click at [1069, 501] on div "Please request Medical Records and Billing from Dr. Merrit Hougen (Office locat…" at bounding box center [1116, 501] width 456 height 114
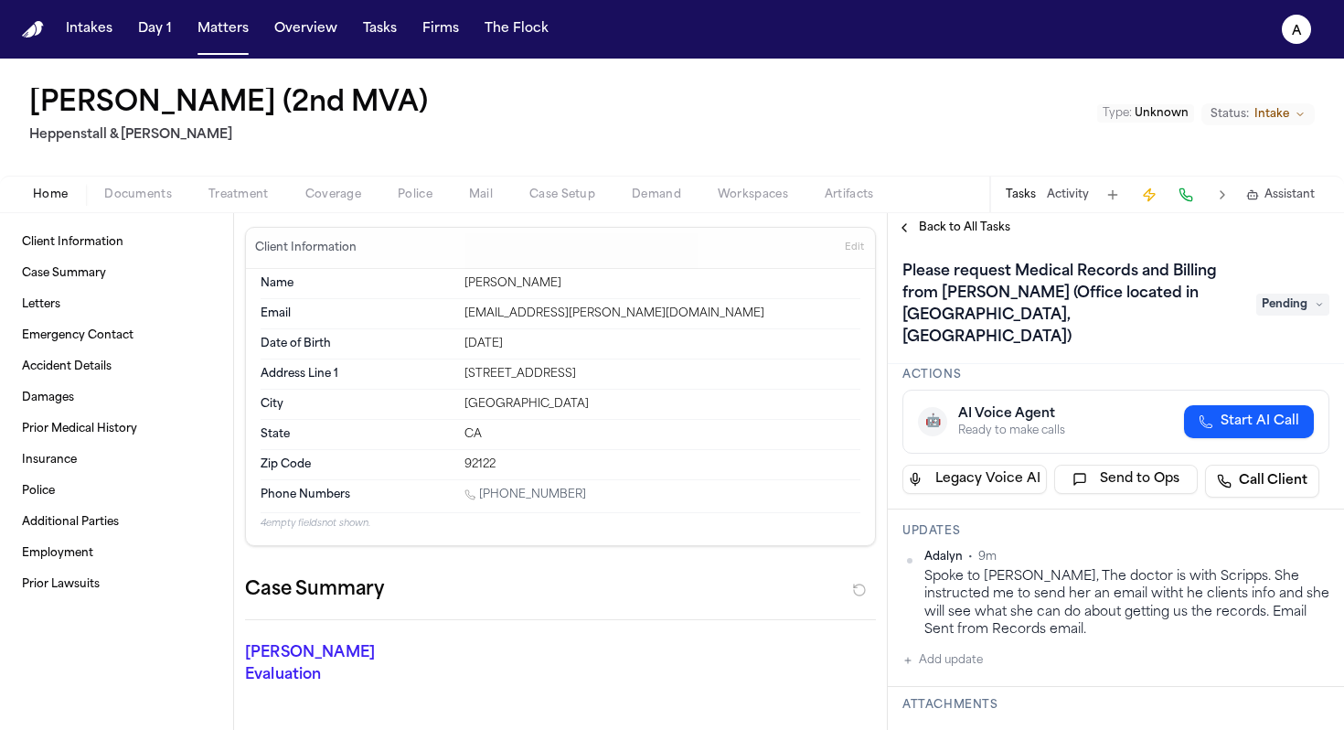
scroll to position [73, 0]
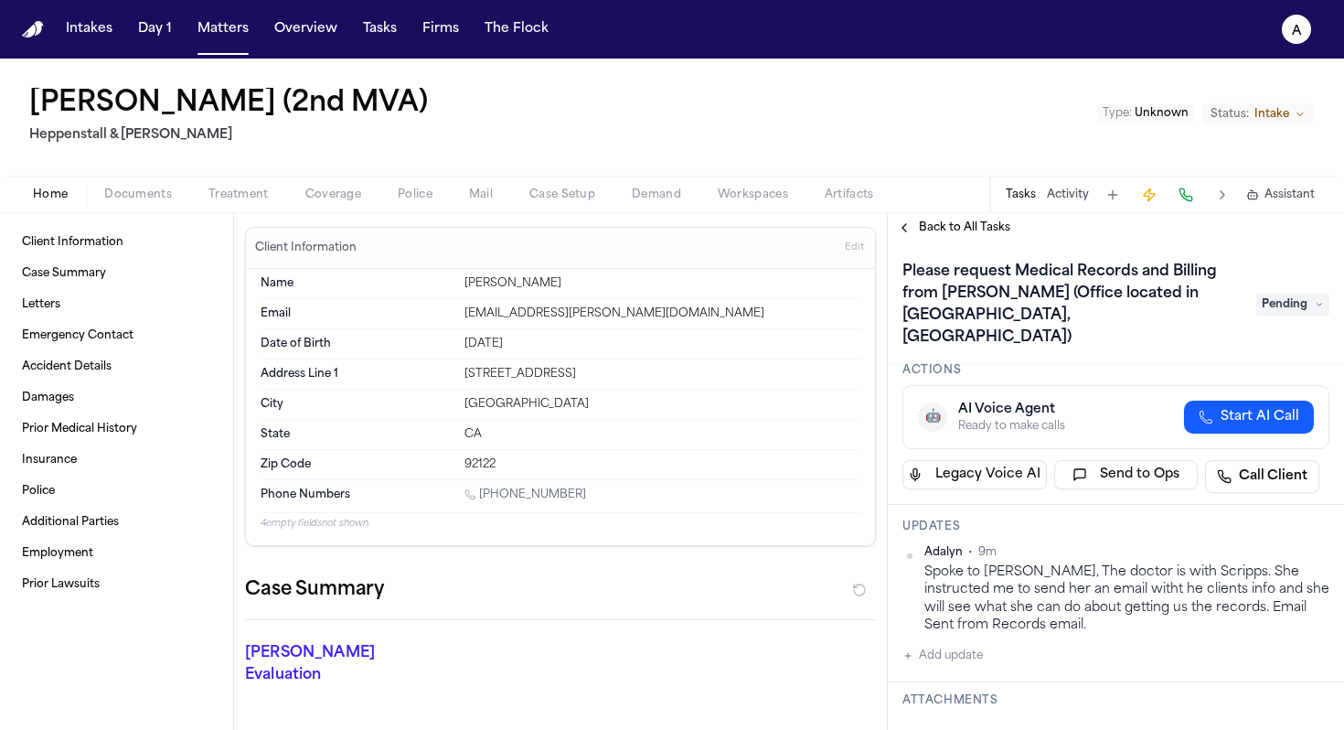
click at [1301, 527] on html "Intakes Day 1 Matters Overview Tasks Firms The Flock A Deborah Peterson (2nd MV…" at bounding box center [672, 365] width 1344 height 730
click at [1243, 562] on div "Edit" at bounding box center [1258, 559] width 108 height 26
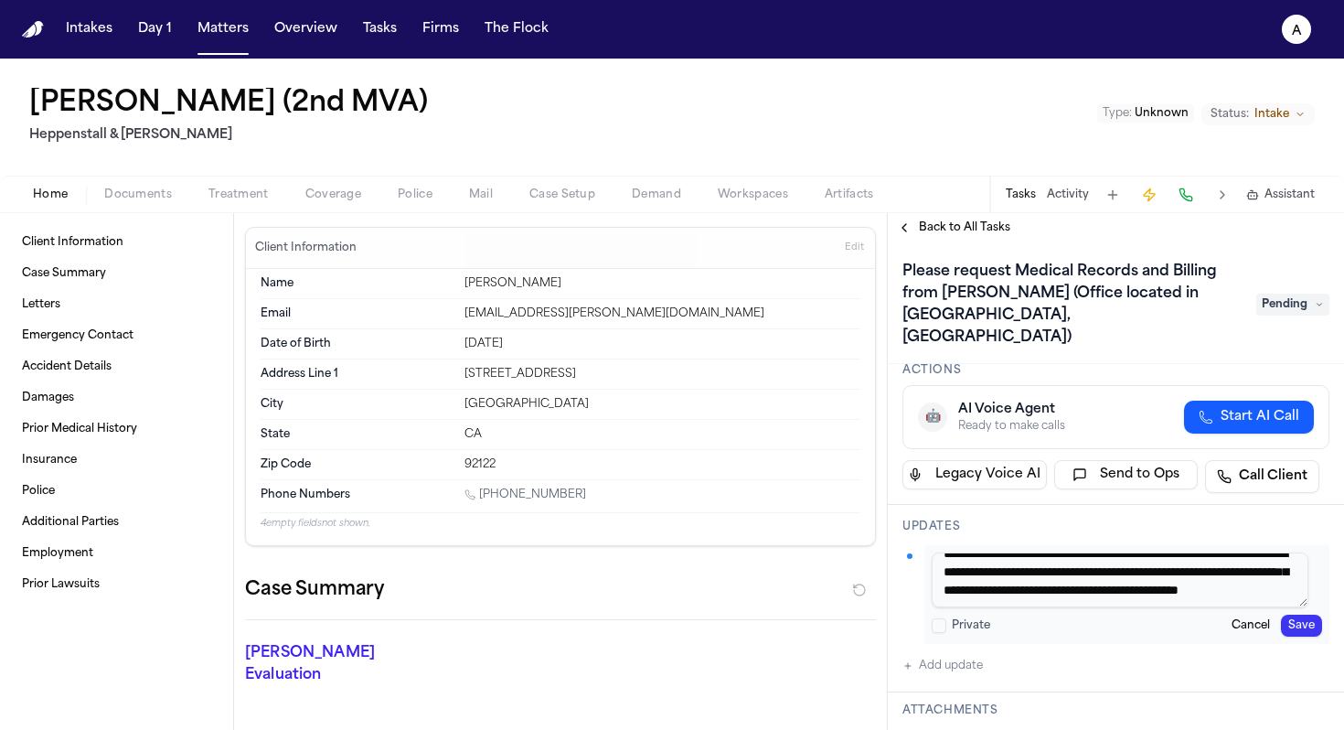
scroll to position [90, 0]
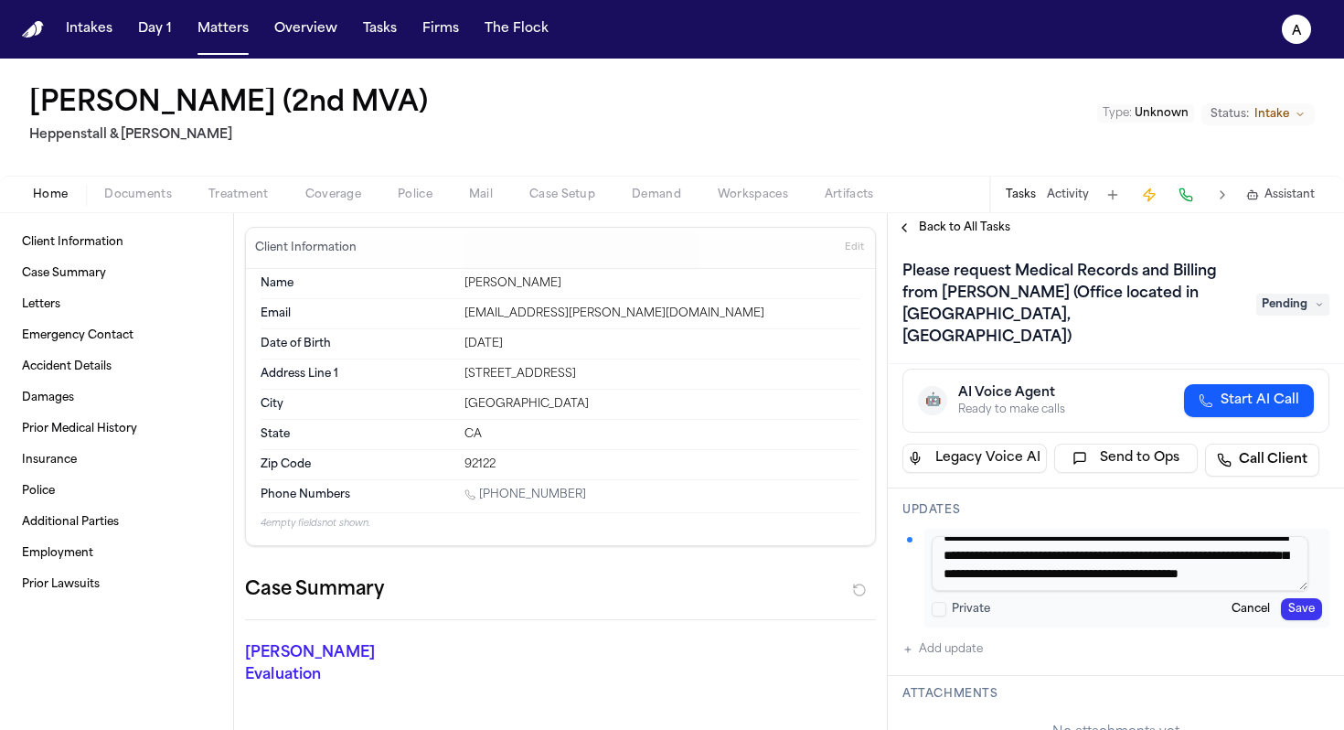
click at [1252, 555] on textarea "**********" at bounding box center [1120, 563] width 377 height 55
type textarea "**********"
click at [1301, 598] on button "Save" at bounding box center [1301, 609] width 41 height 22
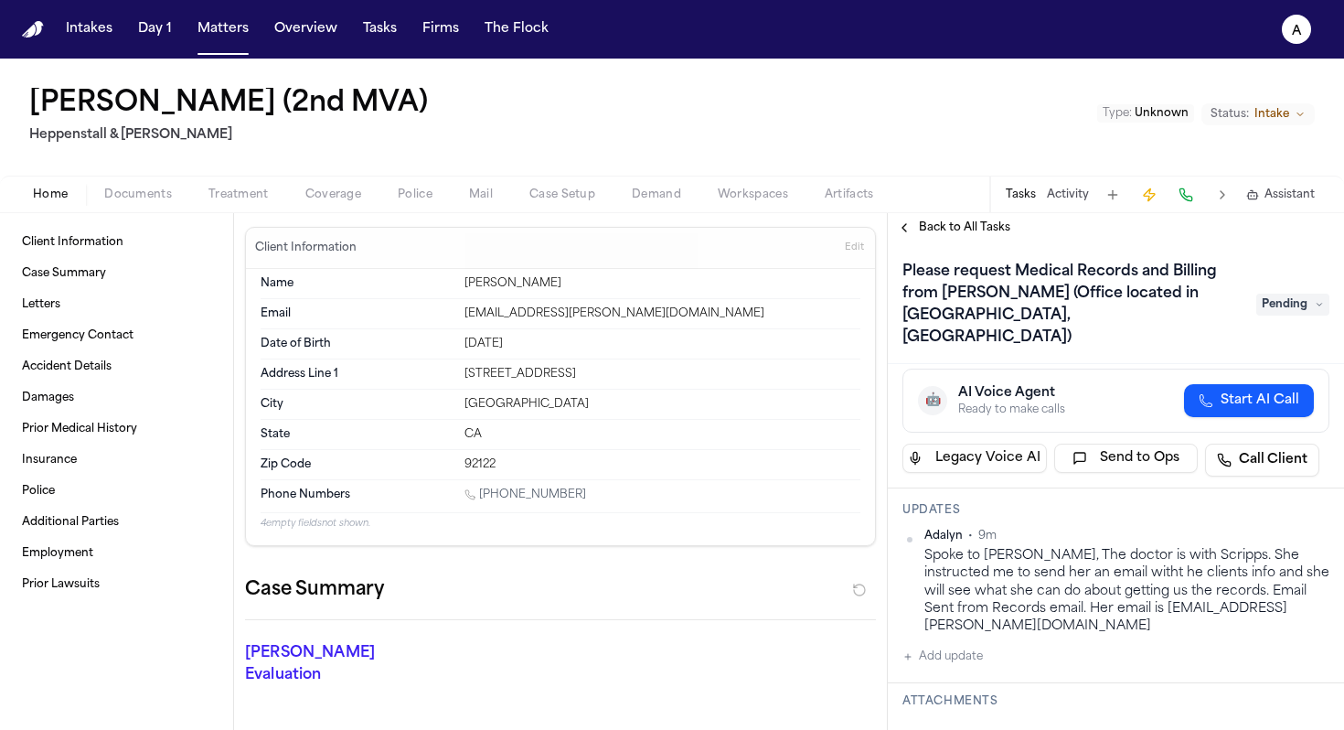
click at [942, 228] on span "Back to All Tasks" at bounding box center [964, 227] width 91 height 15
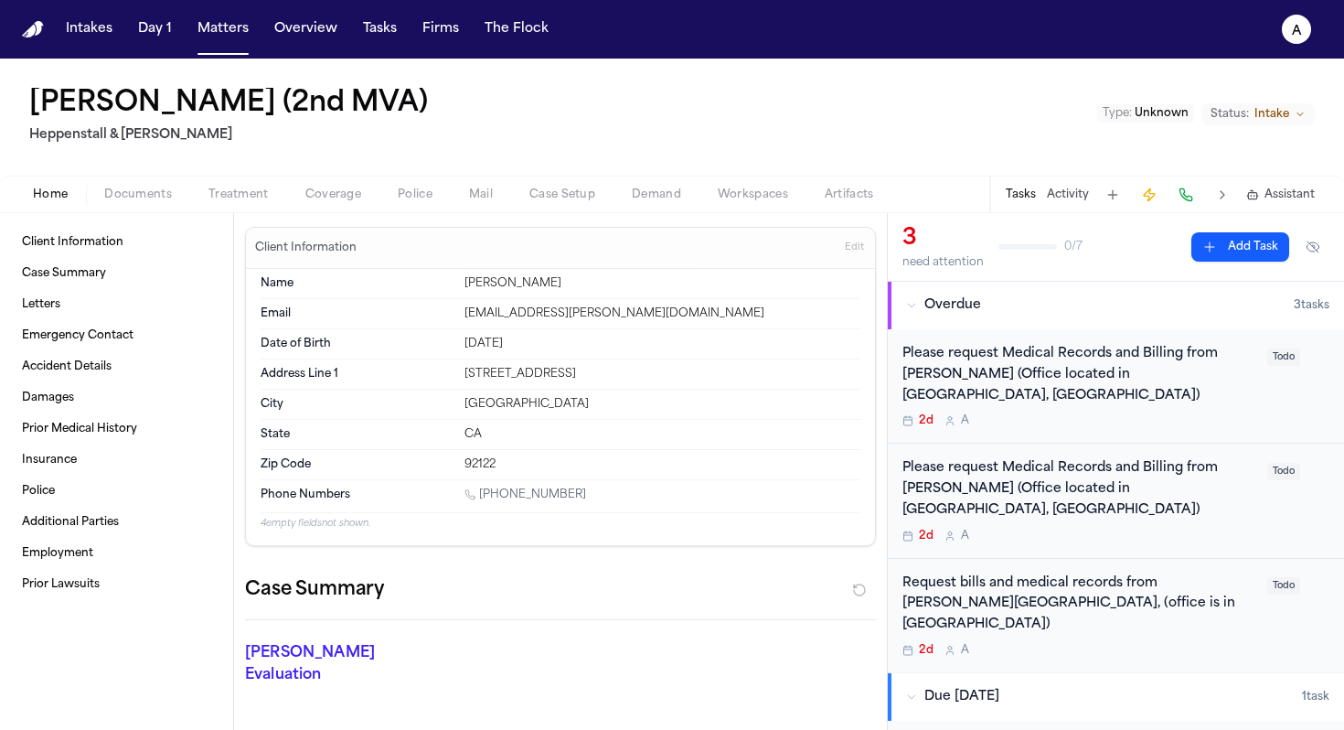
click at [1105, 573] on div "Request bills and medical records from Dr. Eugene Y. Rhee, (office is in san di…" at bounding box center [1080, 604] width 354 height 62
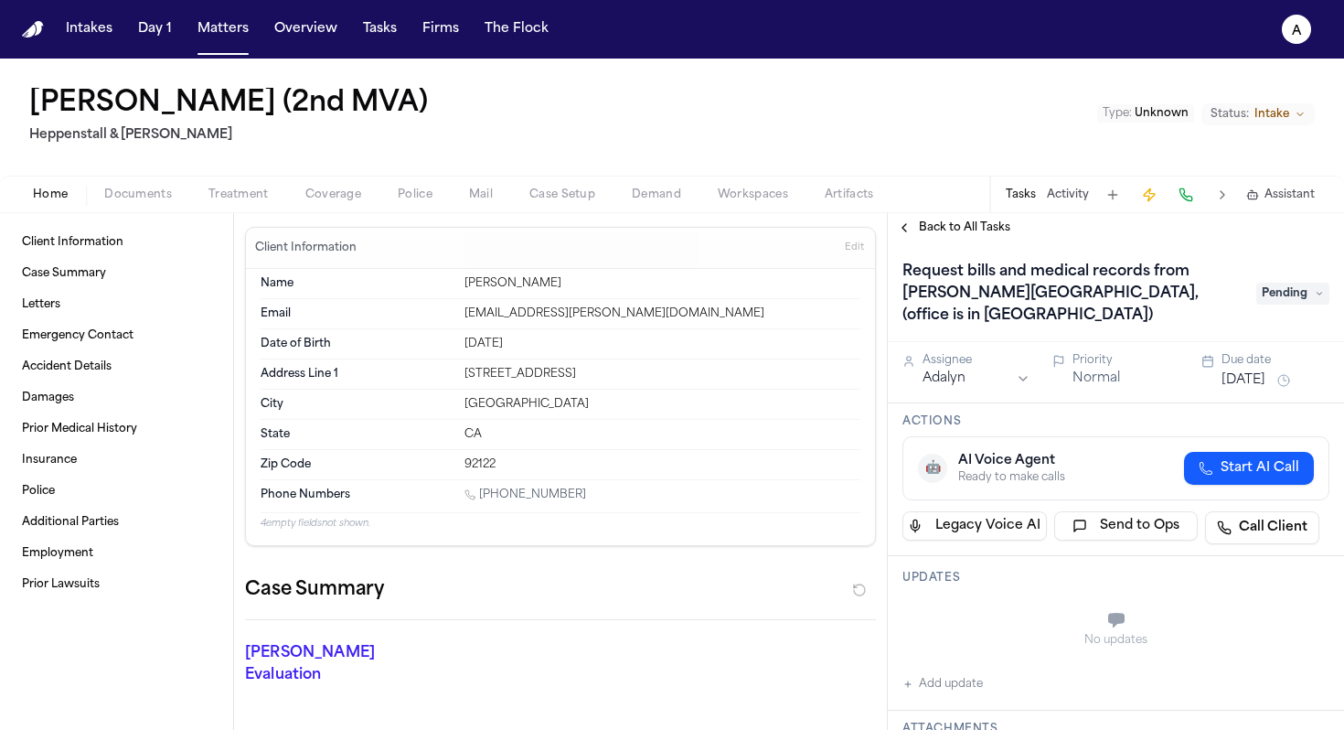
click at [955, 673] on button "Add update" at bounding box center [943, 684] width 80 height 22
click at [937, 658] on button "Private" at bounding box center [939, 665] width 15 height 15
click at [952, 609] on textarea "Add your update" at bounding box center [1127, 622] width 391 height 37
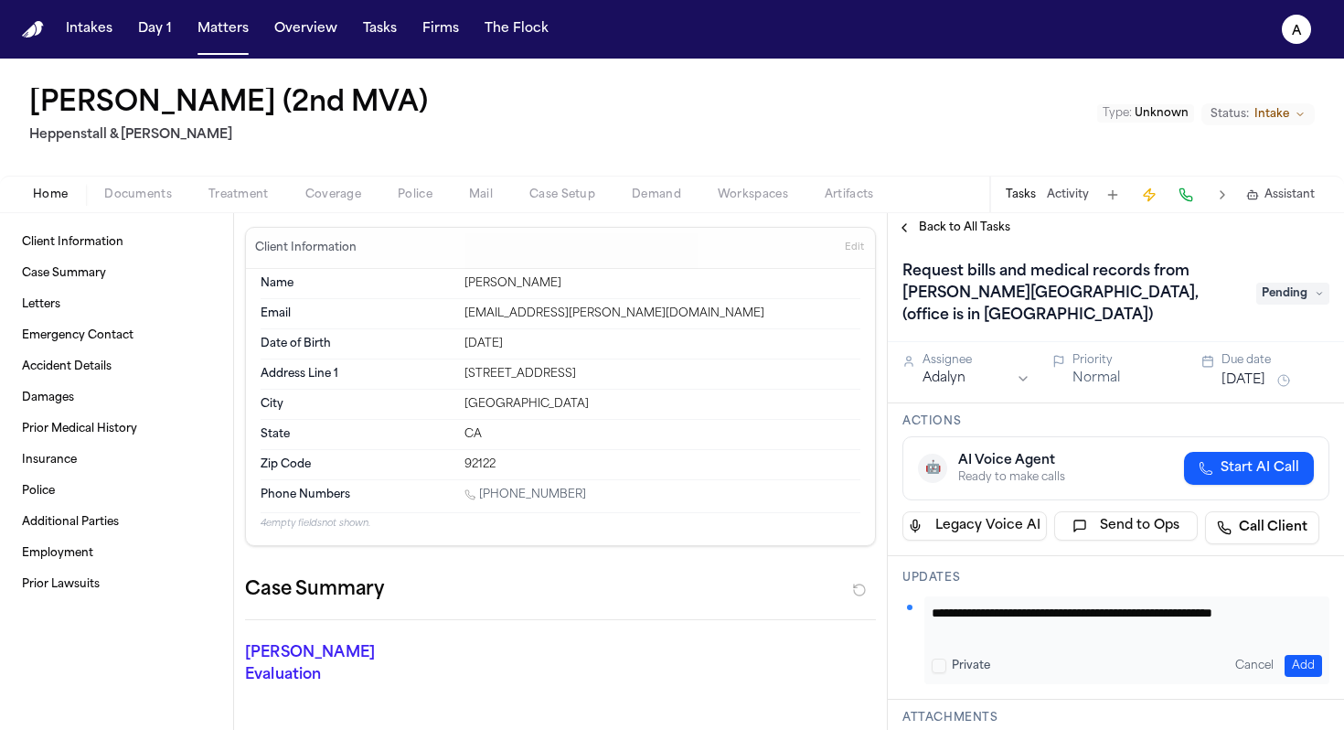
scroll to position [1, 0]
type textarea "**********"
click at [1291, 655] on button "Add" at bounding box center [1303, 666] width 37 height 22
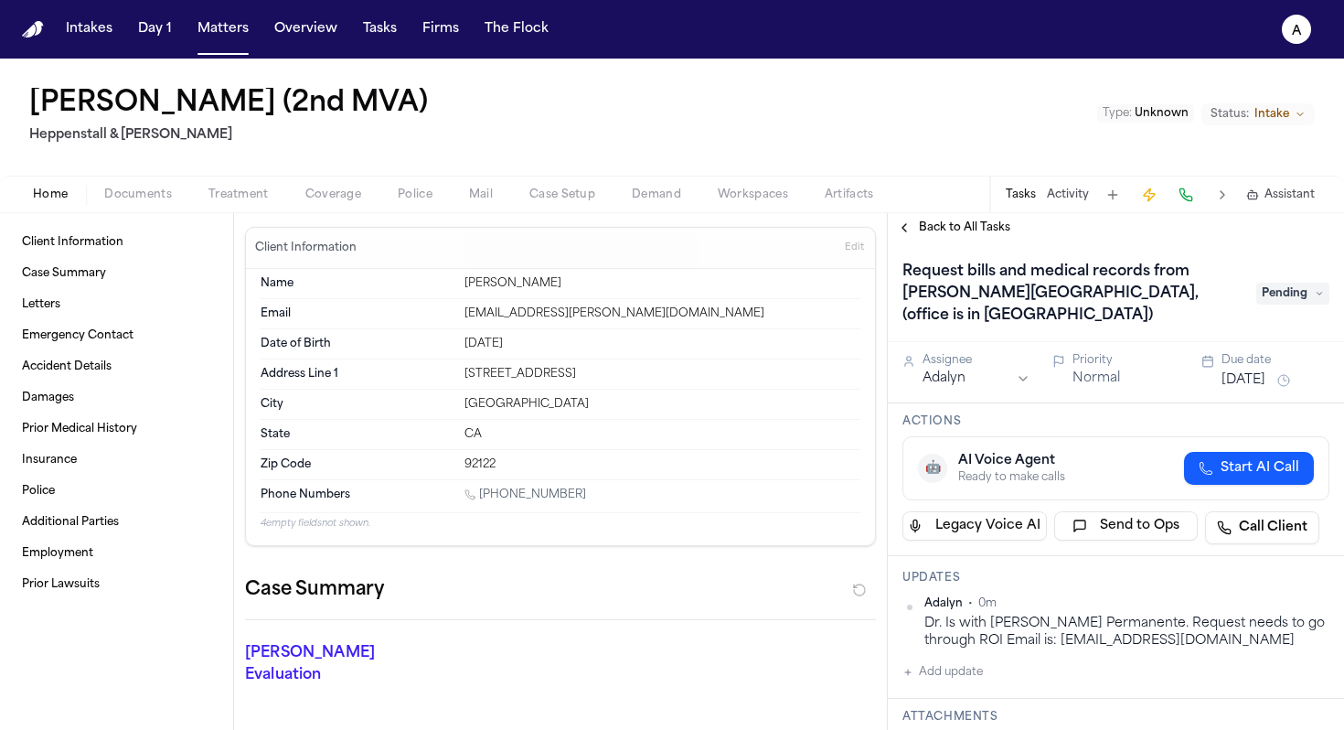
click at [982, 227] on span "Back to All Tasks" at bounding box center [964, 227] width 91 height 15
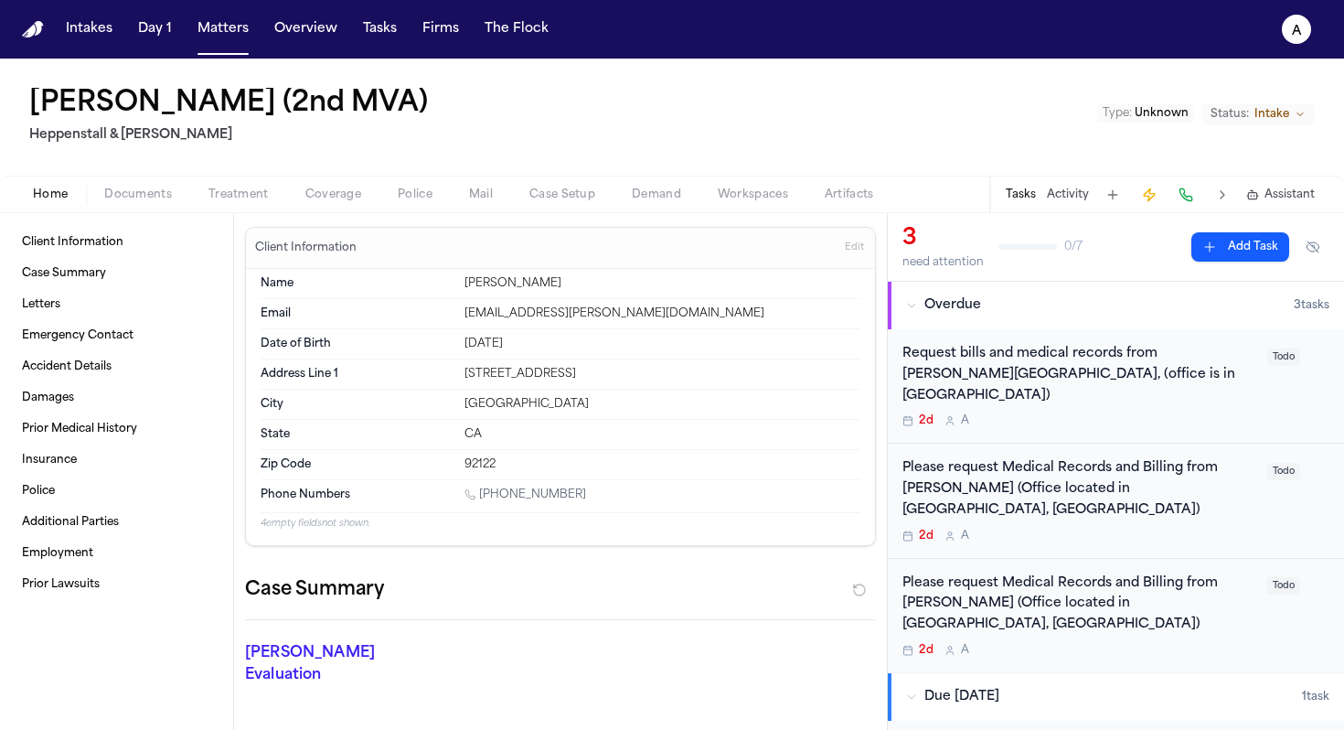
click at [1212, 573] on div "Please request Medical Records and Billing from Dr. David Bakal (Office located…" at bounding box center [1080, 615] width 354 height 84
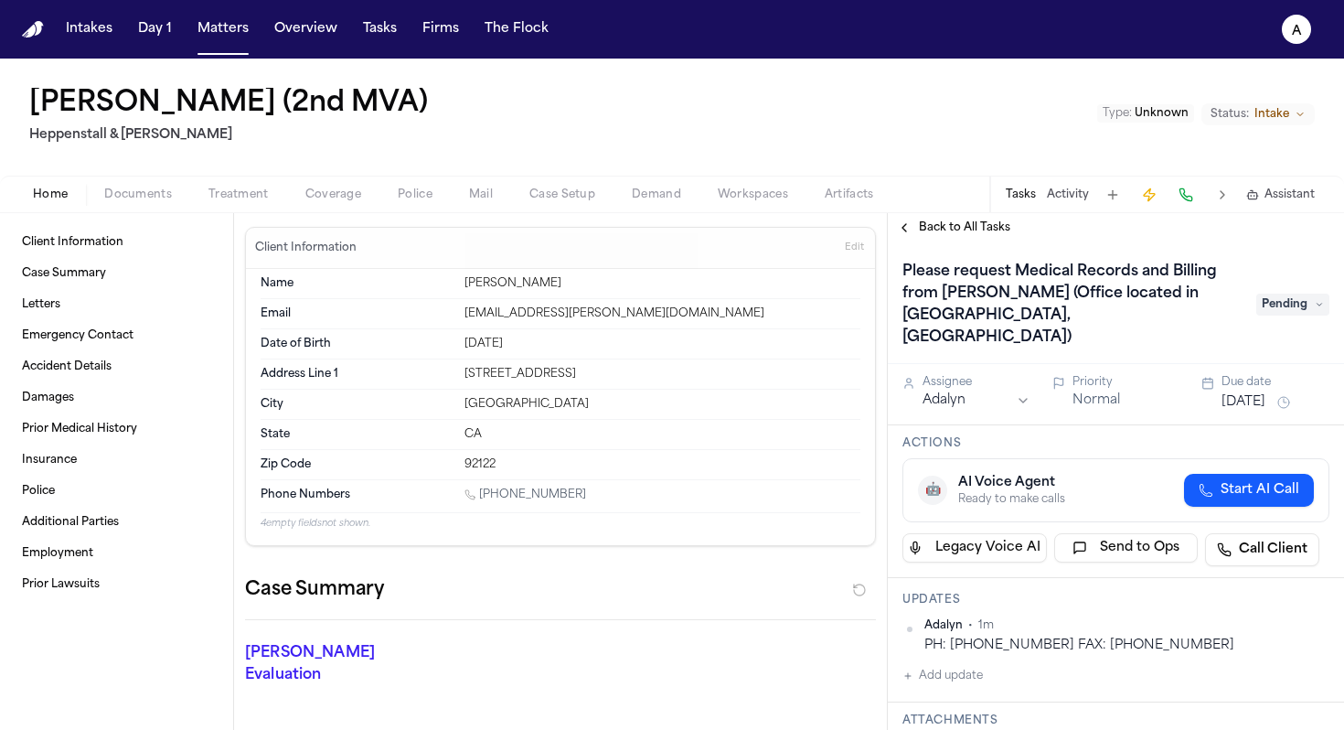
click at [985, 212] on div "Deborah Peterson (2nd MVA) Heppenstall & Schultz Type : Unknown Status: Intake …" at bounding box center [672, 136] width 1344 height 155
click at [980, 236] on div "Back to All Tasks" at bounding box center [1116, 227] width 456 height 29
click at [984, 235] on span "Back to All Tasks" at bounding box center [964, 227] width 91 height 15
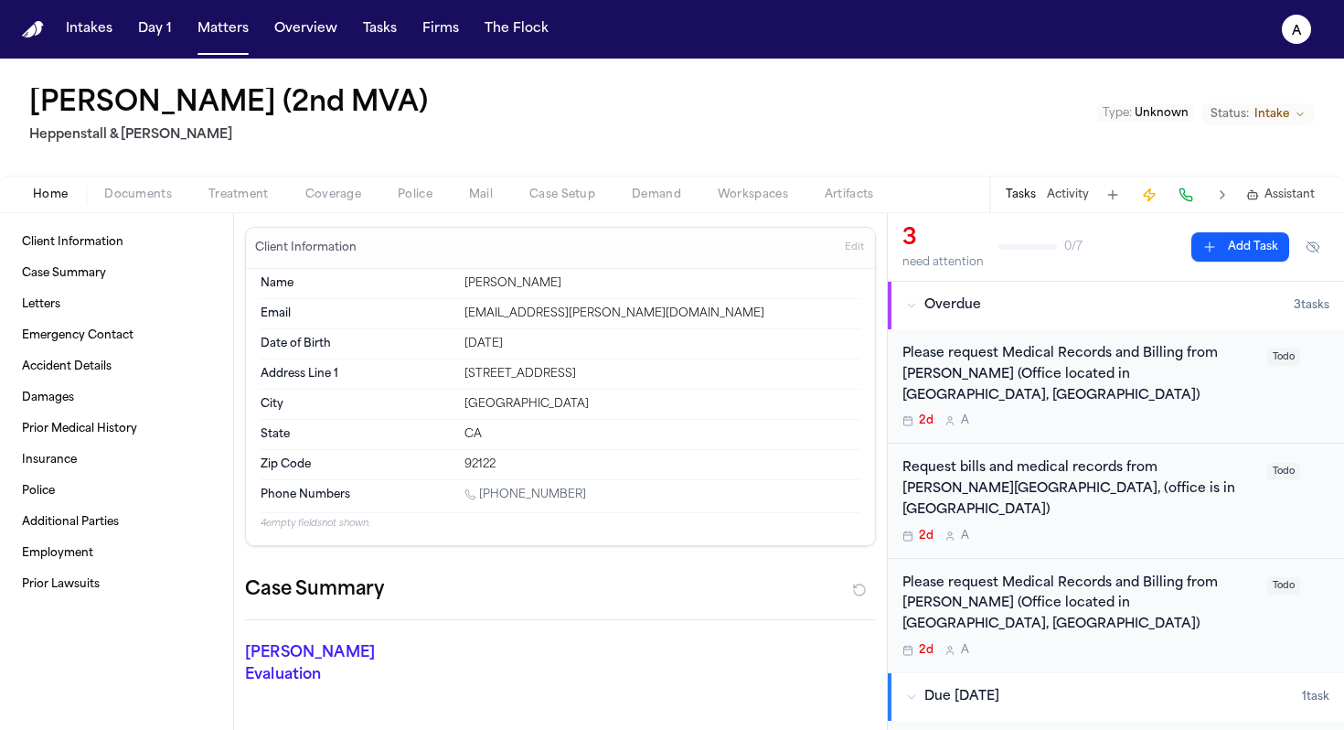
click at [1177, 480] on div "Request bills and medical records from Dr. Eugene Y. Rhee, (office is in san di…" at bounding box center [1080, 500] width 354 height 84
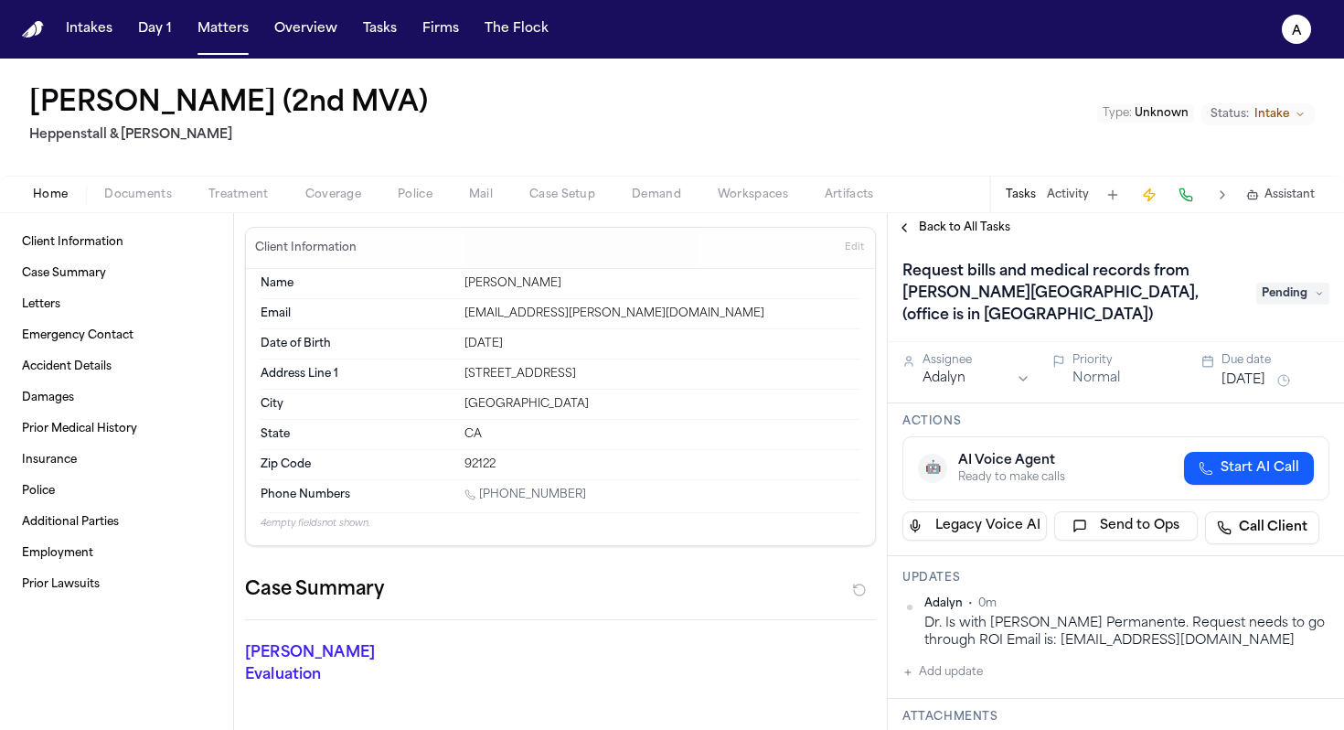
click at [959, 225] on span "Back to All Tasks" at bounding box center [964, 227] width 91 height 15
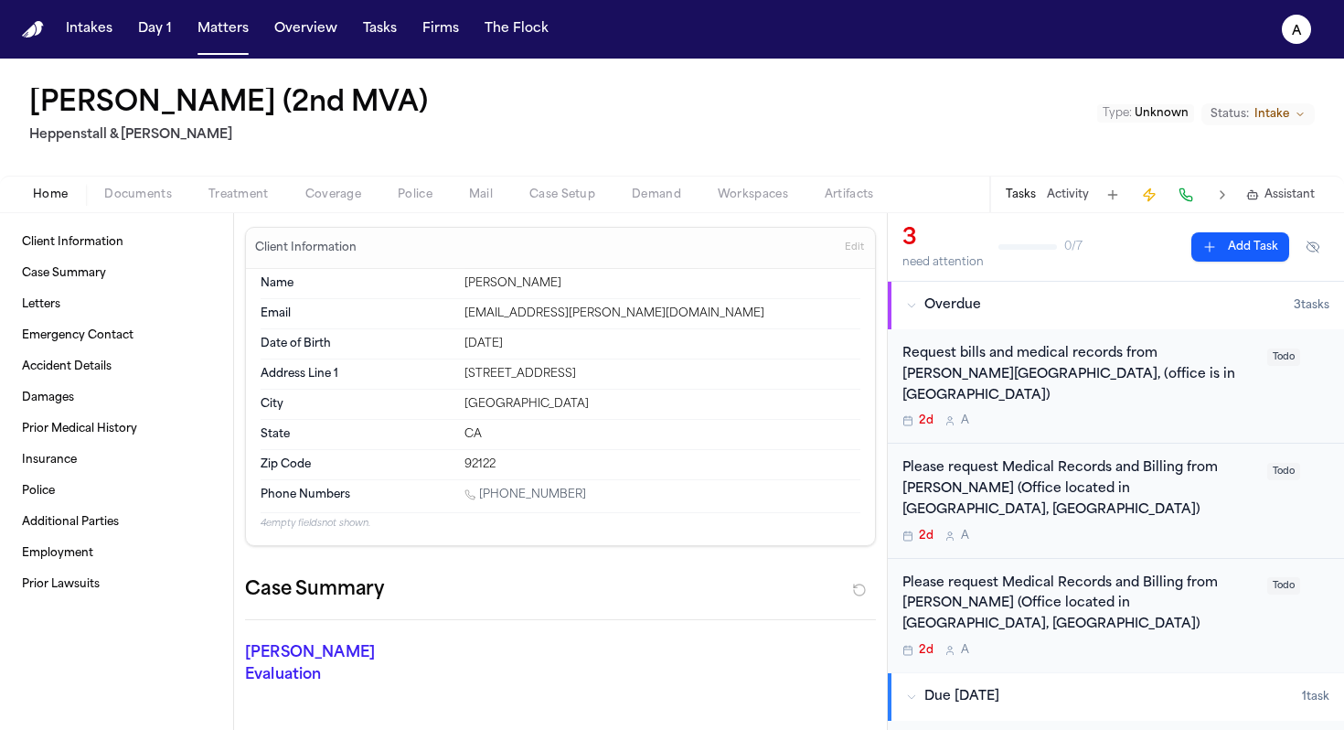
click at [1093, 391] on div "Request bills and medical records from Dr. Eugene Y. Rhee, (office is in san di…" at bounding box center [1080, 386] width 354 height 84
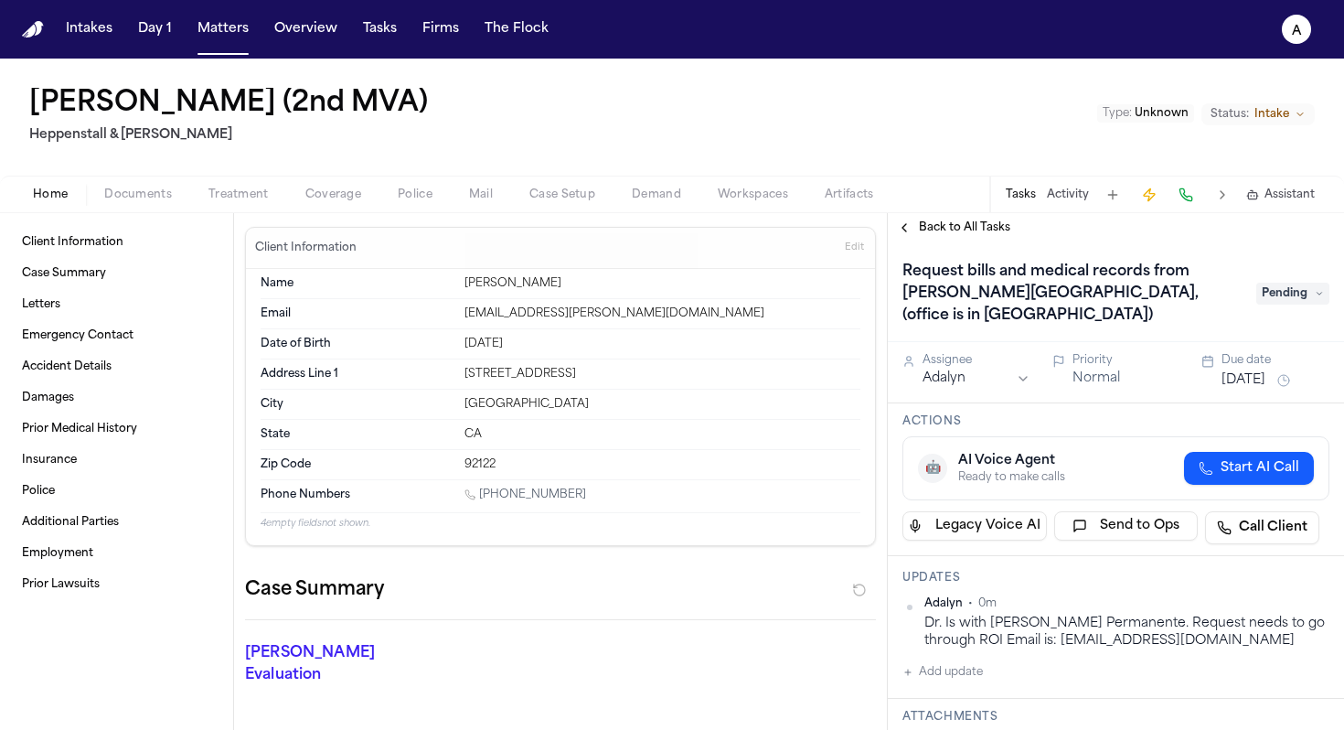
click at [975, 231] on span "Back to All Tasks" at bounding box center [964, 227] width 91 height 15
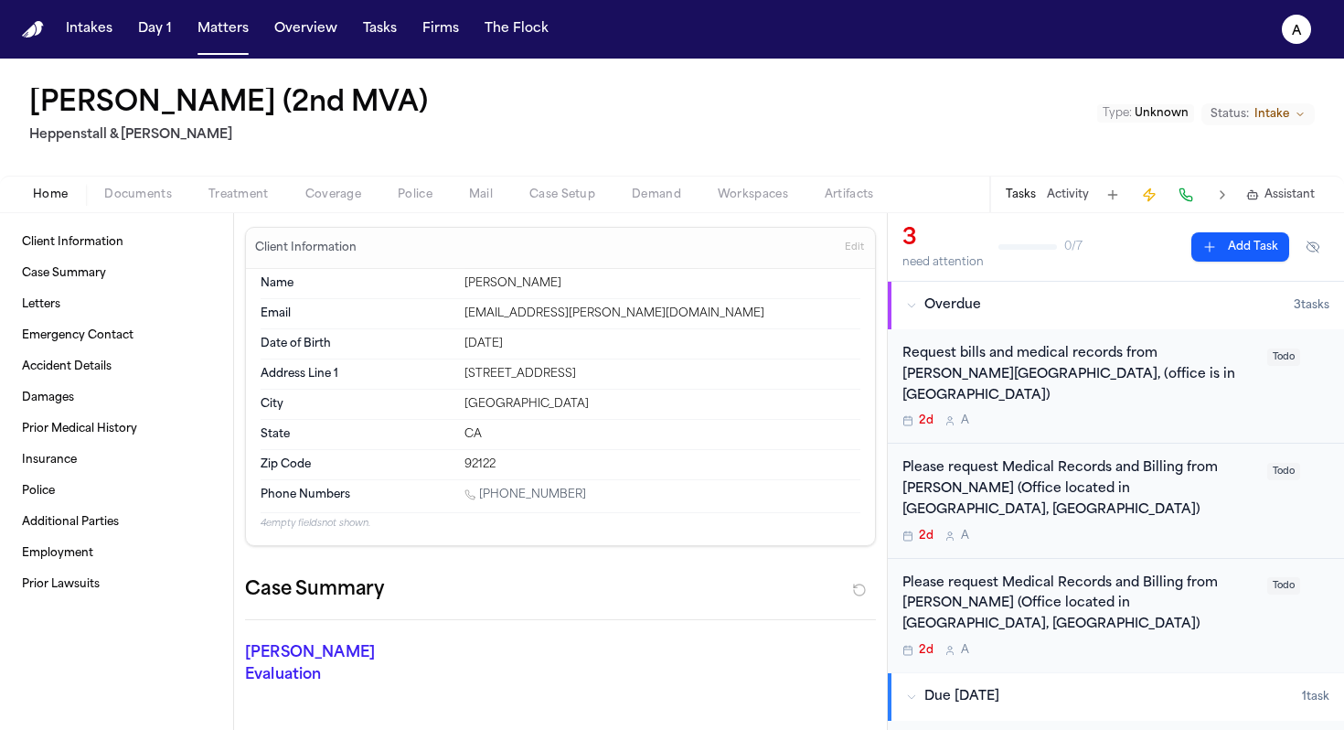
click at [1194, 643] on div "2d A" at bounding box center [1080, 650] width 354 height 15
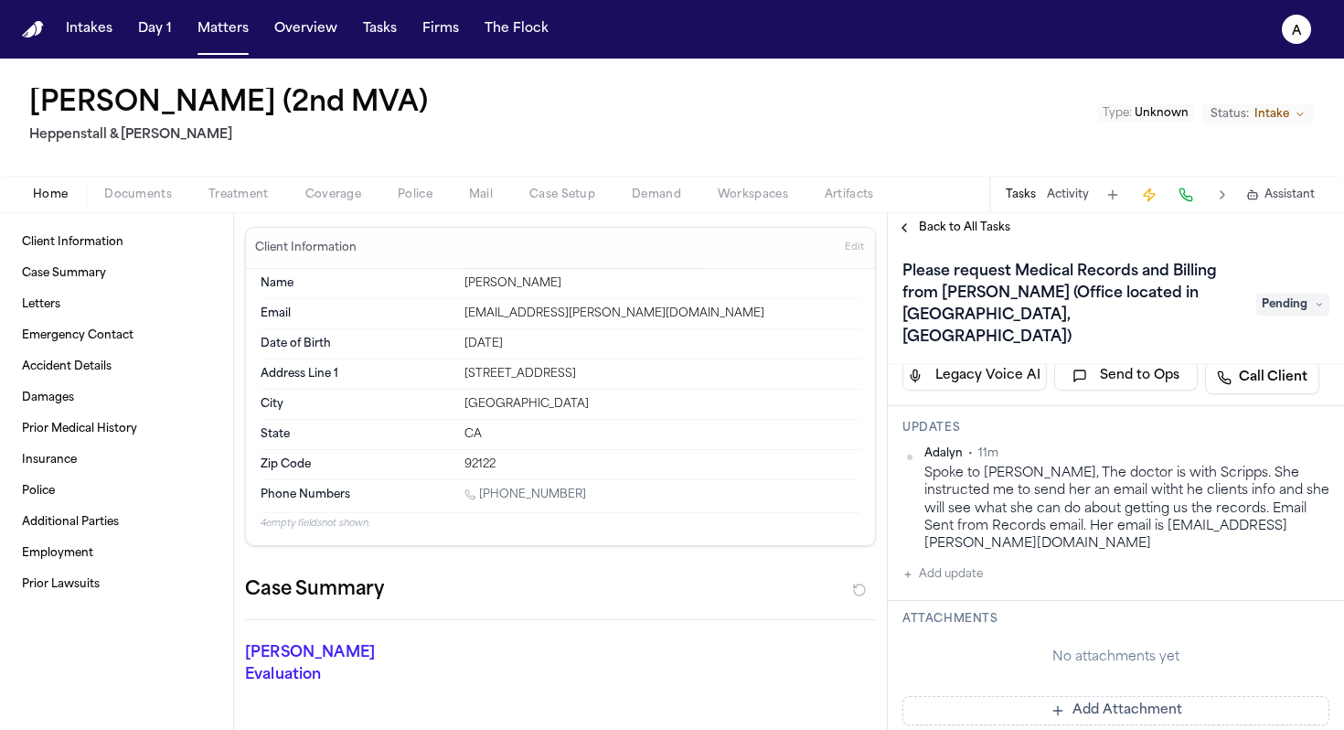
scroll to position [175, 0]
drag, startPoint x: 1147, startPoint y: 523, endPoint x: 967, endPoint y: 520, distance: 180.2
click at [967, 520] on div "Spoke to Jessica, The doctor is with Scripps. She instructed me to send her an …" at bounding box center [1127, 506] width 405 height 88
copy div "jessica@scrippshealth.org"
click at [1151, 516] on div "Spoke to Jessica, The doctor is with Scripps. She instructed me to send her an …" at bounding box center [1127, 506] width 405 height 88
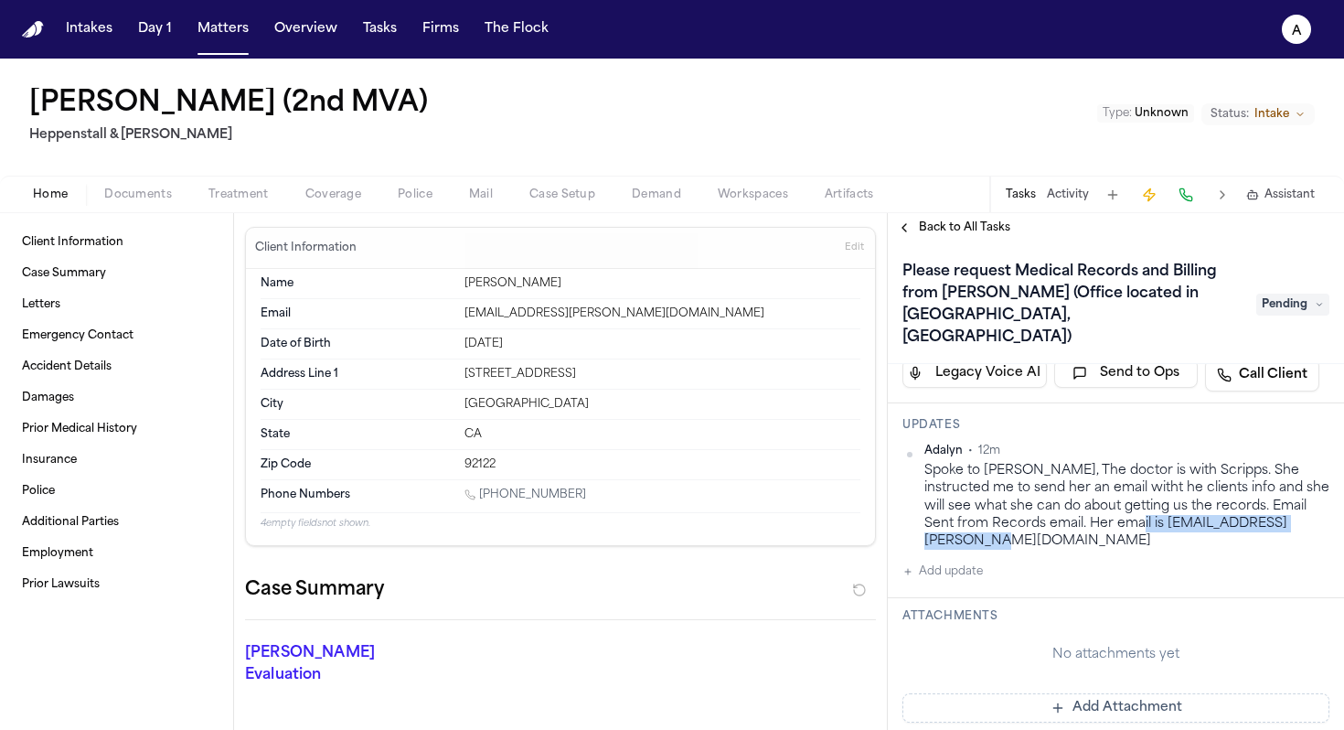
drag, startPoint x: 1151, startPoint y: 516, endPoint x: 918, endPoint y: 519, distance: 232.3
click at [918, 519] on div "Adalyn • 12m Spoke to Jessica, The doctor is with Scripps. She instructed me to…" at bounding box center [1116, 497] width 427 height 106
copy div "anson.jessica@scrippshealth.org"
drag, startPoint x: 541, startPoint y: 348, endPoint x: 454, endPoint y: 342, distance: 87.1
click at [454, 342] on div "Date of Birth Jul 2, 1953" at bounding box center [561, 344] width 600 height 30
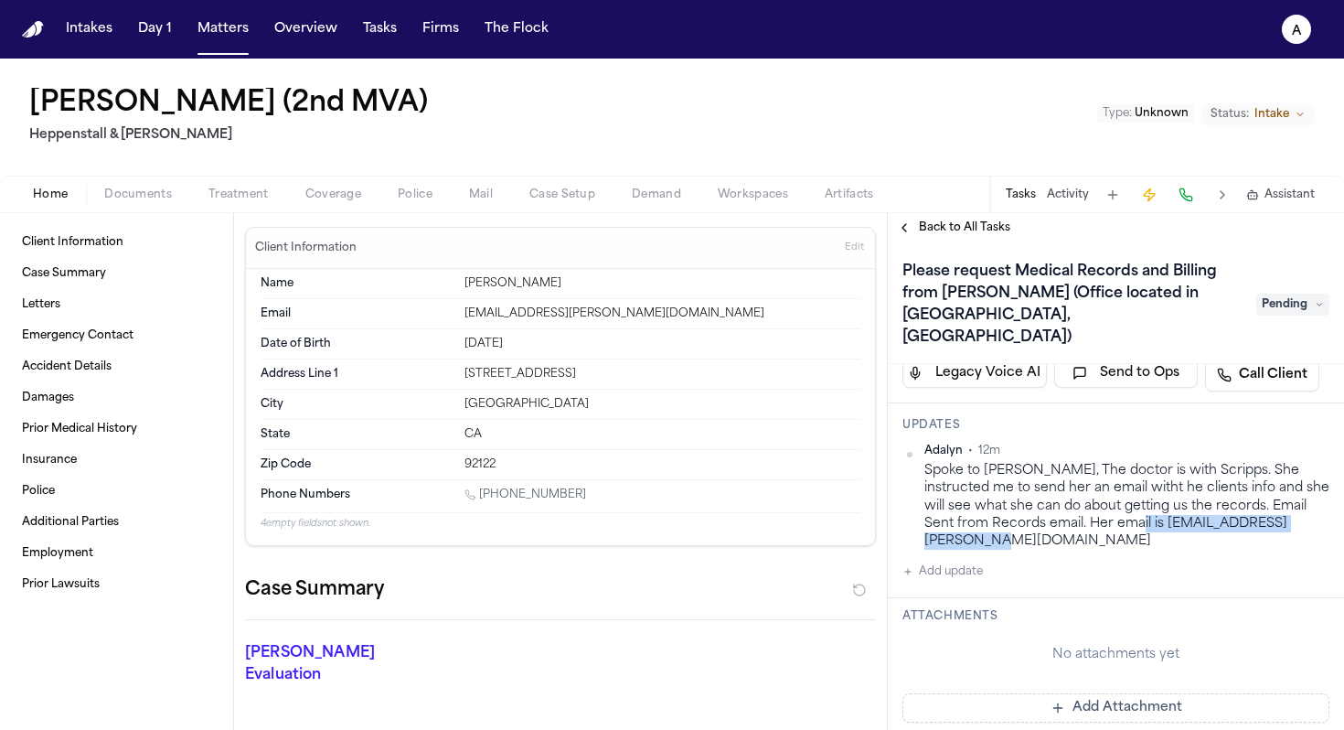
copy div "Jul 2, 1953"
drag, startPoint x: 1150, startPoint y: 525, endPoint x: 926, endPoint y: 520, distance: 223.2
click at [926, 520] on div "Spoke to Jessica, The doctor is with Scripps. She instructed me to send her an …" at bounding box center [1127, 506] width 405 height 88
copy div "anson.jessica@scrippshealth.org"
click at [1307, 428] on html "Intakes Day 1 Matters Overview Tasks Firms The Flock A Deborah Peterson (2nd MV…" at bounding box center [672, 365] width 1344 height 730
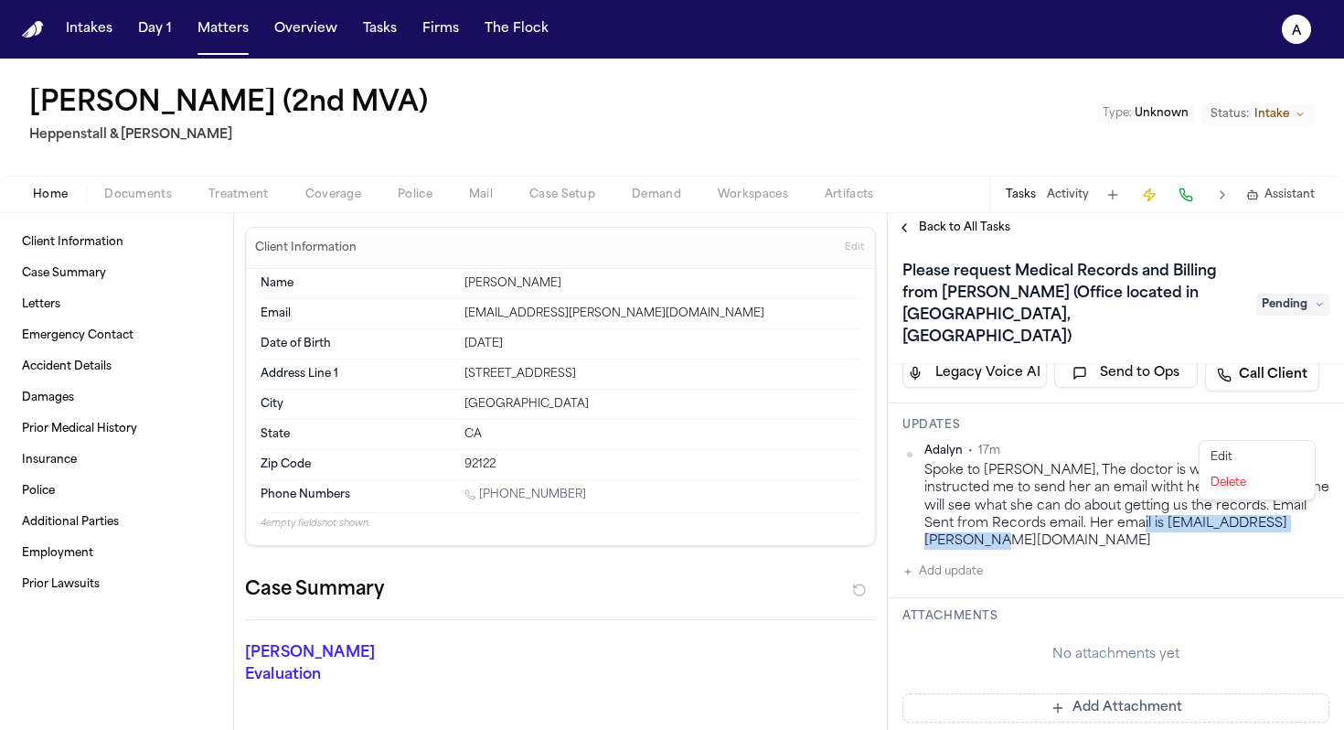
click at [1249, 446] on div "Edit" at bounding box center [1258, 457] width 108 height 26
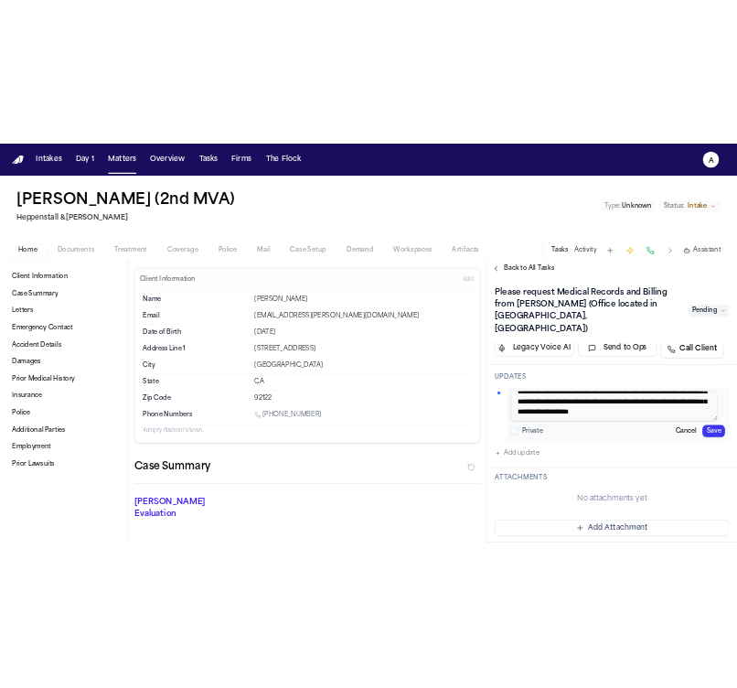
scroll to position [36, 0]
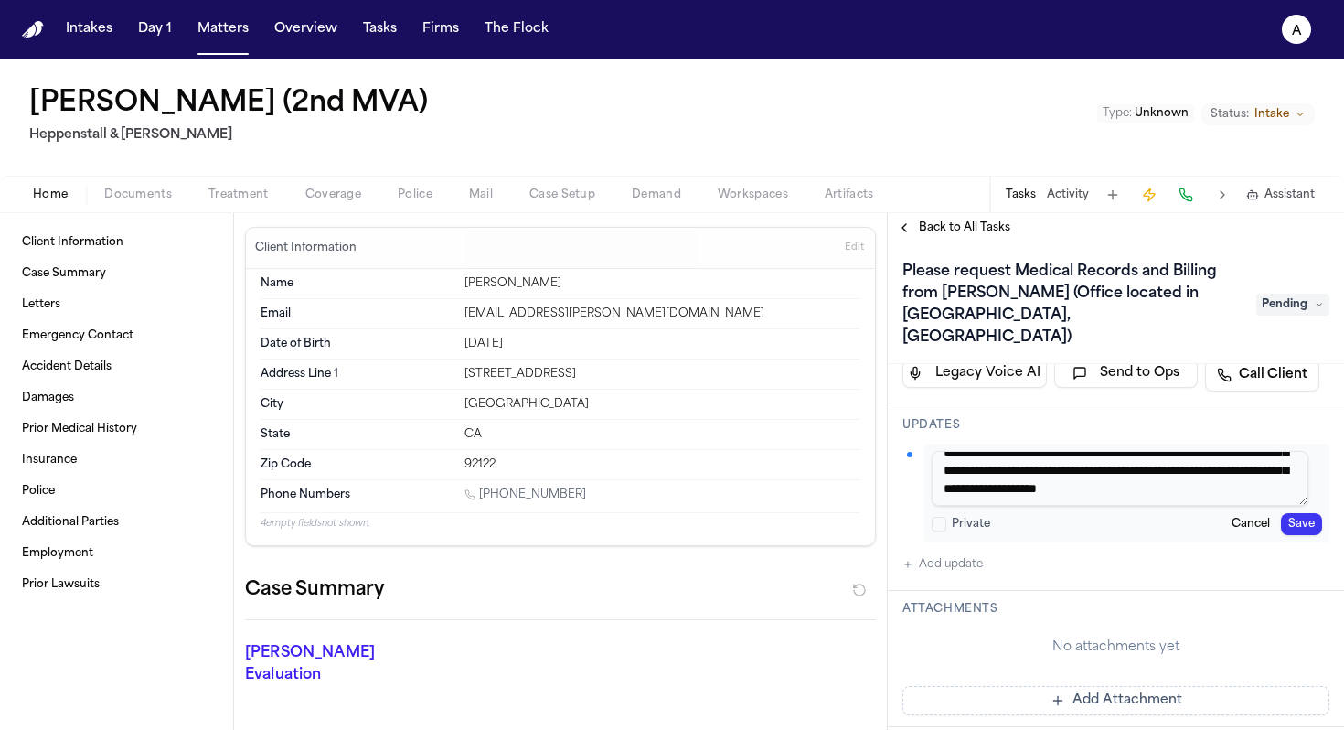
drag, startPoint x: 1145, startPoint y: 469, endPoint x: 1228, endPoint y: 468, distance: 83.2
click at [1229, 469] on textarea "**********" at bounding box center [1120, 478] width 377 height 55
type textarea "**********"
click at [1292, 513] on button "Save" at bounding box center [1301, 524] width 41 height 22
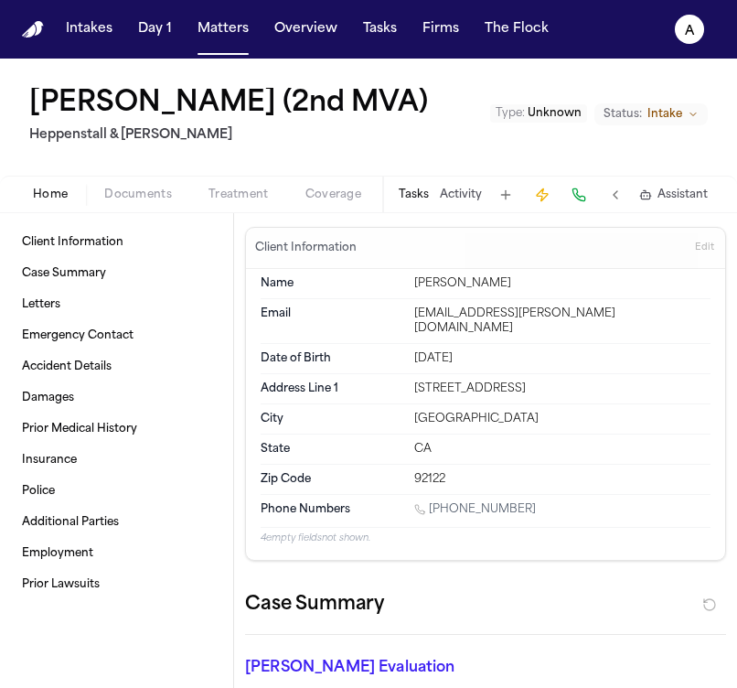
click at [410, 198] on button "Tasks" at bounding box center [414, 194] width 30 height 15
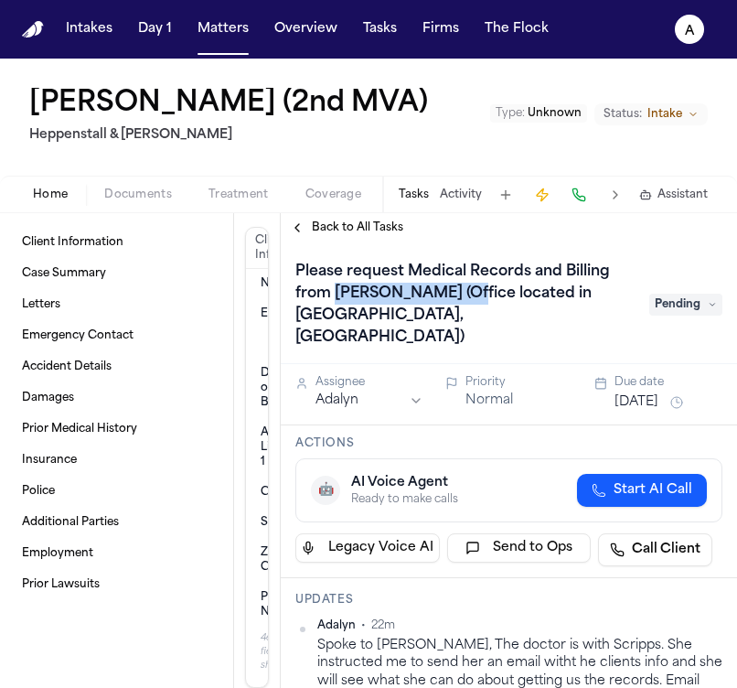
drag, startPoint x: 337, startPoint y: 295, endPoint x: 466, endPoint y: 294, distance: 129.0
click at [466, 294] on h1 "Please request Medical Records and Billing from Dr. Merrit Hougen (Office locat…" at bounding box center [463, 304] width 350 height 95
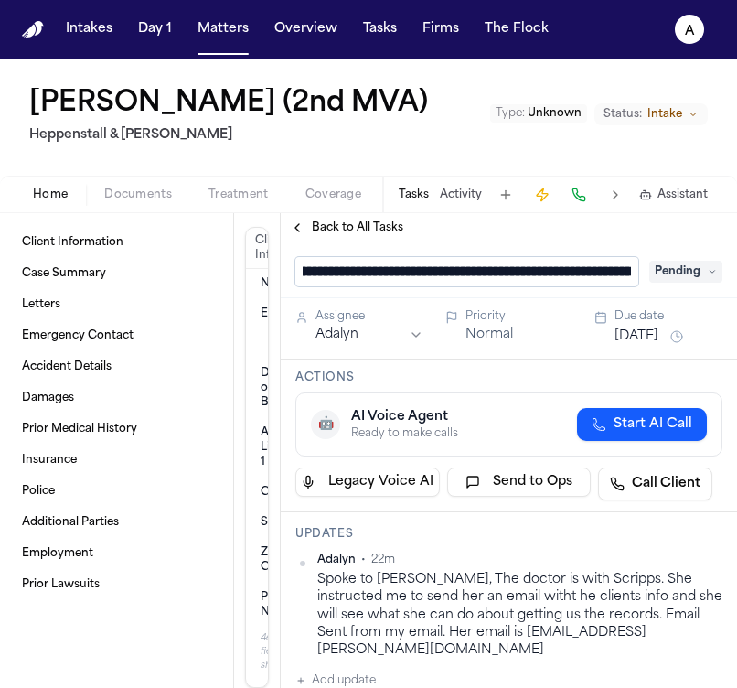
scroll to position [0, 77]
drag, startPoint x: 390, startPoint y: 276, endPoint x: 578, endPoint y: 270, distance: 188.5
click at [578, 270] on input "**********" at bounding box center [466, 271] width 343 height 29
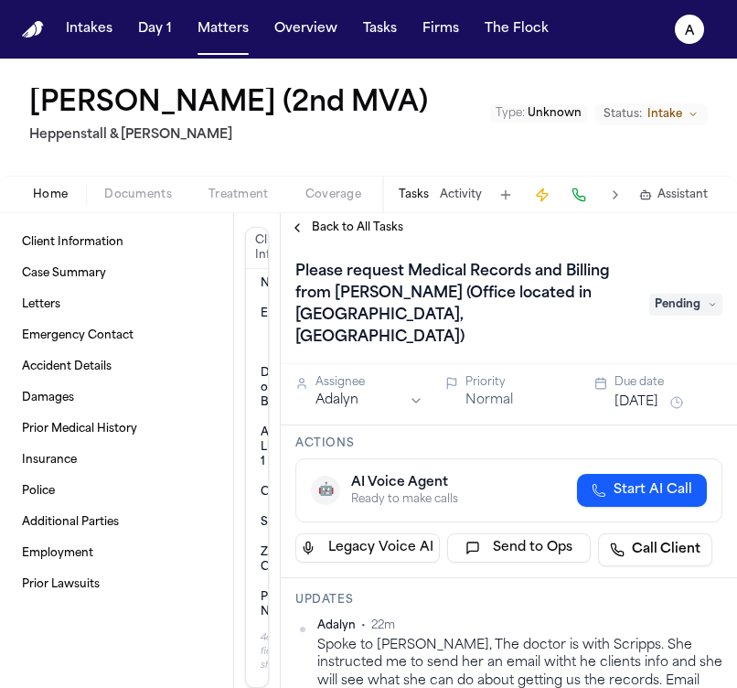
scroll to position [76, 0]
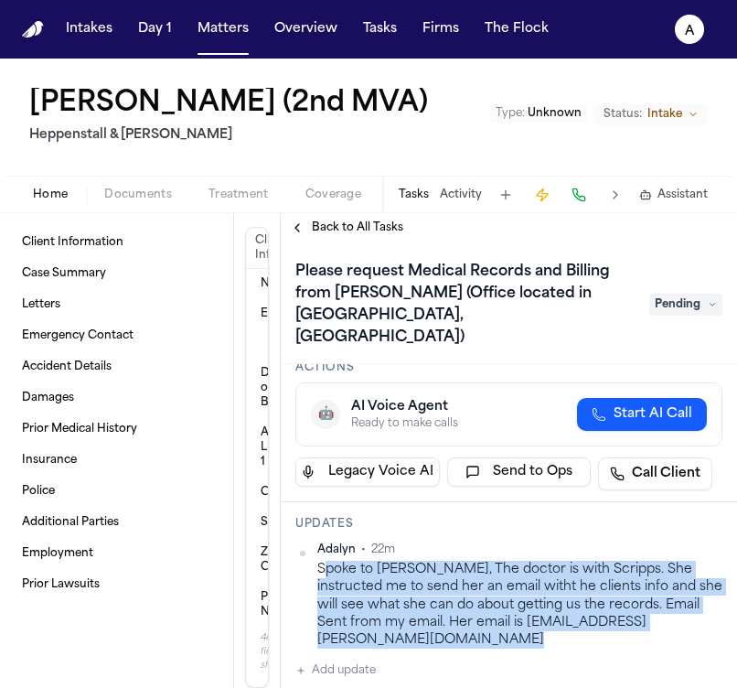
drag, startPoint x: 322, startPoint y: 550, endPoint x: 616, endPoint y: 612, distance: 300.1
click at [616, 612] on div "Adalyn • 22m Spoke to Jessica, The doctor is with Scripps. She instructed me to…" at bounding box center [508, 611] width 427 height 139
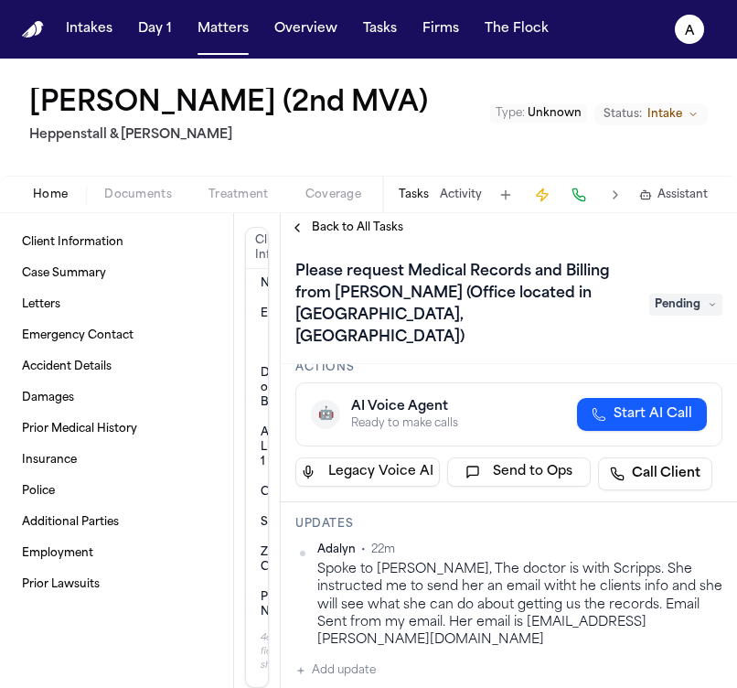
click at [698, 606] on div "Spoke to Jessica, The doctor is with Scripps. She instructed me to send her an …" at bounding box center [519, 605] width 405 height 88
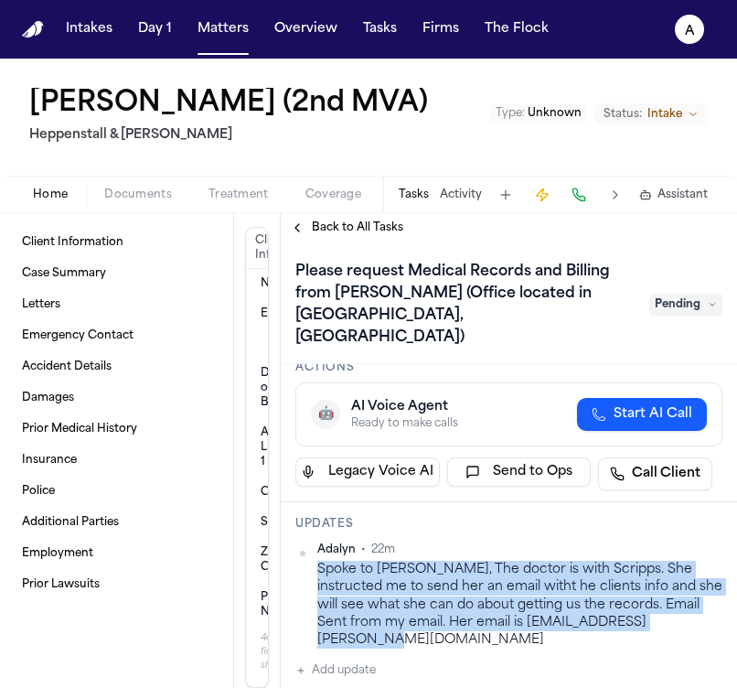
drag, startPoint x: 702, startPoint y: 606, endPoint x: 317, endPoint y: 555, distance: 388.4
click at [317, 561] on div "Spoke to Jessica, The doctor is with Scripps. She instructed me to send her an …" at bounding box center [519, 605] width 405 height 88
copy div "Spoke to Jessica, The doctor is with Scripps. She instructed me to send her an …"
click at [393, 230] on span "Back to All Tasks" at bounding box center [357, 227] width 91 height 15
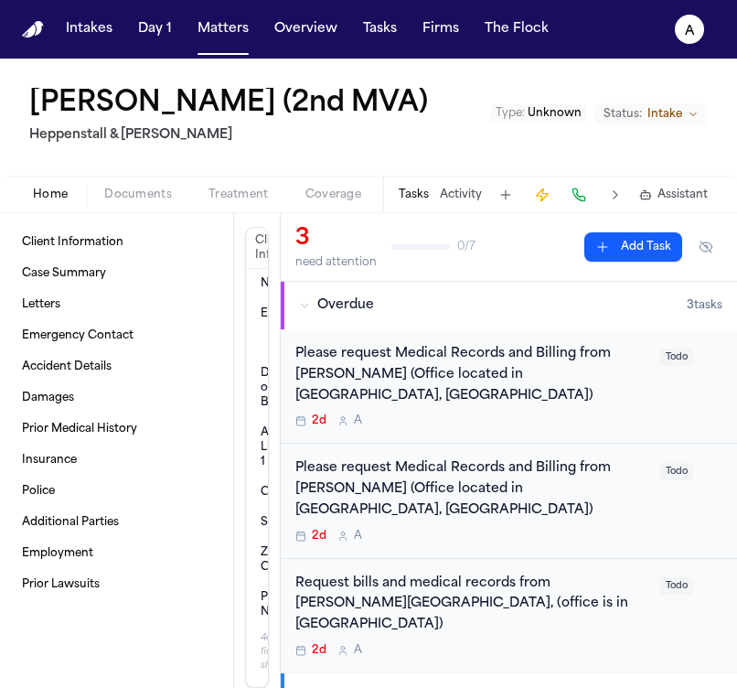
click at [498, 529] on div "2d A" at bounding box center [472, 536] width 354 height 15
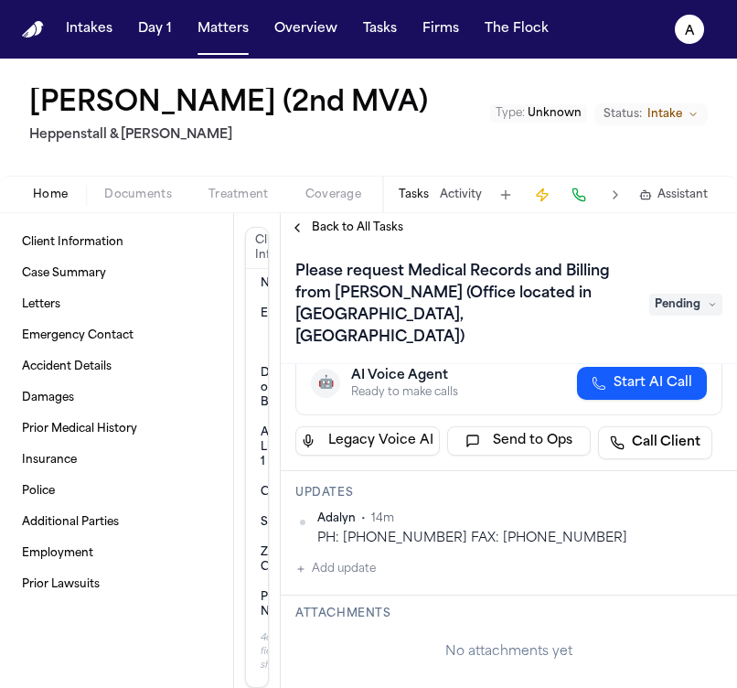
scroll to position [108, 0]
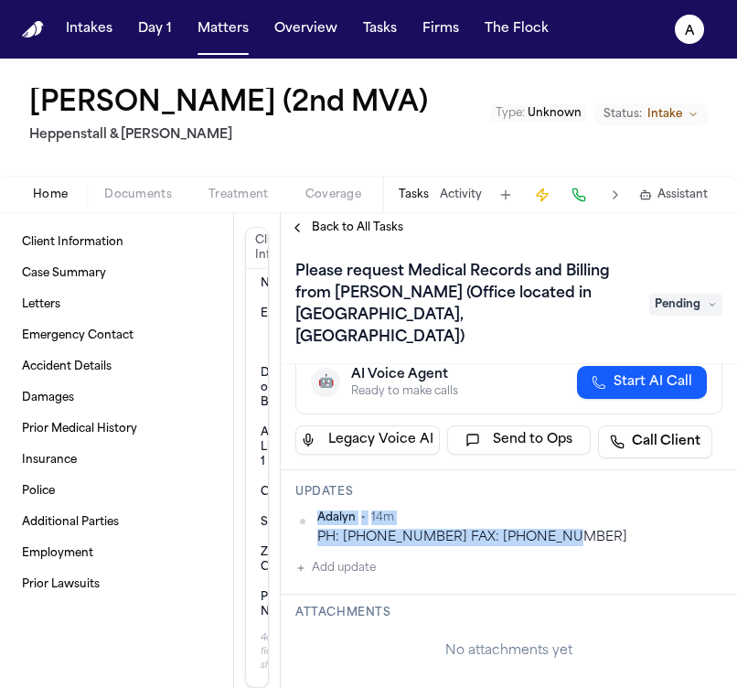
drag, startPoint x: 560, startPoint y: 516, endPoint x: 305, endPoint y: 517, distance: 254.3
click at [305, 517] on div "Adalyn • 14m PH: 619-543-6704 FAX: 619-5437128" at bounding box center [508, 528] width 427 height 36
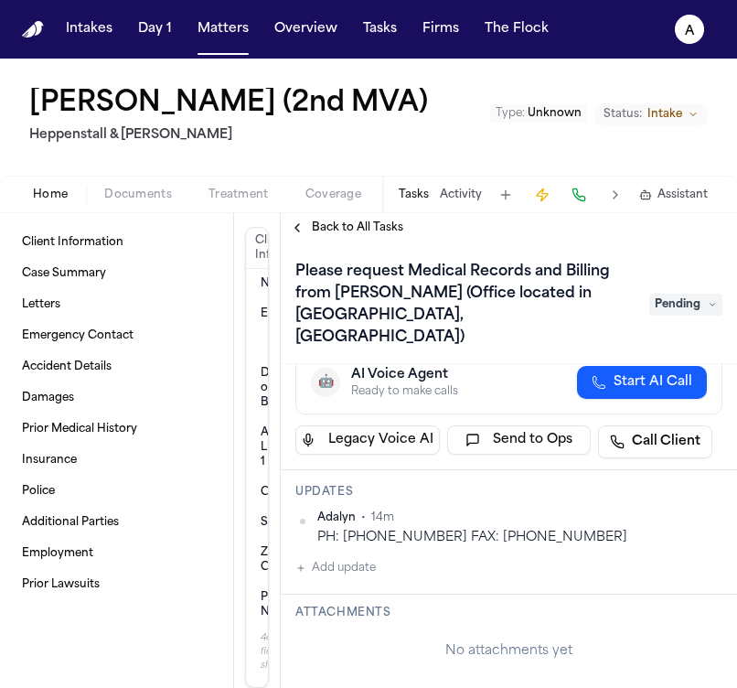
click at [305, 517] on div "Adalyn • 14m PH: 619-543-6704 FAX: 619-5437128" at bounding box center [508, 528] width 427 height 36
drag, startPoint x: 315, startPoint y: 517, endPoint x: 561, endPoint y: 521, distance: 246.1
click at [563, 523] on div "Adalyn • 14m PH: 619-543-6704 FAX: 619-5437128" at bounding box center [508, 528] width 427 height 36
copy div "PH: 619-543-6704 FAX: 619-5437128"
click at [375, 232] on span "Back to All Tasks" at bounding box center [357, 227] width 91 height 15
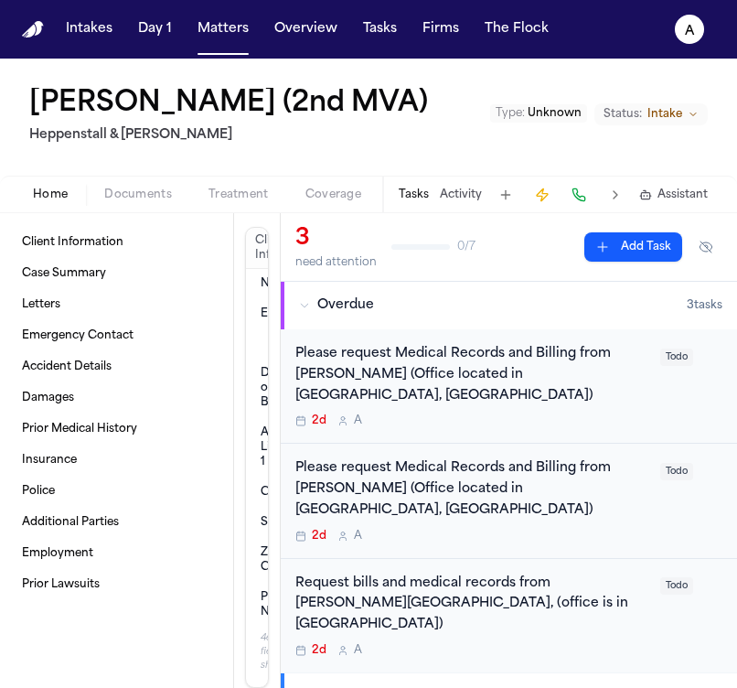
click at [528, 573] on div "Request bills and medical records from Dr. Eugene Y. Rhee, (office is in san di…" at bounding box center [472, 615] width 354 height 84
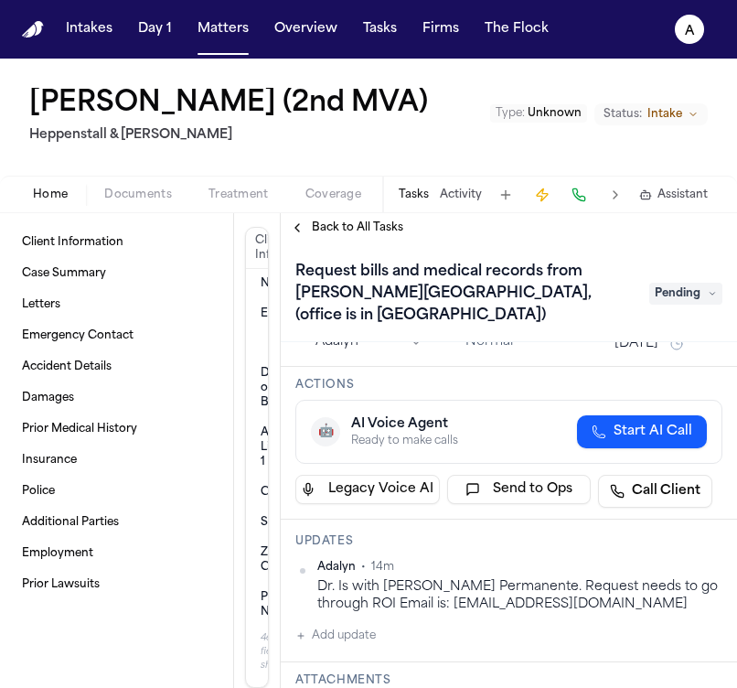
scroll to position [47, 0]
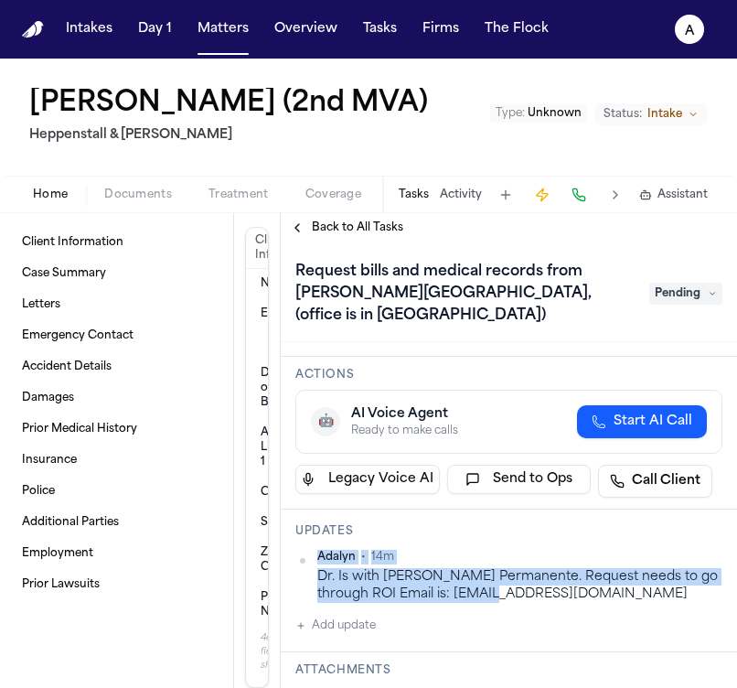
drag, startPoint x: 562, startPoint y: 570, endPoint x: 305, endPoint y: 549, distance: 256.9
click at [305, 550] on div "Adalyn • 14m Dr. Is with Kaiser Permanente. Request needs to go through ROI Ema…" at bounding box center [508, 577] width 427 height 54
drag, startPoint x: 570, startPoint y: 569, endPoint x: 309, endPoint y: 554, distance: 261.1
click at [307, 554] on div "Adalyn • 14m Dr. Is with Kaiser Permanente. Request needs to go through ROI Ema…" at bounding box center [508, 577] width 427 height 54
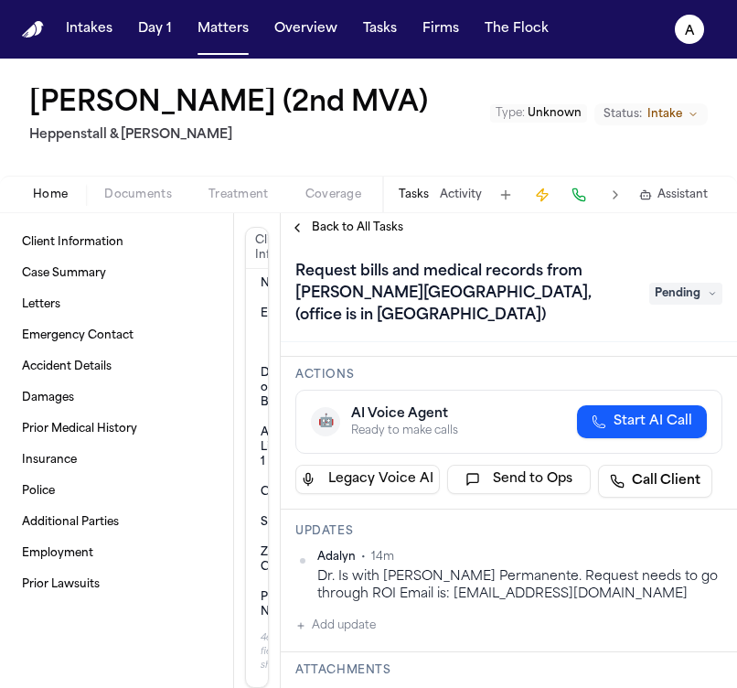
click at [323, 568] on div "Dr. Is with Kaiser Permanente. Request needs to go through ROI Email is: FDROIU…" at bounding box center [519, 586] width 405 height 36
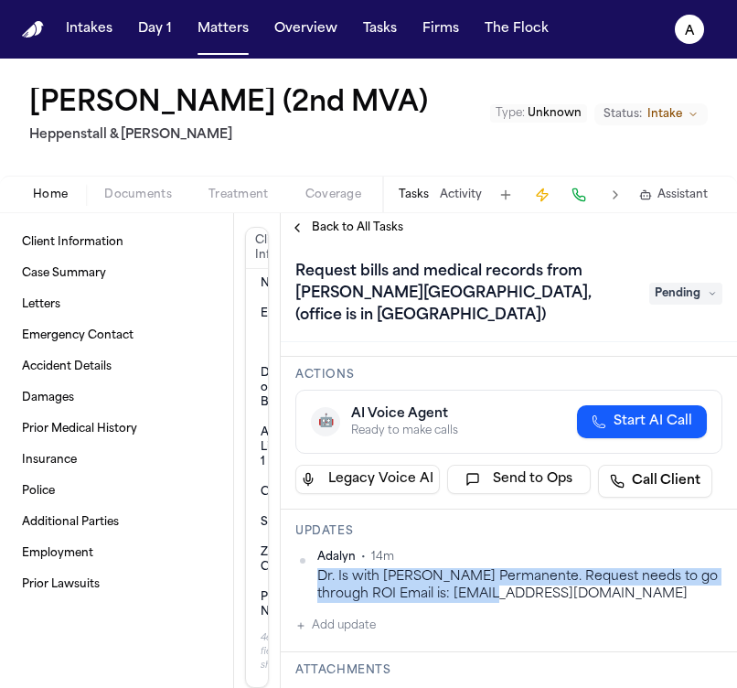
drag, startPoint x: 320, startPoint y: 556, endPoint x: 519, endPoint y: 573, distance: 200.1
click at [520, 573] on div "Dr. Is with Kaiser Permanente. Request needs to go through ROI Email is: FDROIU…" at bounding box center [519, 586] width 405 height 36
copy div "Dr. Is with Kaiser Permanente. Request needs to go through ROI Email is: FDROIU…"
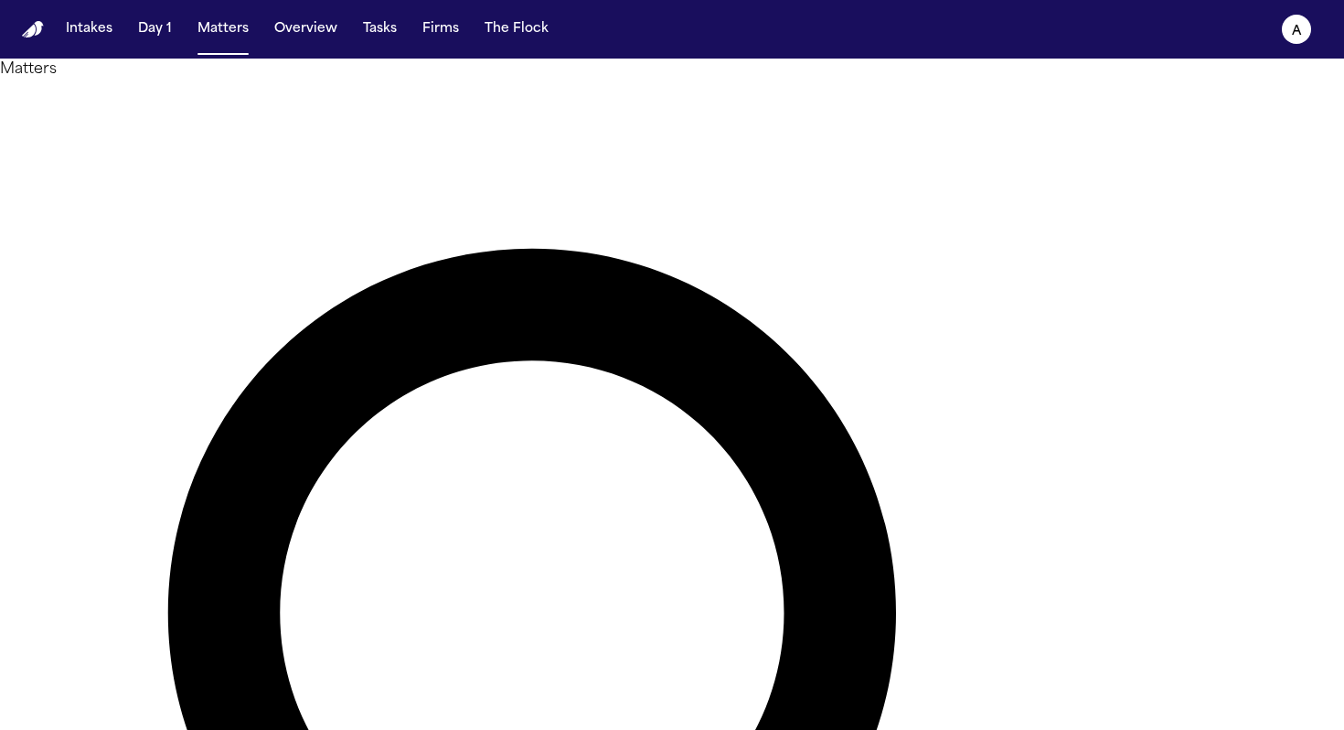
type input "*******"
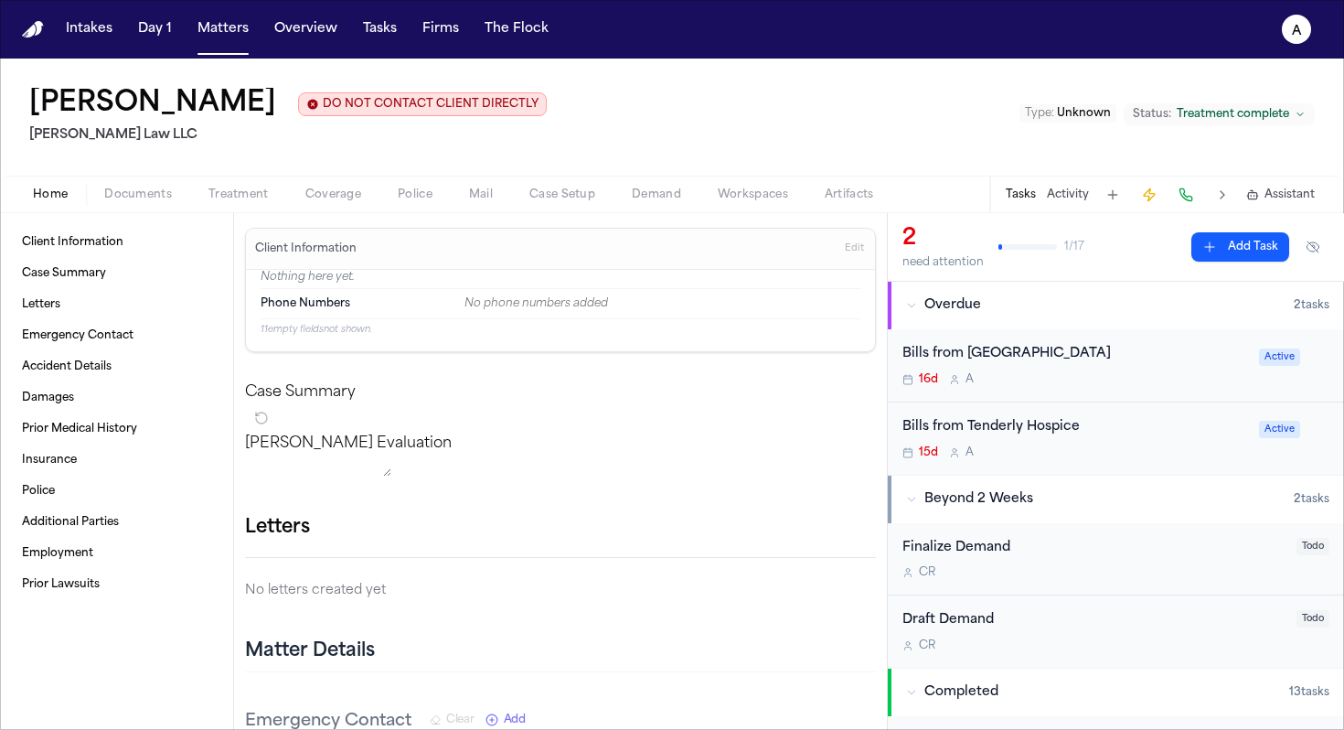
click at [663, 387] on div "16d A" at bounding box center [1076, 379] width 346 height 15
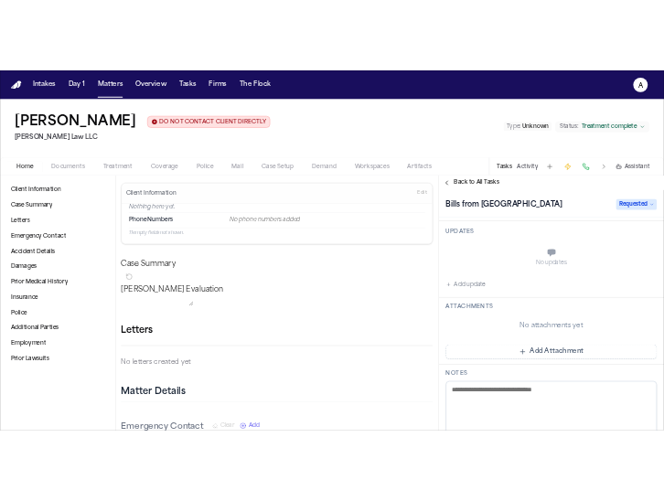
scroll to position [215, 0]
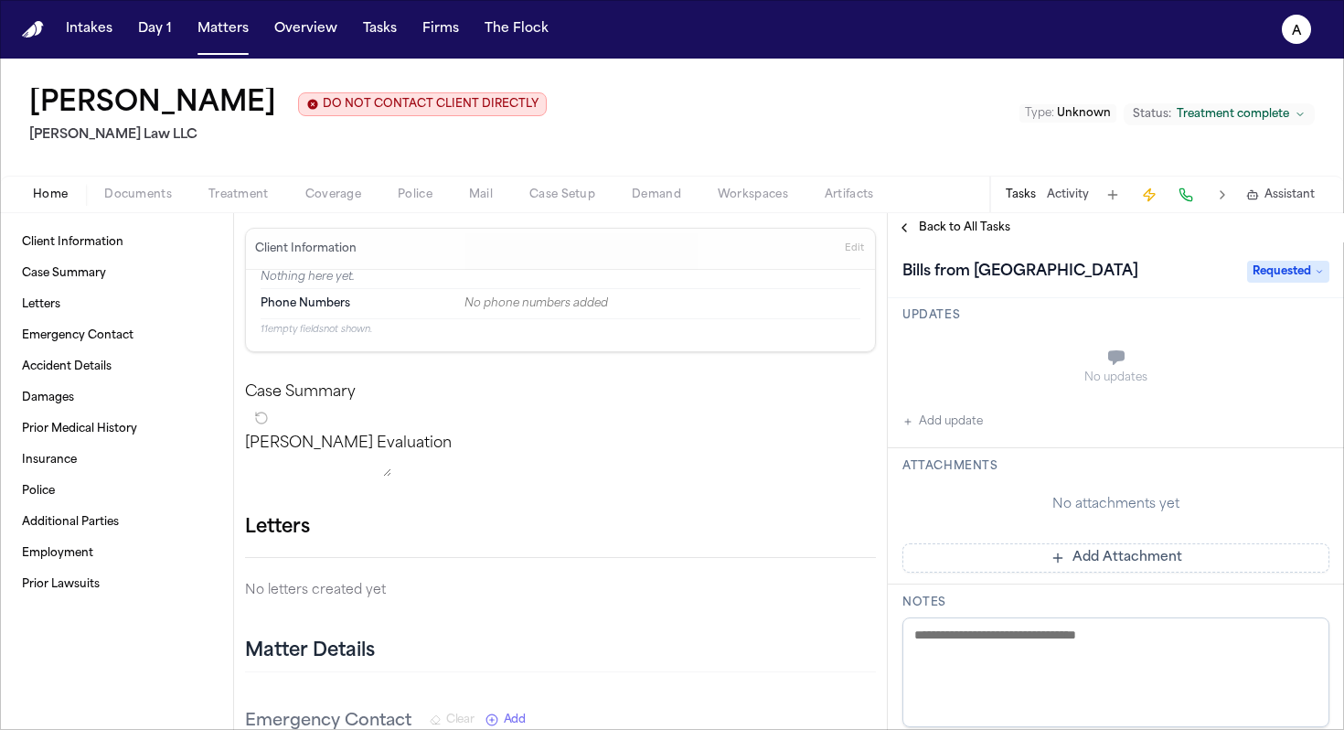
click at [663, 500] on button "Add Attachment" at bounding box center [1116, 557] width 427 height 29
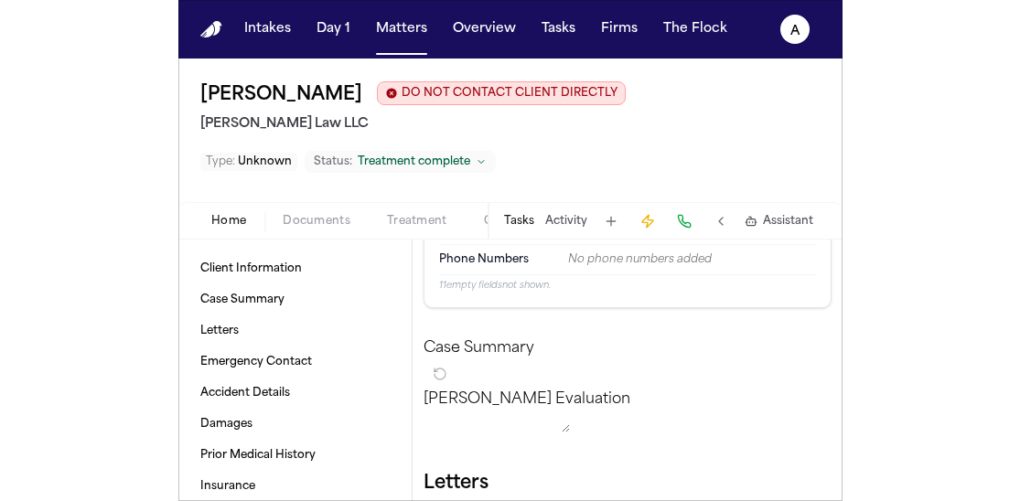
scroll to position [0, 0]
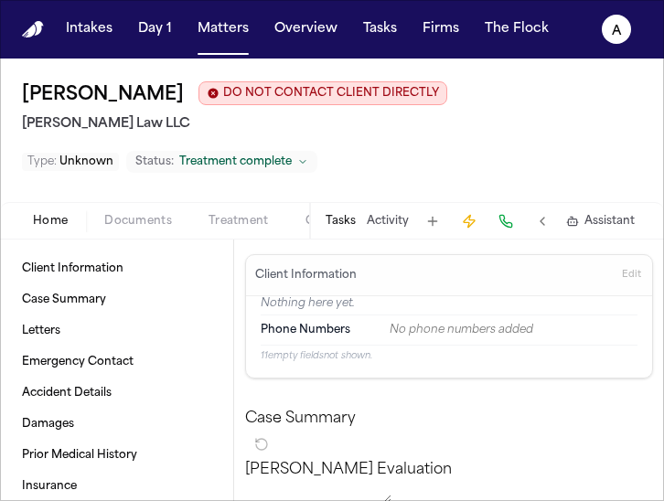
click at [349, 219] on button "Tasks" at bounding box center [341, 221] width 30 height 15
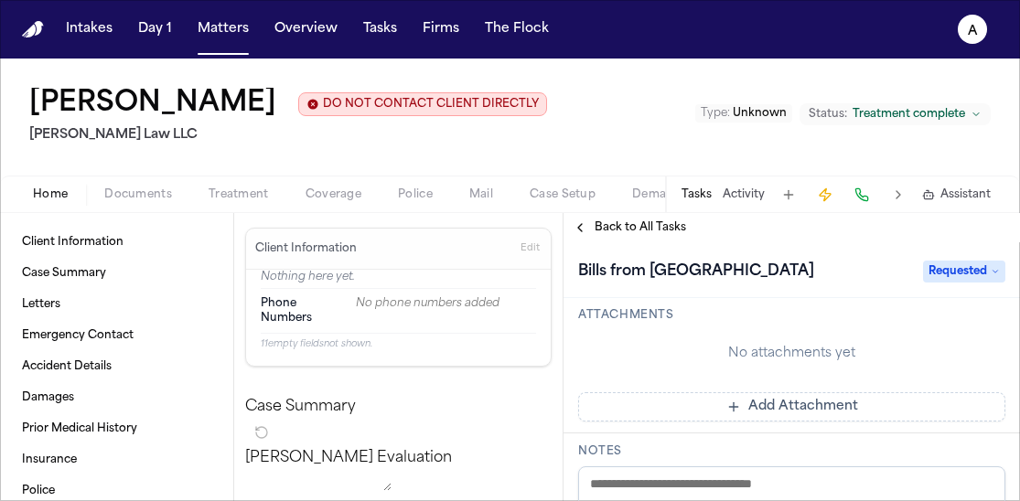
scroll to position [382, 0]
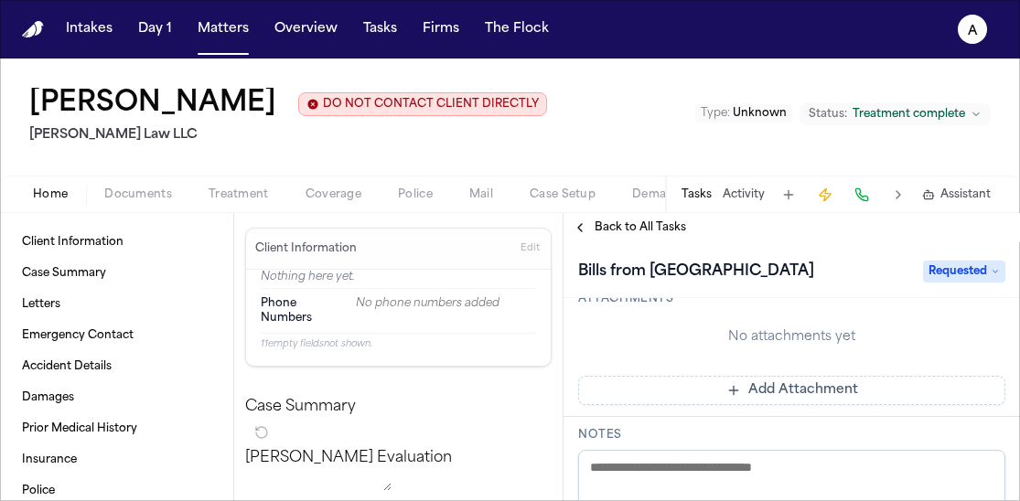
click at [663, 278] on span "Requested" at bounding box center [964, 272] width 82 height 22
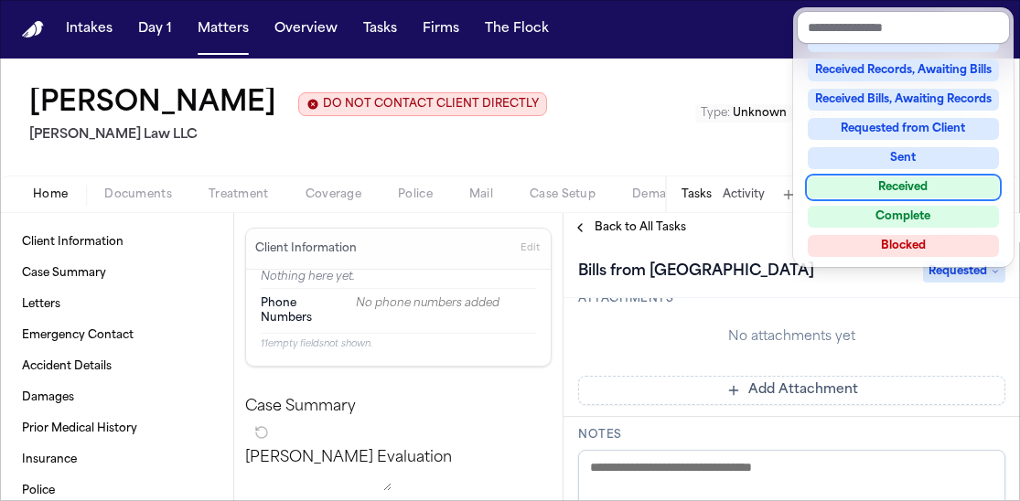
click at [663, 186] on div "Received" at bounding box center [903, 188] width 191 height 22
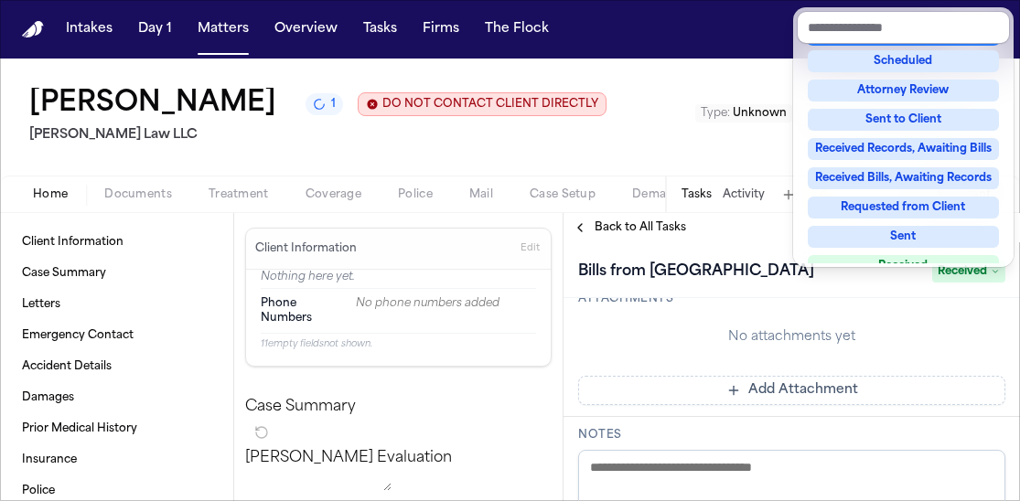
scroll to position [239, 0]
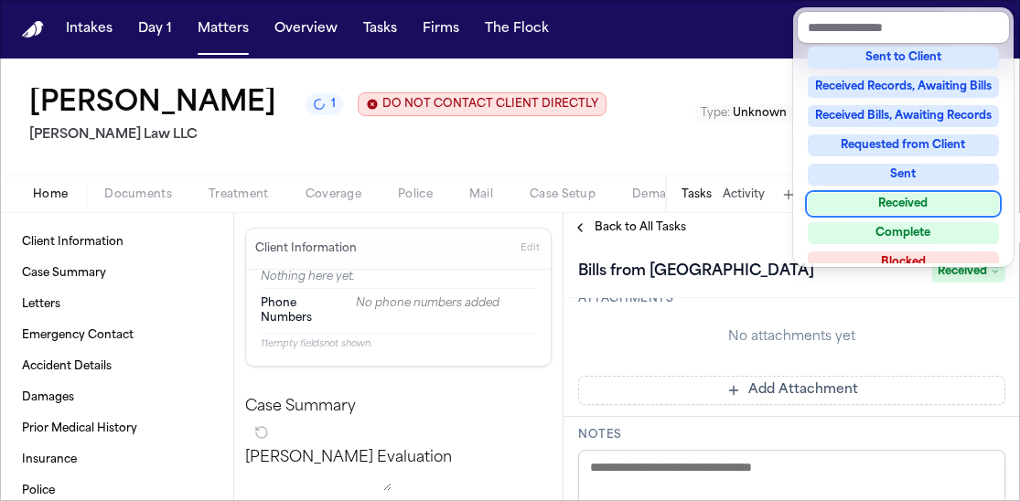
click at [663, 207] on div "Received" at bounding box center [903, 204] width 191 height 22
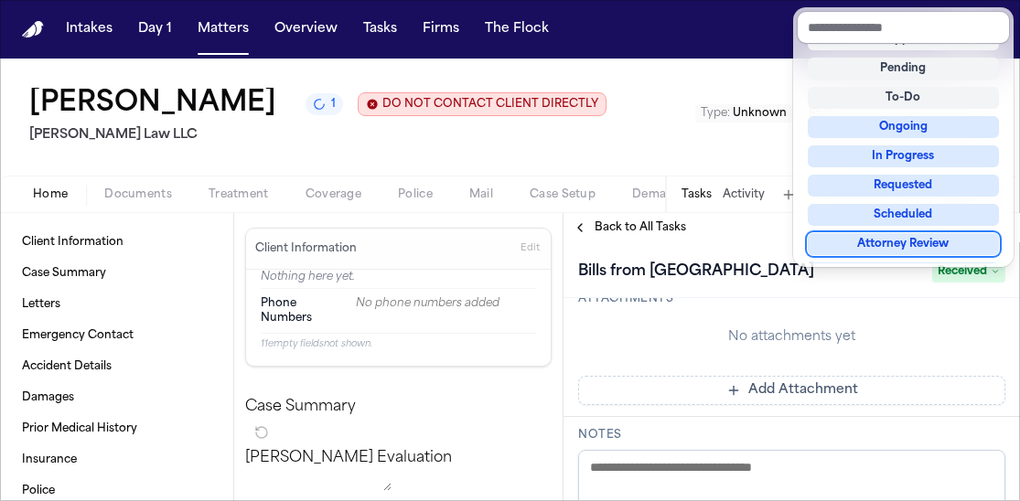
scroll to position [16, 0]
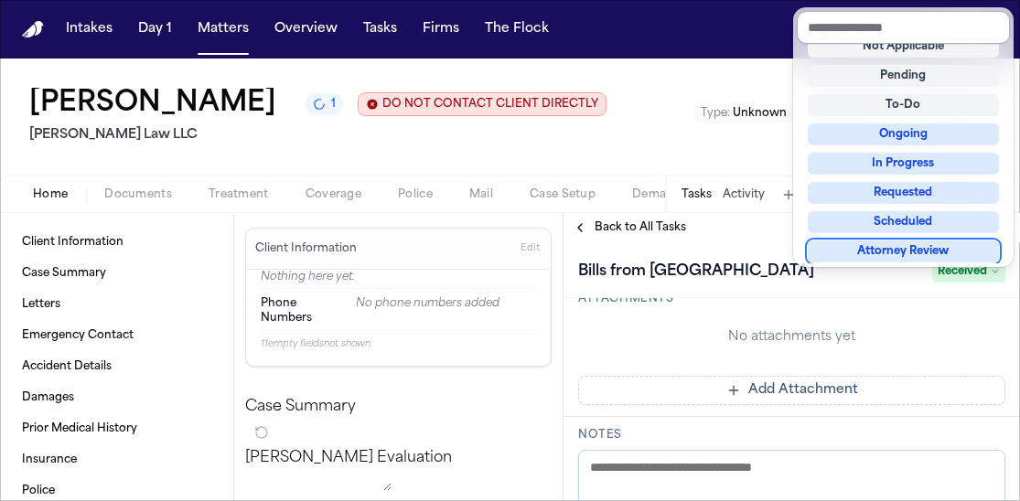
click at [663, 415] on div "Bills from Providence Portland Medical Center Received Assignee Adalyn Priority…" at bounding box center [791, 371] width 456 height 259
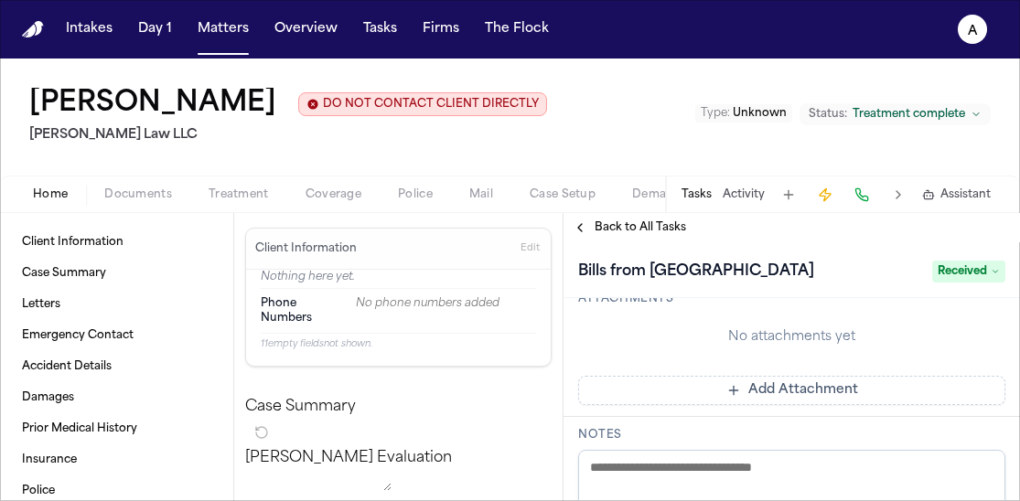
click at [663, 405] on button "Add Attachment" at bounding box center [791, 390] width 427 height 29
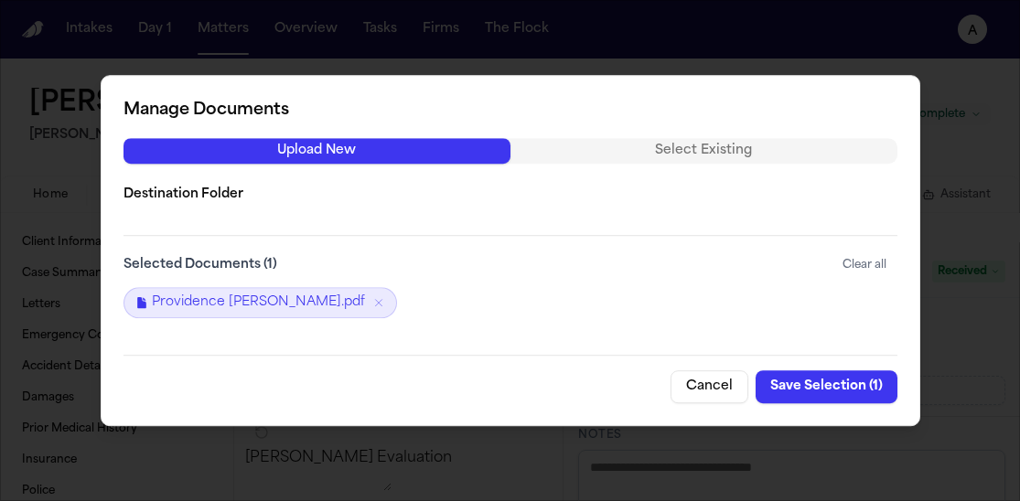
click at [663, 383] on button "Save Selection ( 1 )" at bounding box center [826, 386] width 142 height 33
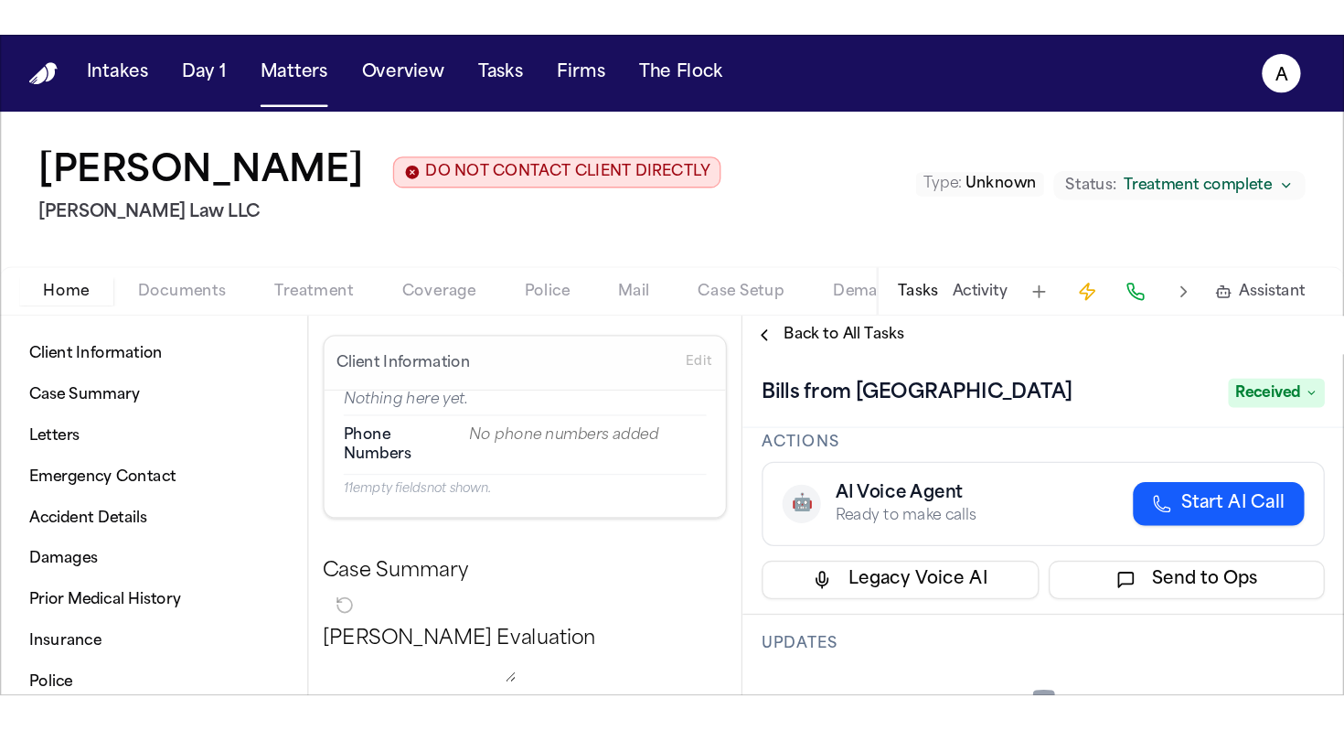
scroll to position [0, 0]
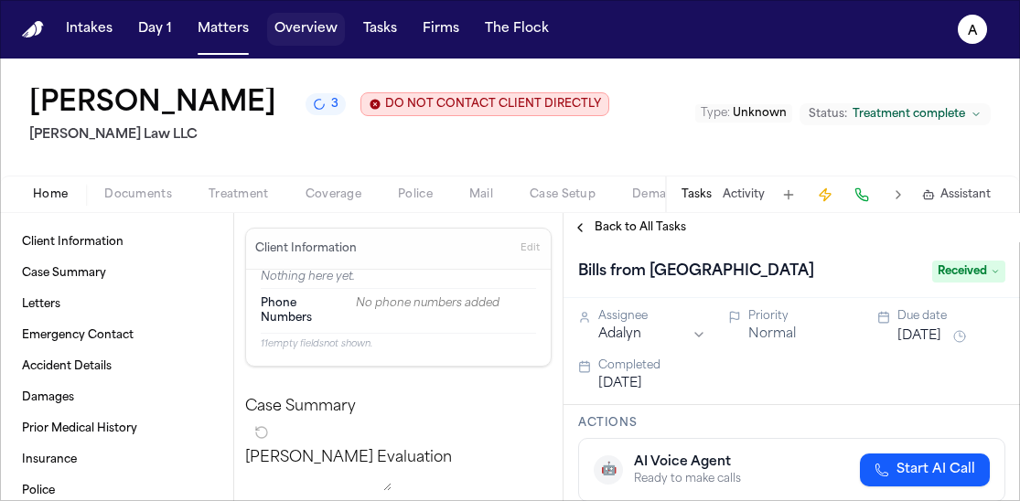
click at [305, 37] on button "Overview" at bounding box center [306, 29] width 78 height 33
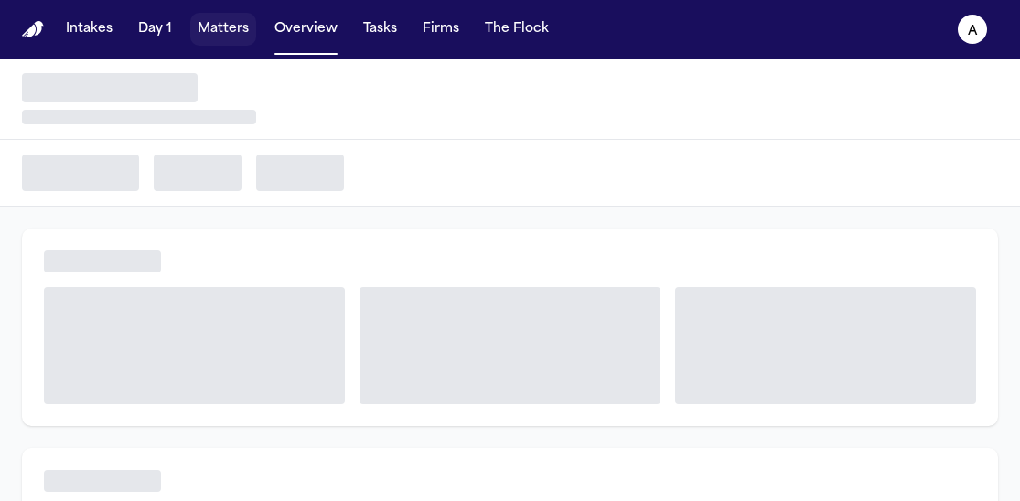
click at [219, 32] on button "Matters" at bounding box center [223, 29] width 66 height 33
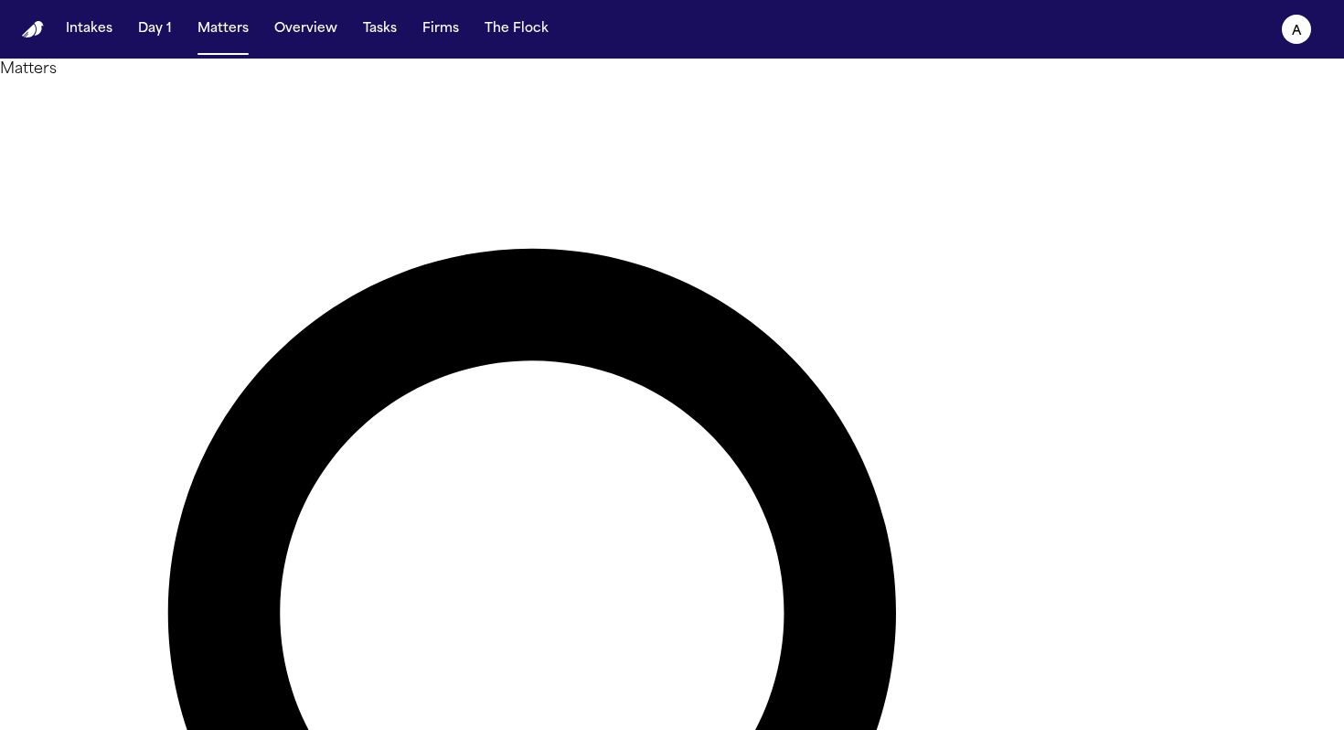
type input "*"
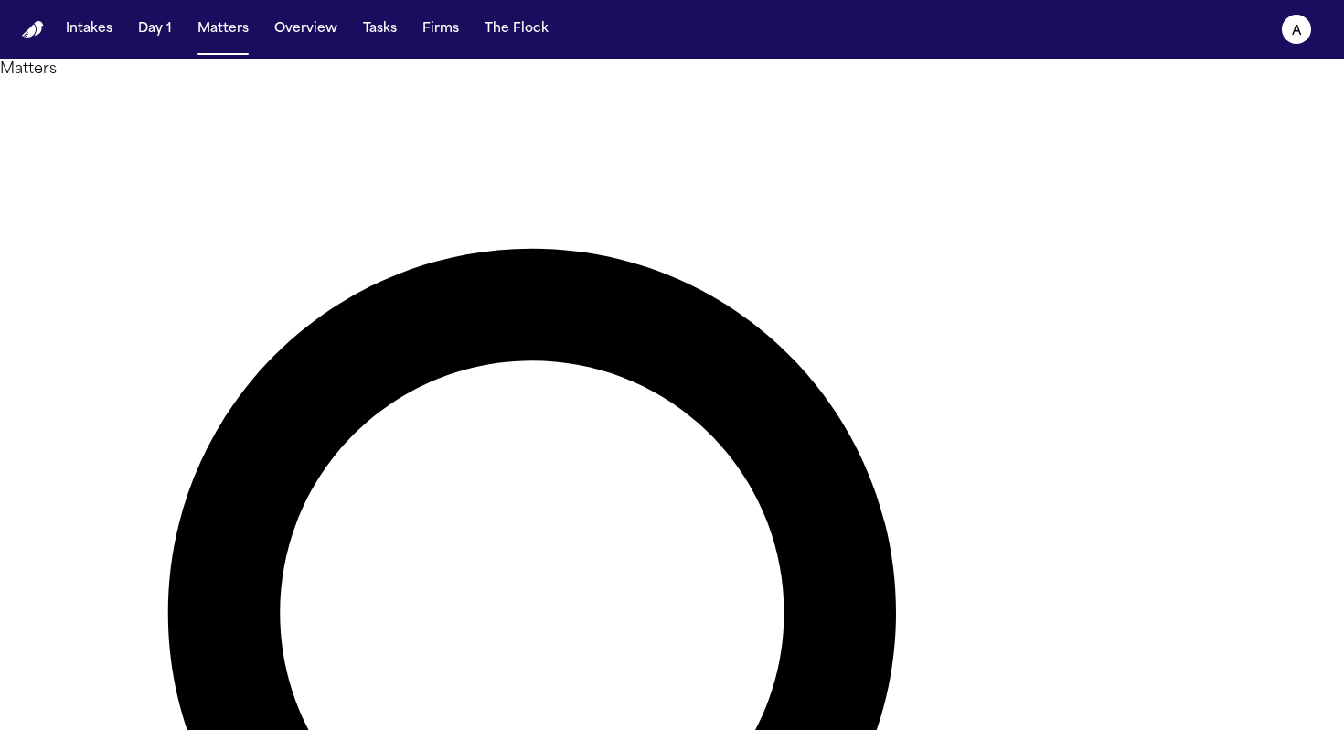
type input "*****"
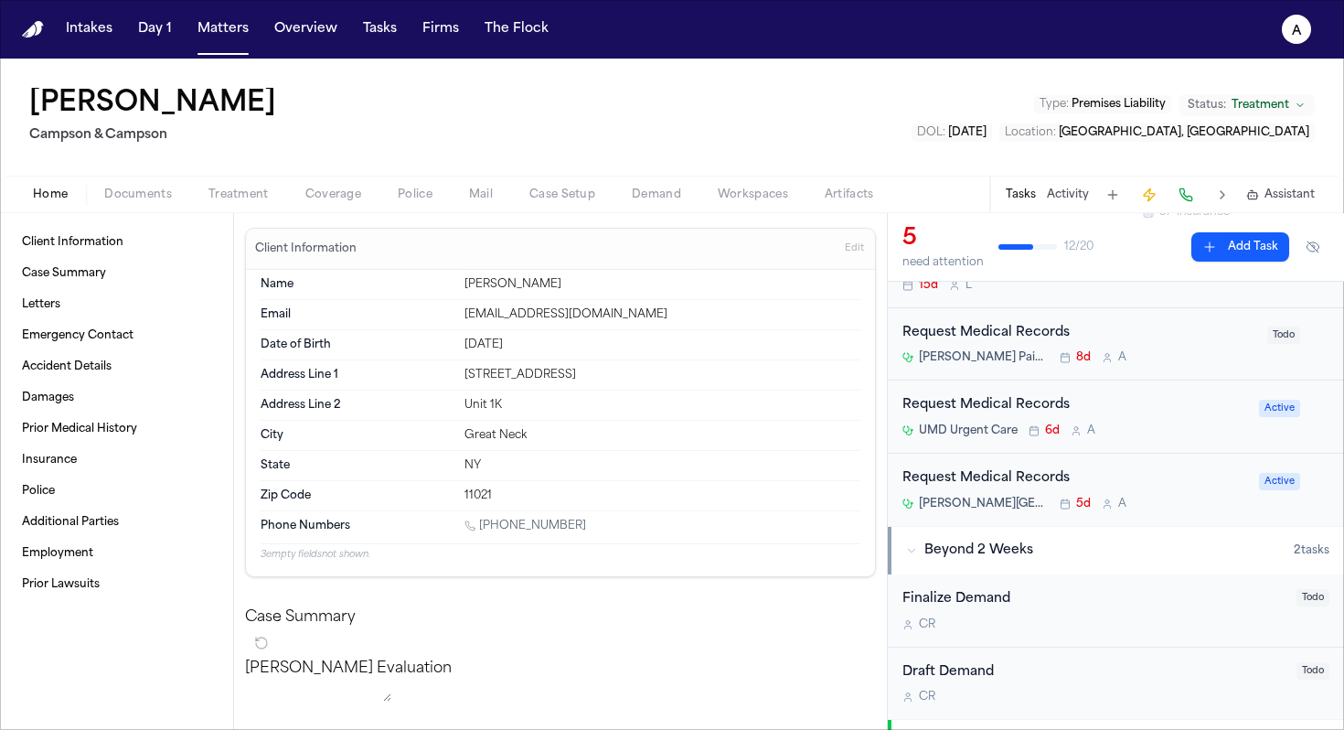
scroll to position [155, 0]
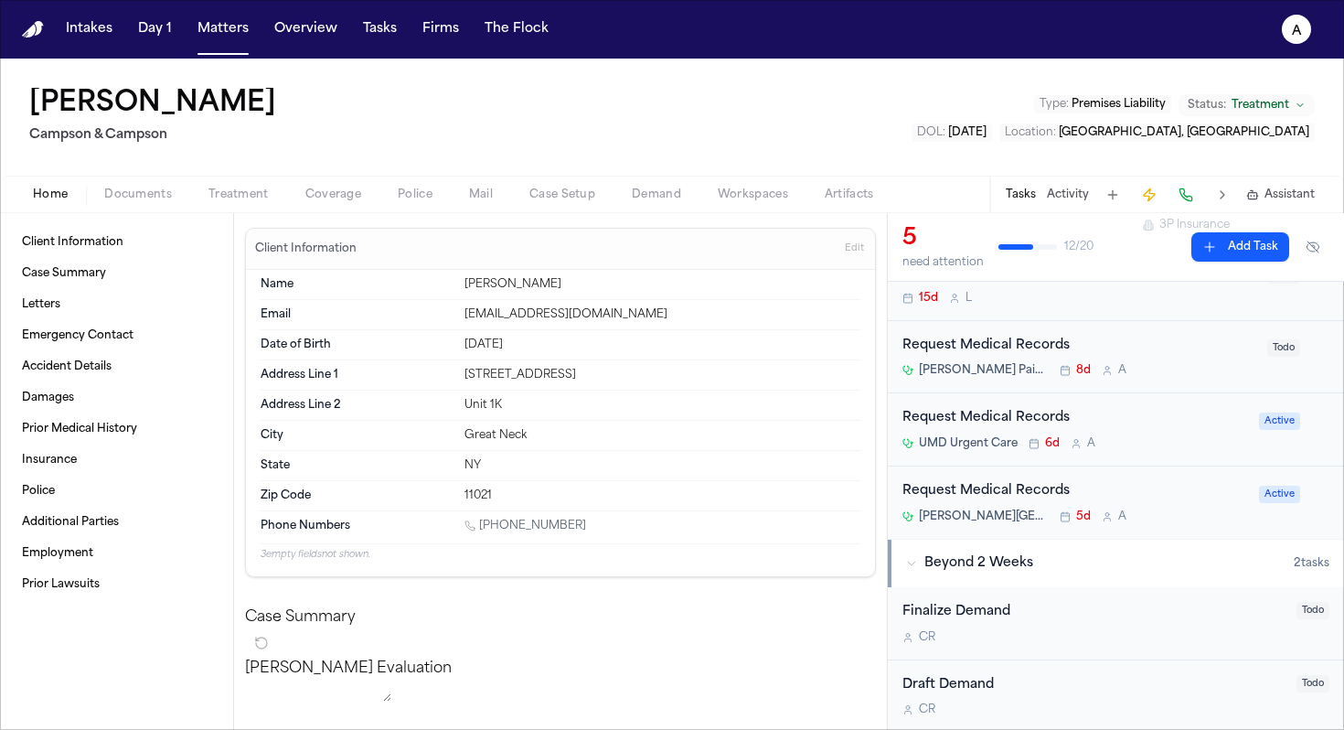
click at [663, 448] on div "UMD Urgent Care 6d A" at bounding box center [1076, 443] width 346 height 15
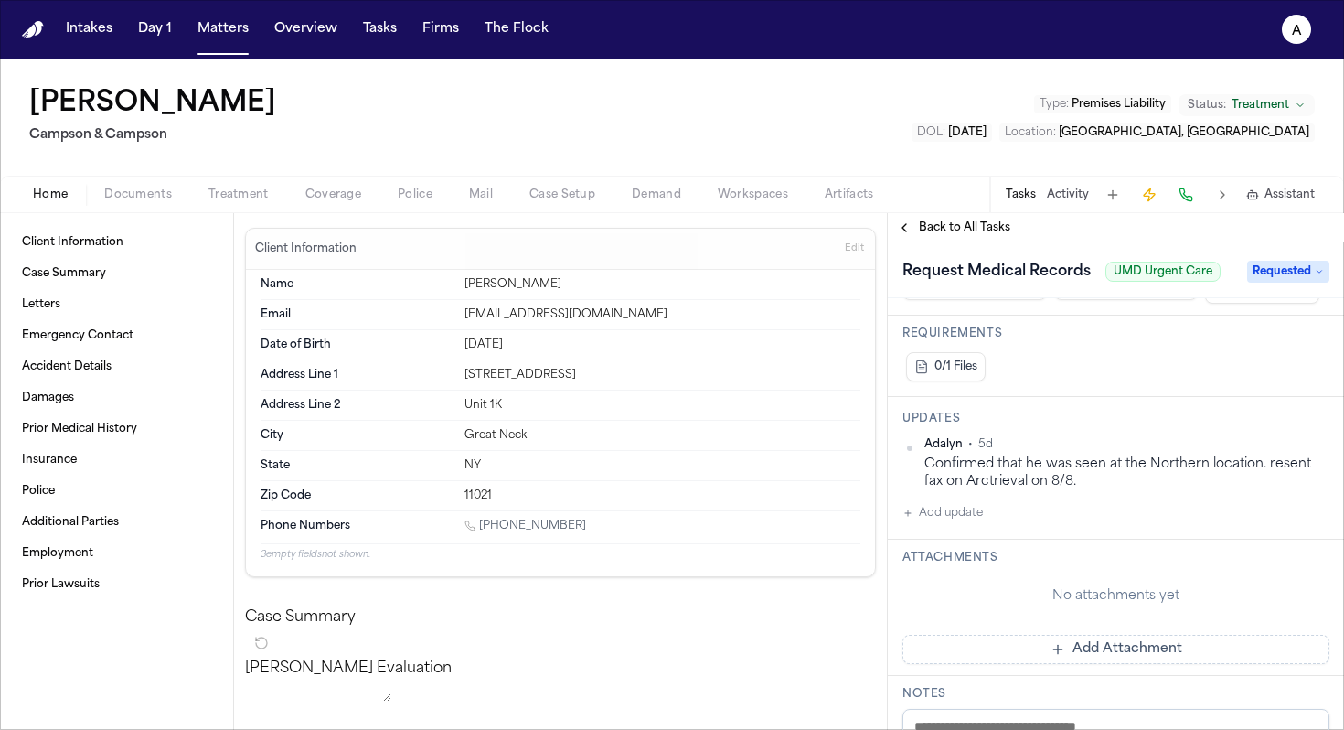
scroll to position [273, 0]
click at [663, 500] on button "Add update" at bounding box center [943, 514] width 80 height 22
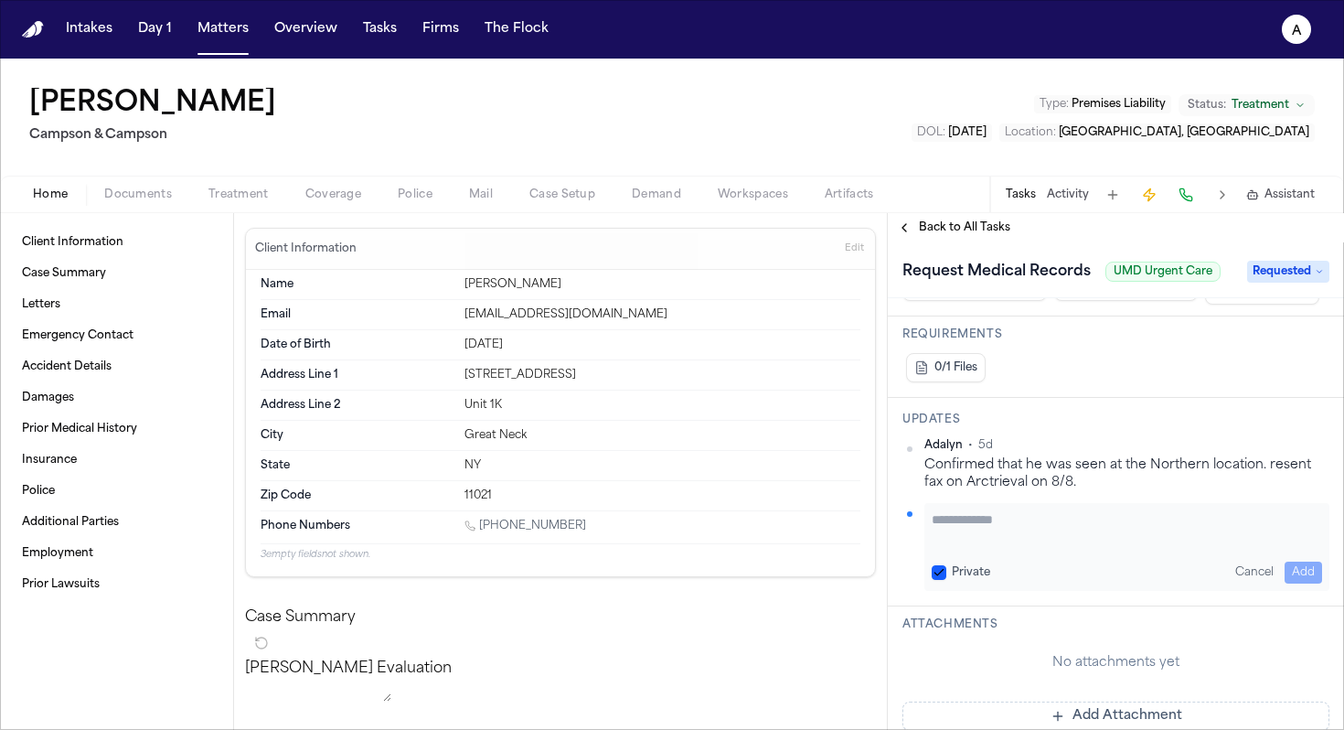
paste textarea "**********"
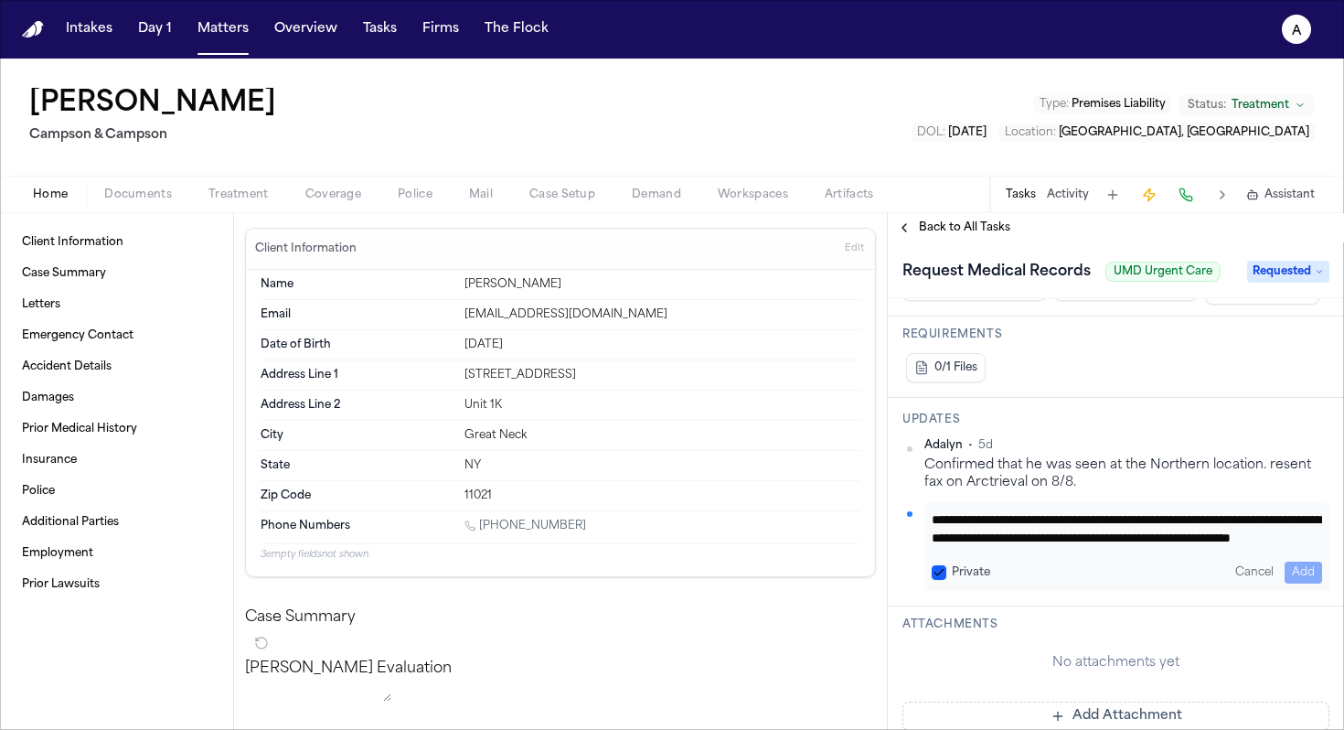
scroll to position [74, 0]
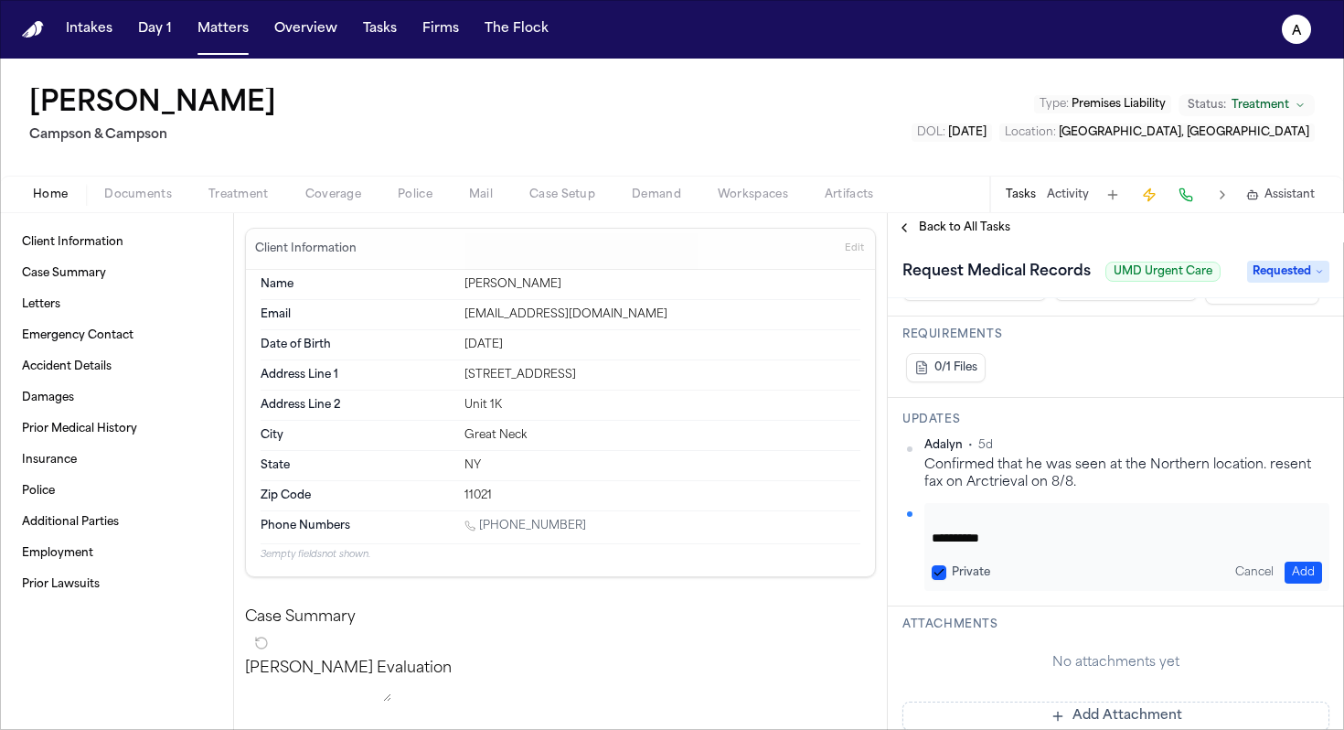
click at [663, 500] on textarea "**********" at bounding box center [1120, 528] width 377 height 37
drag, startPoint x: 1036, startPoint y: 539, endPoint x: 880, endPoint y: 526, distance: 156.9
click at [663, 500] on div "Client Information Case Summary Letters Emergency Contact Accident Details Dama…" at bounding box center [672, 471] width 1344 height 517
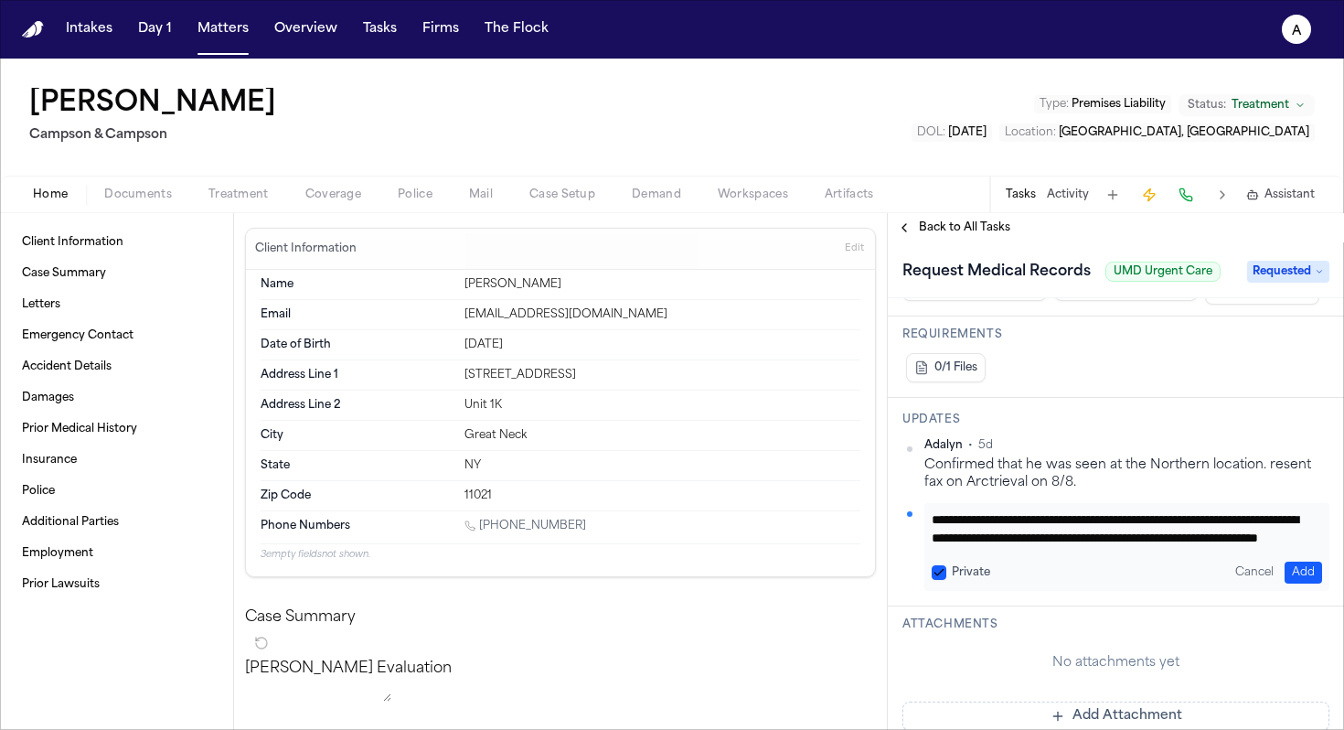
scroll to position [37, 0]
type textarea "**********"
click at [663, 500] on button "Add" at bounding box center [1303, 573] width 37 height 22
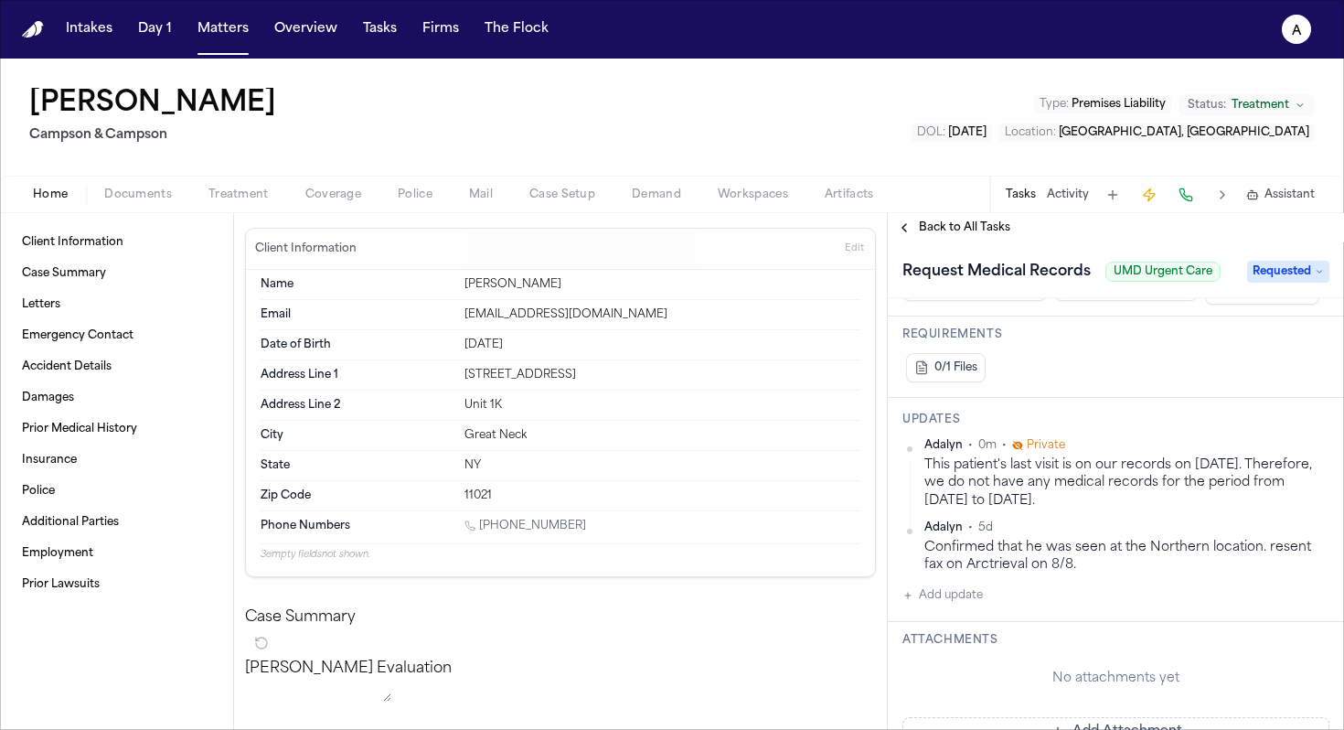
click at [663, 500] on h3 "Attachments" at bounding box center [1116, 640] width 427 height 15
click at [663, 500] on div "No attachments yet Add Attachment" at bounding box center [1116, 700] width 427 height 91
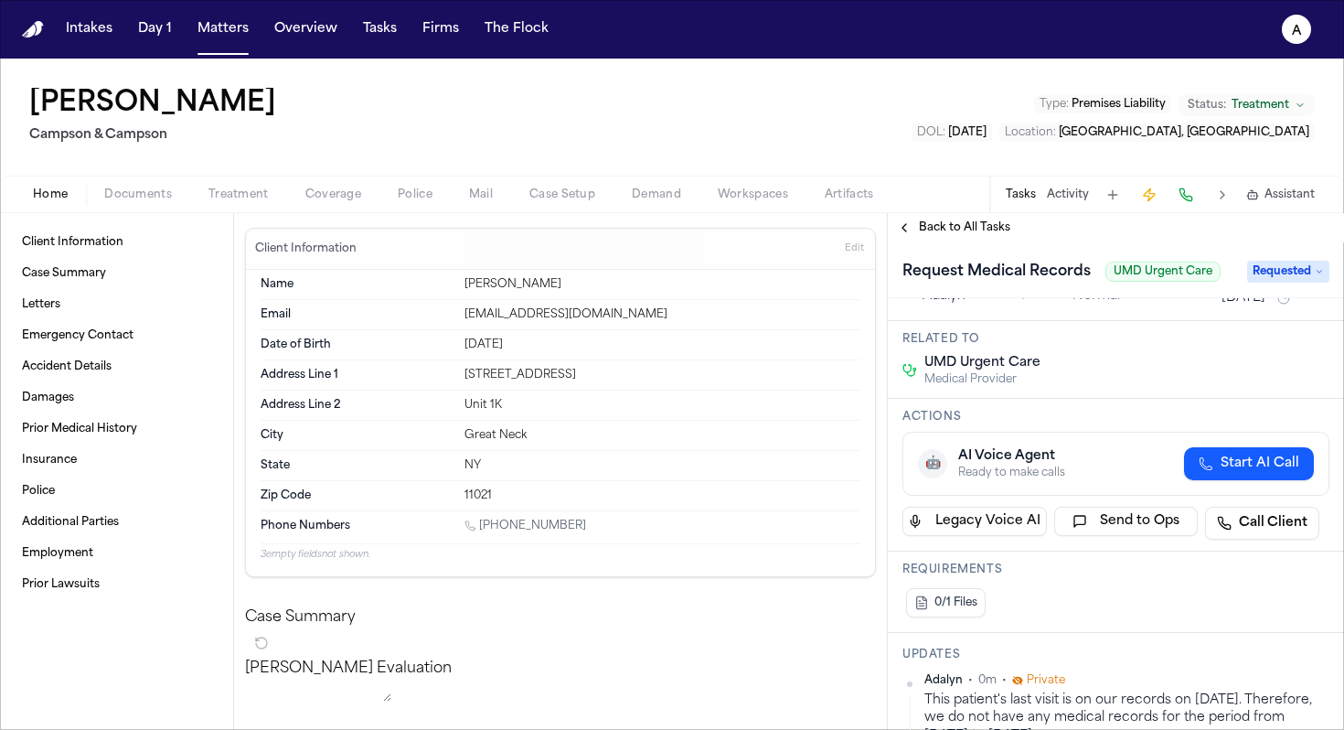
scroll to position [0, 0]
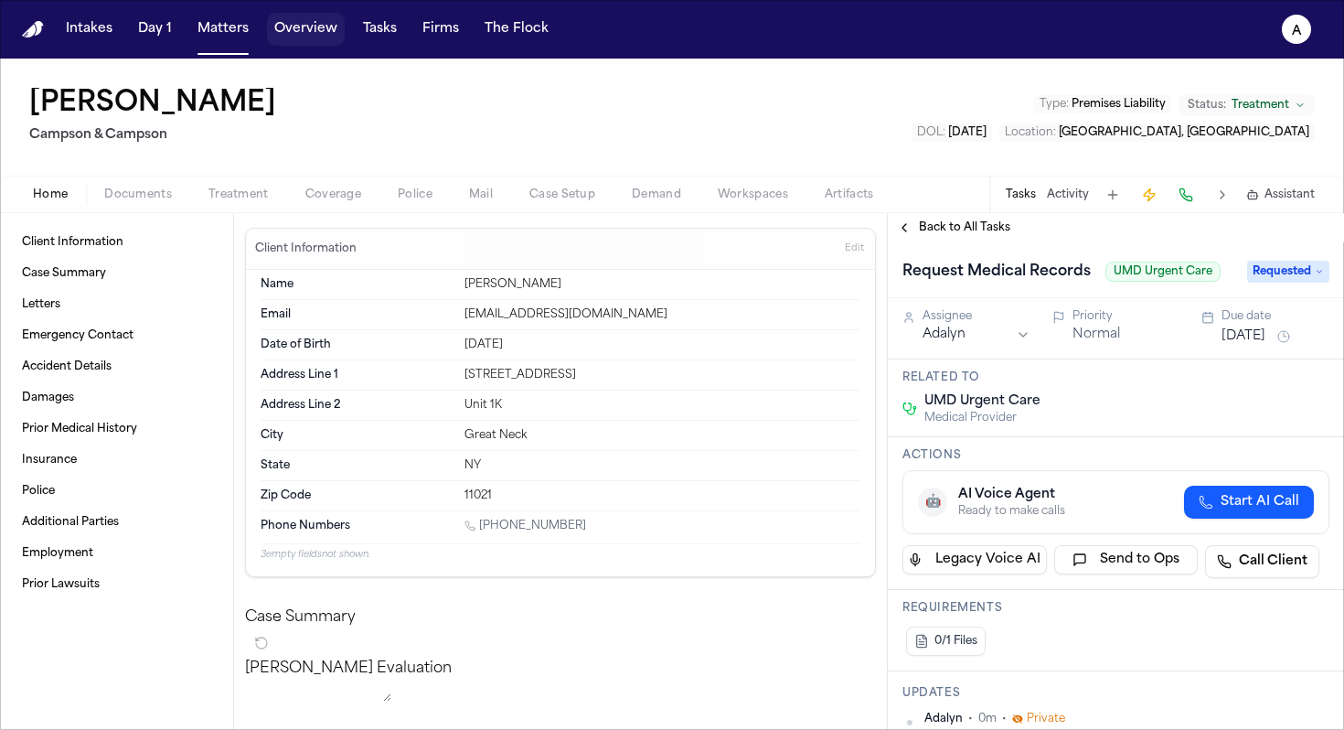
click at [282, 32] on button "Overview" at bounding box center [306, 29] width 78 height 33
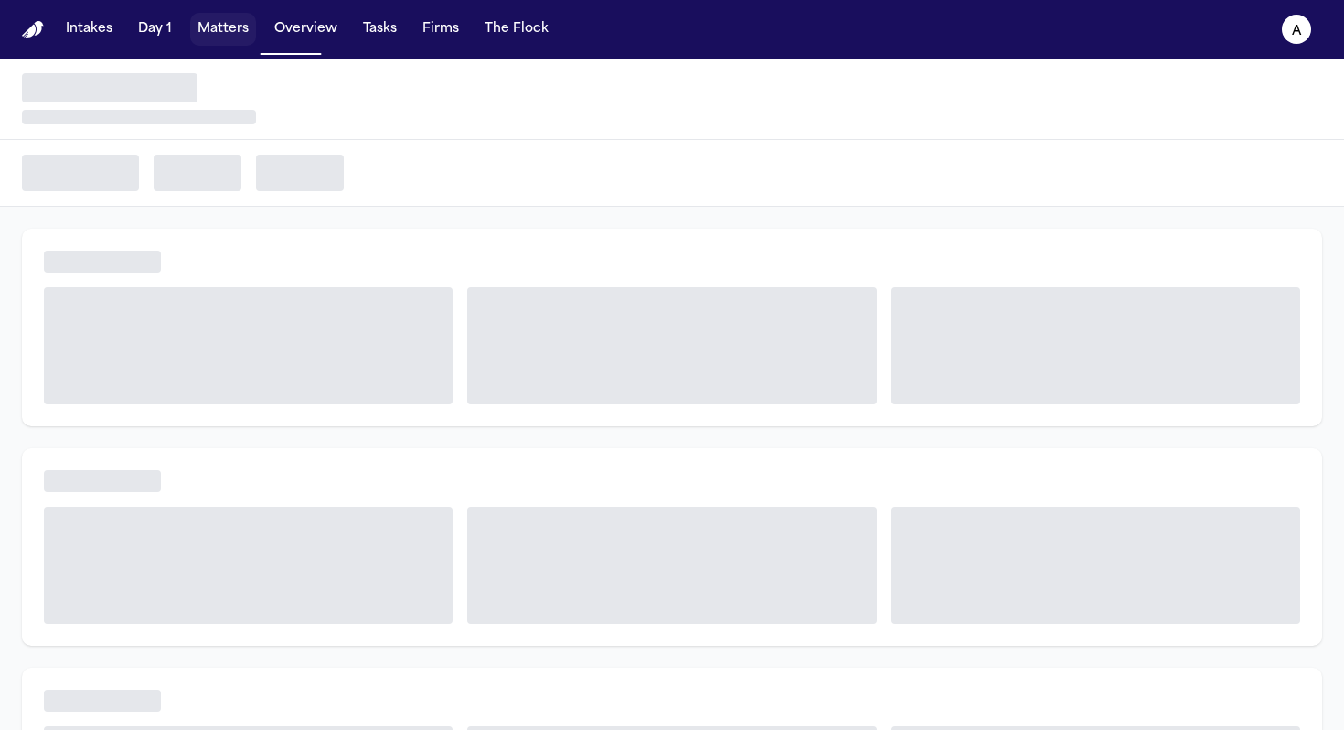
click at [226, 34] on button "Matters" at bounding box center [223, 29] width 66 height 33
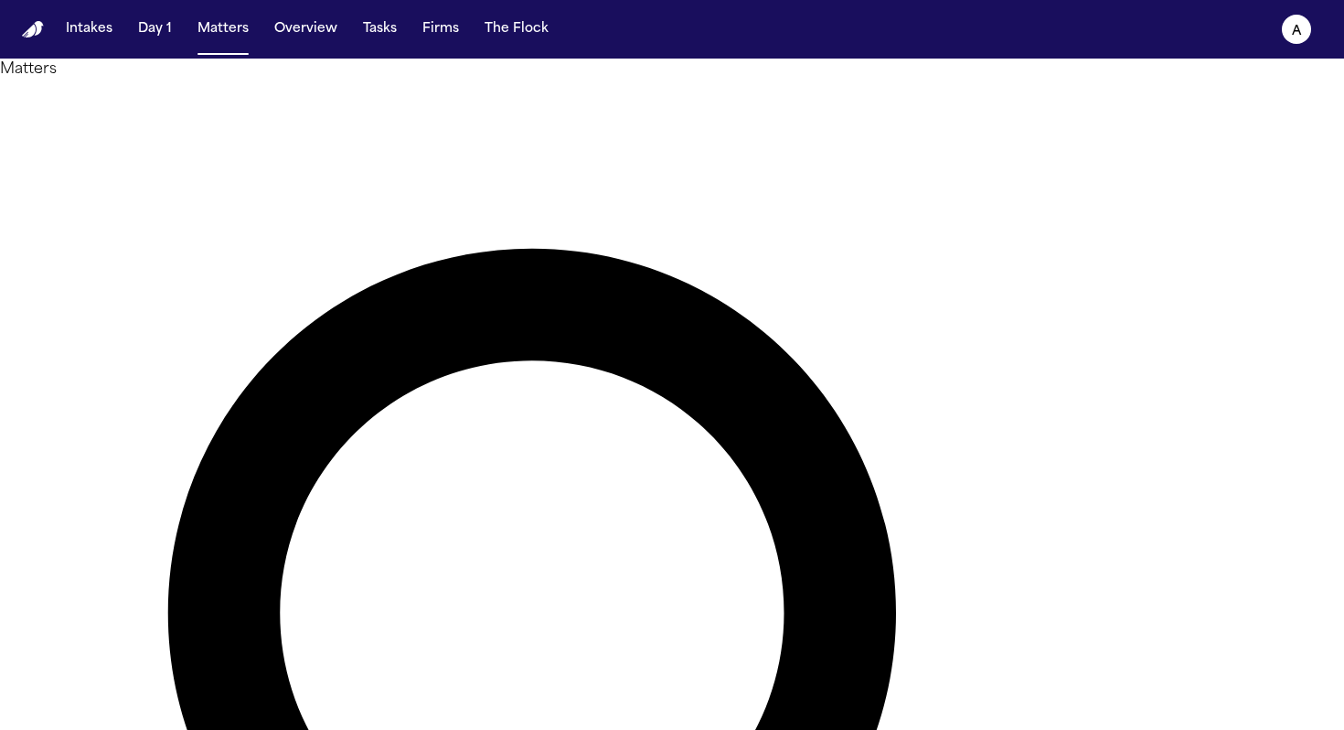
drag, startPoint x: 613, startPoint y: 106, endPoint x: 522, endPoint y: 104, distance: 90.6
type input "*****"
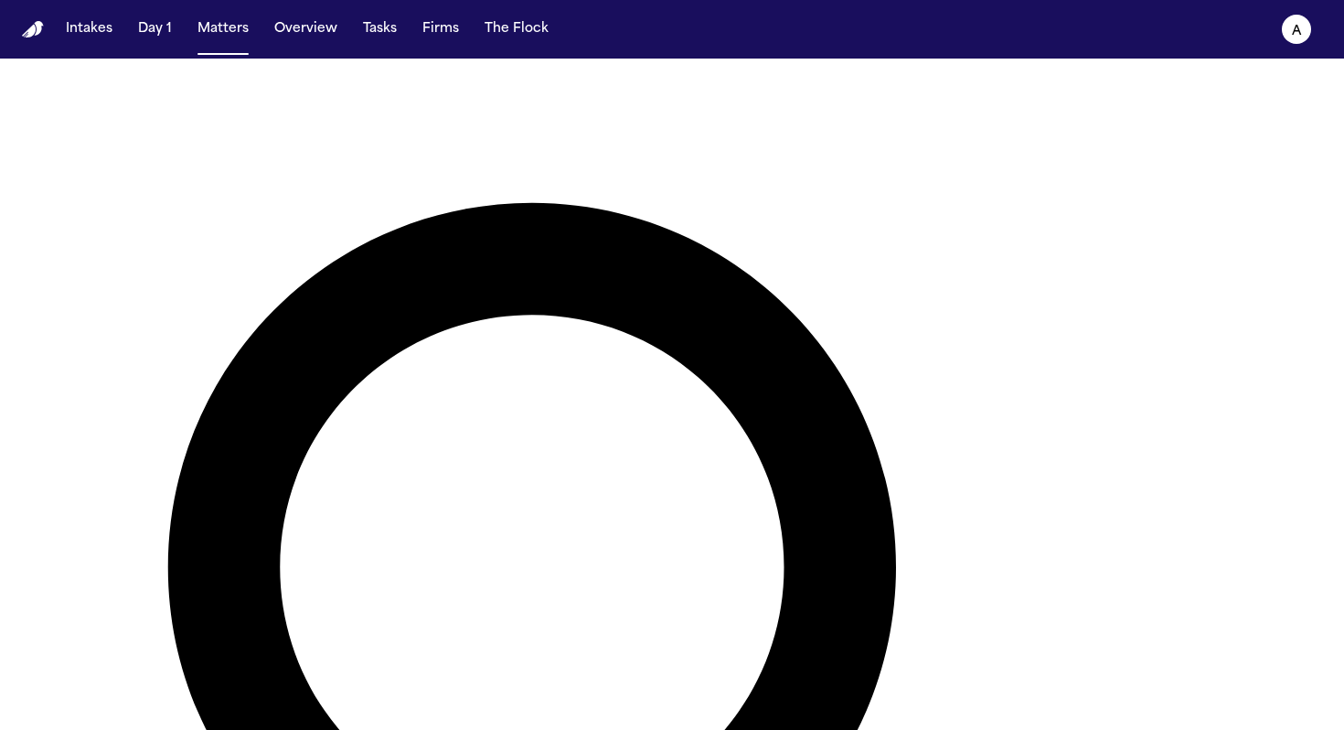
scroll to position [63, 0]
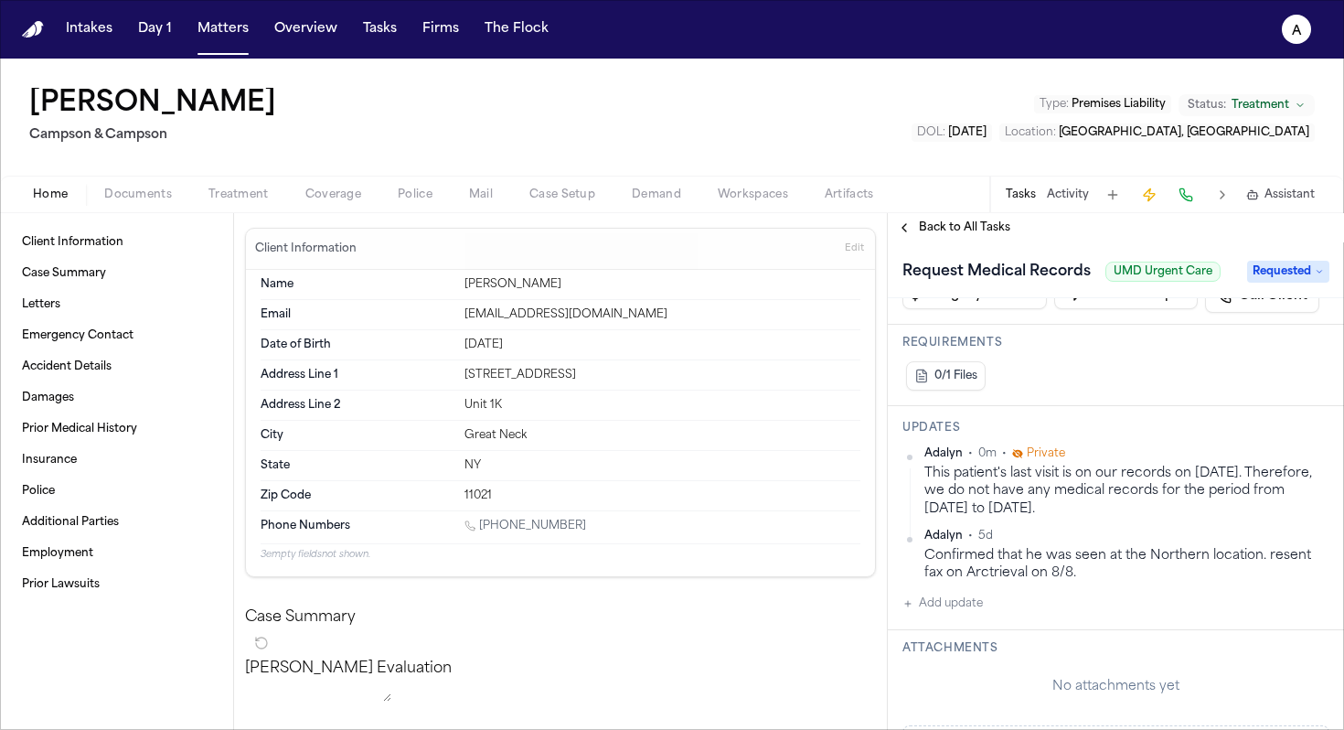
scroll to position [266, 0]
click at [663, 231] on span "Back to All Tasks" at bounding box center [964, 227] width 91 height 15
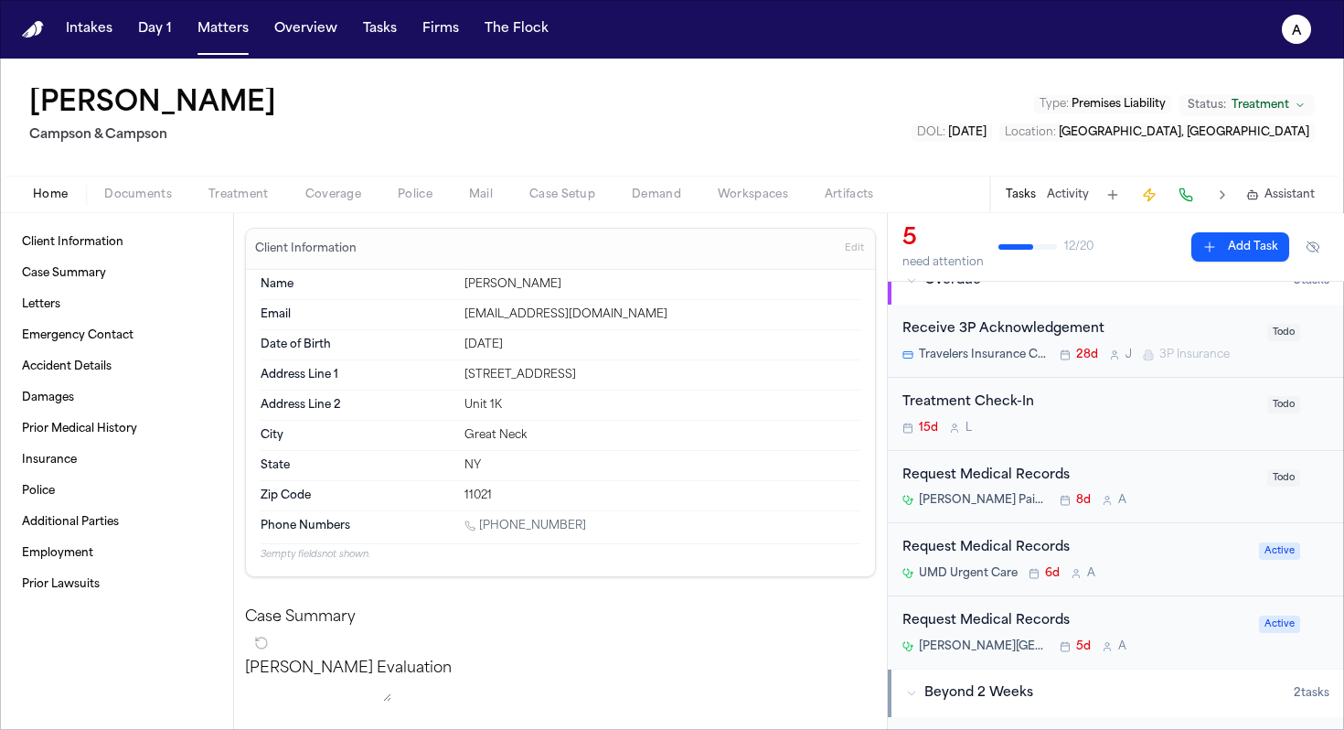
scroll to position [34, 0]
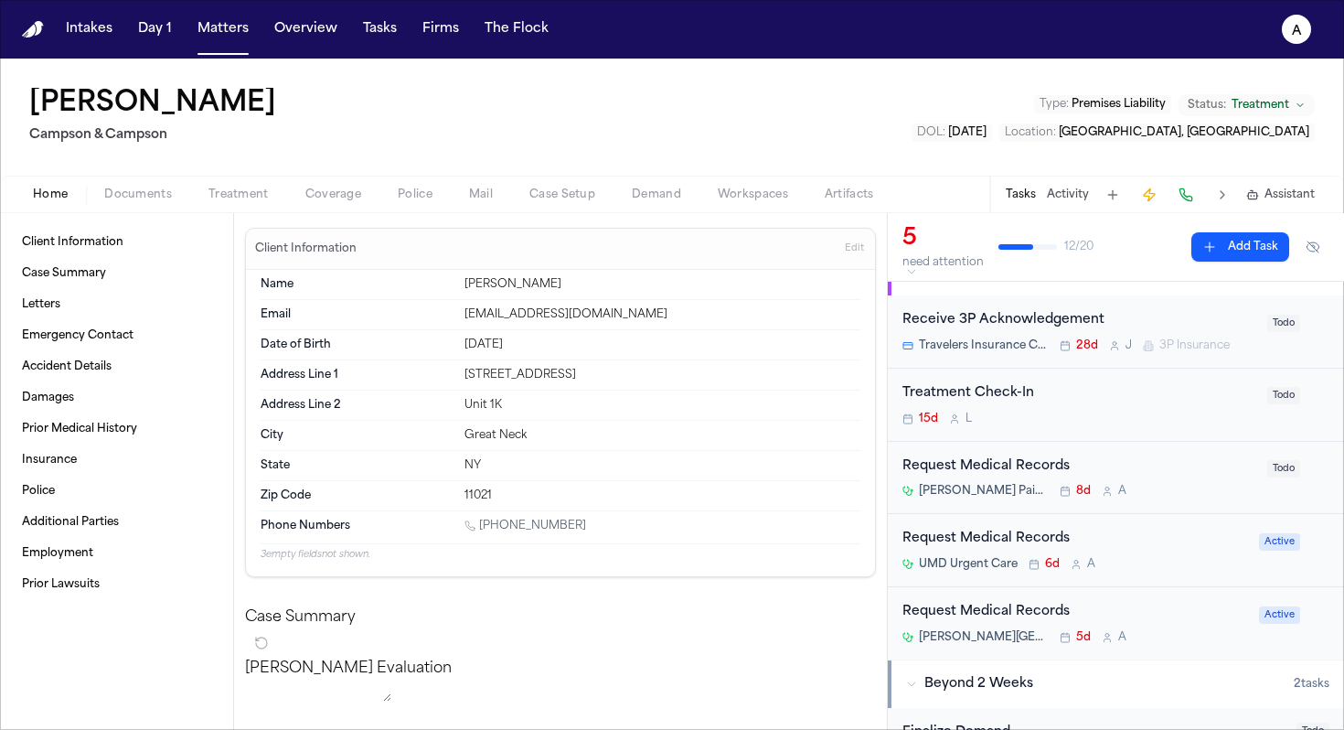
click at [663, 500] on div "Request Medical Records UMD Urgent Care 6d A" at bounding box center [1076, 550] width 346 height 43
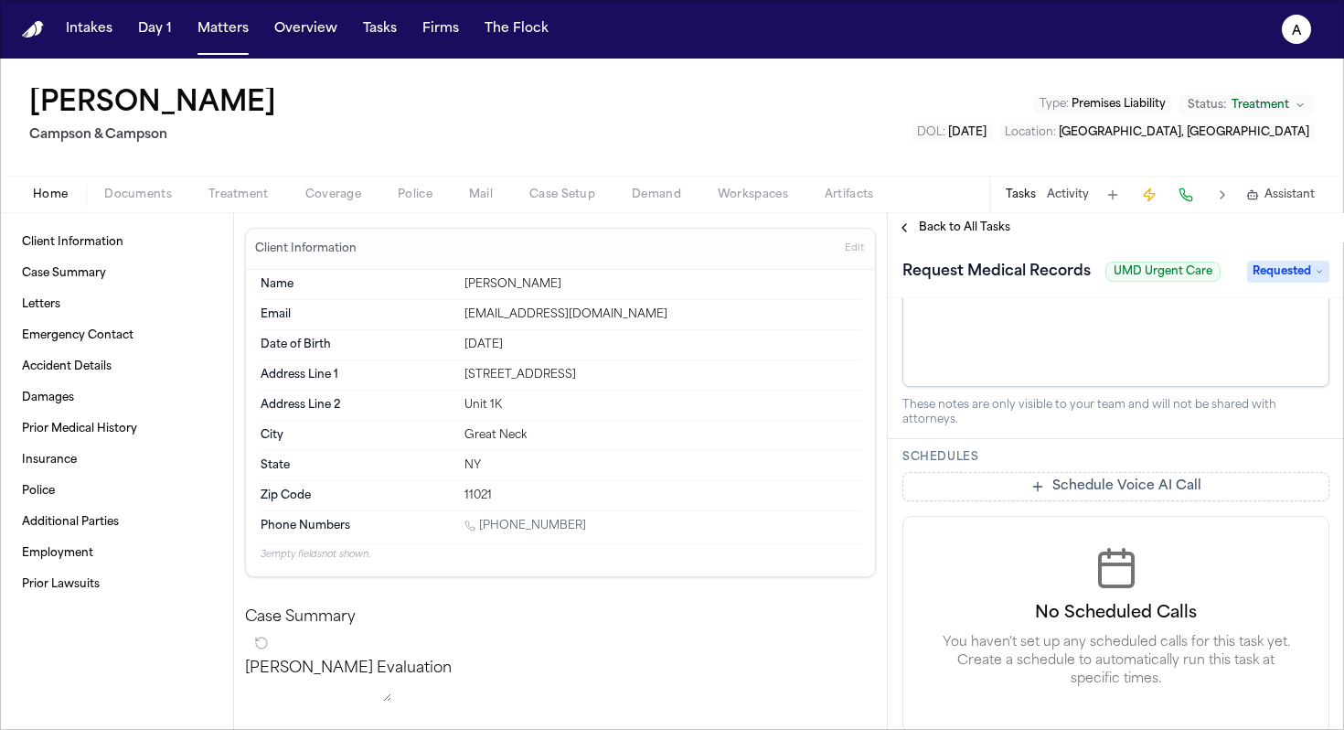
scroll to position [858, 0]
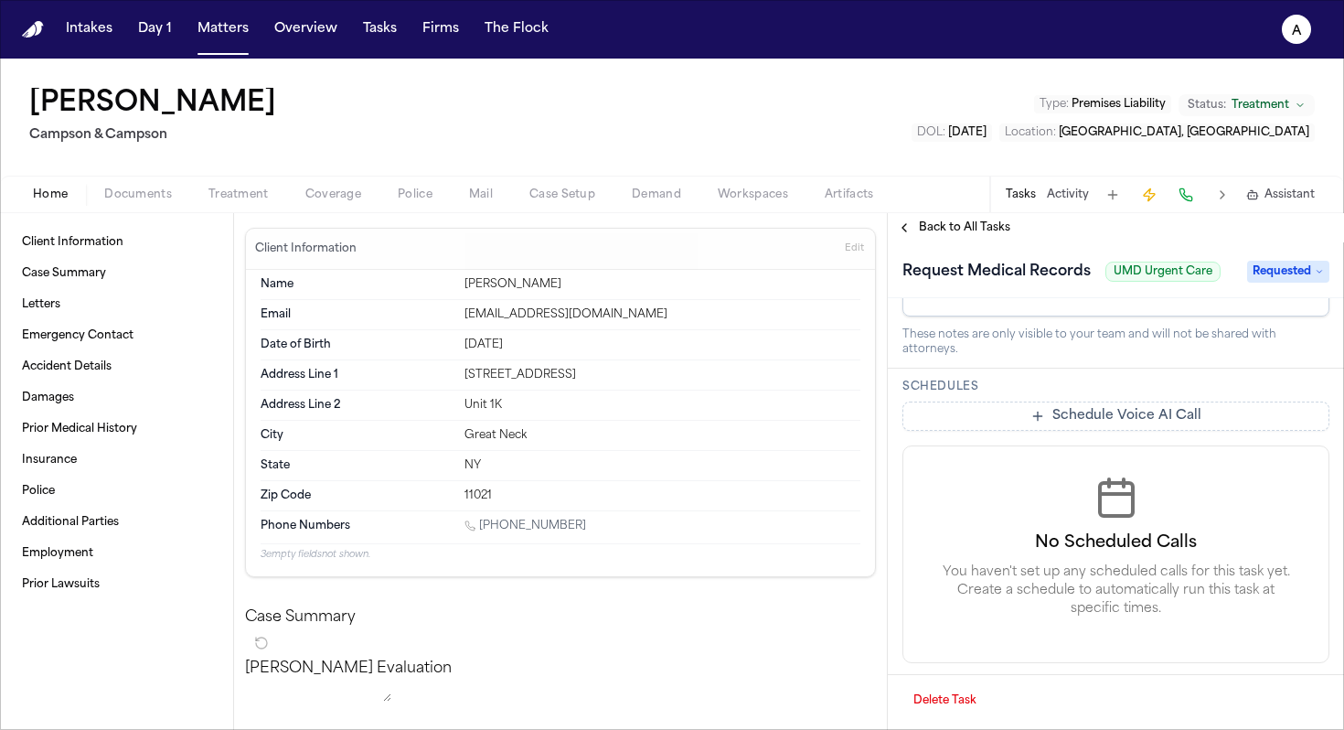
click at [663, 226] on span "Back to All Tasks" at bounding box center [964, 227] width 91 height 15
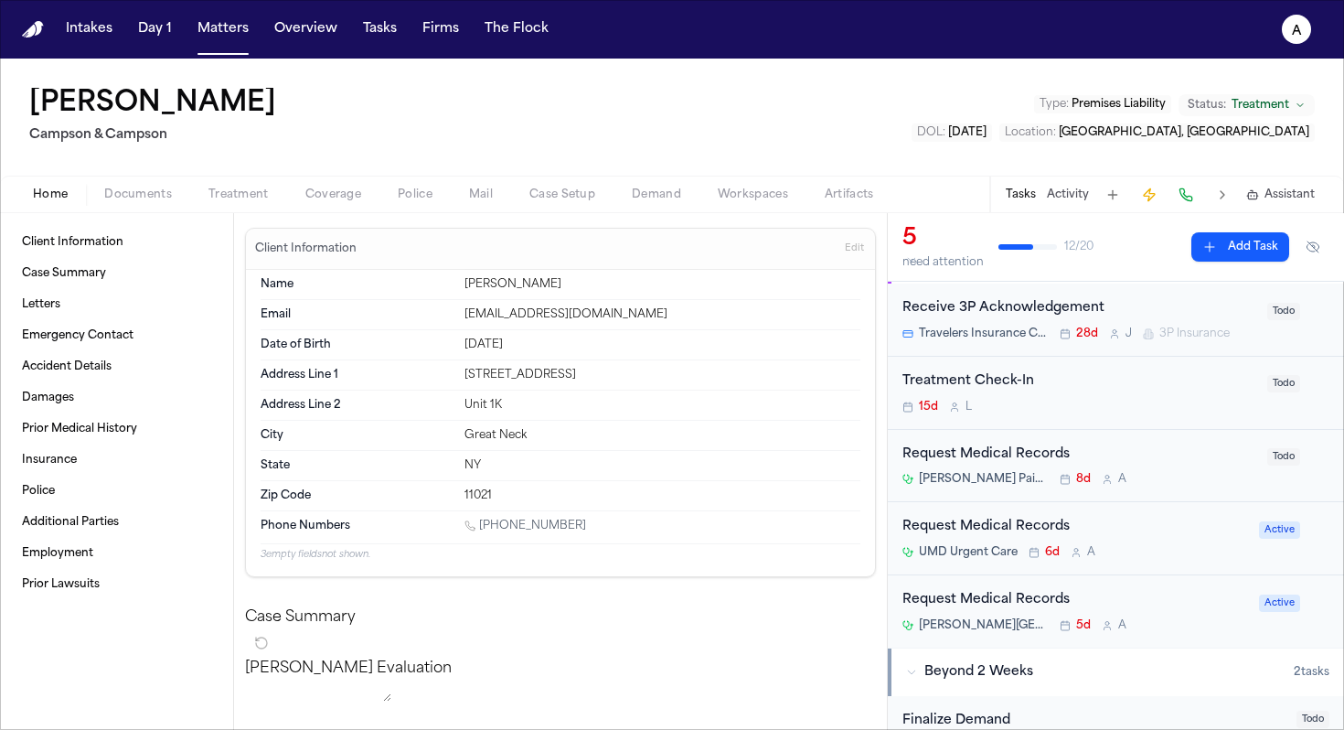
scroll to position [82, 0]
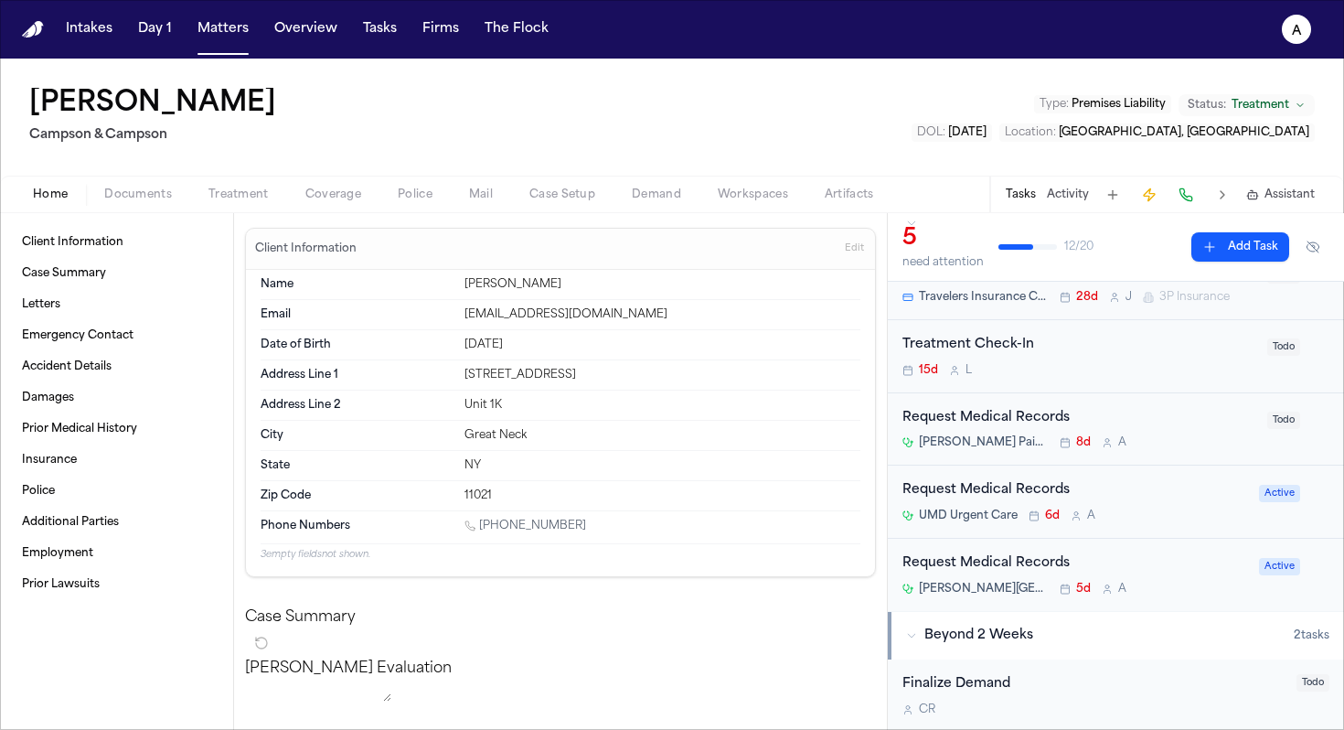
click at [309, 31] on button "Overview" at bounding box center [306, 29] width 78 height 33
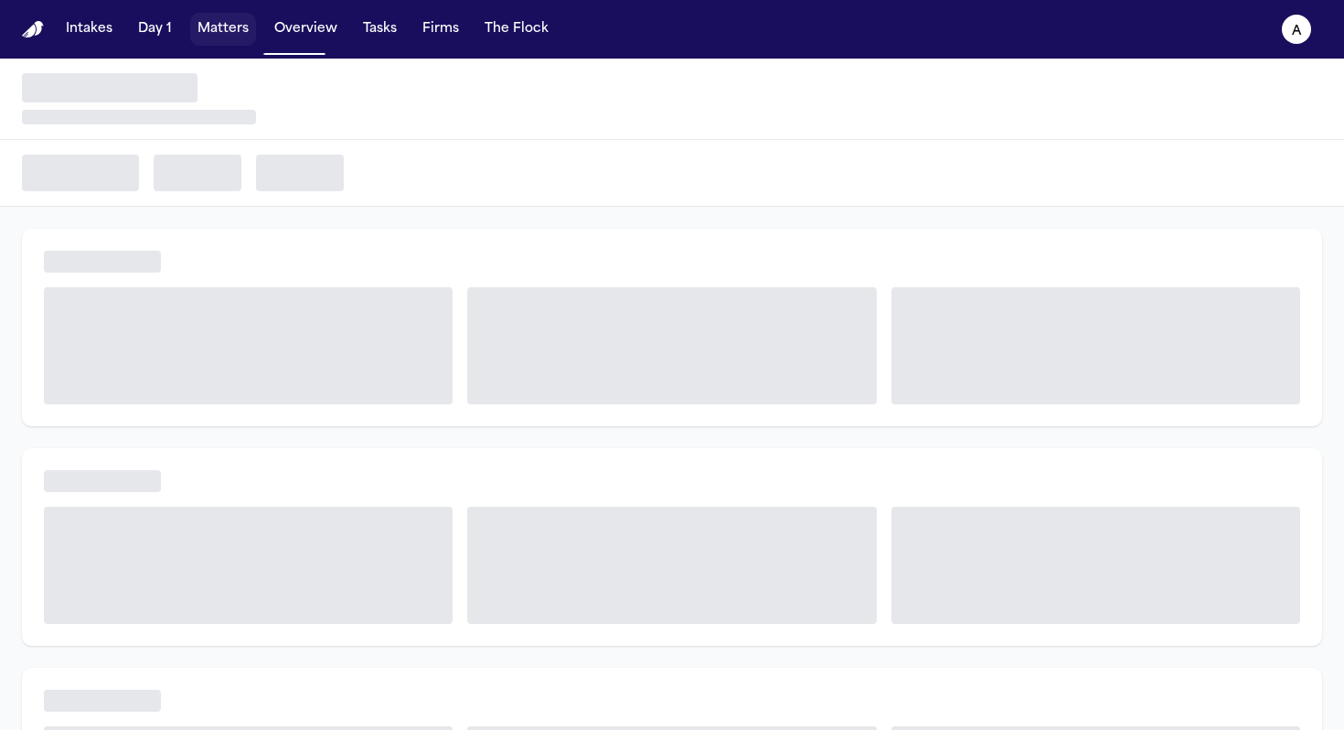
click at [241, 32] on button "Matters" at bounding box center [223, 29] width 66 height 33
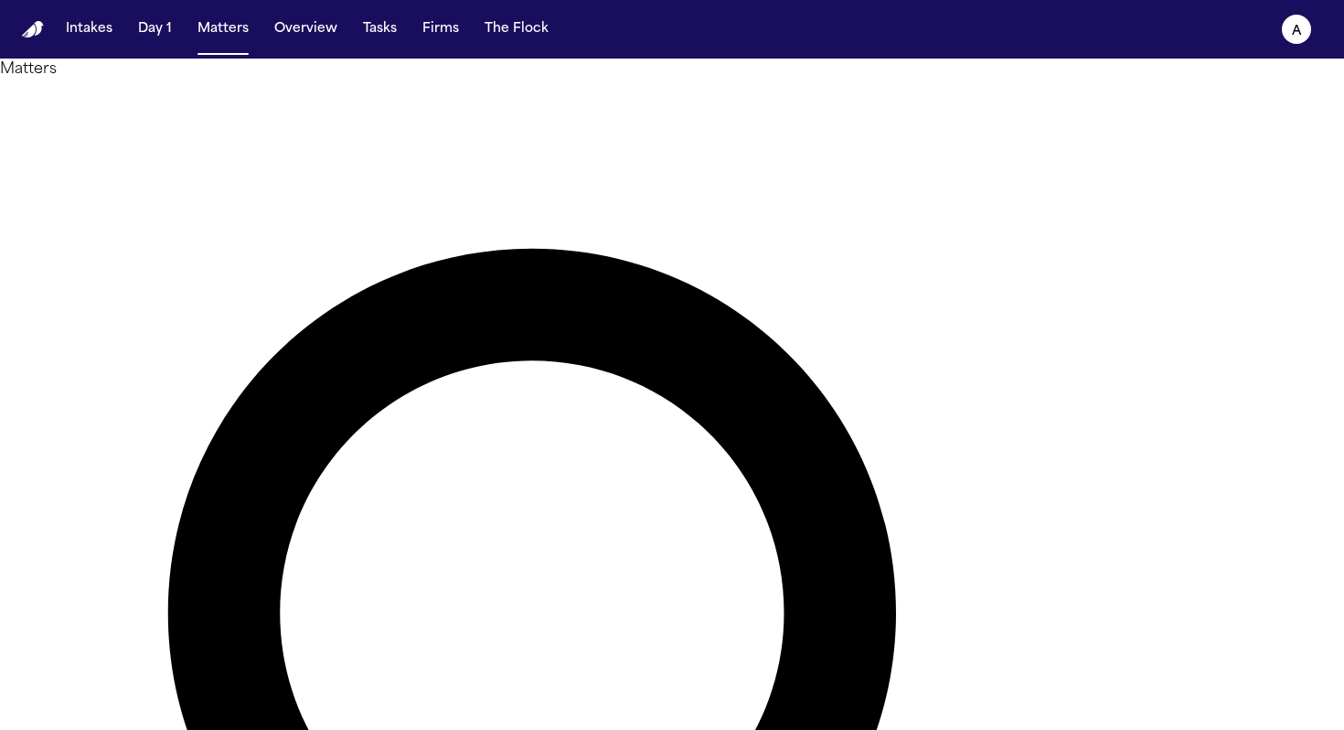
drag, startPoint x: 589, startPoint y: 109, endPoint x: 444, endPoint y: 91, distance: 145.5
type input "********"
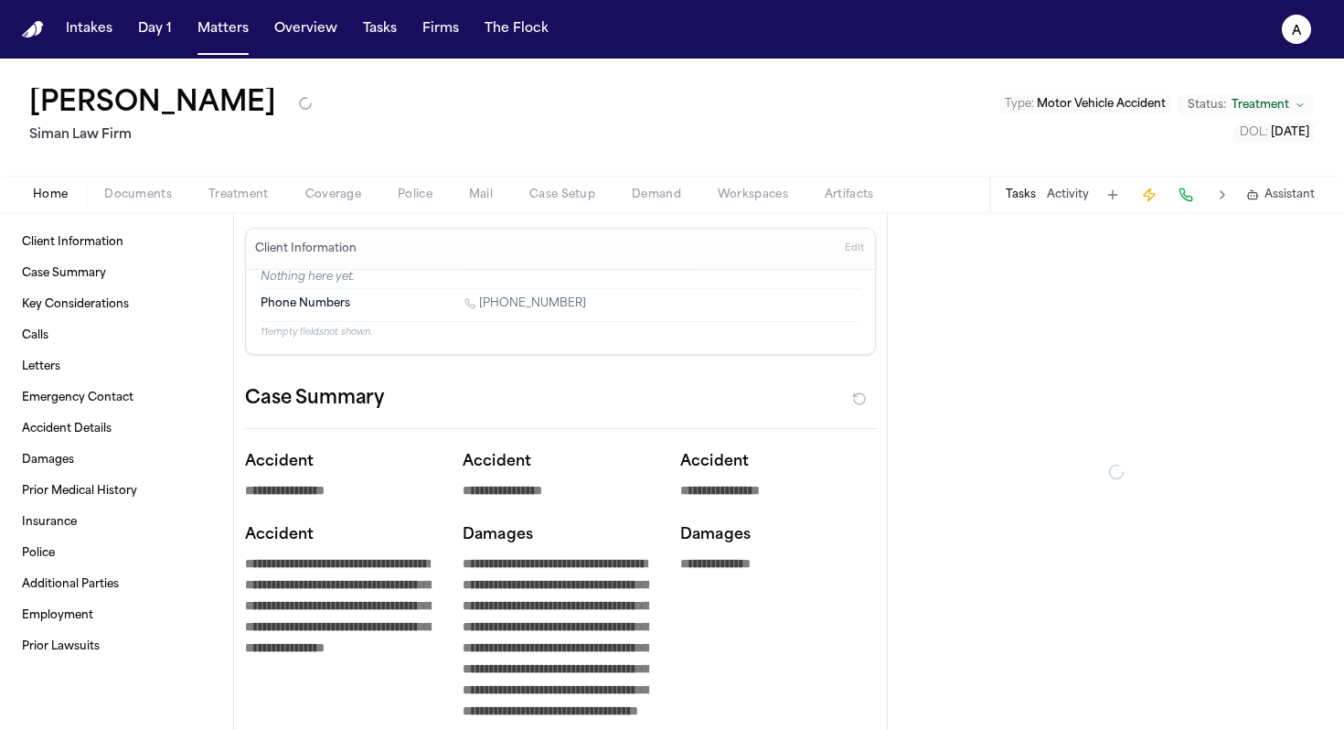
type textarea "*"
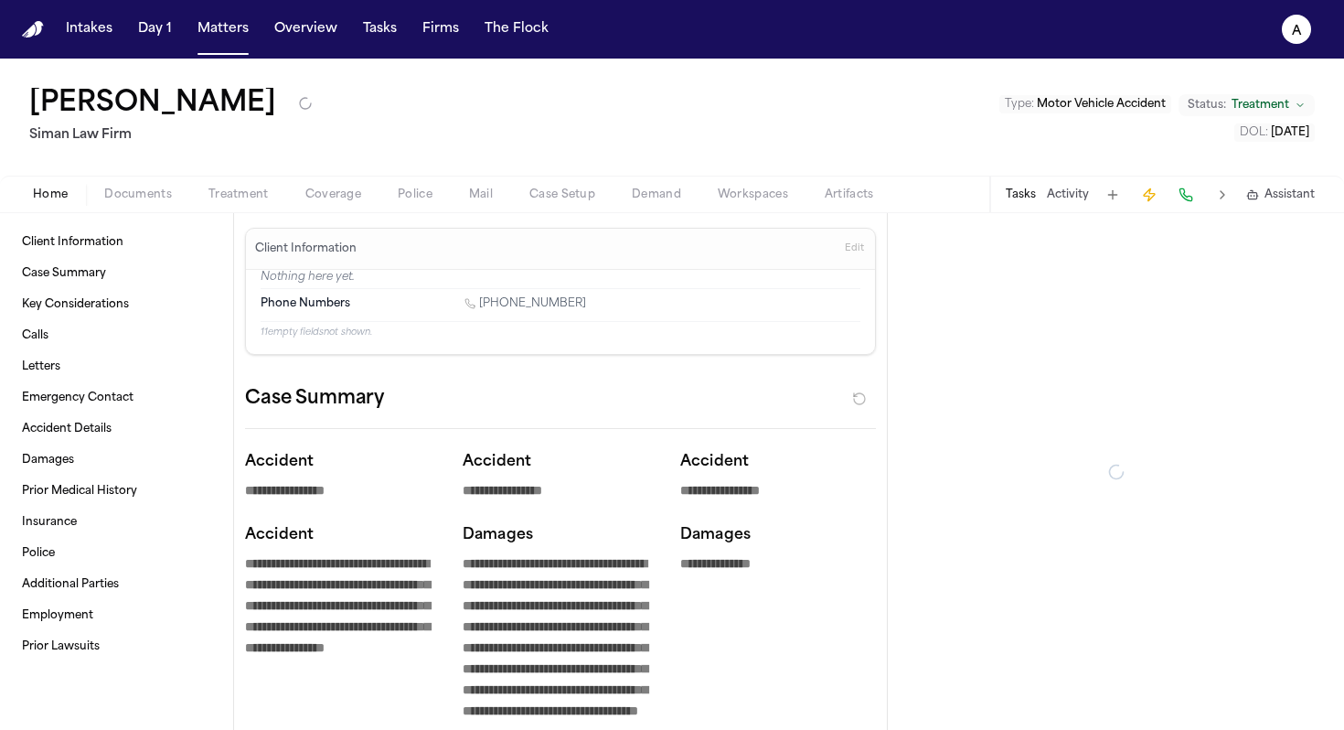
type textarea "*"
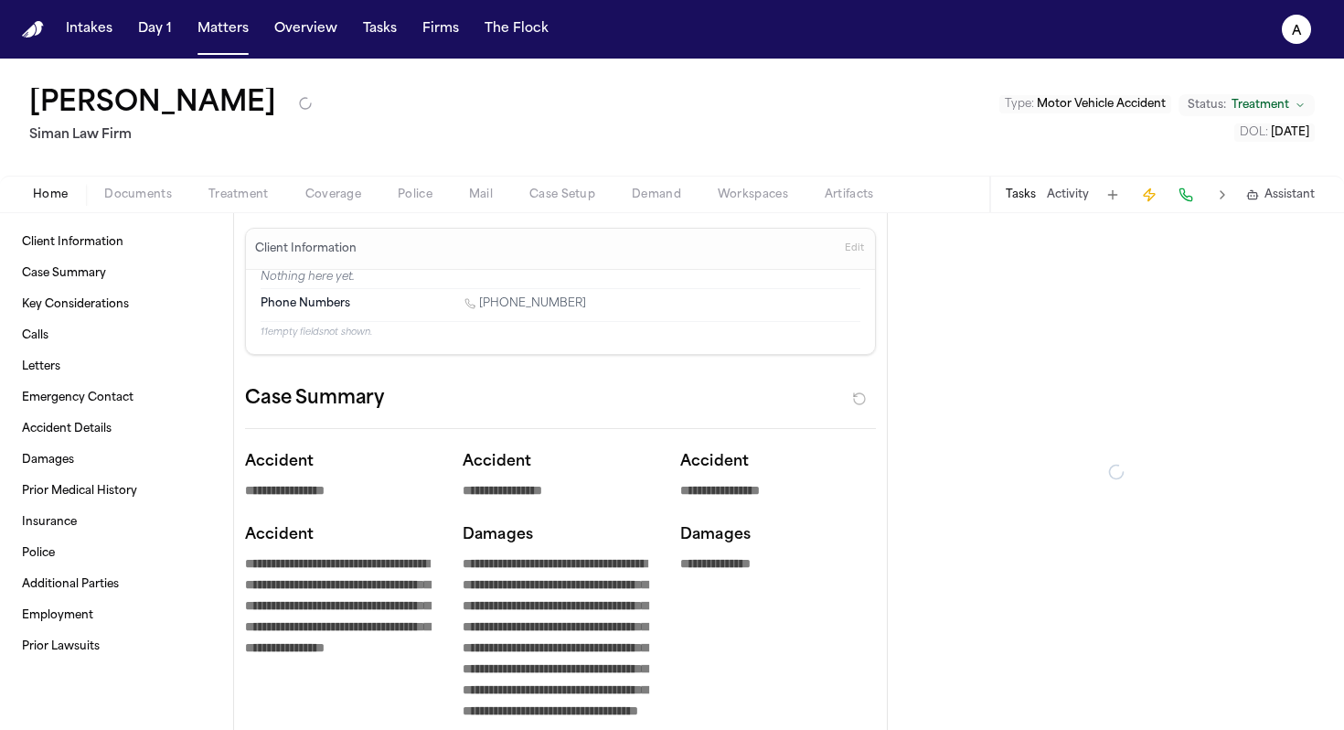
type textarea "*"
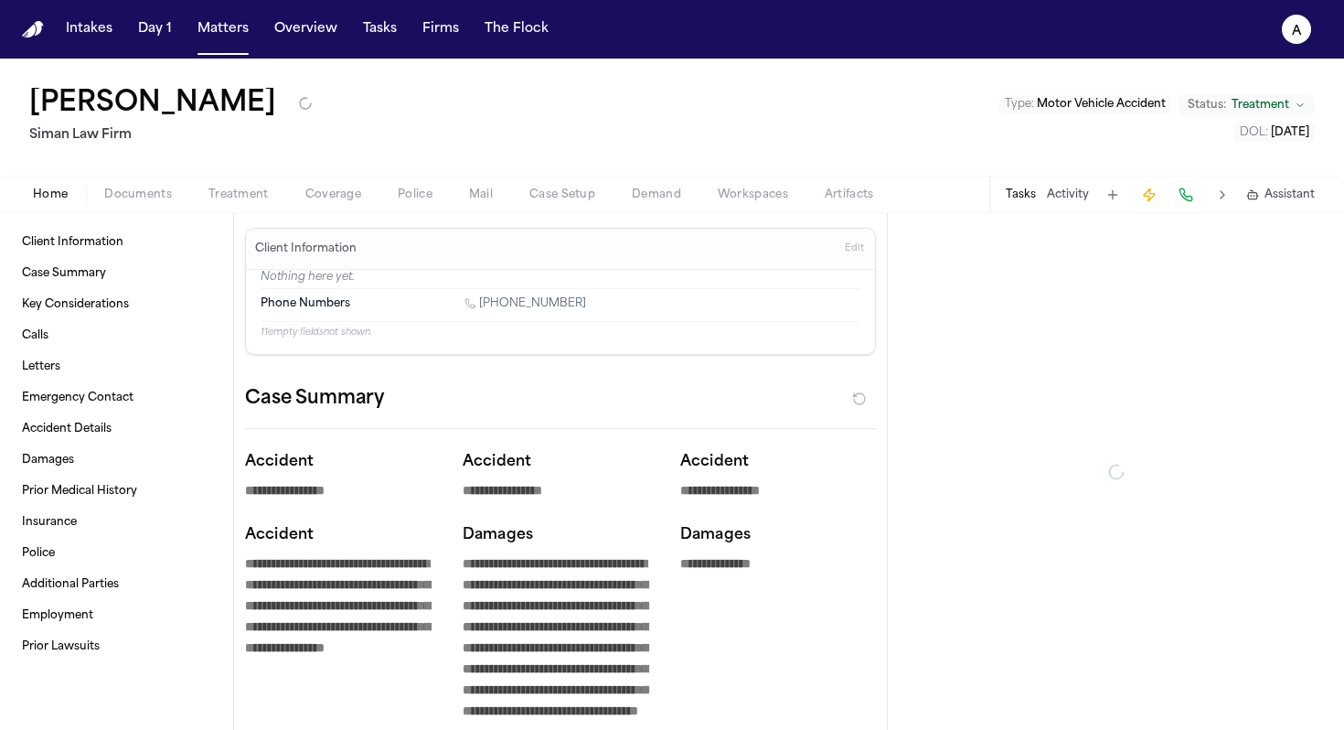
type textarea "*"
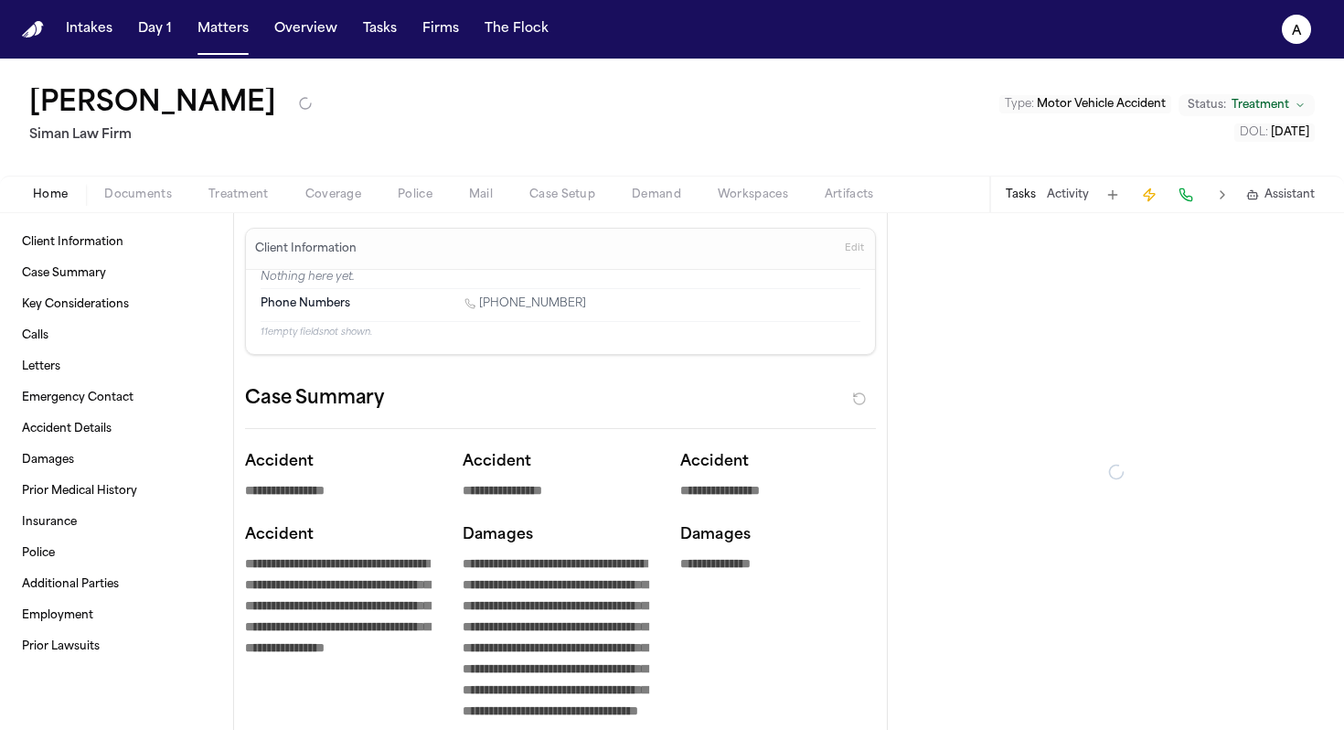
type textarea "*"
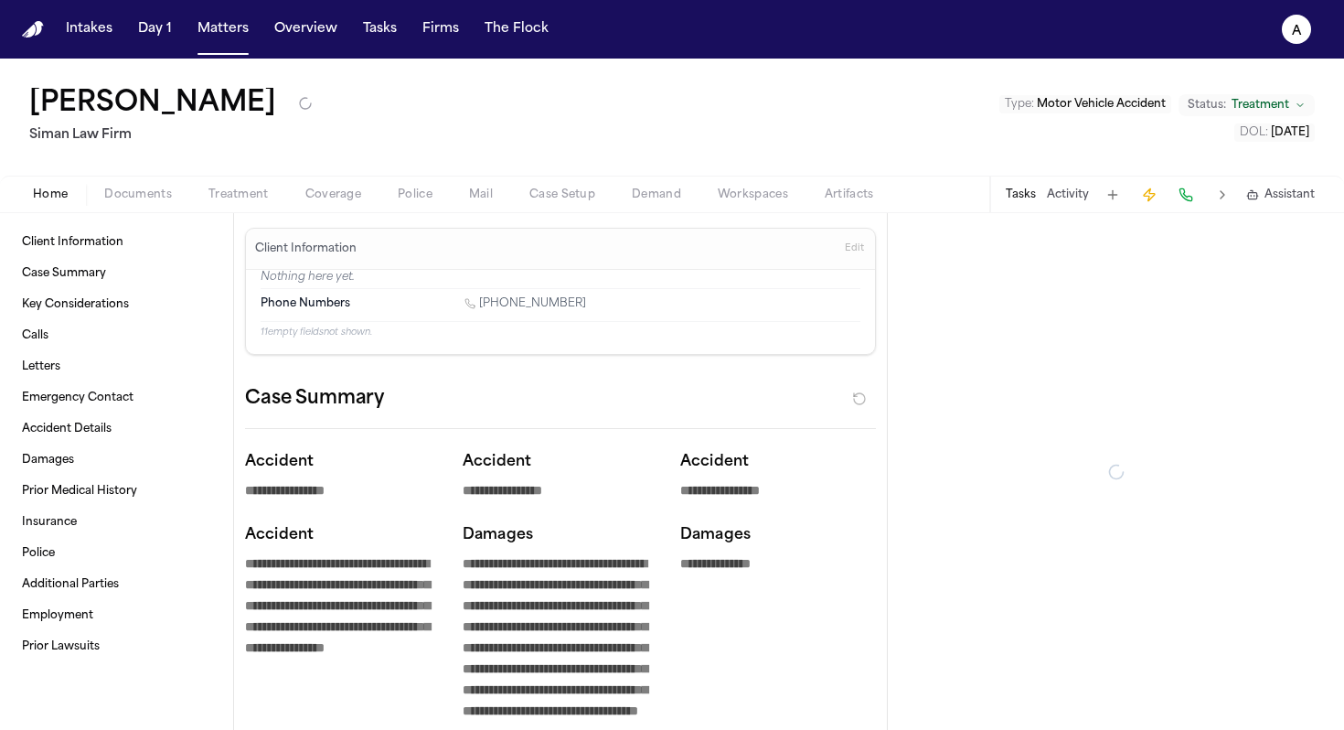
type textarea "*"
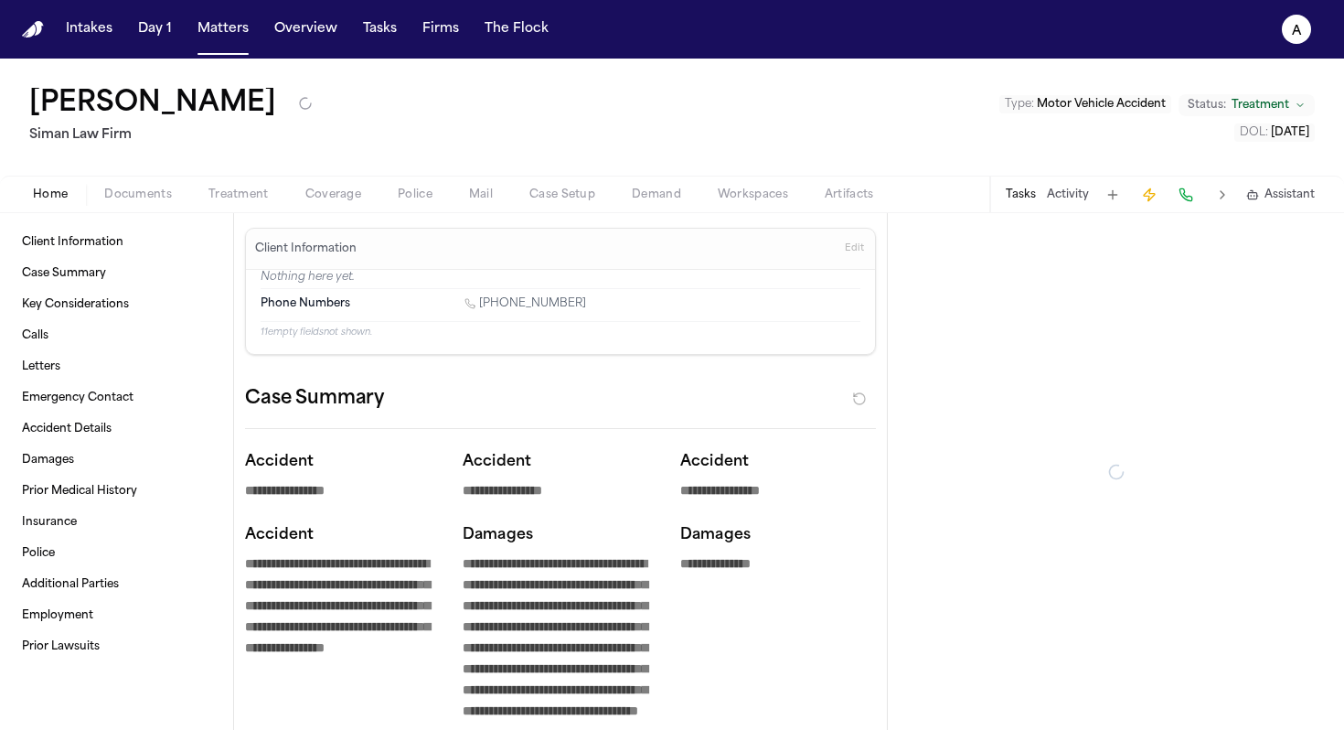
type textarea "*"
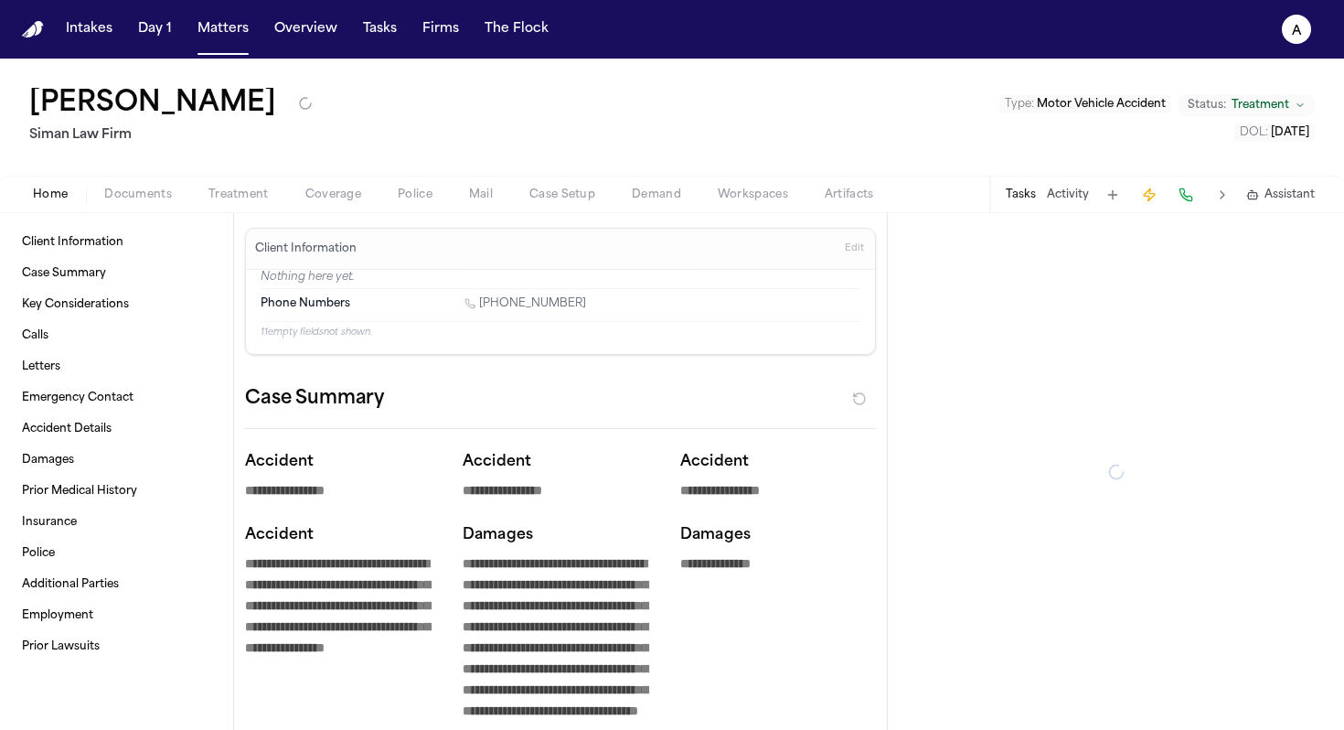
type textarea "*"
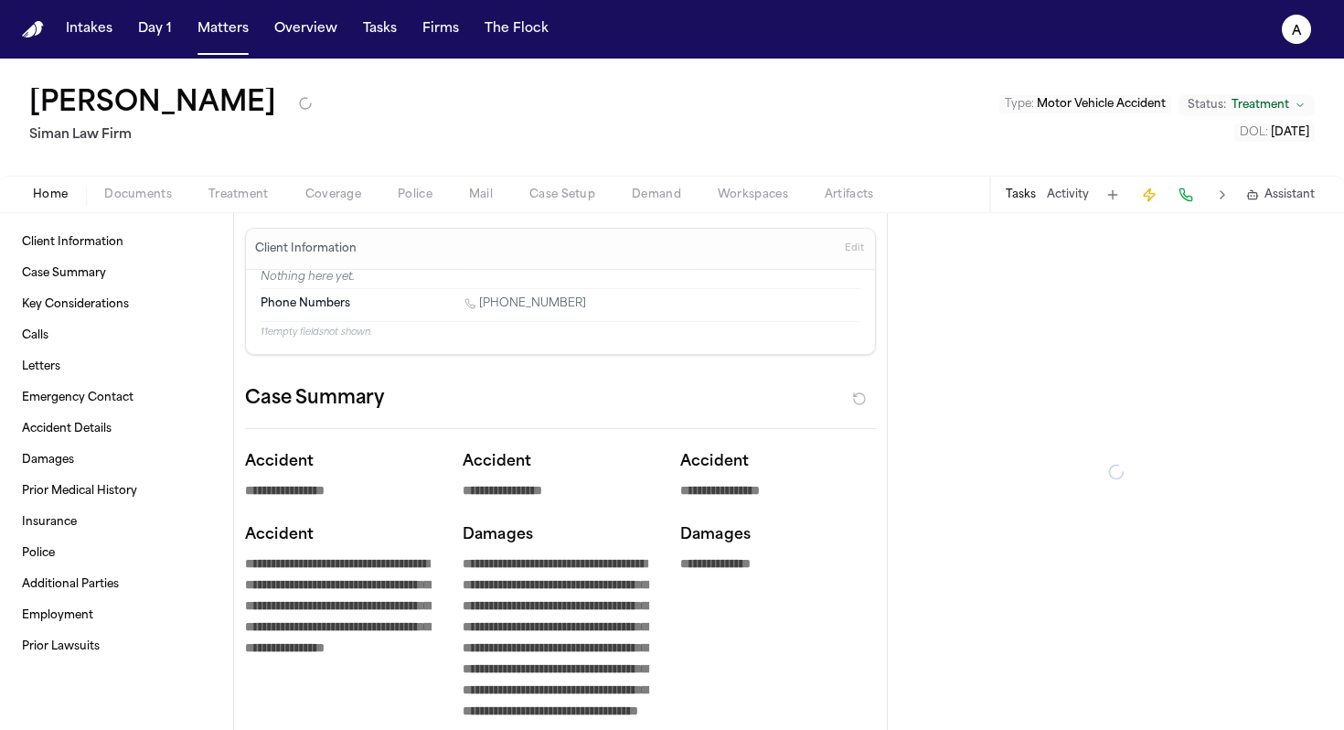
type textarea "*"
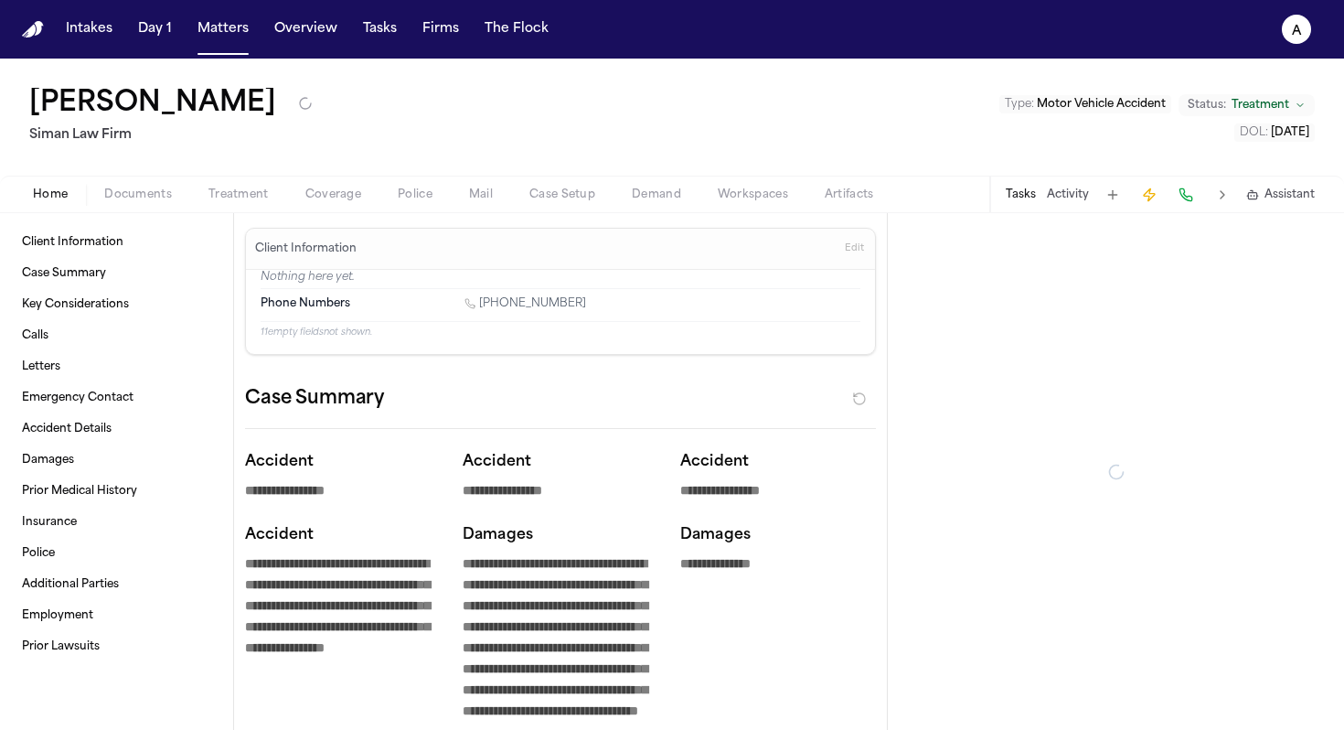
type textarea "*"
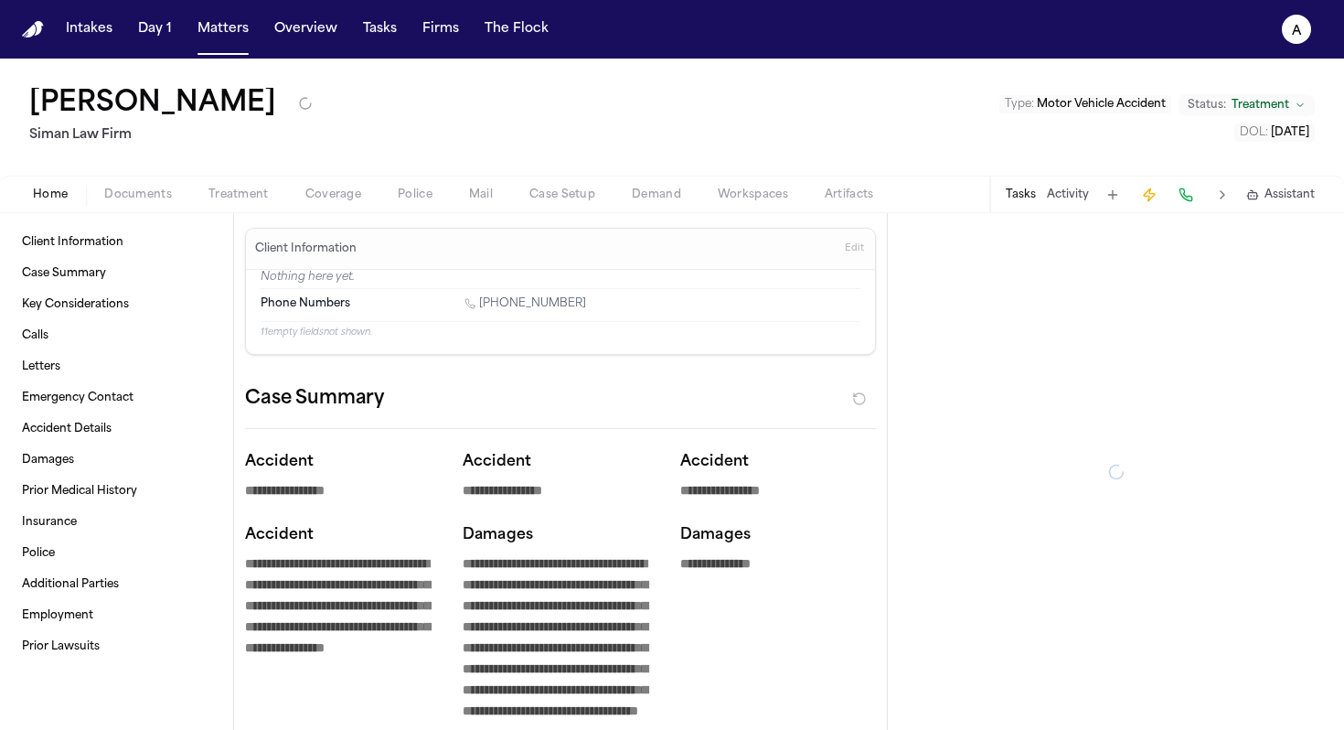
type textarea "*"
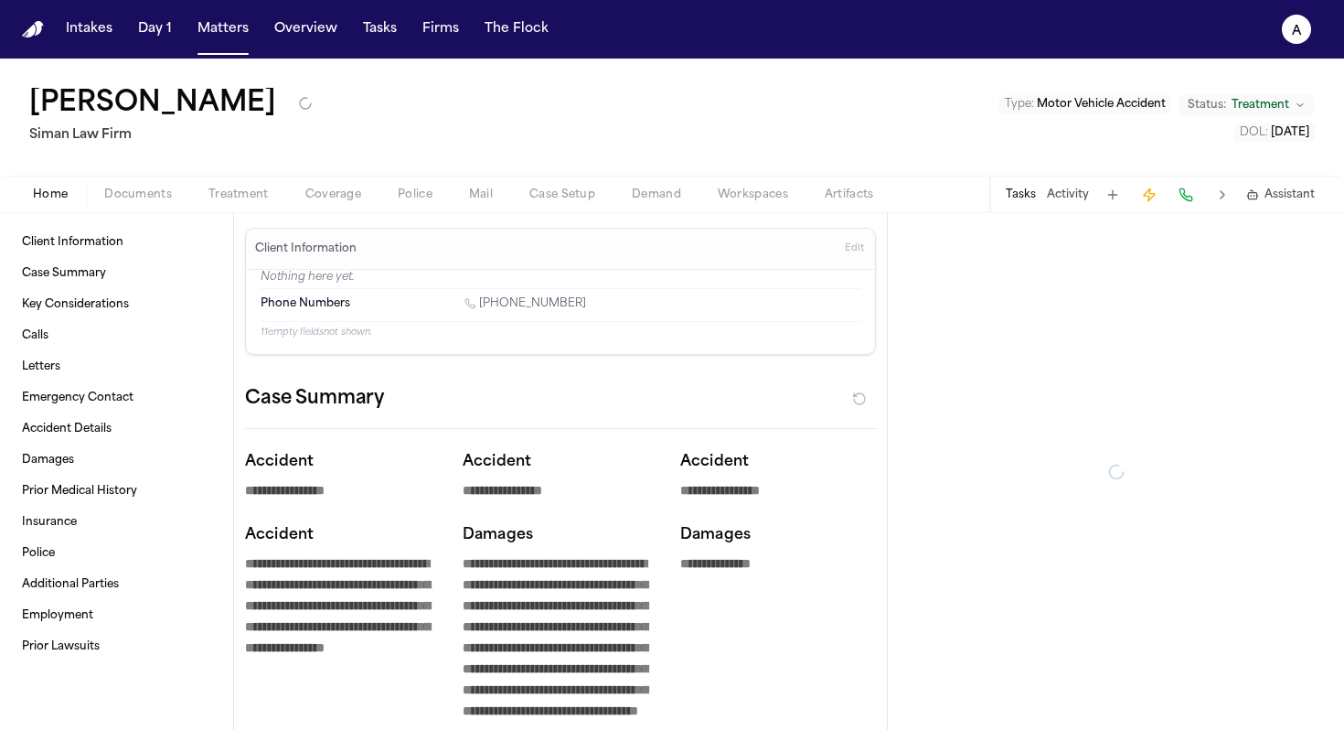
type textarea "*"
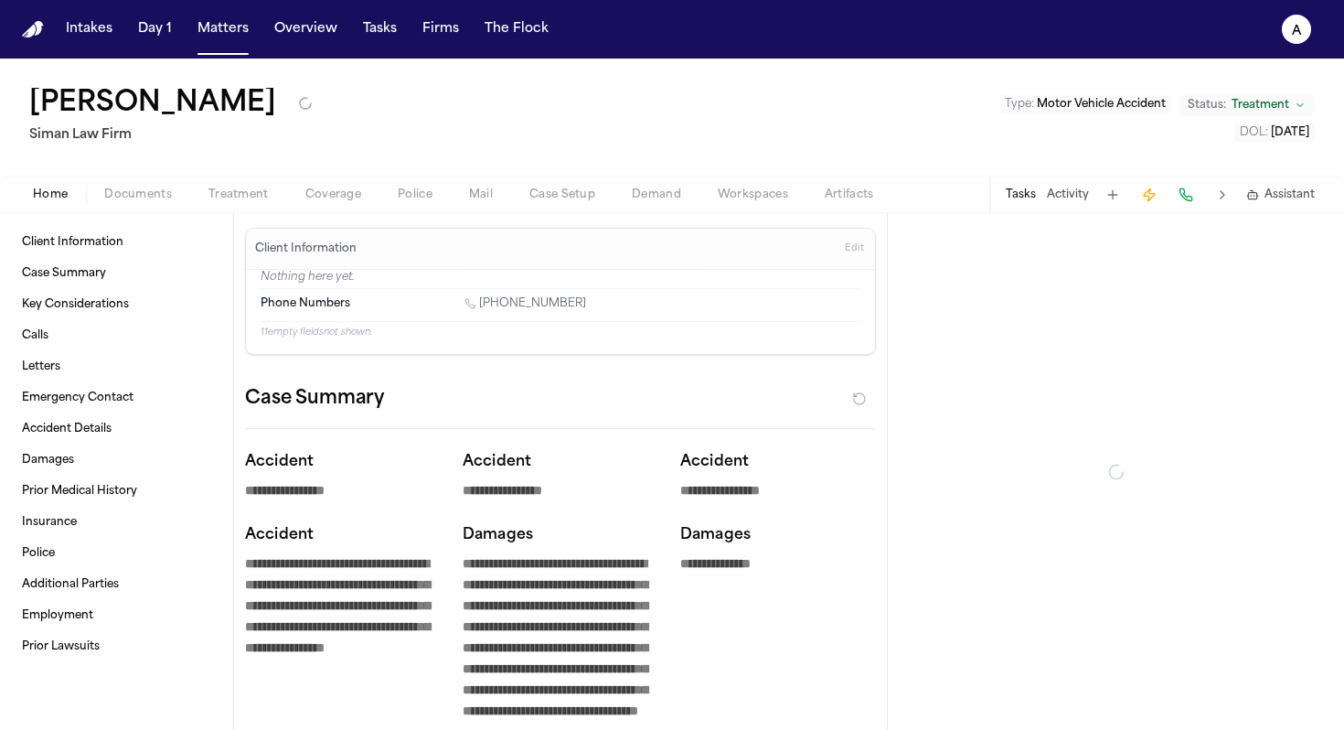
type textarea "*"
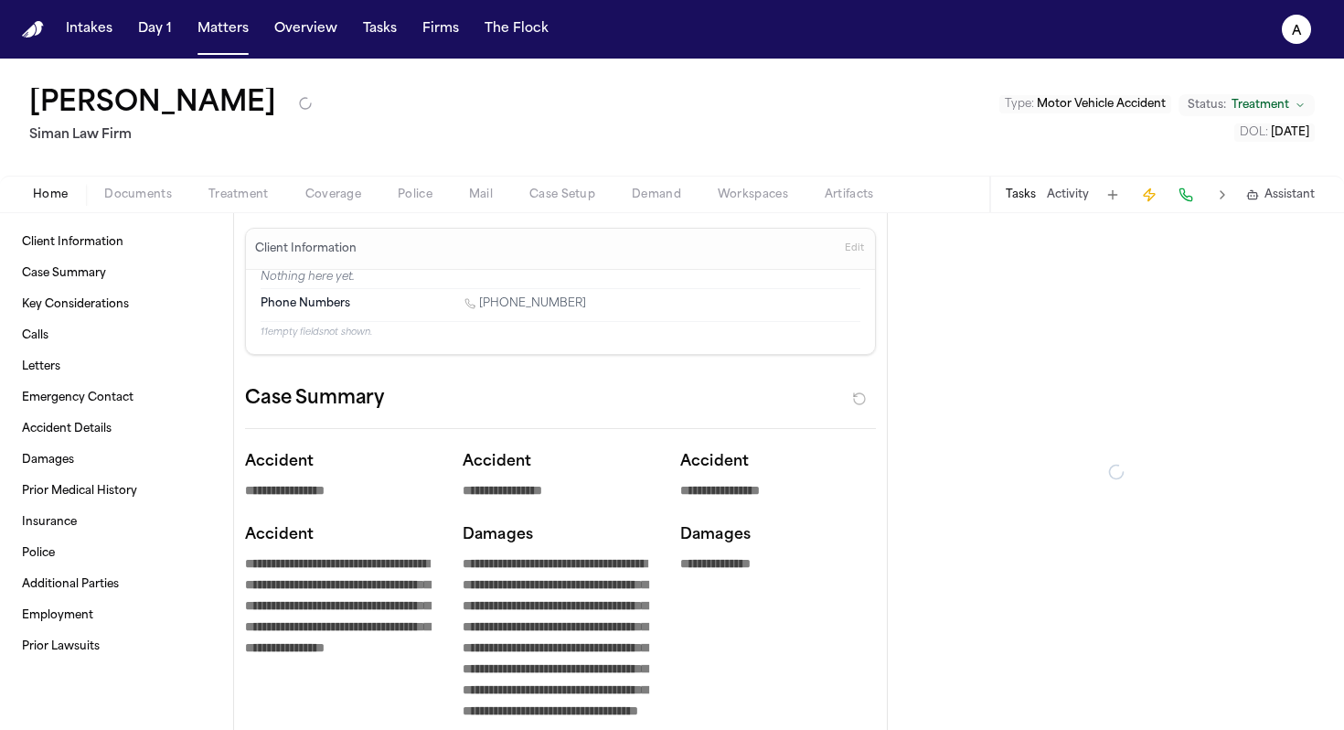
type textarea "*"
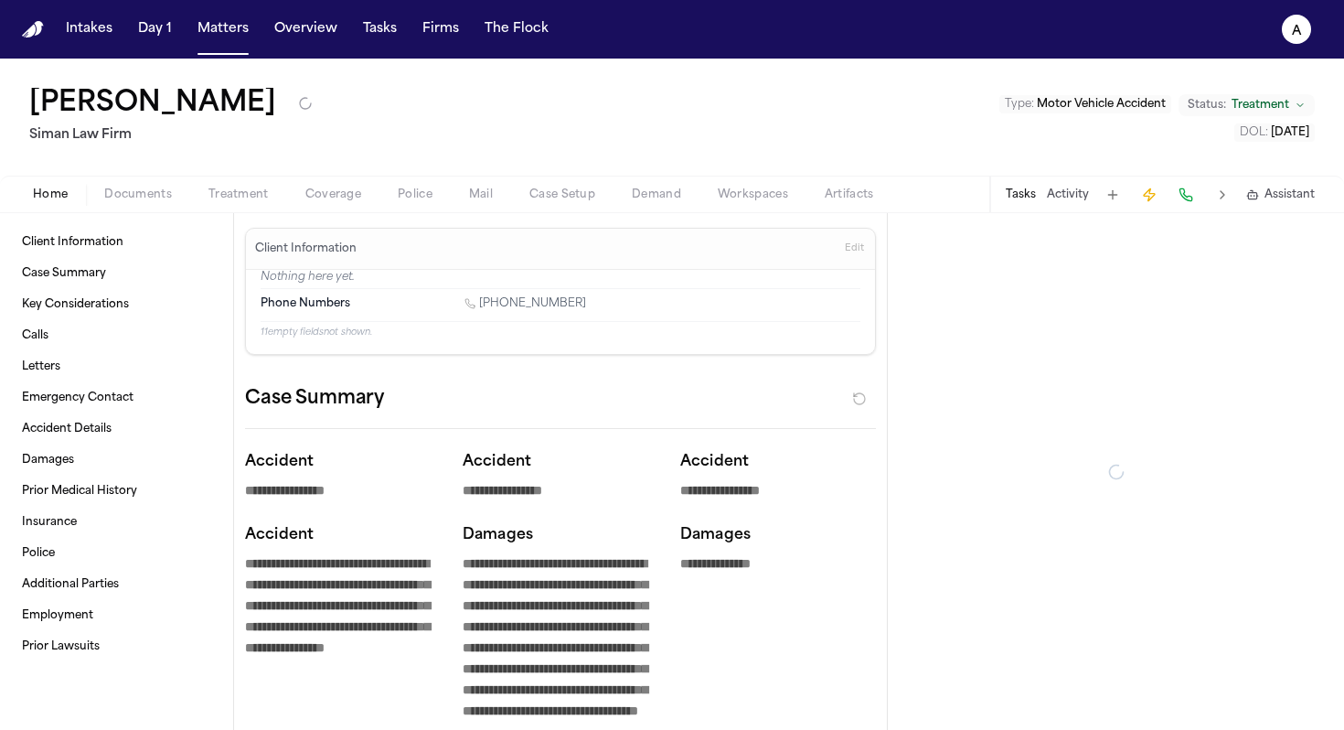
type textarea "*"
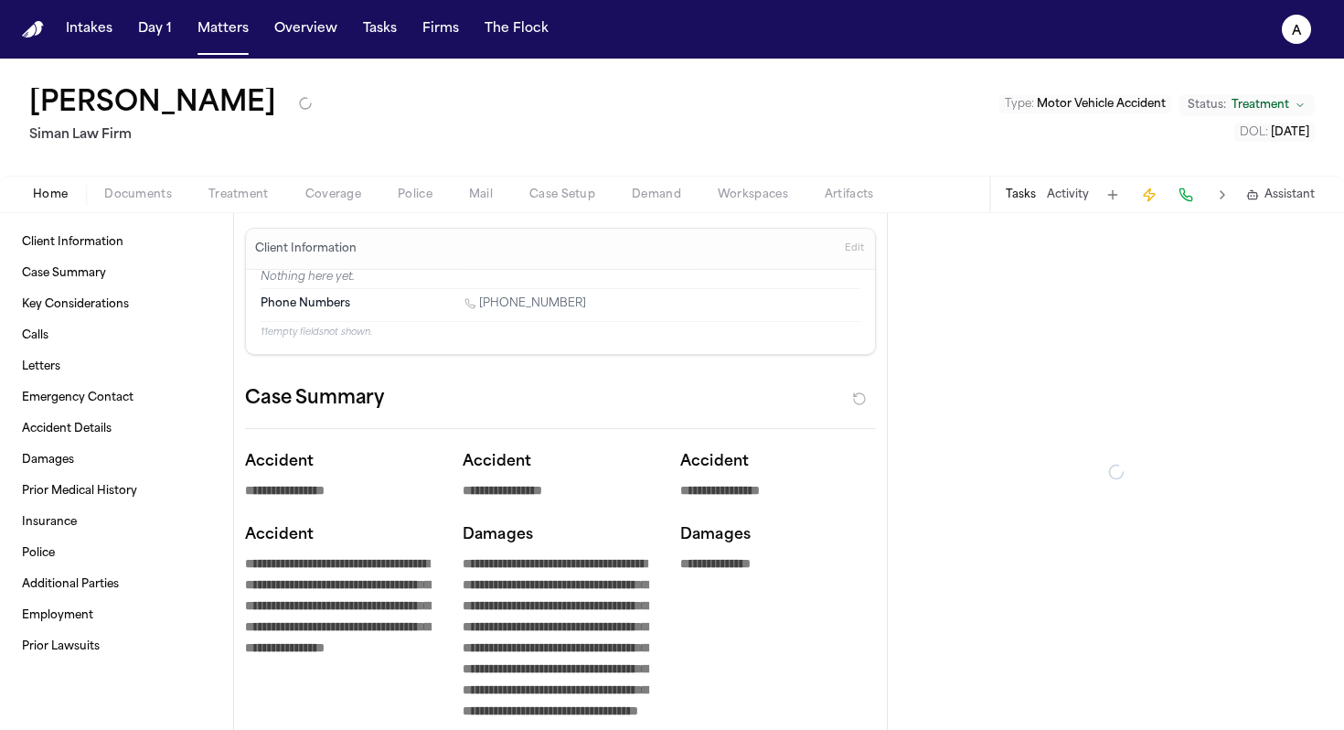
type textarea "*"
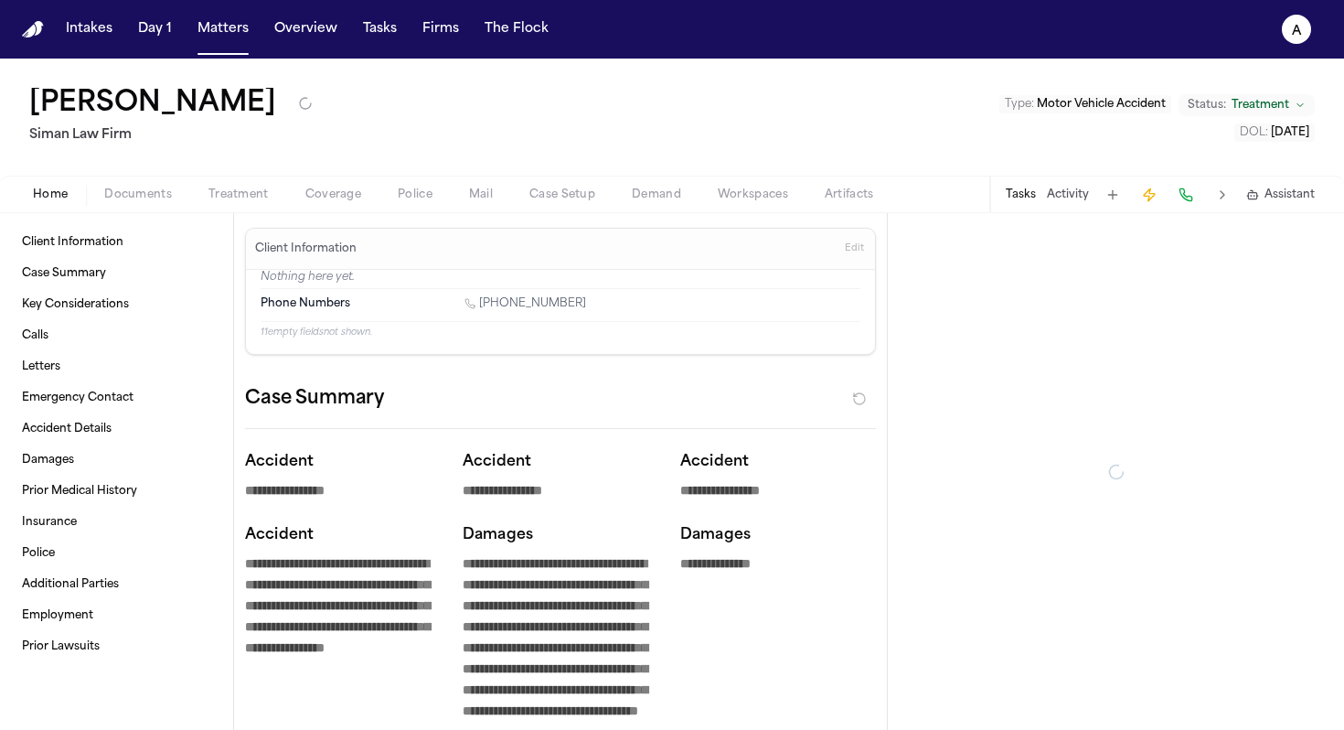
type textarea "*"
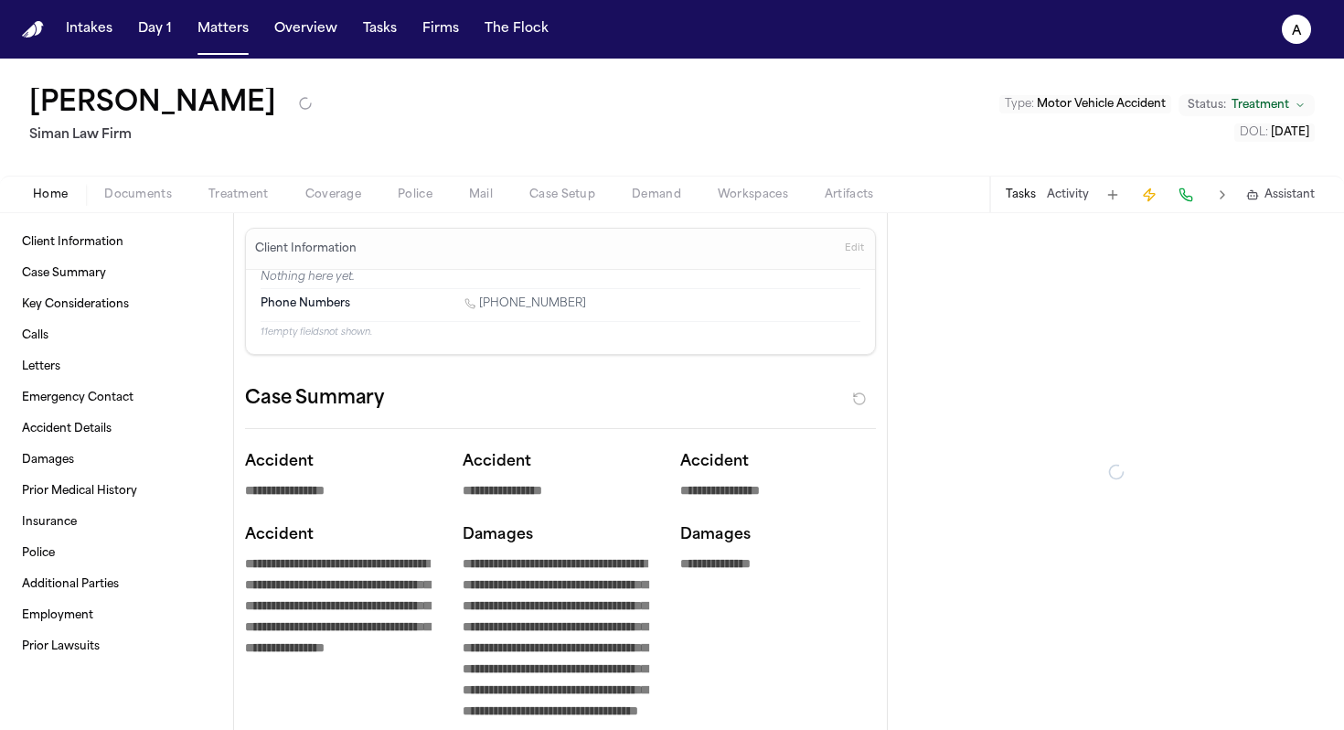
type textarea "*"
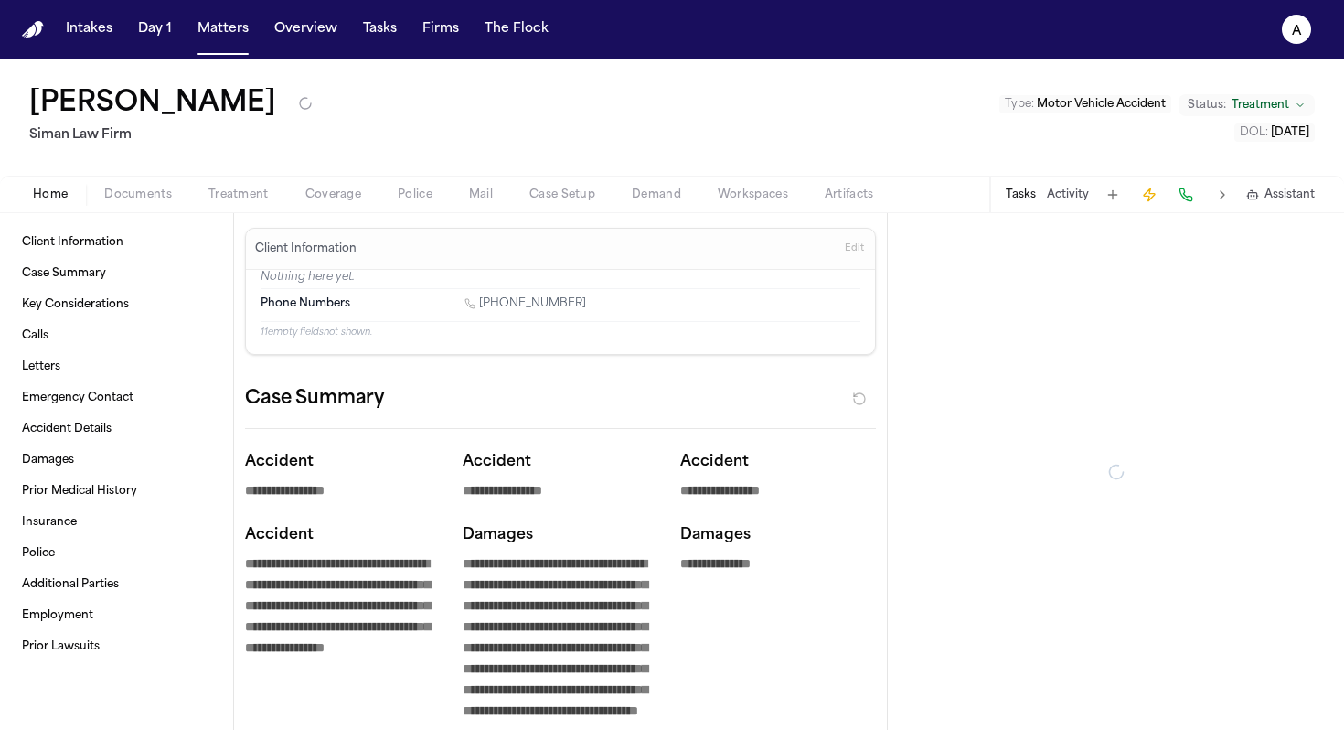
type textarea "*"
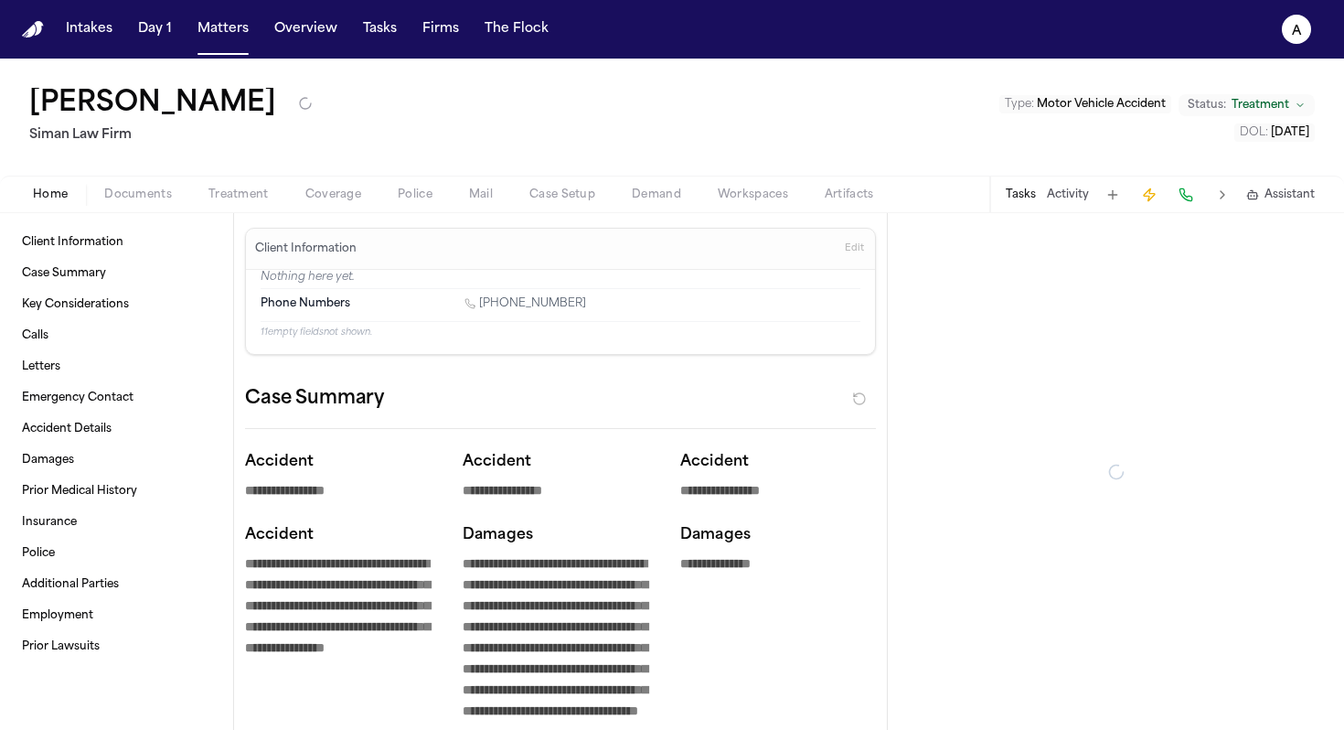
type textarea "*"
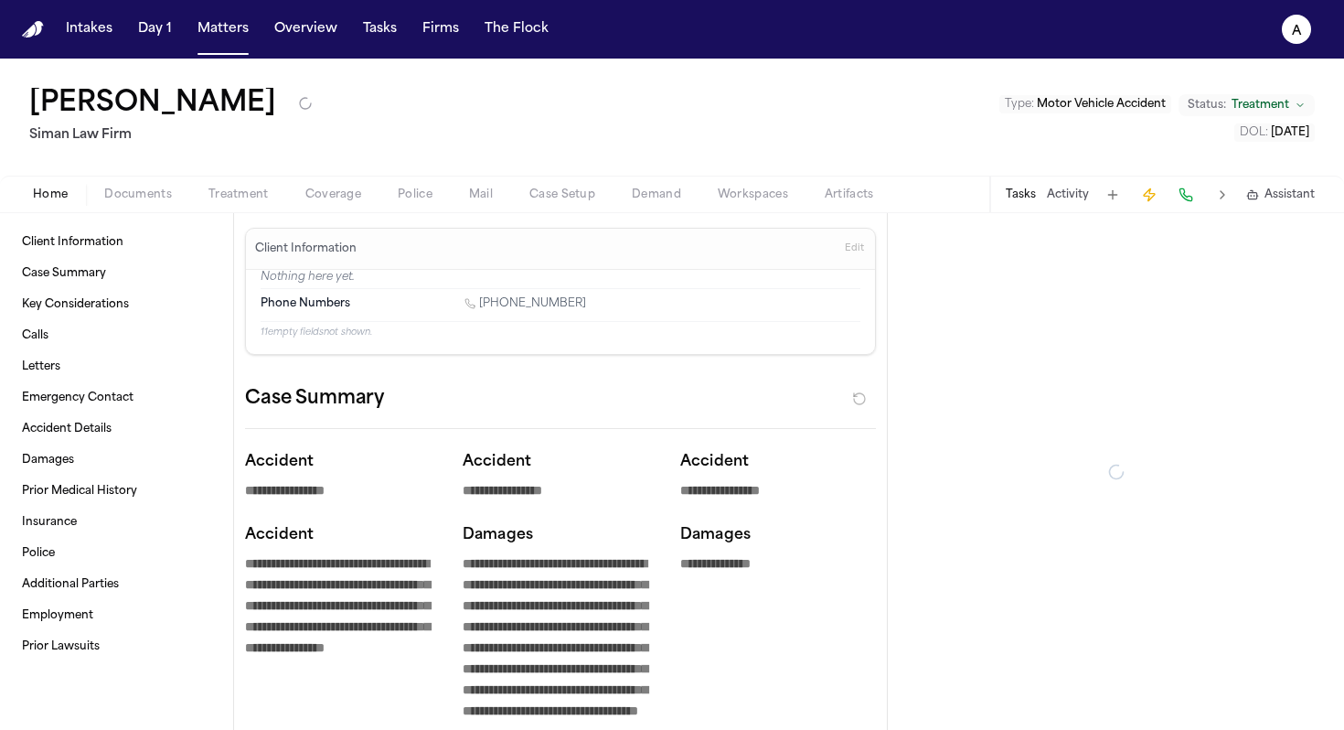
type textarea "*"
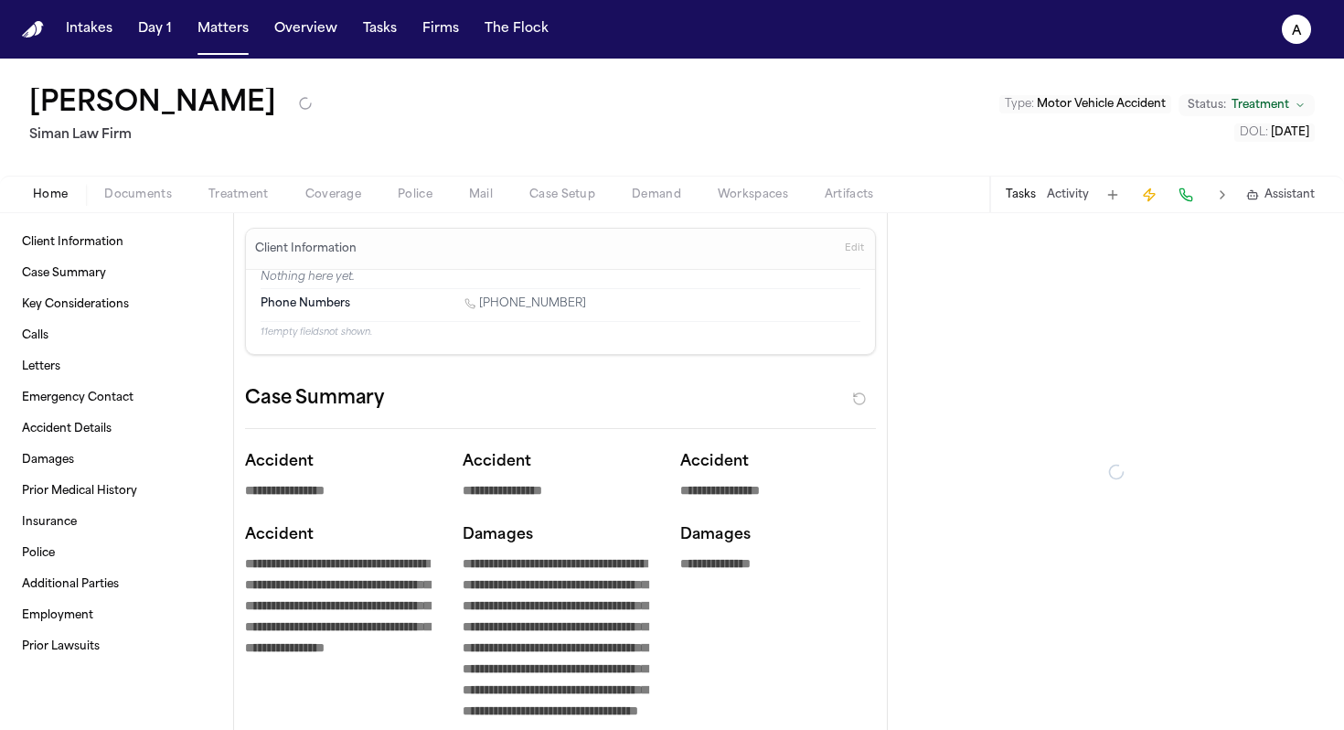
type textarea "*"
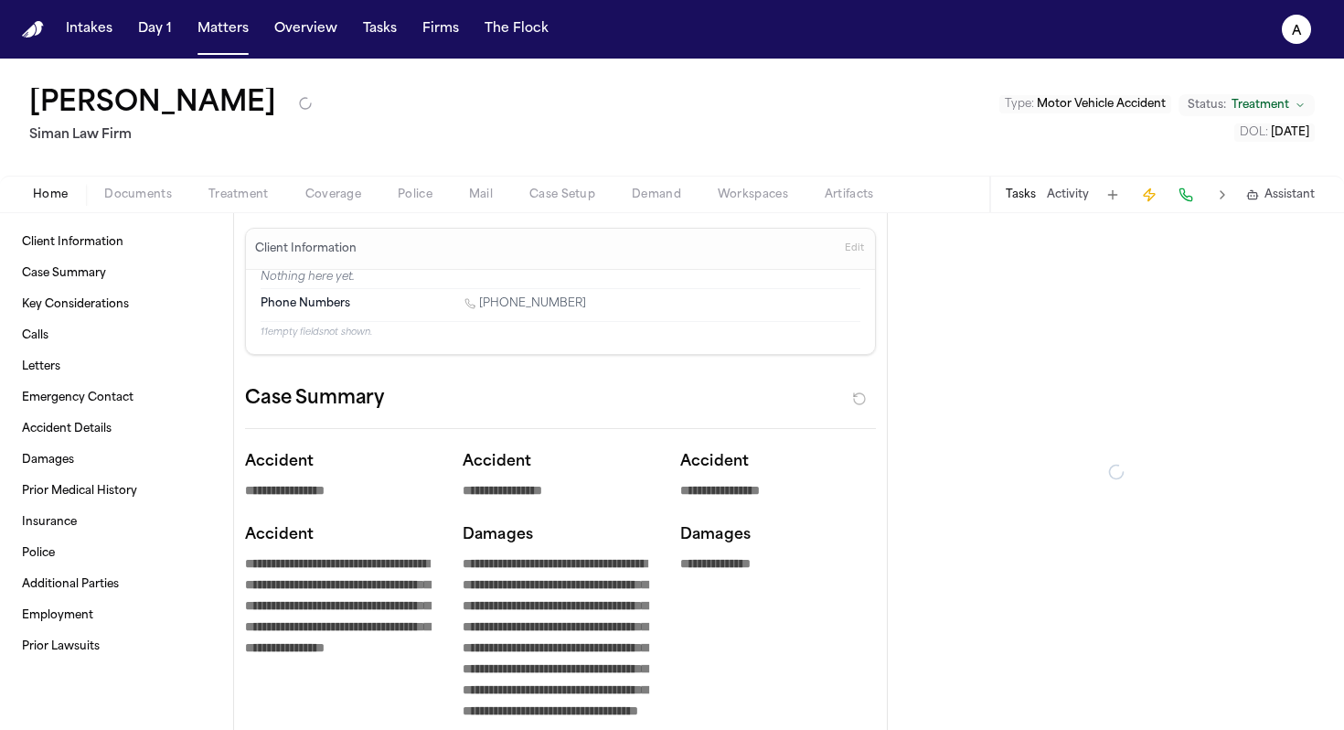
type textarea "*"
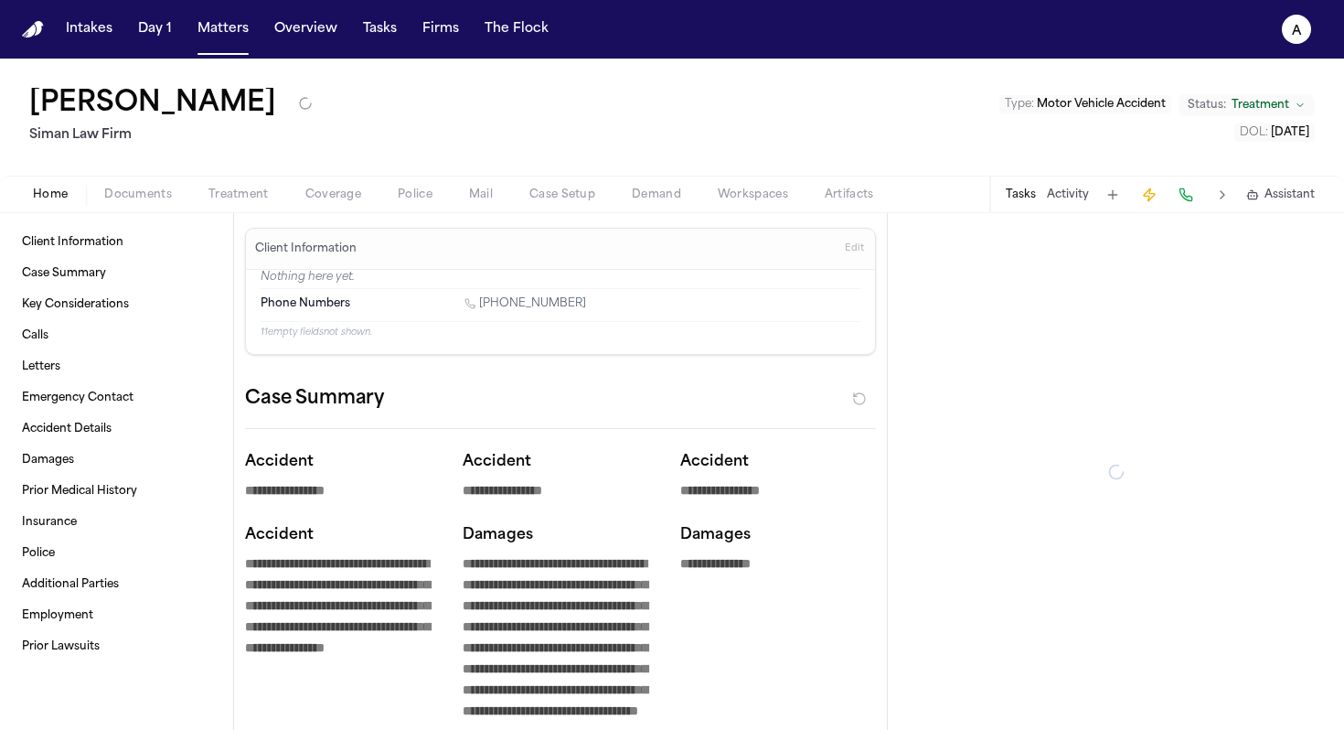
type textarea "*"
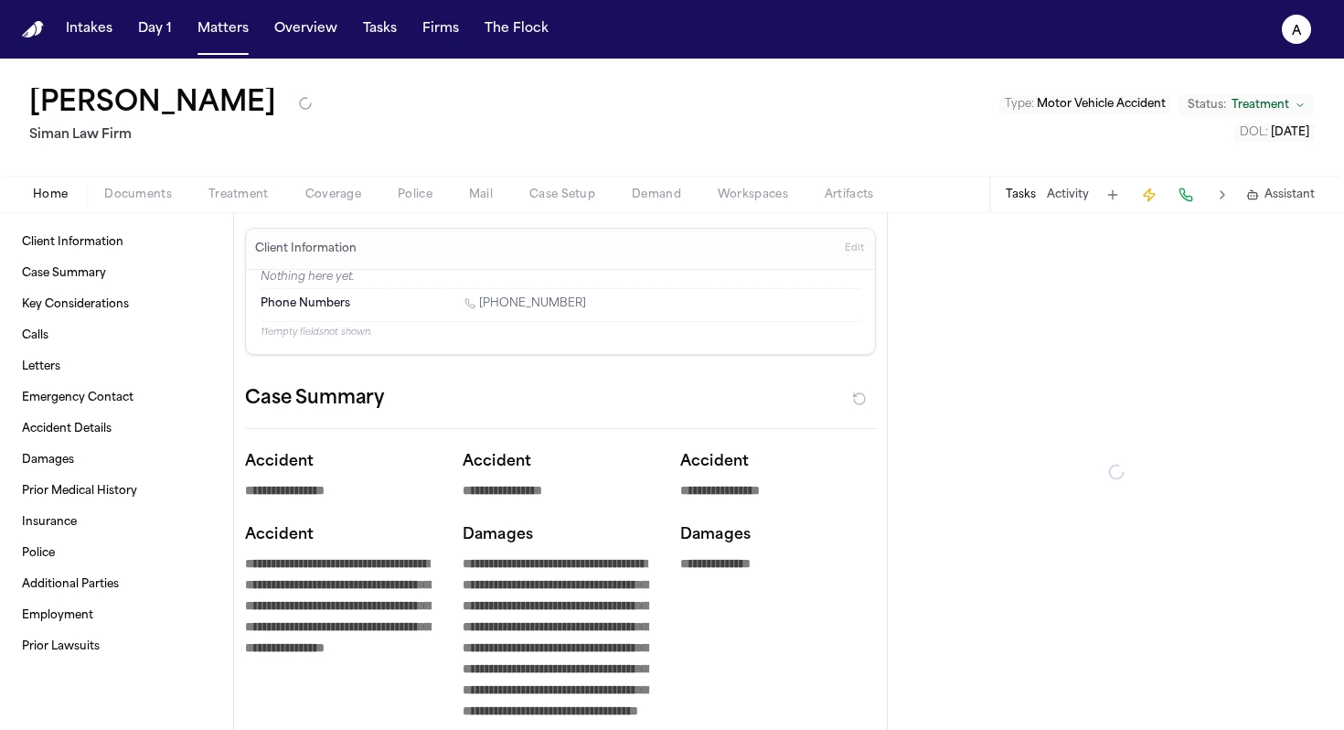
type textarea "*"
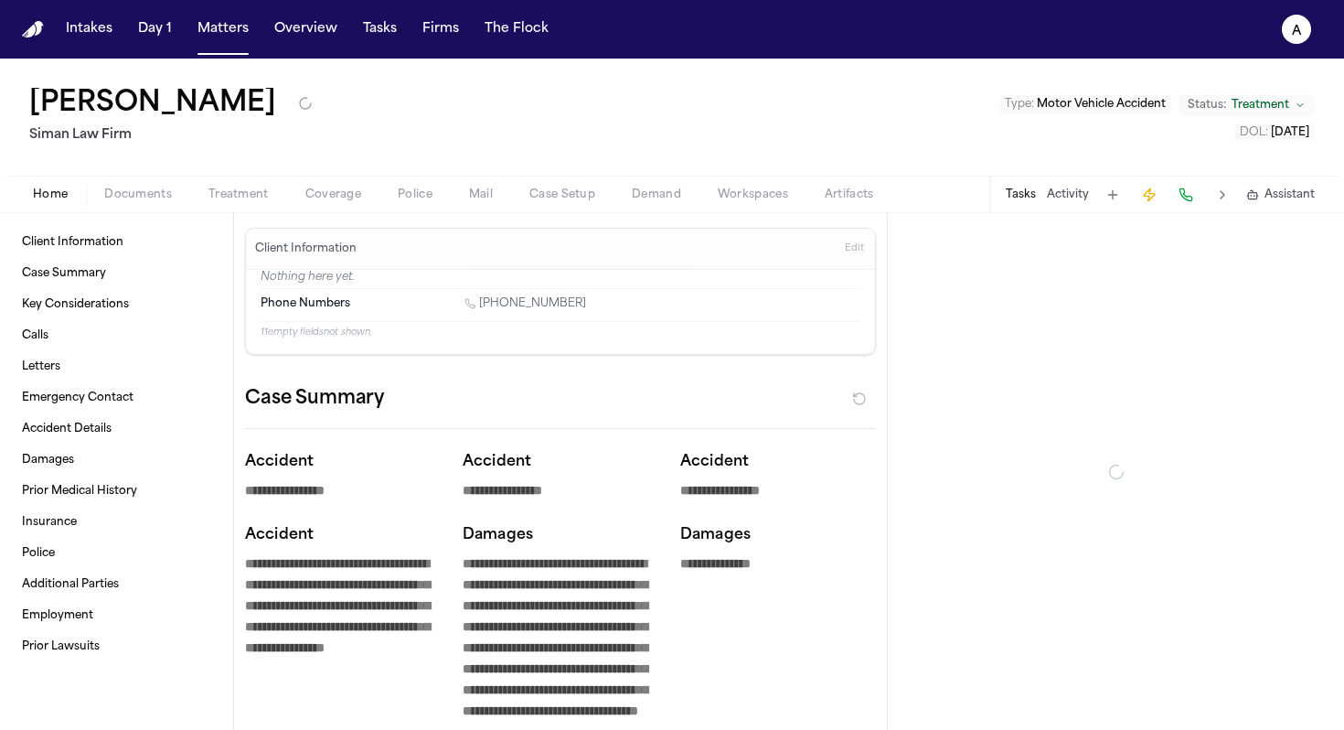
type textarea "*"
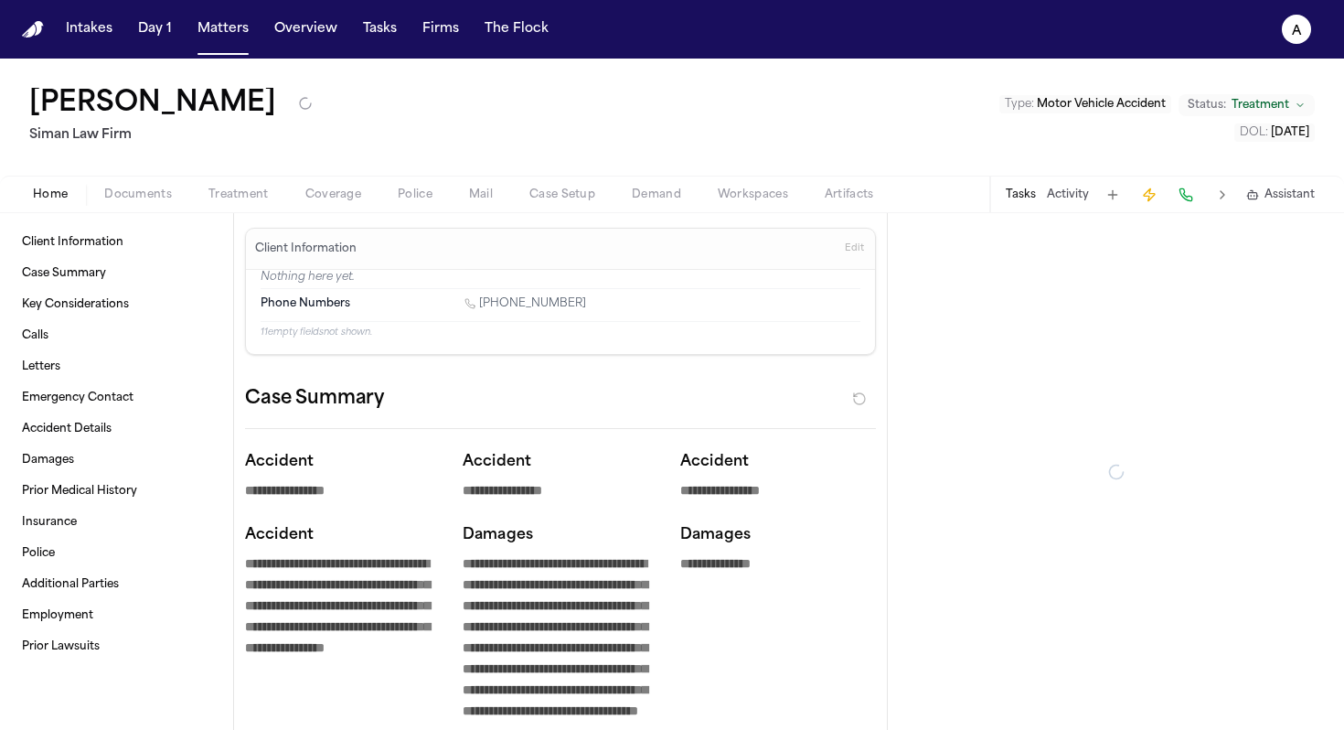
type textarea "*"
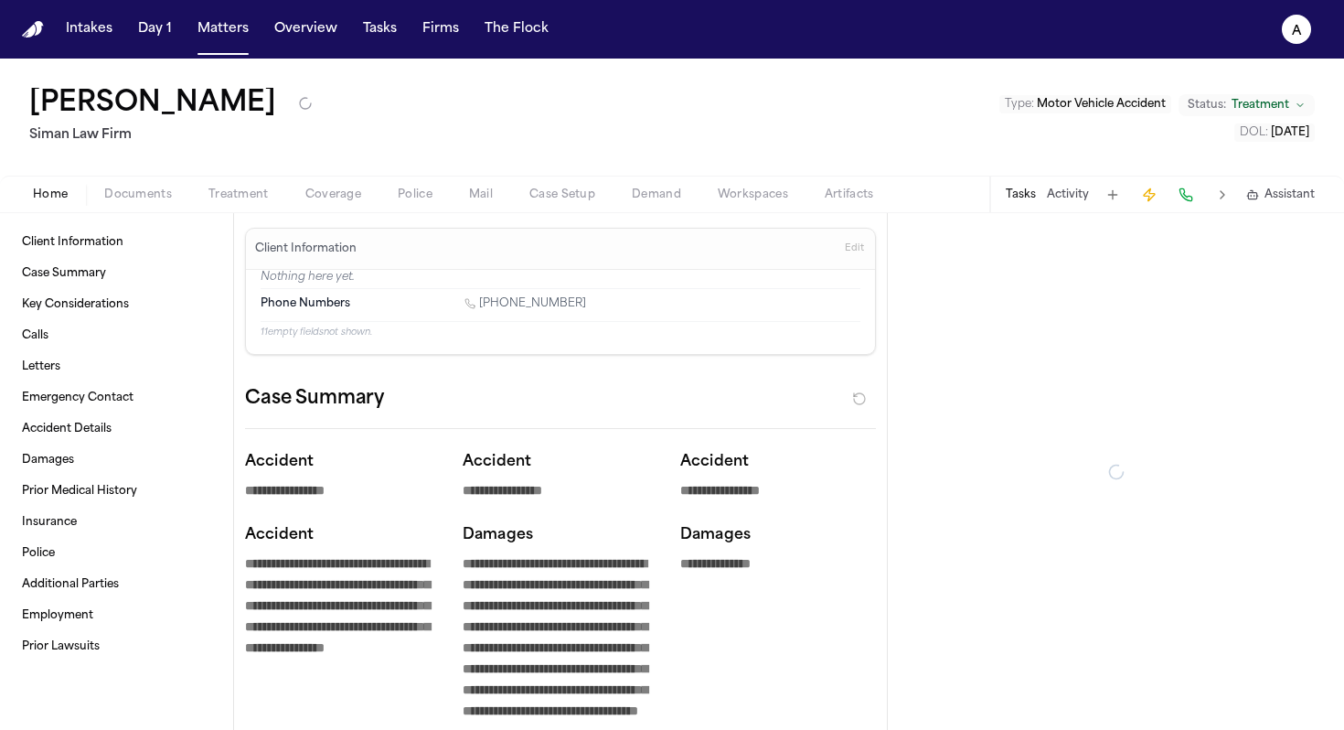
type textarea "*"
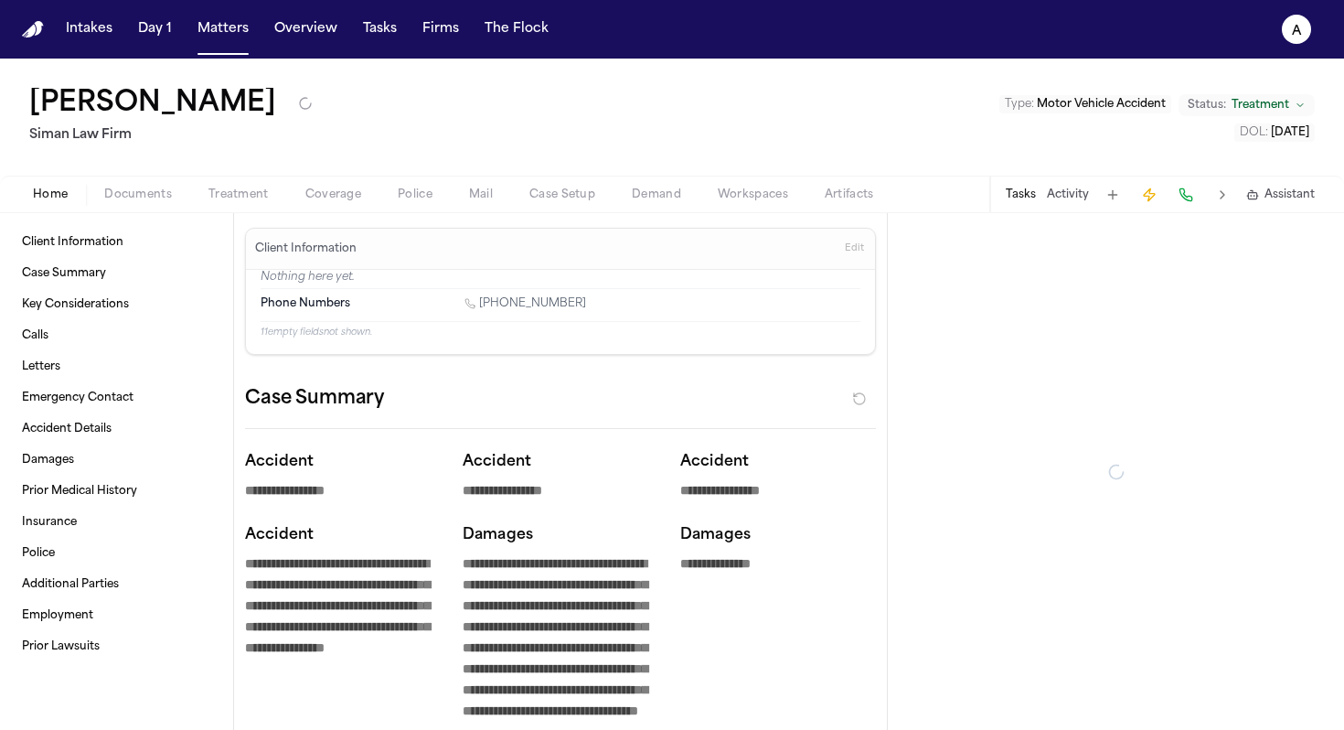
type textarea "*"
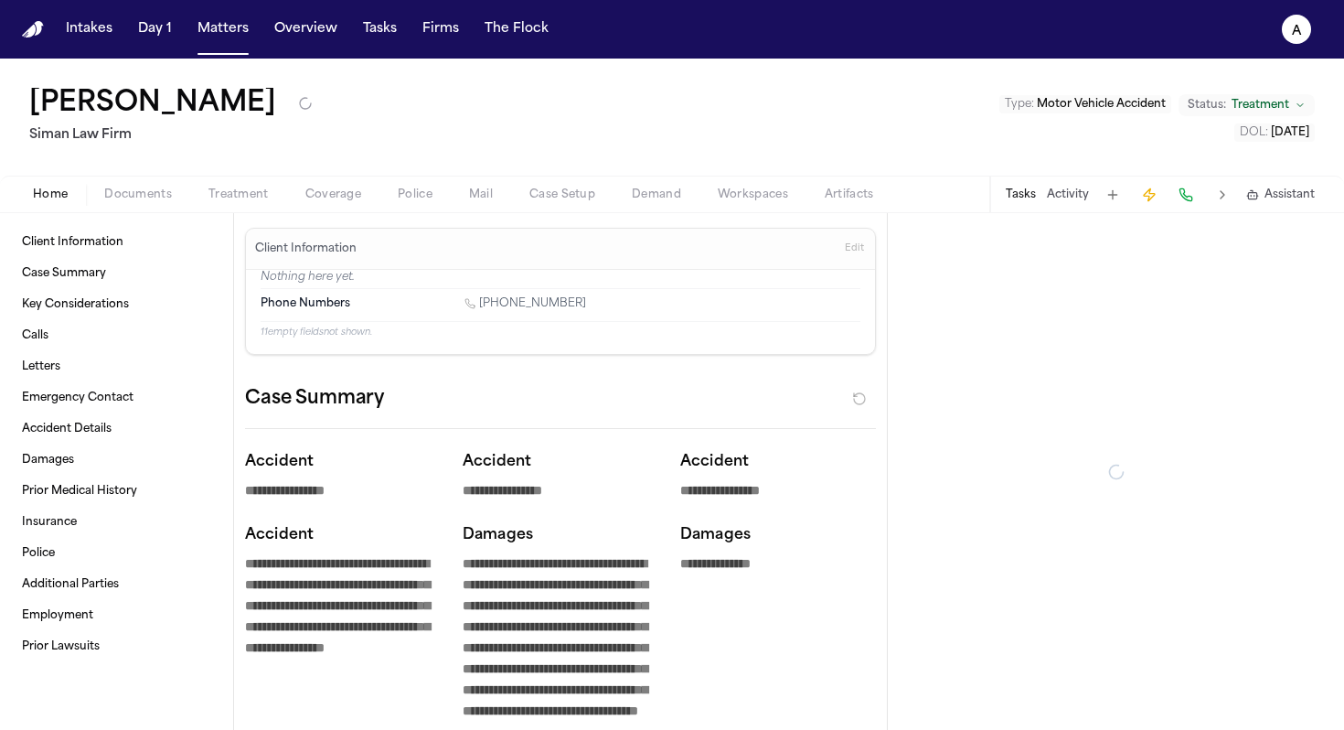
type textarea "*"
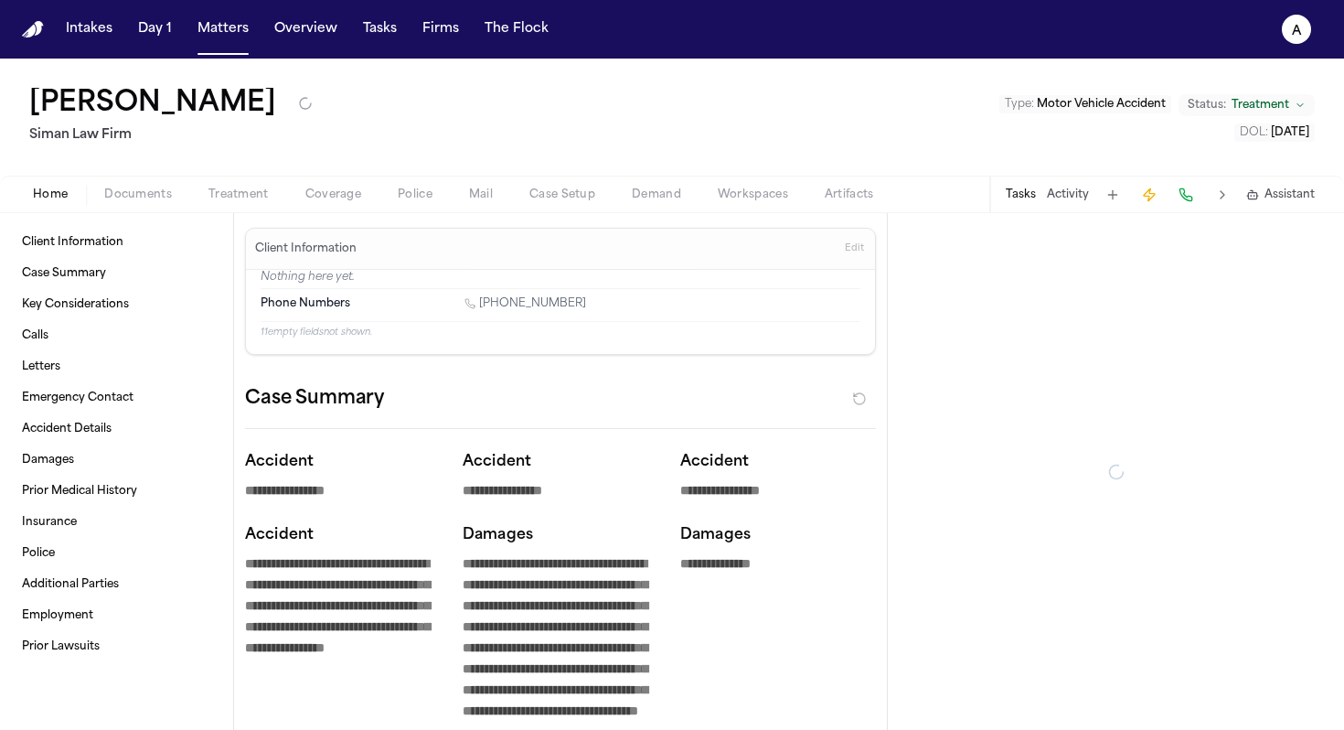
type textarea "*"
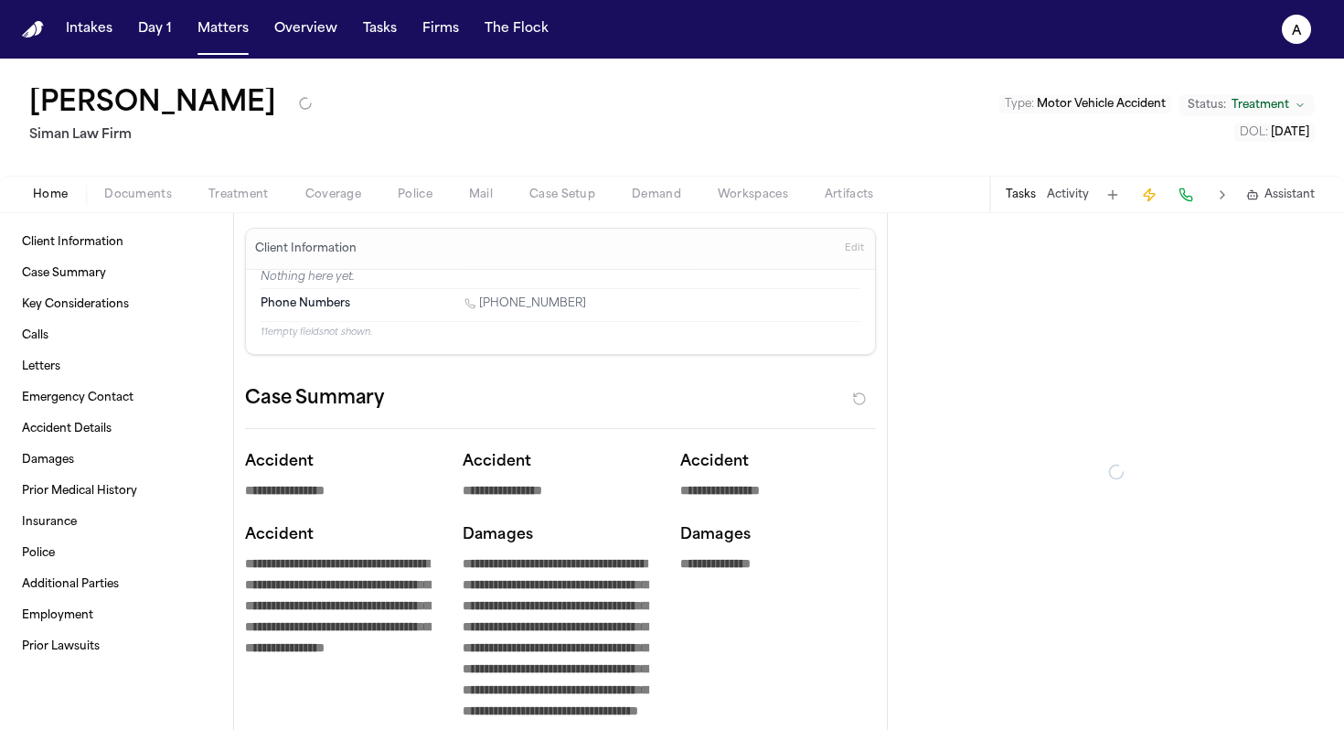
type textarea "*"
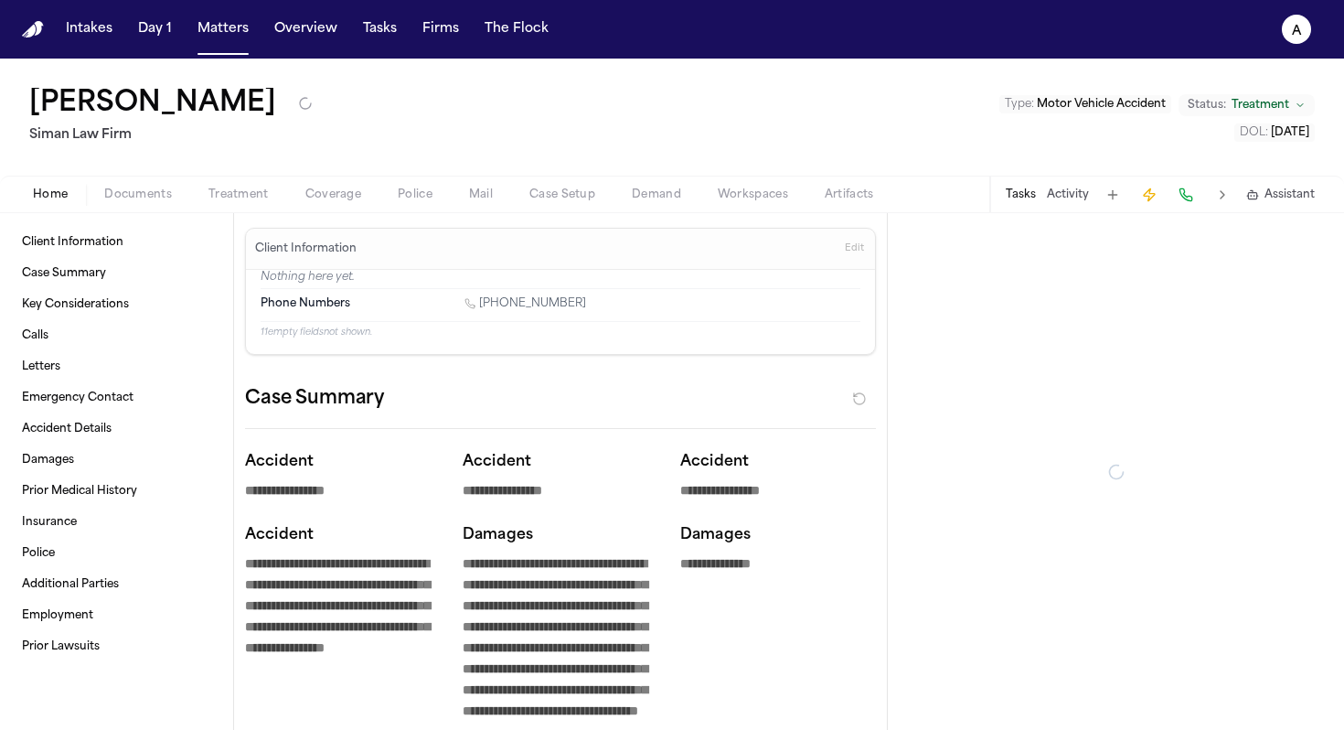
type textarea "*"
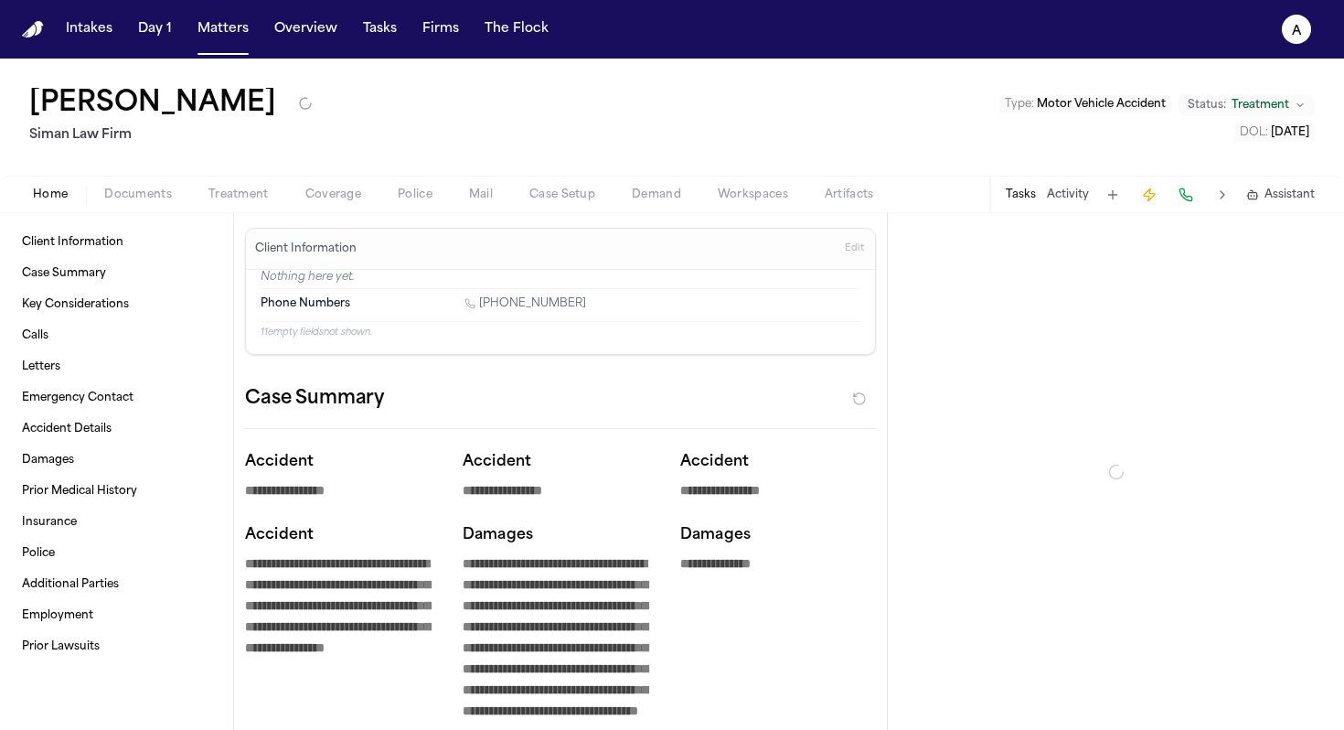
type textarea "*"
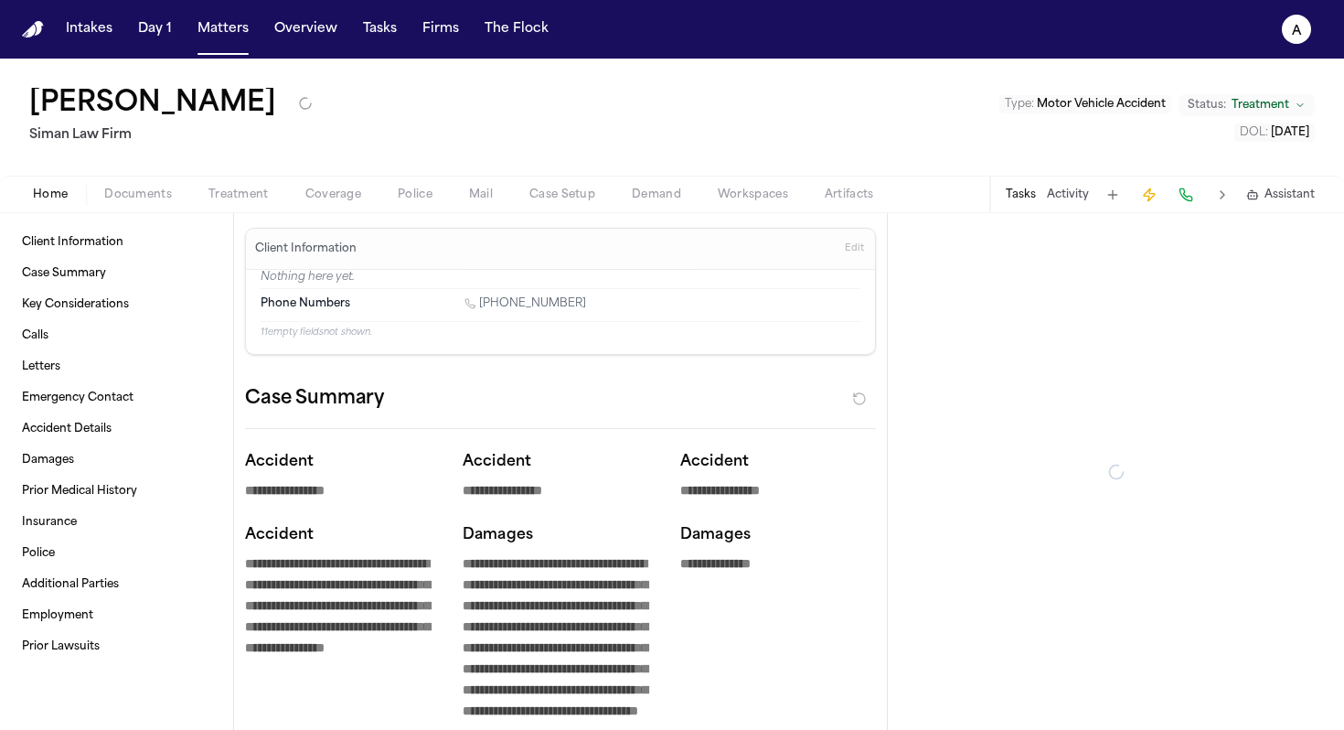
type textarea "*"
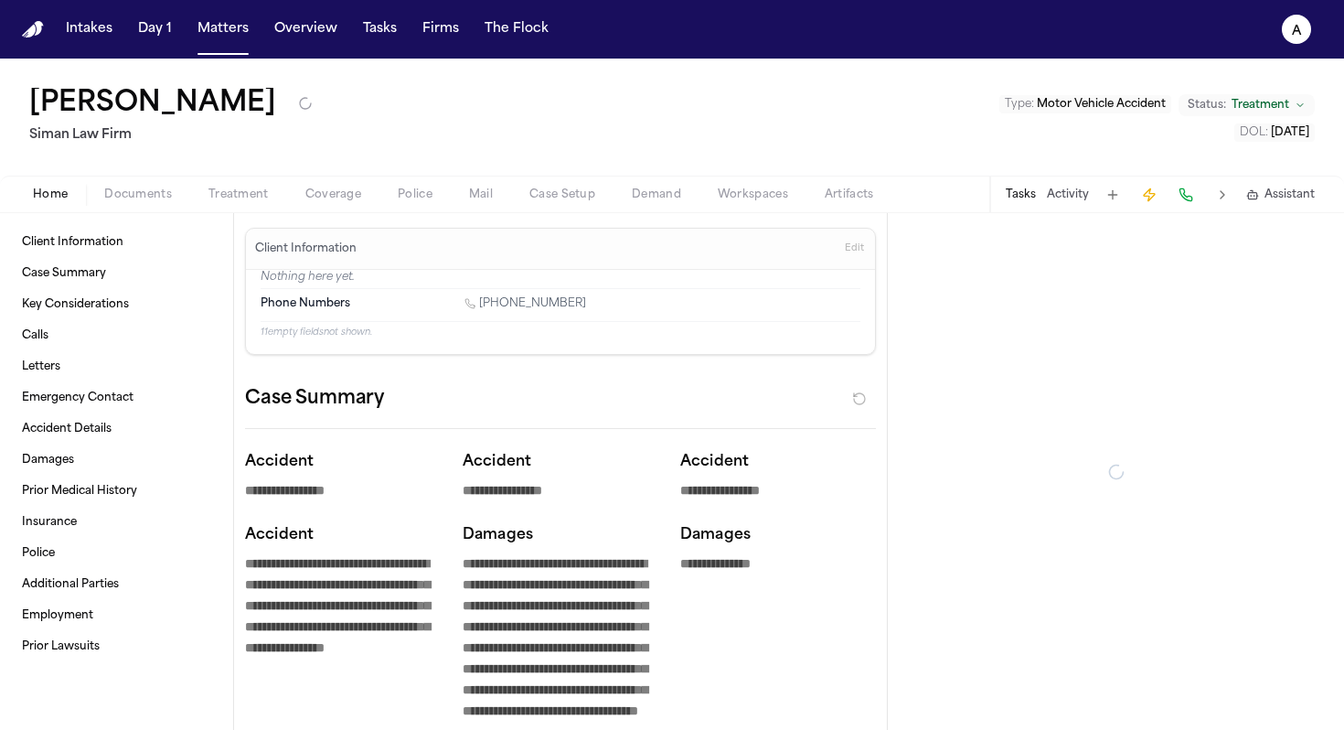
type textarea "*"
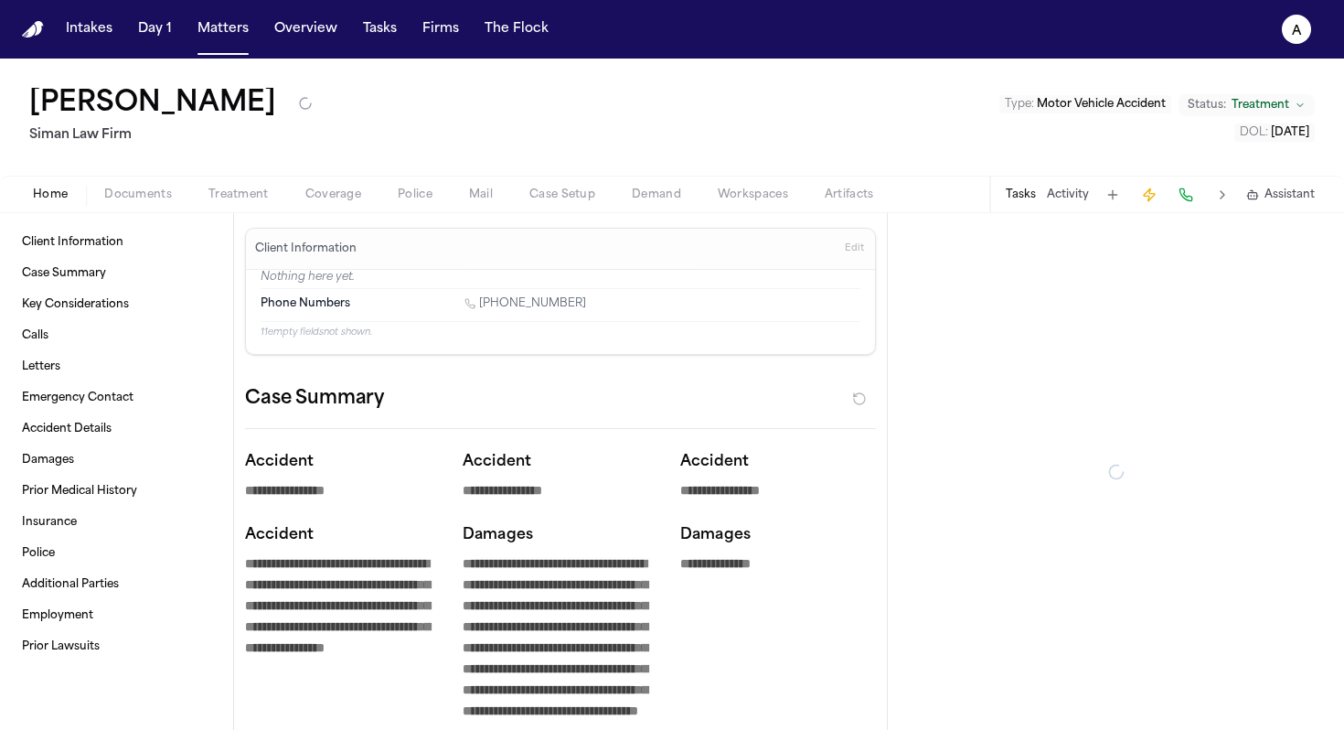
type textarea "*"
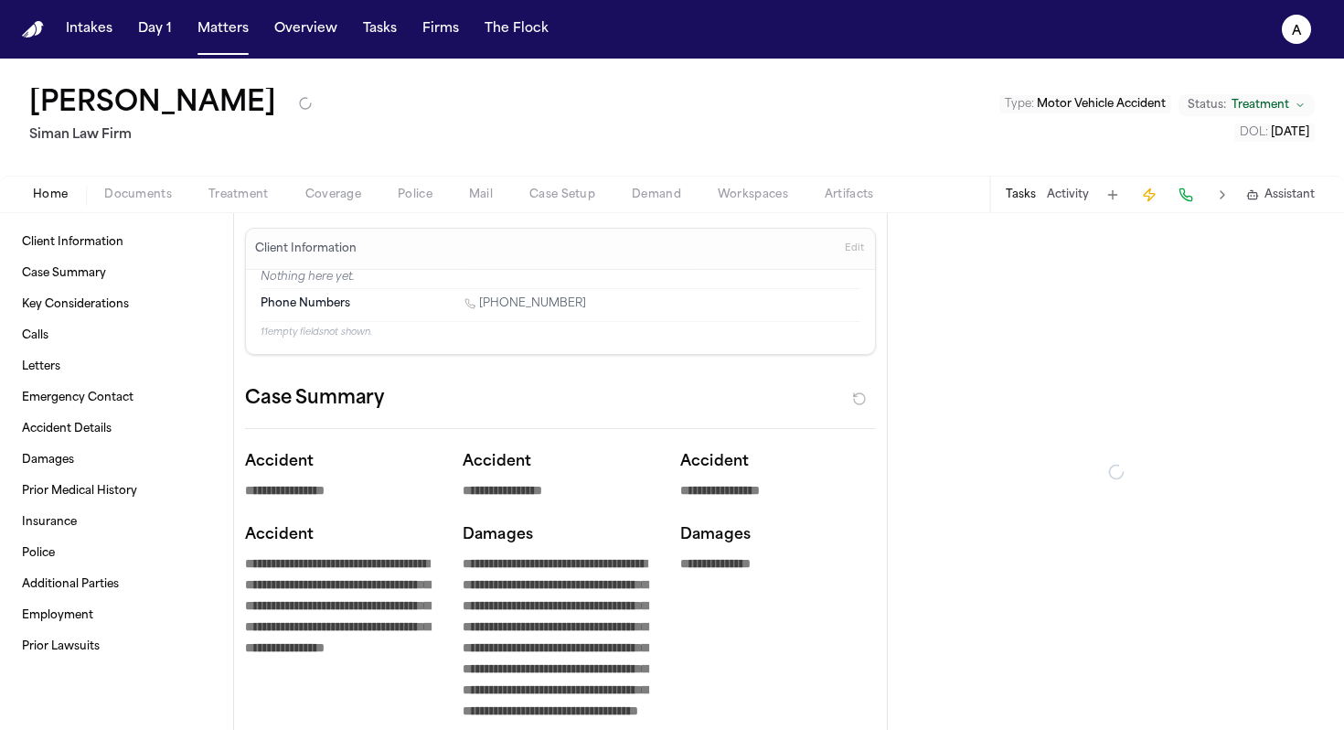
type textarea "*"
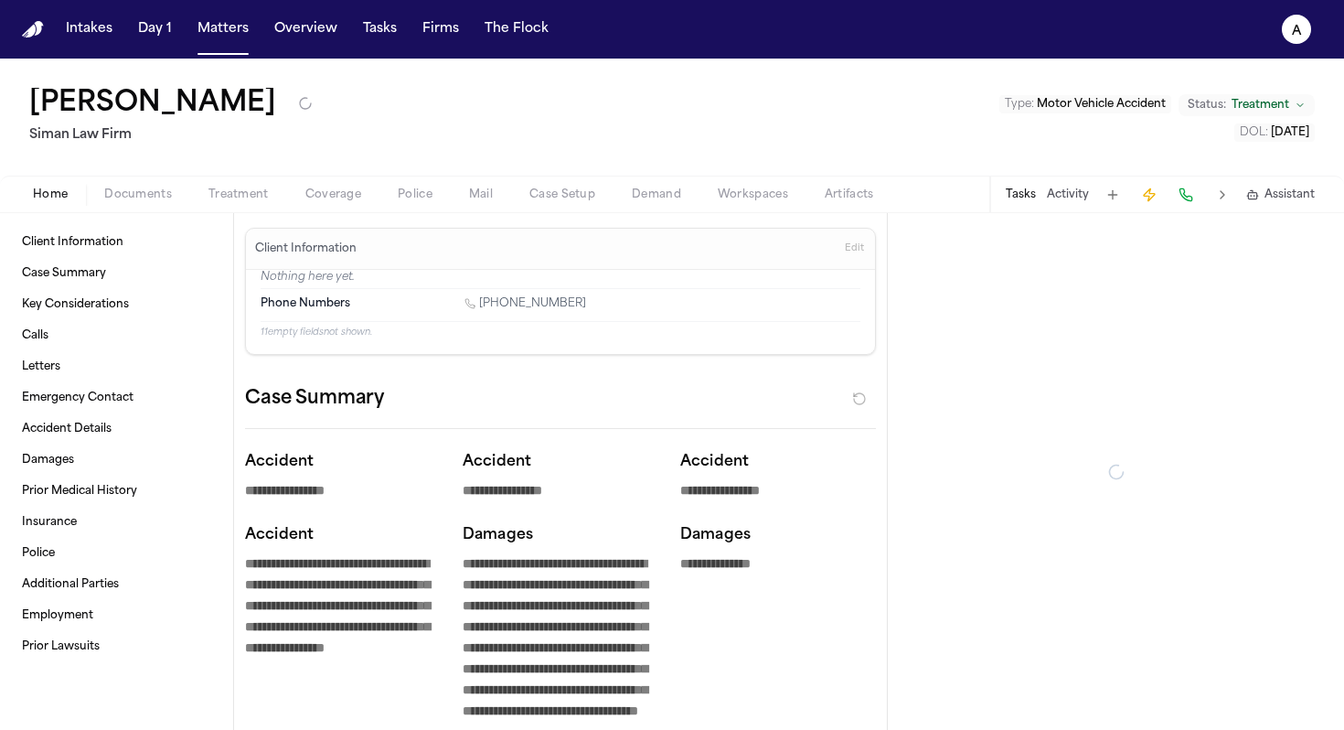
type textarea "*"
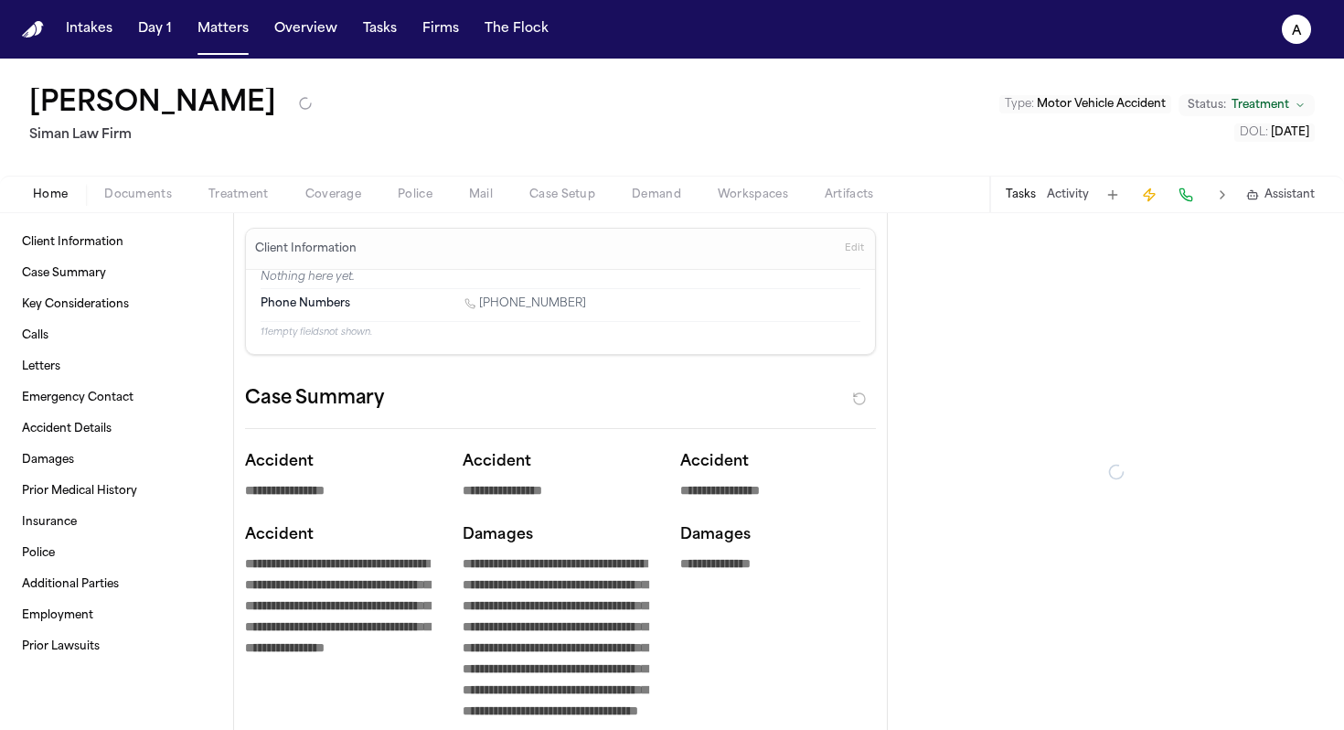
type textarea "*"
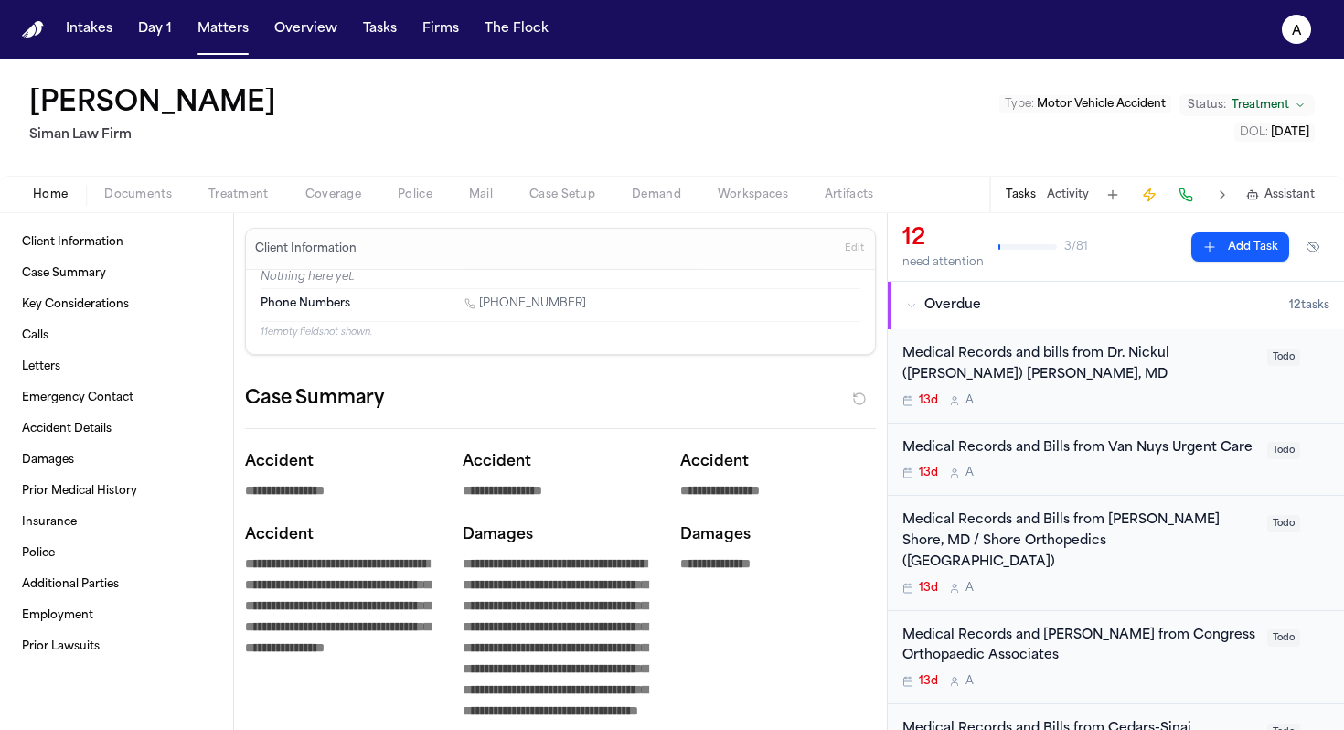
scroll to position [5, 0]
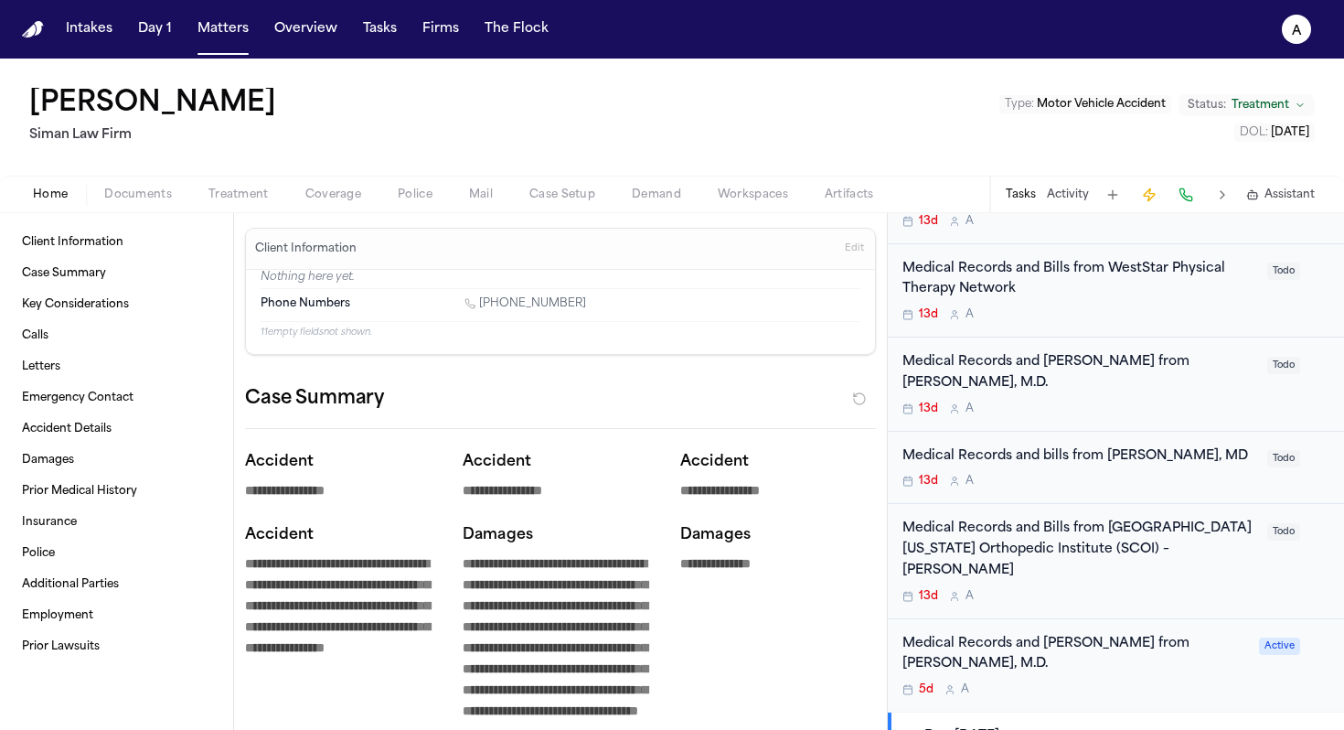
scroll to position [778, 0]
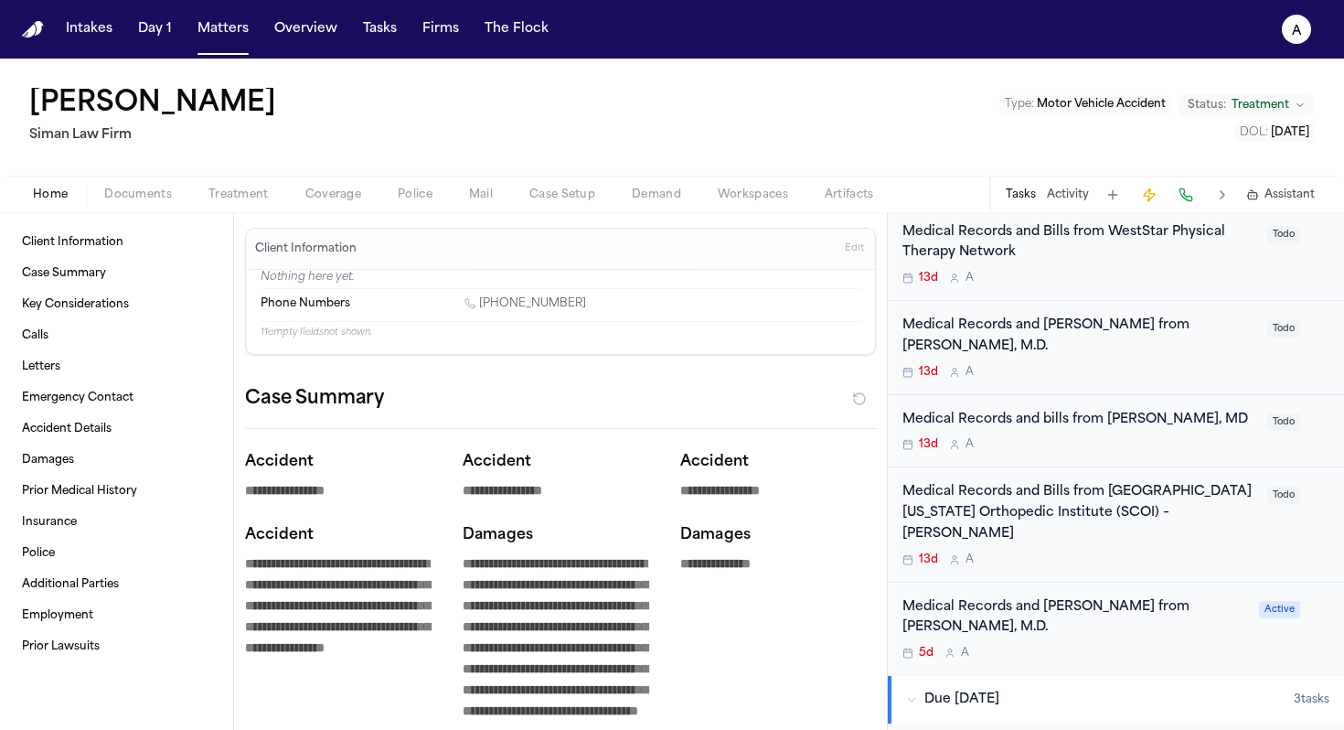
click at [1149, 646] on div "5d A" at bounding box center [1076, 653] width 346 height 15
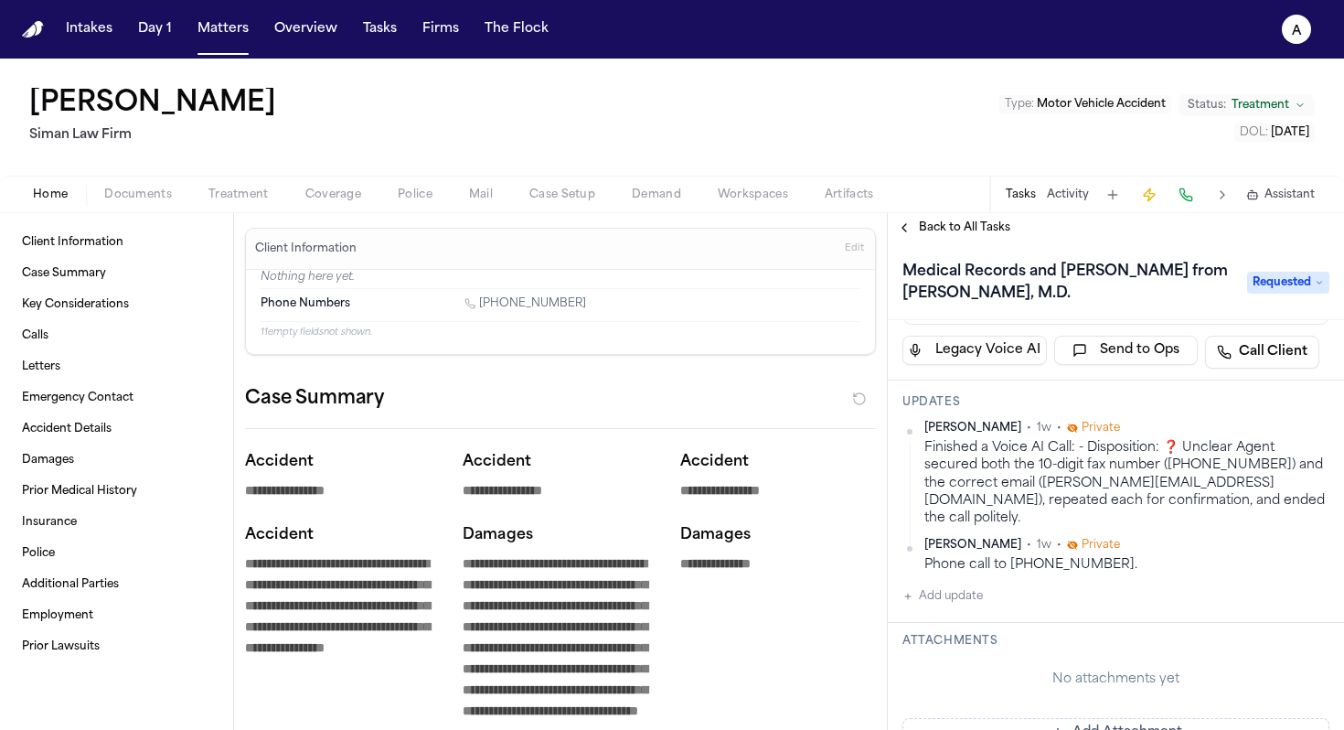
scroll to position [167, 0]
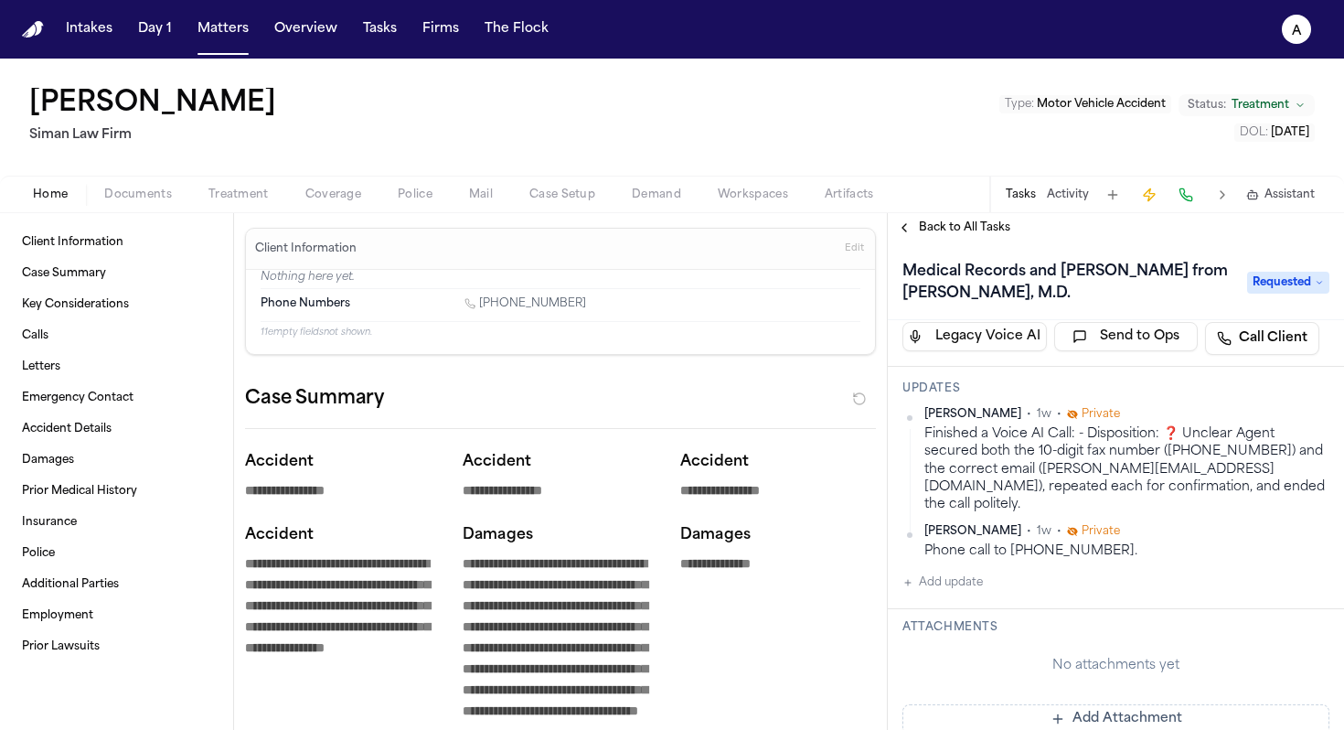
click at [974, 572] on button "Add update" at bounding box center [943, 583] width 80 height 22
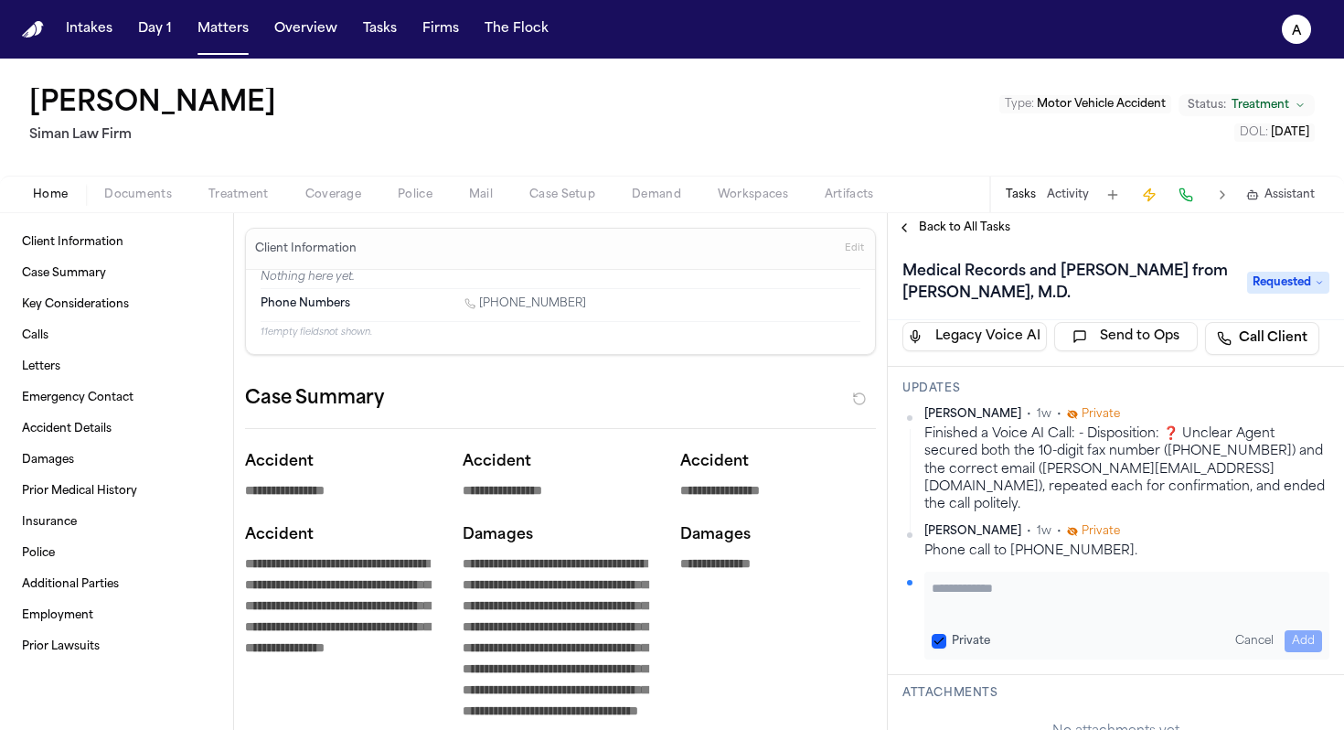
click at [958, 228] on span "Back to All Tasks" at bounding box center [964, 227] width 91 height 15
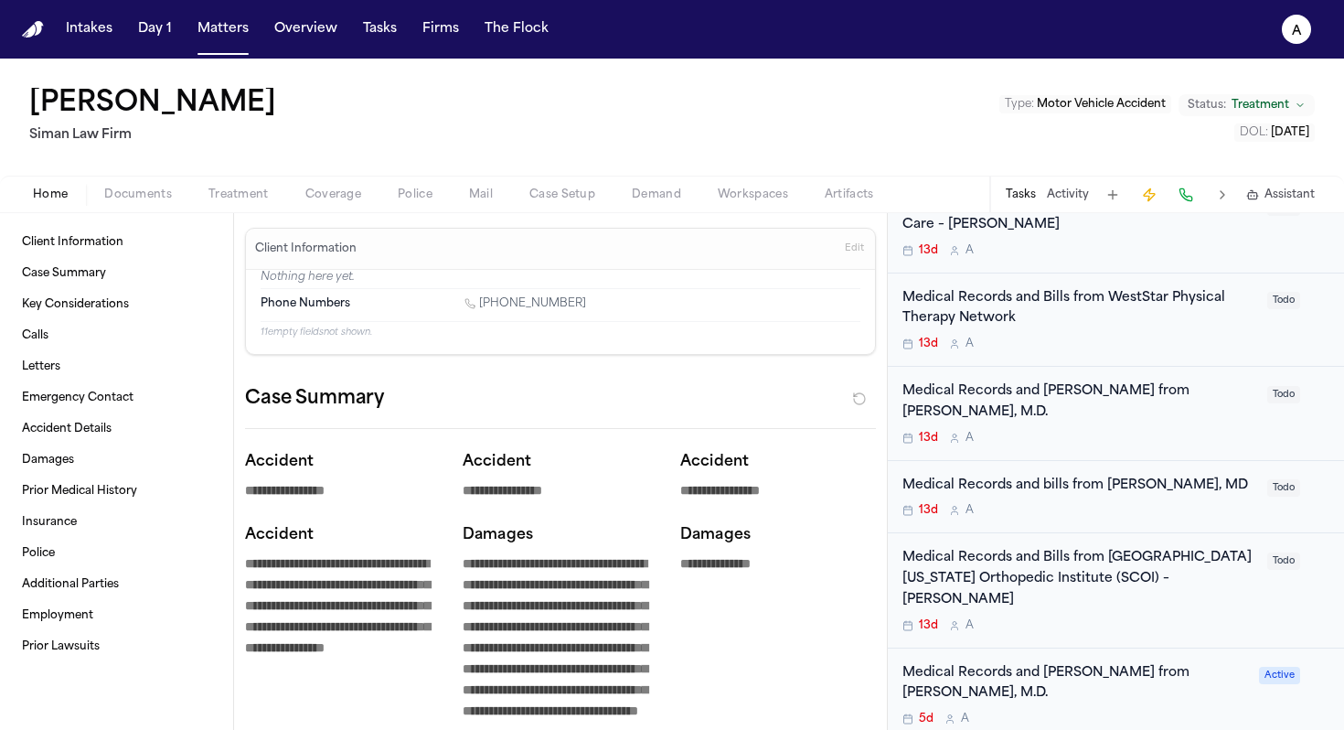
scroll to position [699, 0]
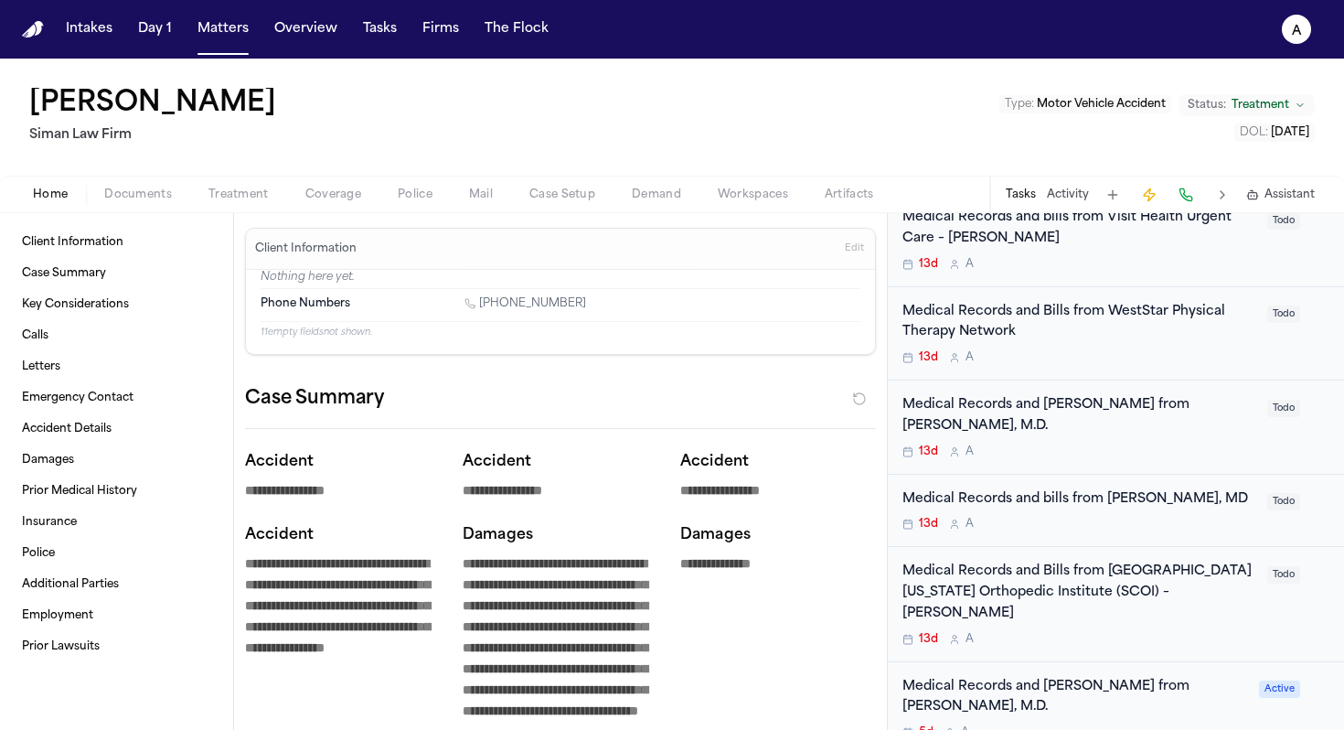
click at [1160, 677] on div "Medical Records and [PERSON_NAME] from [PERSON_NAME], M.D. 5d A" at bounding box center [1076, 709] width 346 height 64
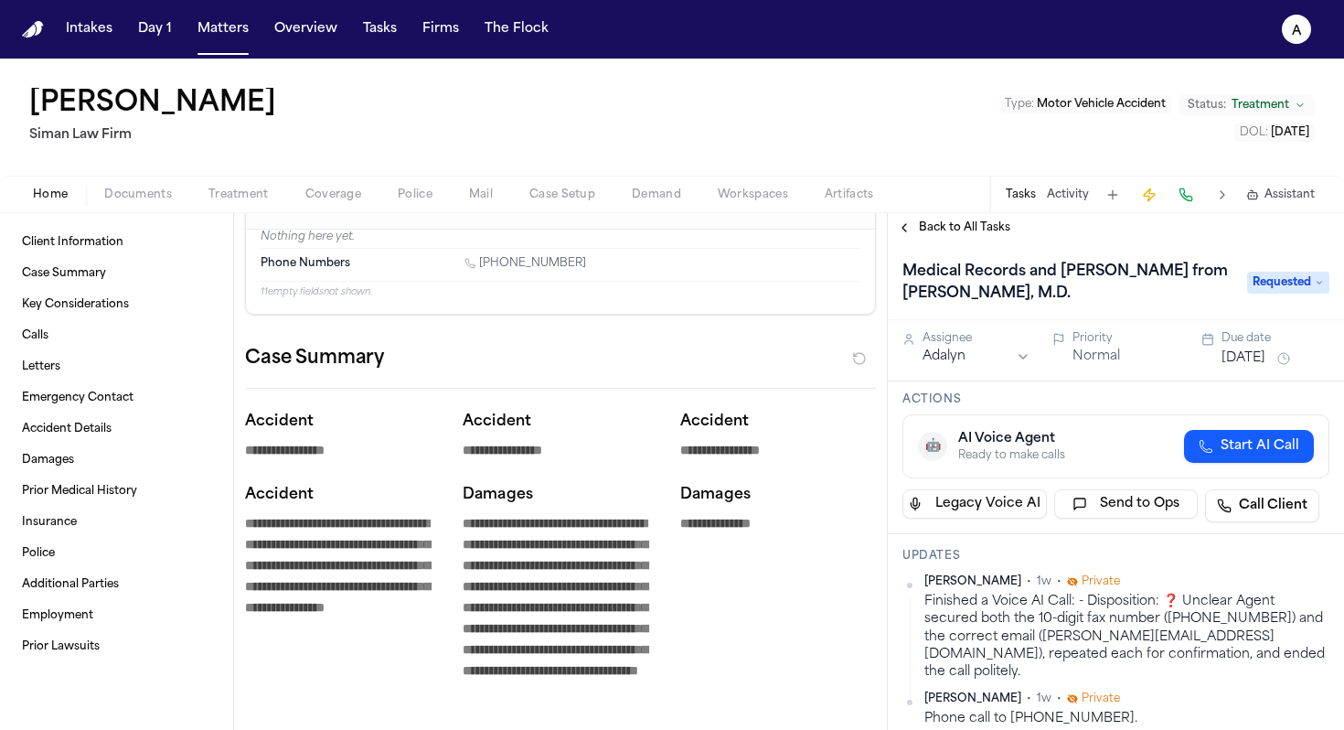
scroll to position [52, 0]
